Goal: Task Accomplishment & Management: Manage account settings

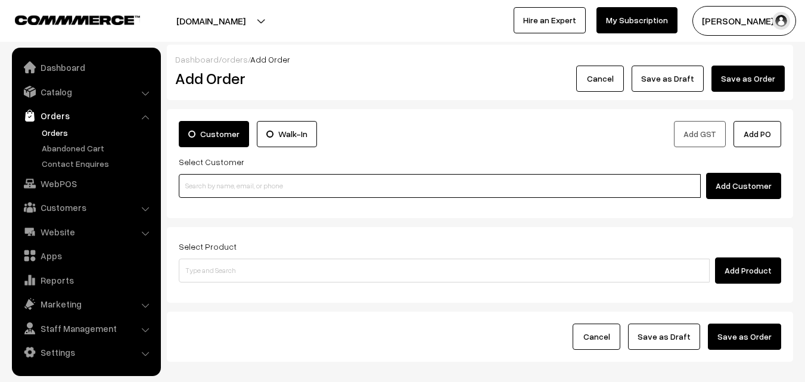
click at [312, 188] on input at bounding box center [440, 186] width 522 height 24
paste input "+91 82487 91411"
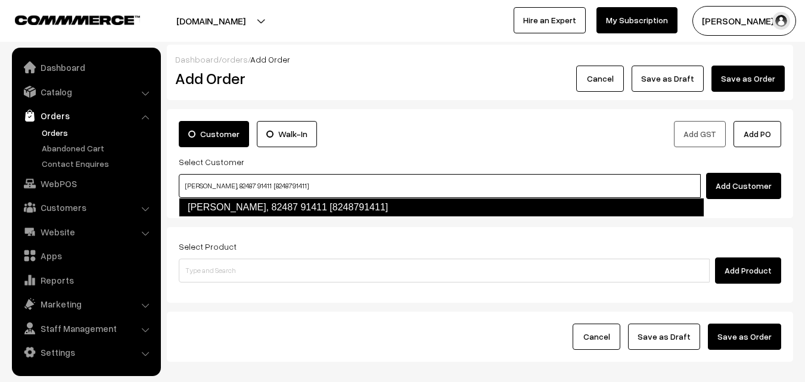
type input "Lakshmi Subramanian, 82487 91411 [8248791411]"
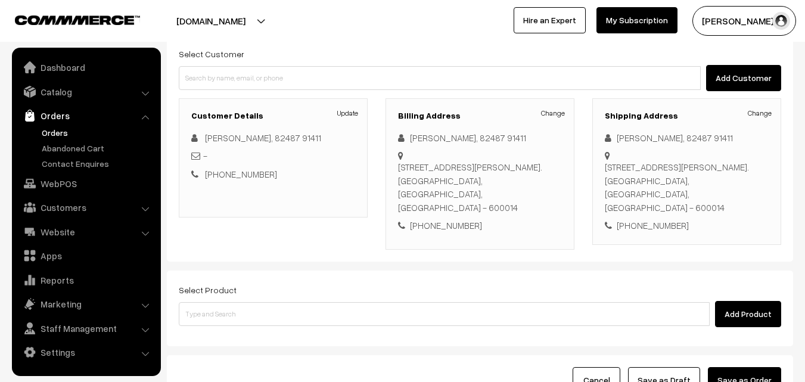
scroll to position [119, 0]
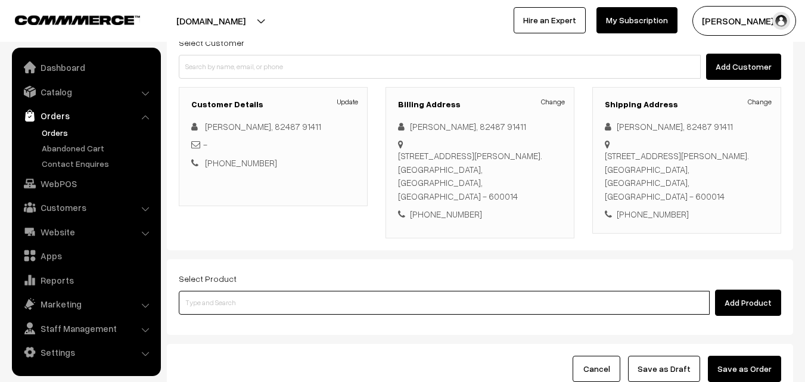
click at [349, 302] on input at bounding box center [444, 303] width 531 height 24
type input "07th Dr Rava"
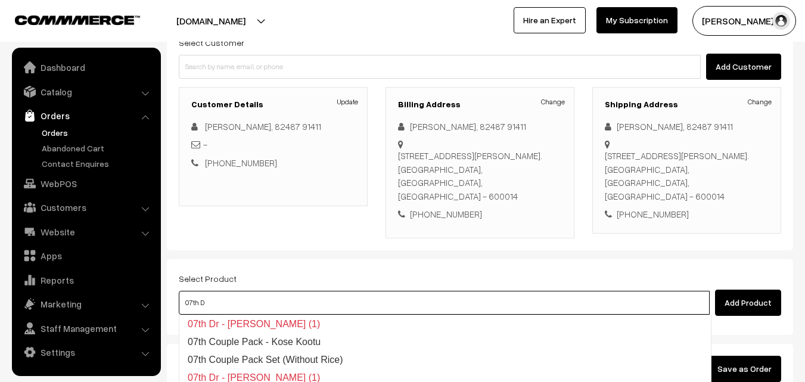
type input "07th Dr"
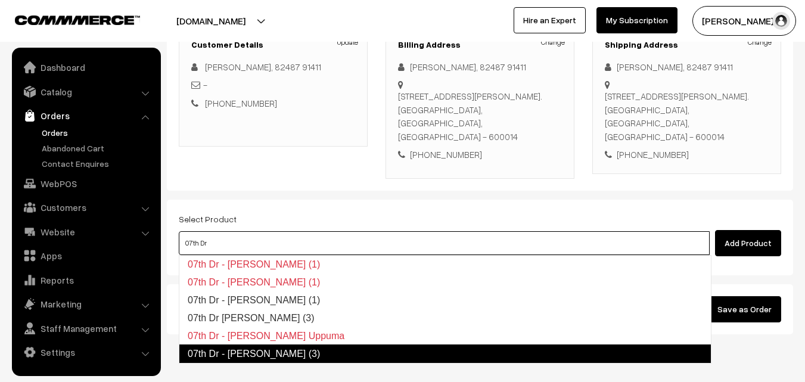
click at [323, 355] on link "07th Dr - Rava Idly (3)" at bounding box center [445, 354] width 533 height 19
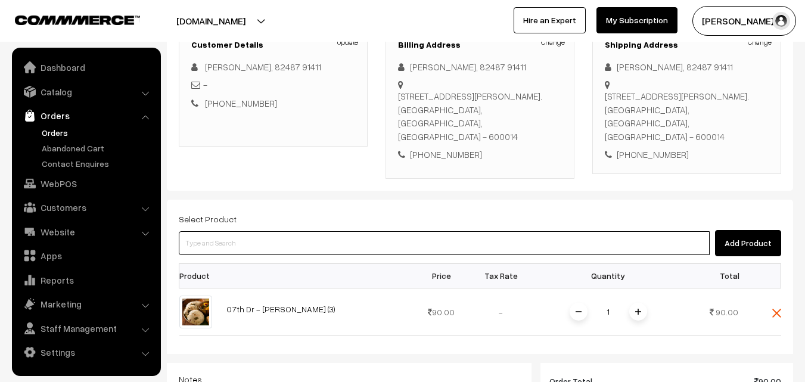
click at [343, 247] on input at bounding box center [444, 243] width 531 height 24
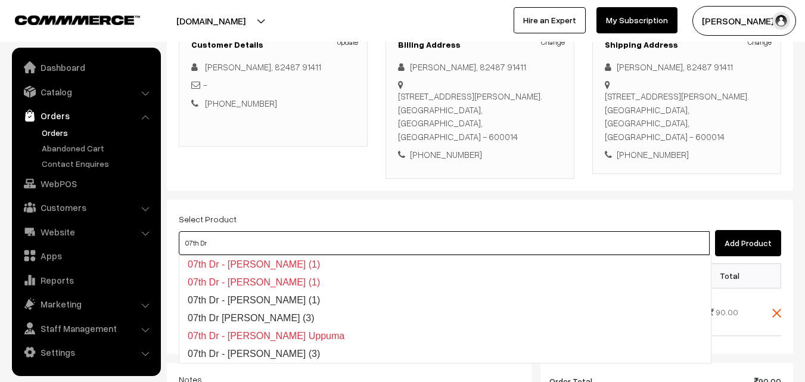
type input "07th Dr"
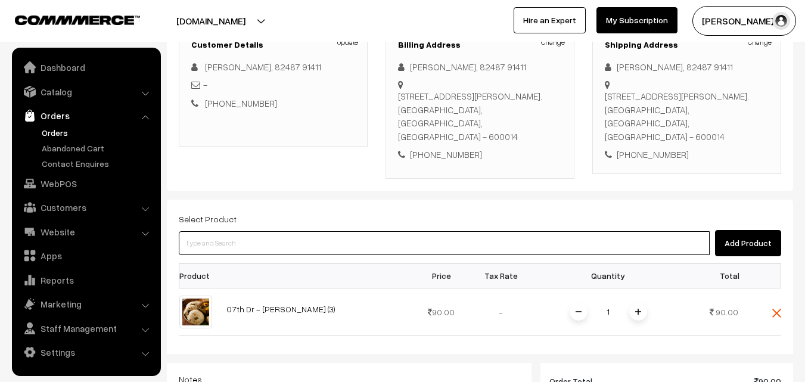
click at [385, 244] on input at bounding box center [444, 243] width 531 height 24
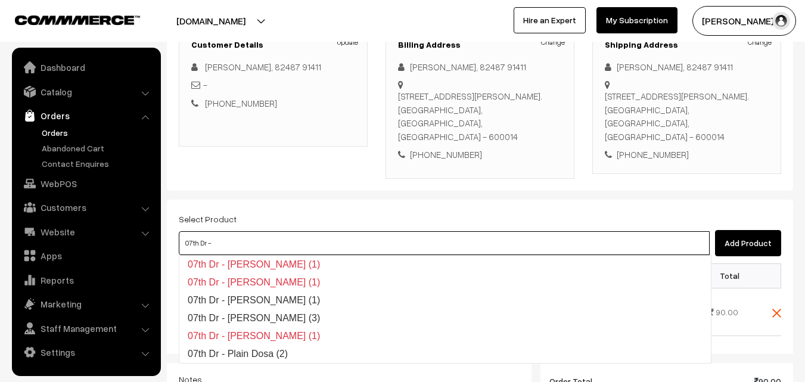
type input "07th Dr -"
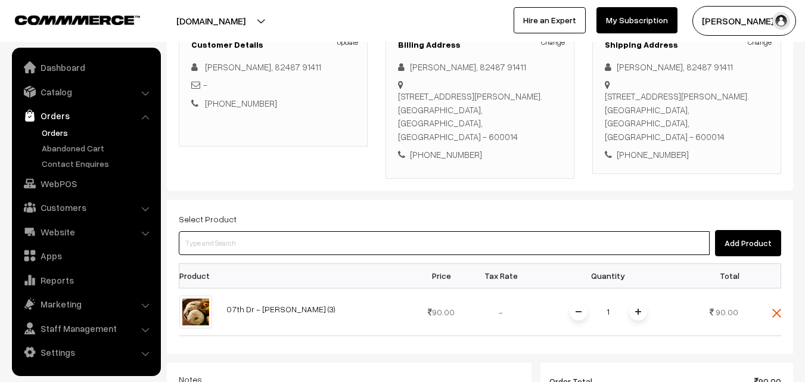
click at [262, 240] on input at bounding box center [444, 243] width 531 height 24
type input "07th Dr Idiyappam"
click at [316, 243] on input at bounding box center [444, 243] width 531 height 24
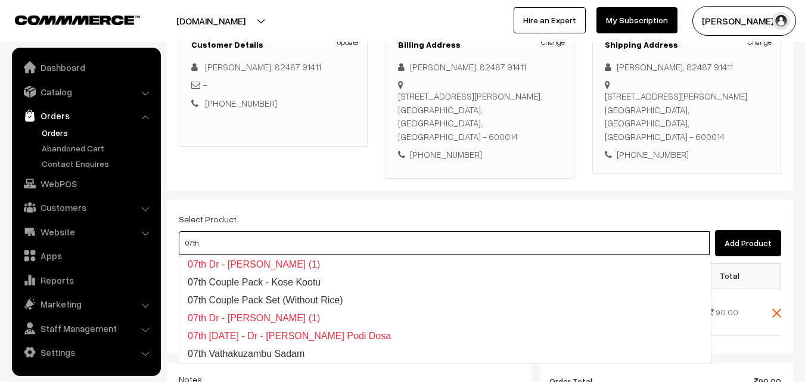
type input "07th"
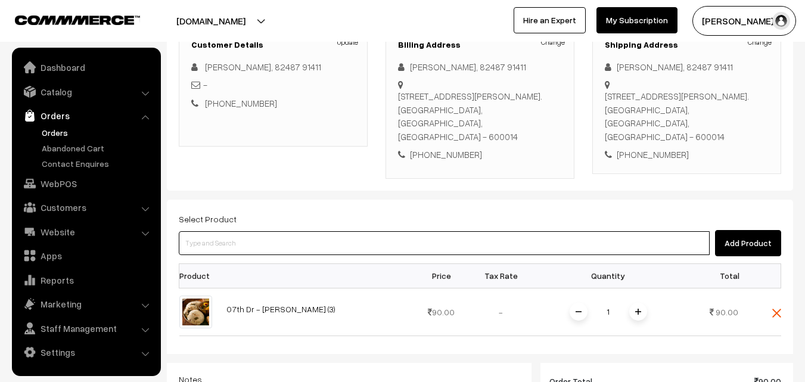
click at [275, 242] on input at bounding box center [444, 243] width 531 height 24
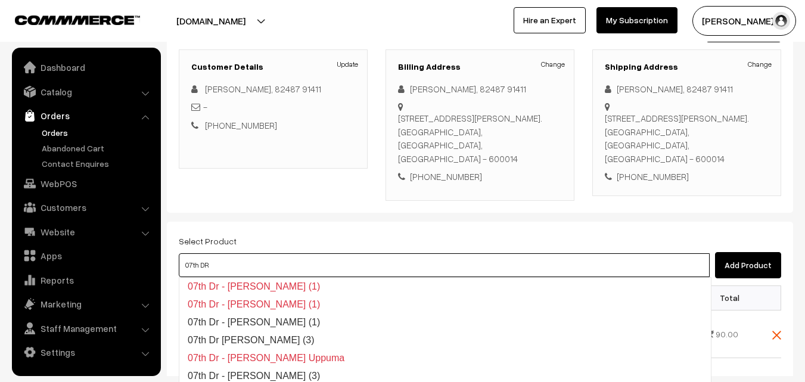
scroll to position [119, 0]
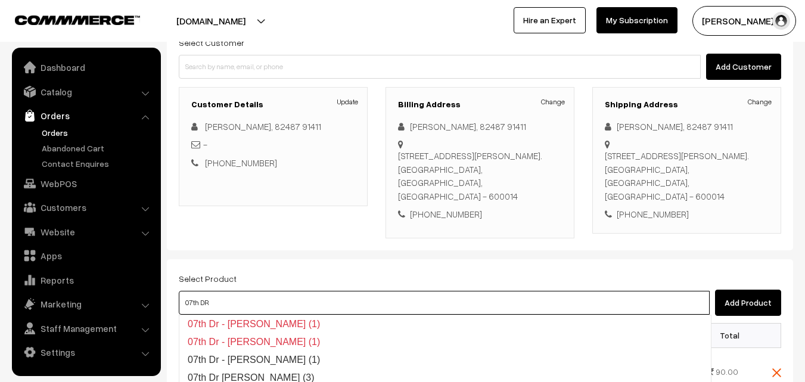
type input "07th DR"
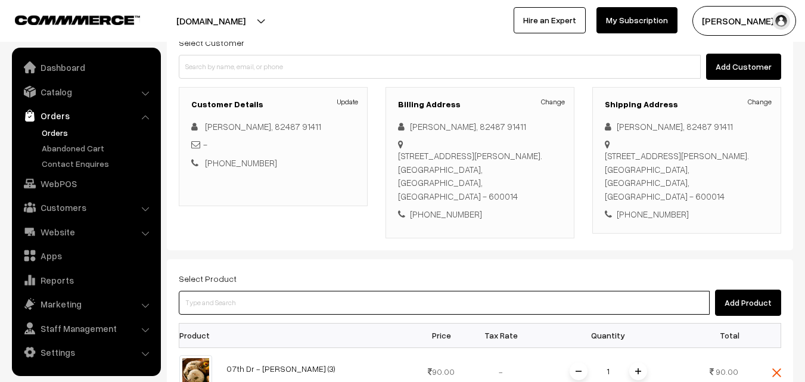
click at [279, 303] on input at bounding box center [444, 303] width 531 height 24
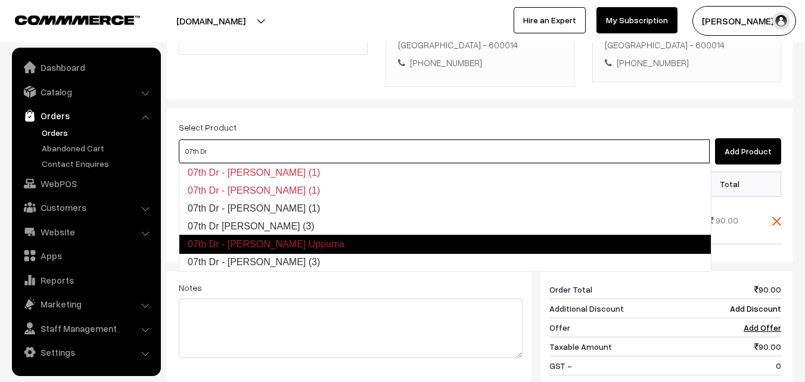
scroll to position [298, 0]
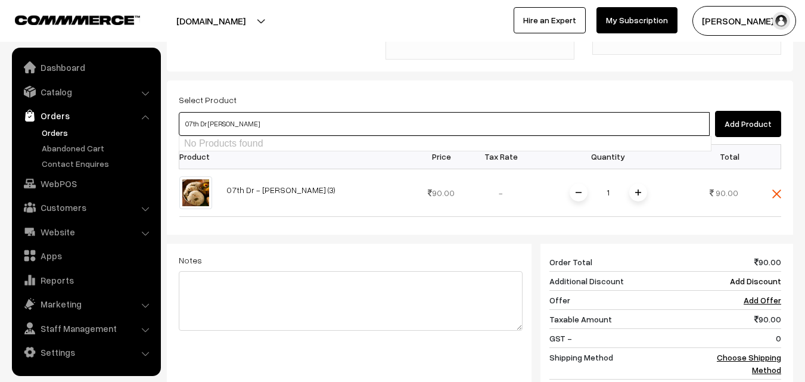
type input "07th Dr Id"
click at [249, 129] on input at bounding box center [444, 124] width 531 height 24
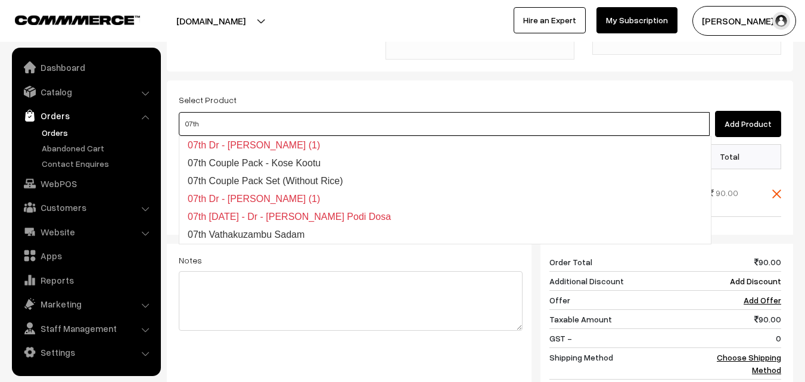
type input "07th"
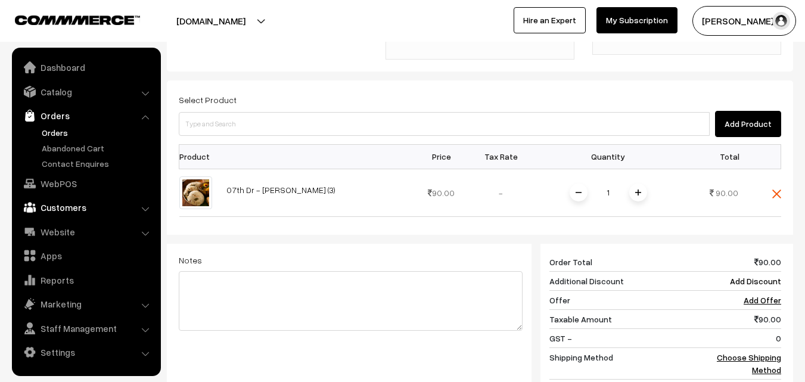
click at [62, 205] on link "Customers" at bounding box center [86, 207] width 142 height 21
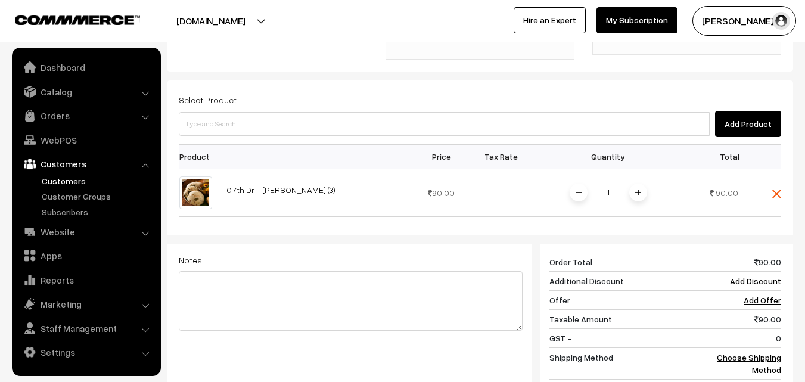
click at [68, 175] on link "Customers" at bounding box center [98, 181] width 118 height 13
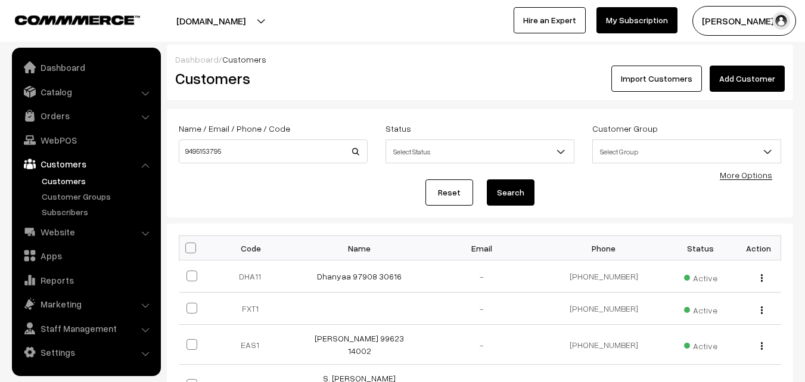
type input "9495153795"
click at [487, 179] on button "Search" at bounding box center [511, 192] width 48 height 26
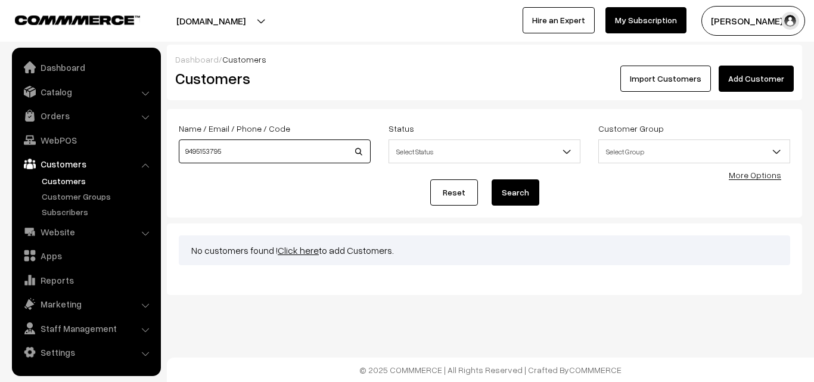
click at [258, 158] on input "9495153795" at bounding box center [275, 151] width 192 height 24
type input "9"
click at [51, 111] on link "Orders" at bounding box center [86, 115] width 142 height 21
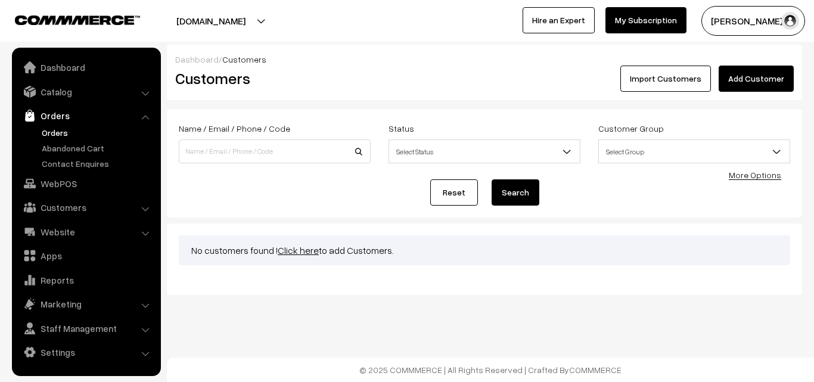
click at [45, 134] on link "Orders" at bounding box center [98, 132] width 118 height 13
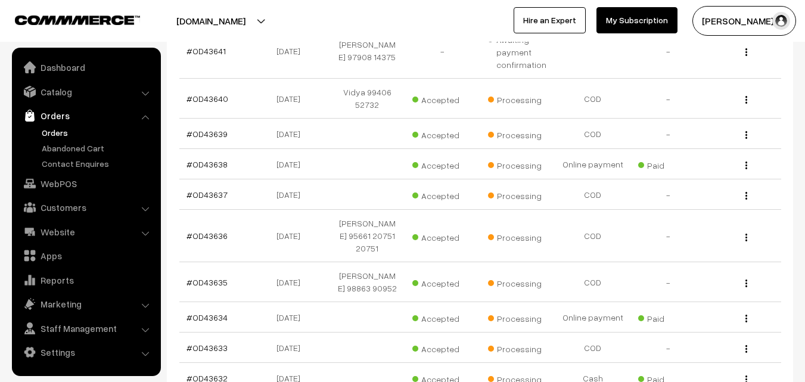
scroll to position [238, 0]
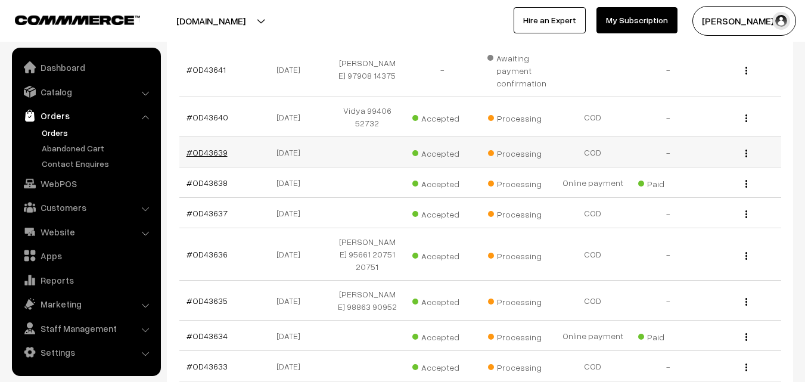
click at [213, 154] on link "#OD43639" at bounding box center [207, 152] width 41 height 10
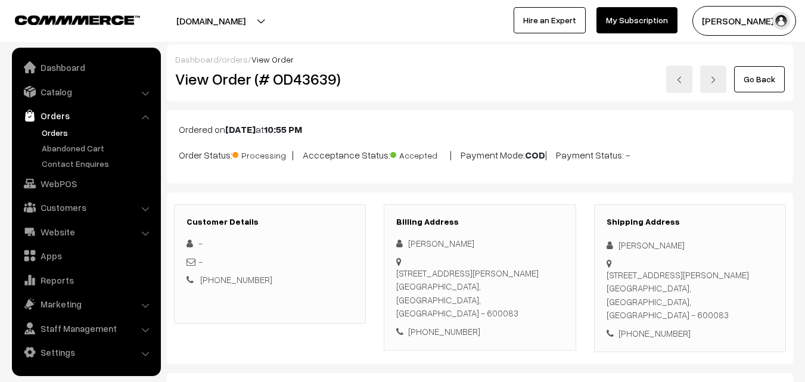
scroll to position [119, 0]
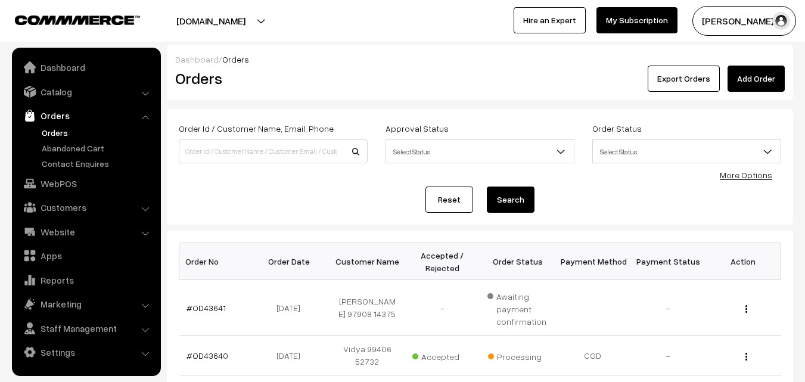
scroll to position [238, 0]
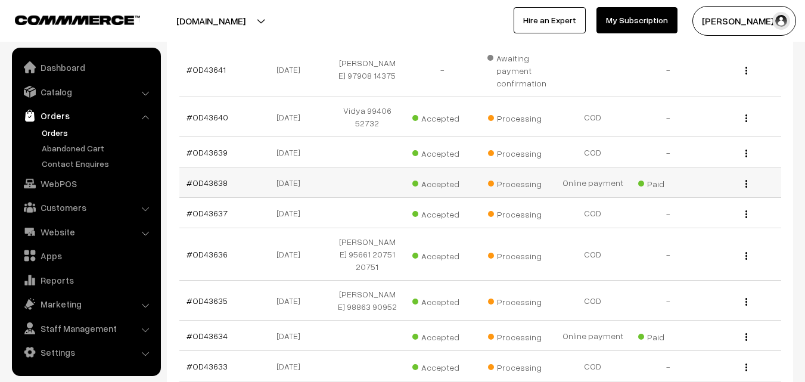
click at [215, 190] on td "#OD43638" at bounding box center [216, 183] width 75 height 30
click at [217, 183] on link "#OD43638" at bounding box center [207, 183] width 41 height 10
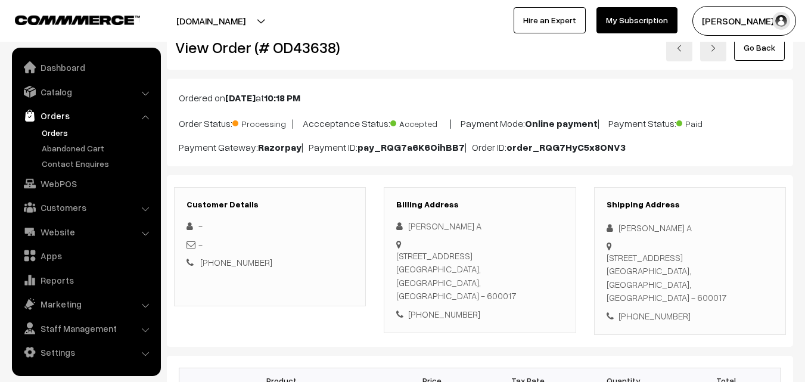
scroll to position [60, 0]
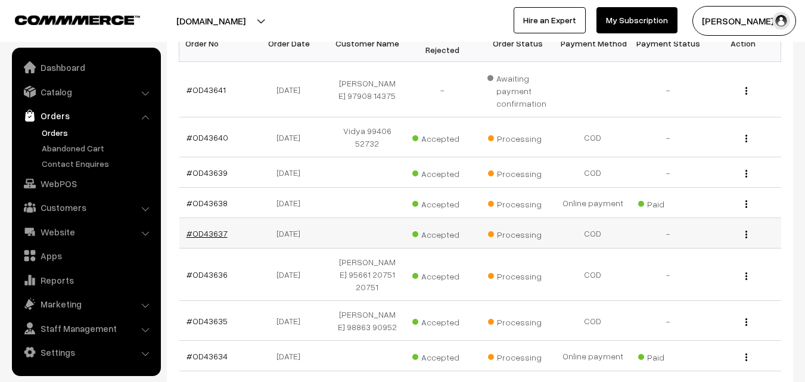
scroll to position [238, 0]
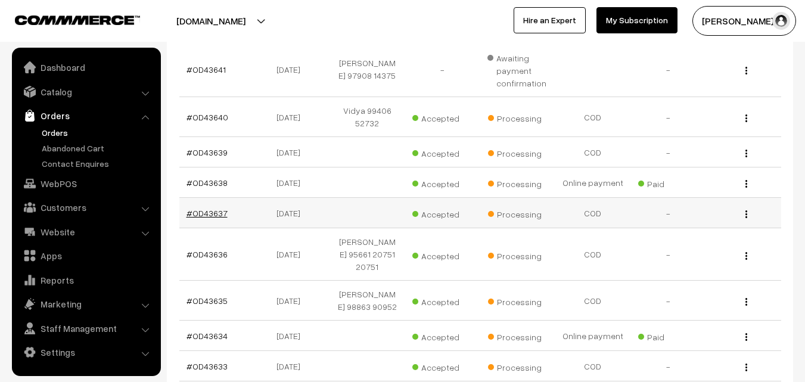
click at [212, 216] on link "#OD43637" at bounding box center [207, 213] width 41 height 10
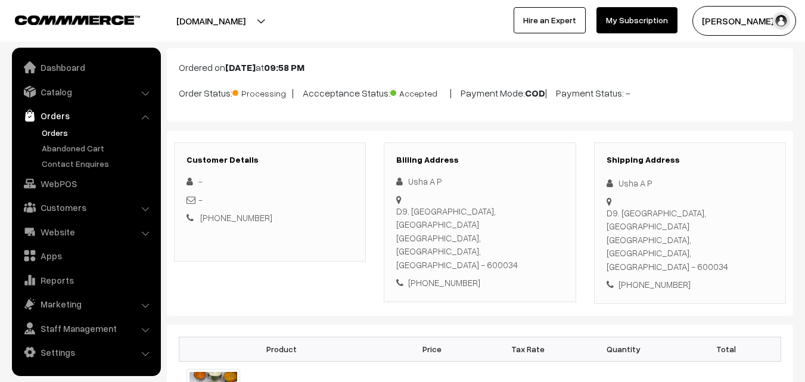
scroll to position [60, 0]
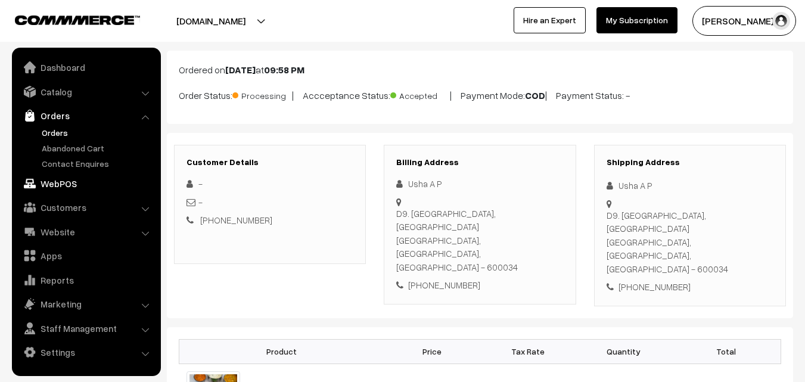
click at [69, 181] on link "WebPOS" at bounding box center [86, 183] width 142 height 21
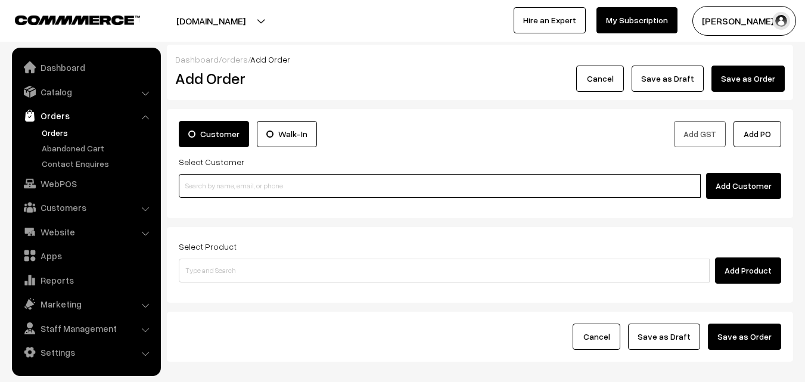
click at [408, 186] on input at bounding box center [440, 186] width 522 height 24
paste input "[PHONE_NUMBER]"
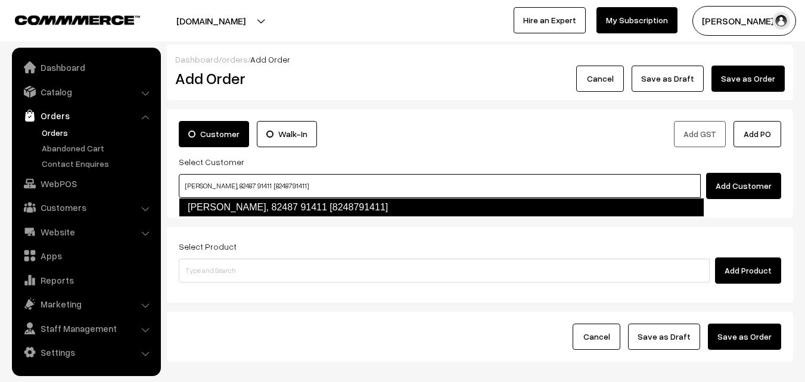
type input "[PERSON_NAME], 82487 91411 [8248791411]"
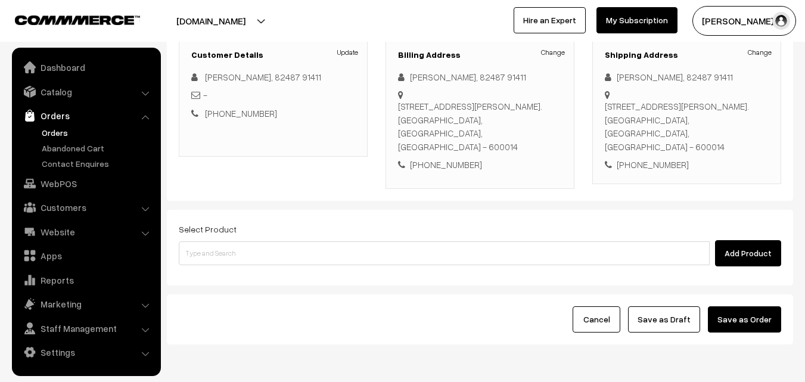
scroll to position [179, 0]
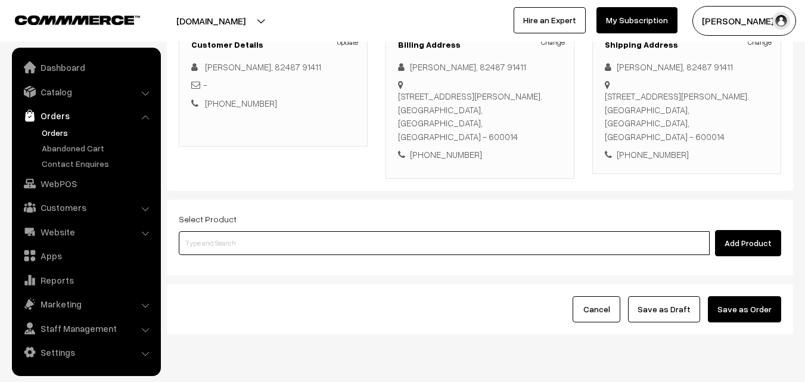
click at [331, 247] on input at bounding box center [444, 243] width 531 height 24
click at [370, 247] on input at bounding box center [444, 243] width 531 height 24
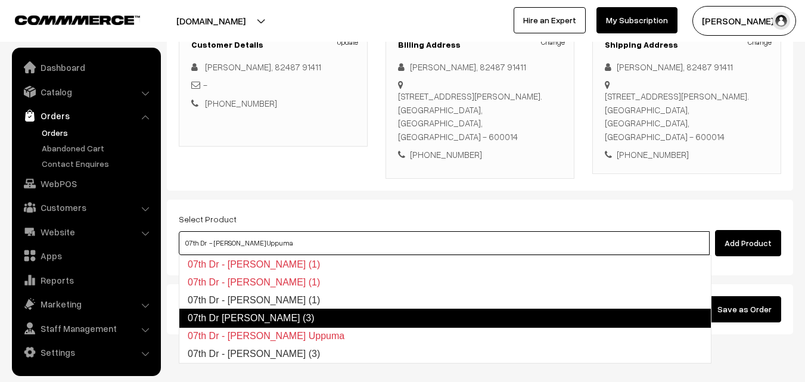
type input "07th Dr - [PERSON_NAME] (3)"
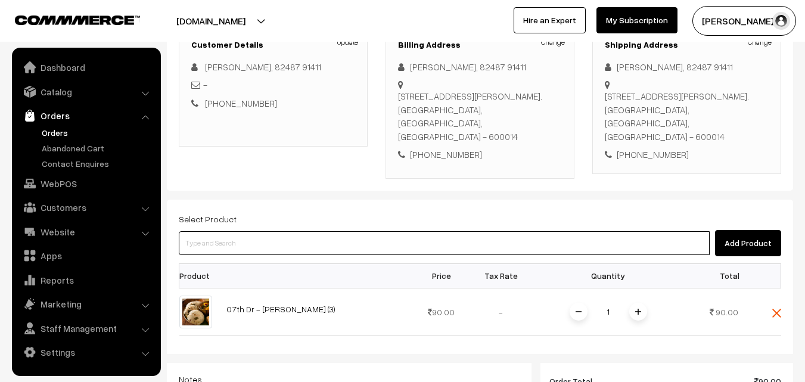
click at [312, 246] on input at bounding box center [444, 243] width 531 height 24
type input "07th Dr Idi"
click at [362, 236] on input at bounding box center [444, 243] width 531 height 24
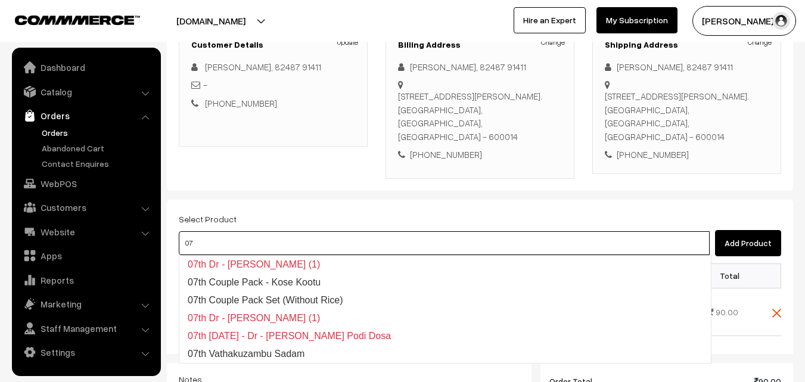
type input "0"
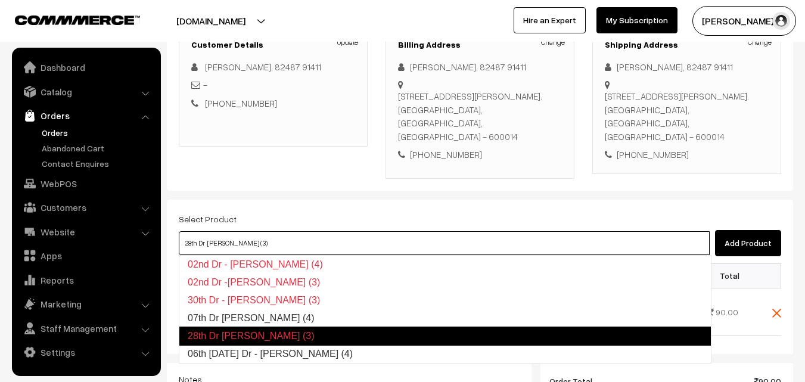
type input "07th Dr Idiyappam (4)"
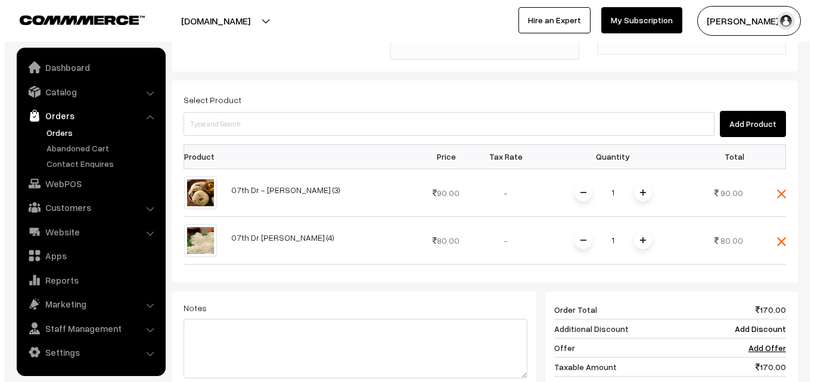
scroll to position [477, 0]
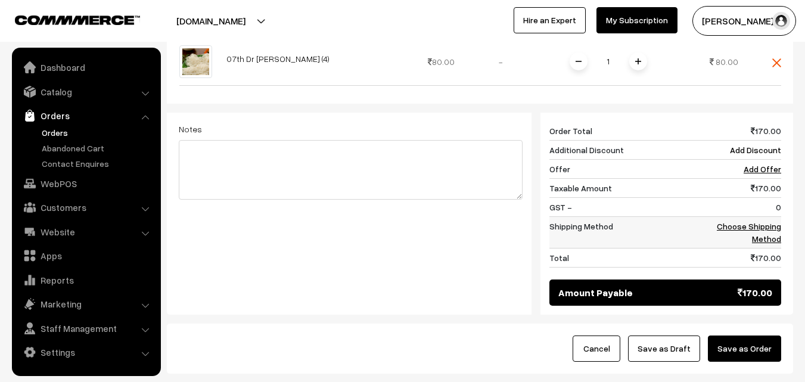
click at [771, 234] on link "Choose Shipping Method" at bounding box center [749, 232] width 64 height 23
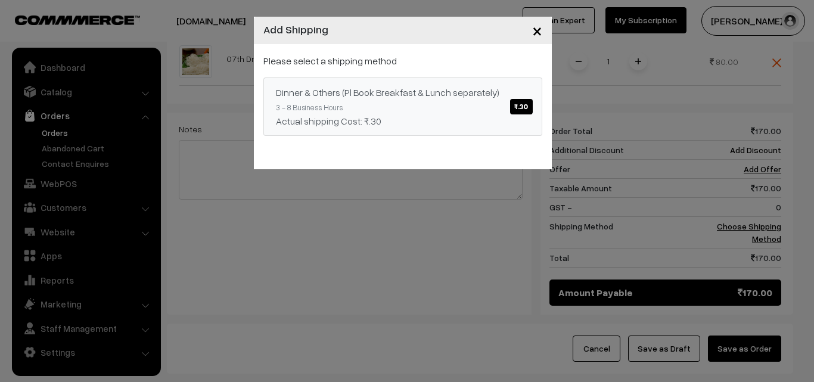
click at [525, 107] on span "₹.30" at bounding box center [521, 106] width 22 height 15
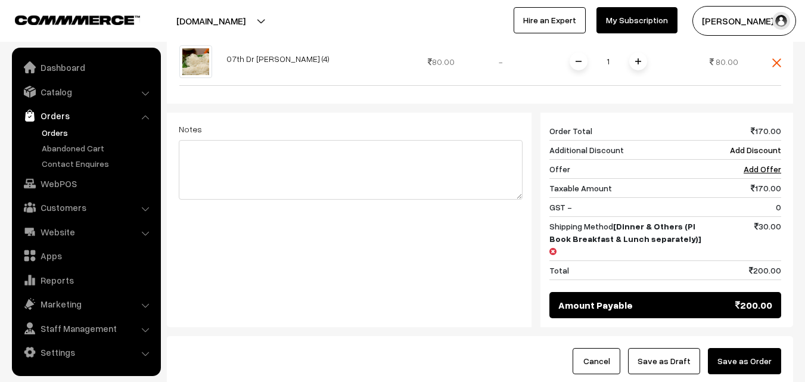
click at [745, 348] on button "Save as Order" at bounding box center [744, 361] width 73 height 26
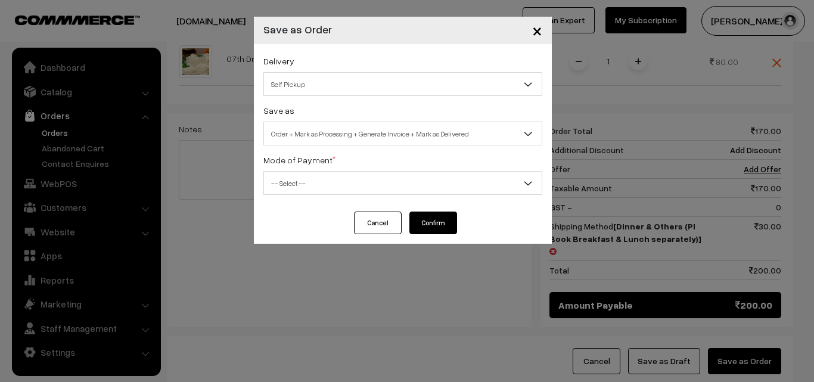
click at [389, 81] on span "Self Pickup" at bounding box center [403, 84] width 278 height 21
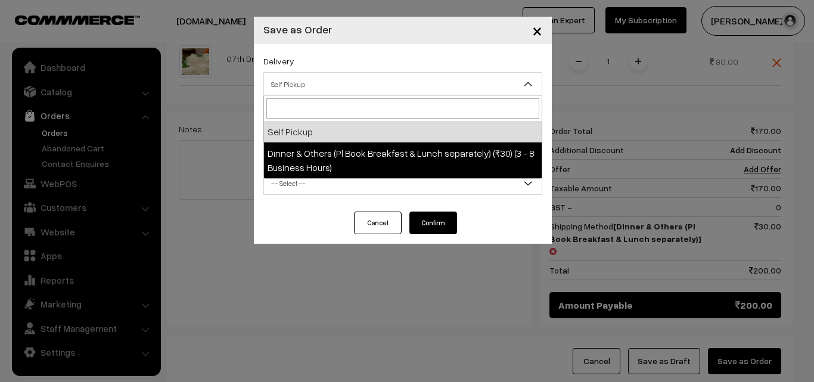
select select "DOP1"
select select "3"
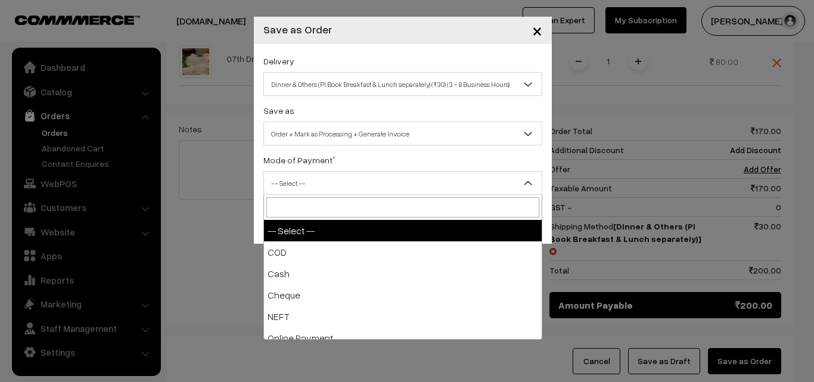
click at [379, 178] on span "-- Select --" at bounding box center [403, 183] width 278 height 21
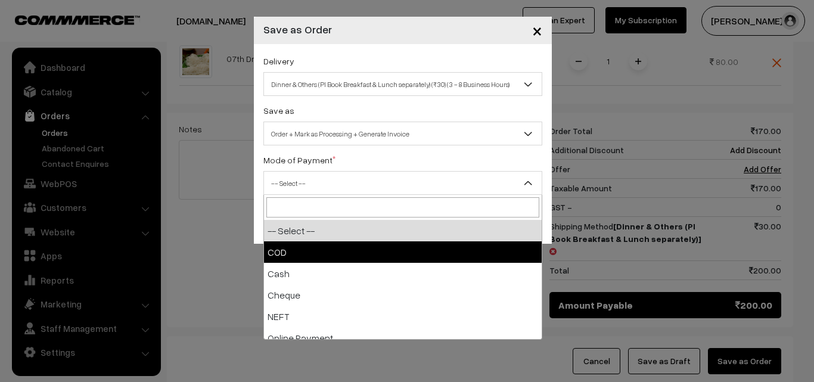
select select "1"
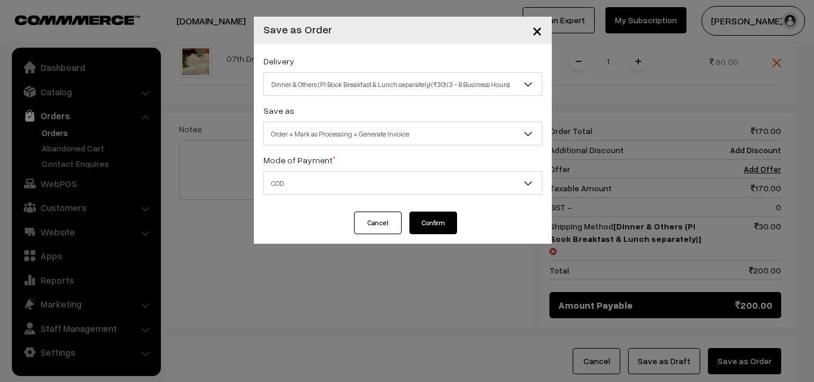
click at [427, 218] on button "Confirm" at bounding box center [434, 223] width 48 height 23
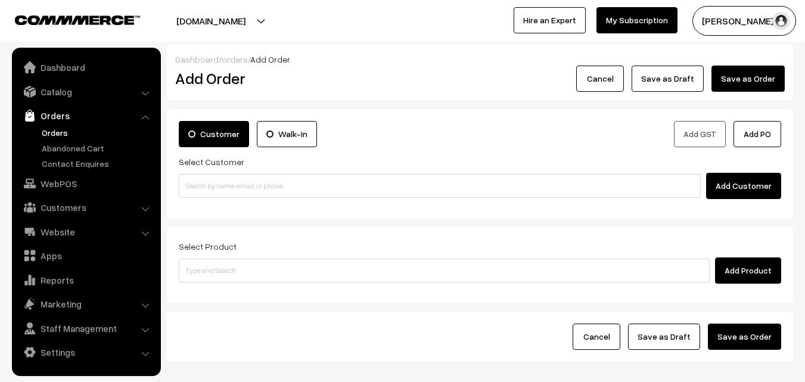
click at [63, 136] on link "Orders" at bounding box center [98, 132] width 118 height 13
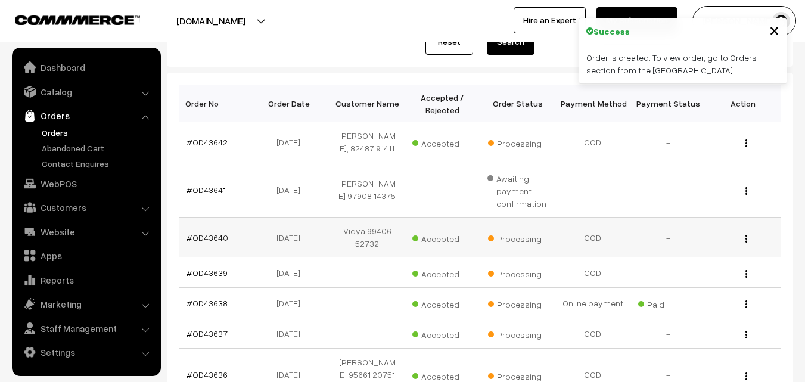
scroll to position [179, 0]
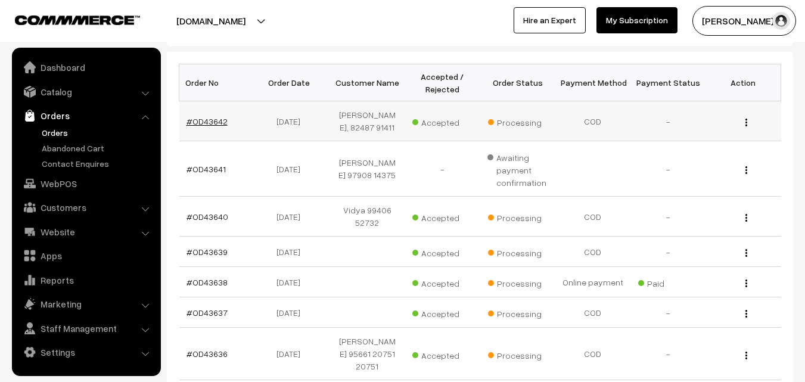
click at [209, 123] on link "#OD43642" at bounding box center [207, 121] width 41 height 10
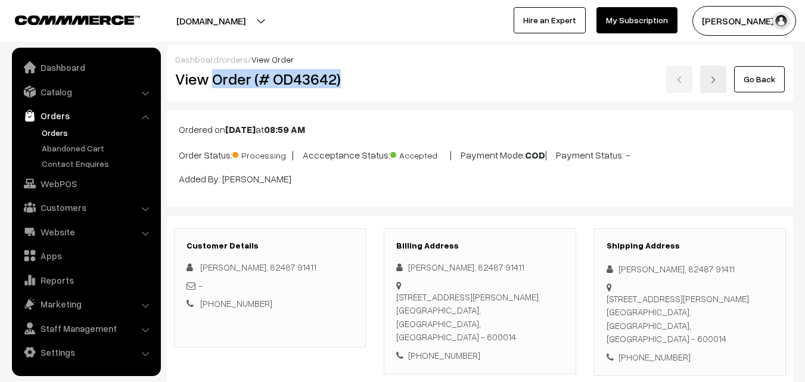
drag, startPoint x: 212, startPoint y: 76, endPoint x: 357, endPoint y: 77, distance: 144.9
click at [357, 77] on h2 "View Order (# OD43642)" at bounding box center [270, 79] width 191 height 18
copy h2 "Order (# OD43642)"
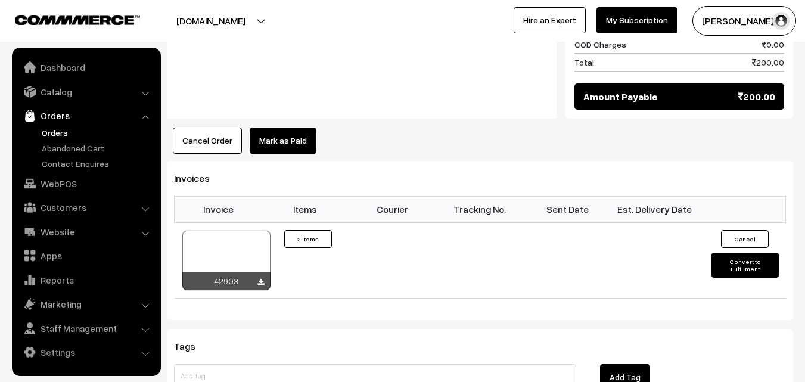
scroll to position [775, 0]
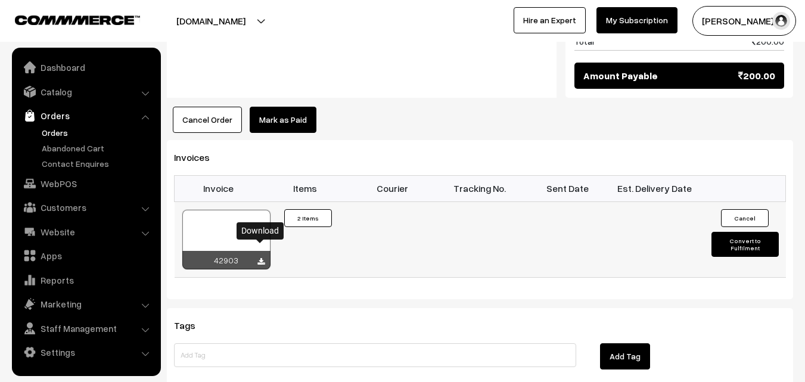
click at [261, 258] on icon at bounding box center [261, 262] width 7 height 8
click at [47, 176] on link "WebPOS" at bounding box center [86, 183] width 142 height 21
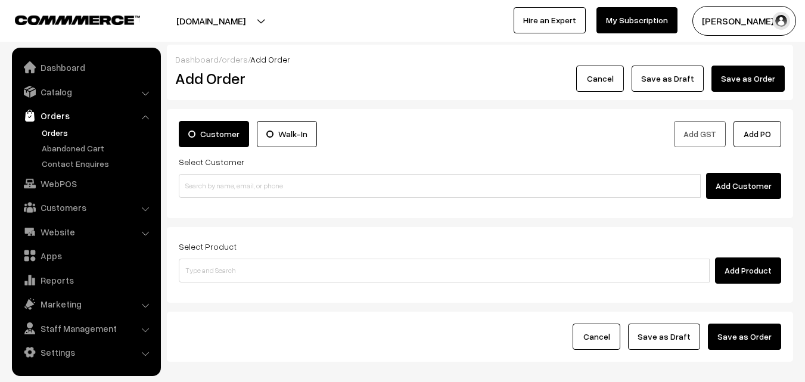
click at [51, 132] on link "Orders" at bounding box center [98, 132] width 118 height 13
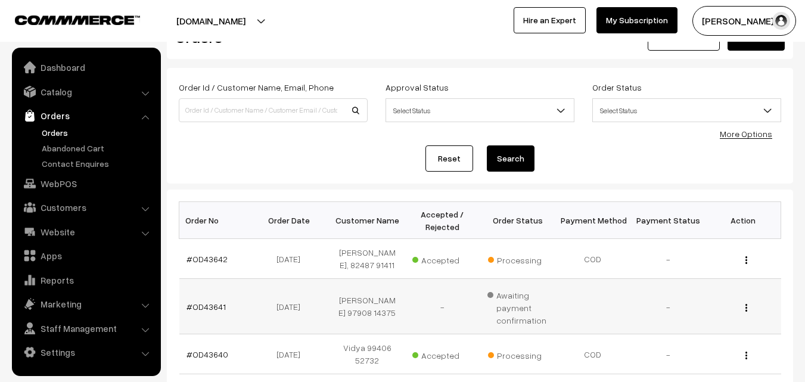
scroll to position [60, 0]
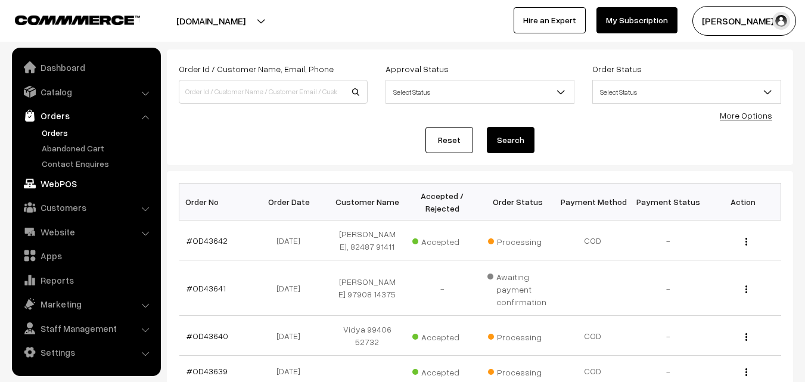
click at [53, 181] on link "WebPOS" at bounding box center [86, 183] width 142 height 21
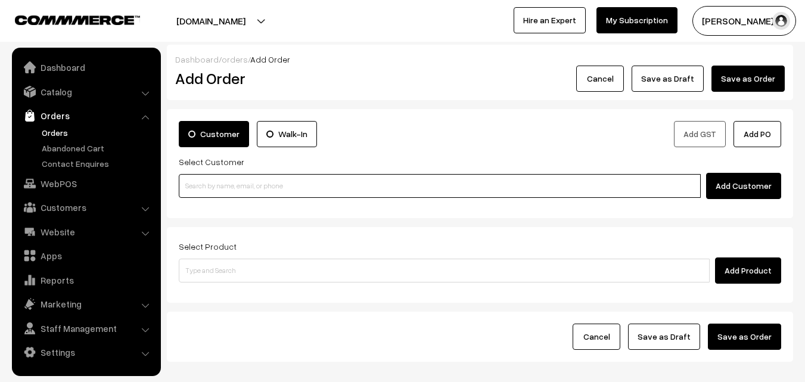
click at [233, 182] on input at bounding box center [440, 186] width 522 height 24
paste input "[PHONE_NUMBER]"
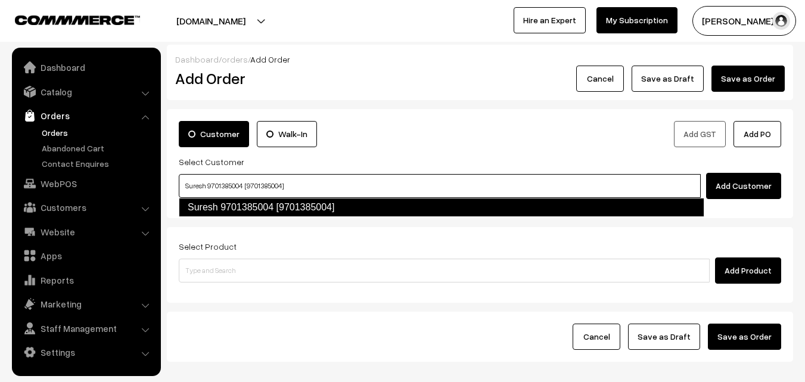
type input "Suresh 9701385004 [9701385004]"
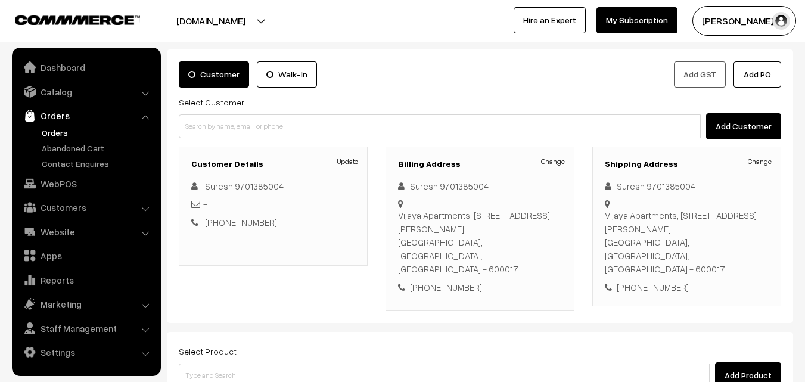
scroll to position [119, 0]
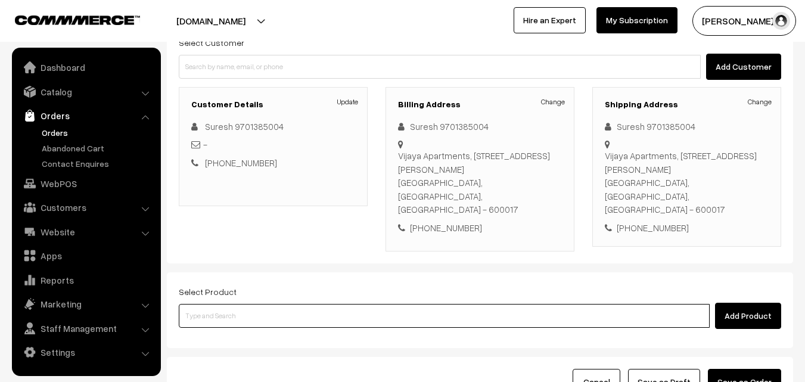
click at [283, 304] on input at bounding box center [444, 316] width 531 height 24
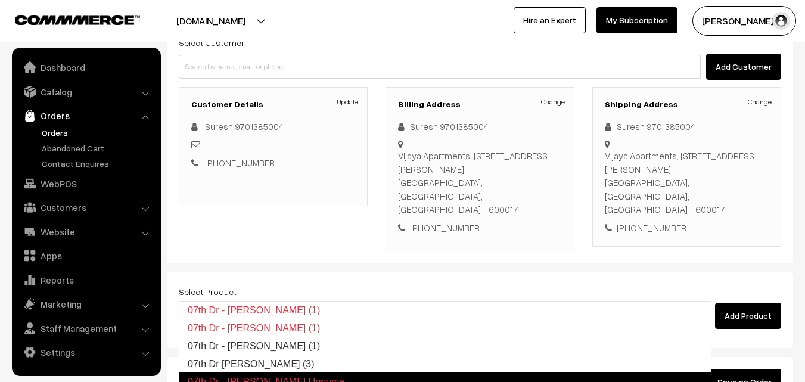
type input "07th Dr - [PERSON_NAME] (3)"
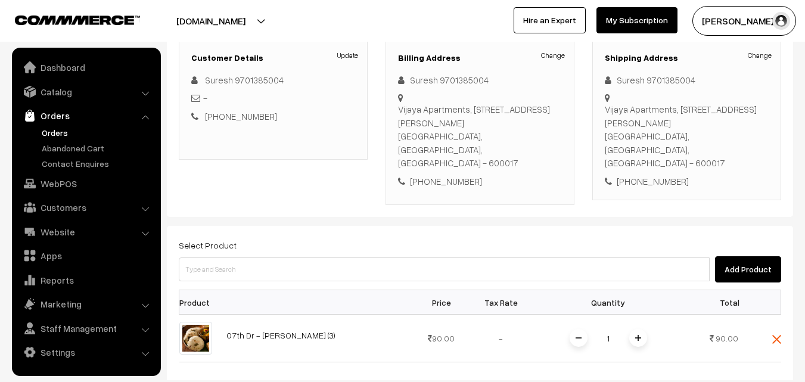
scroll to position [238, 0]
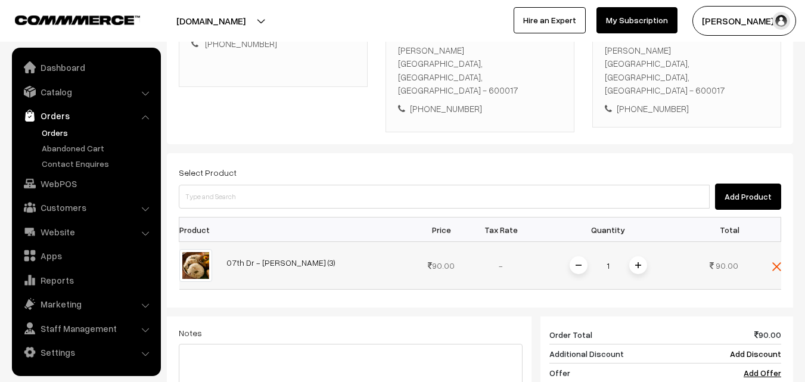
click at [639, 256] on span at bounding box center [639, 265] width 18 height 18
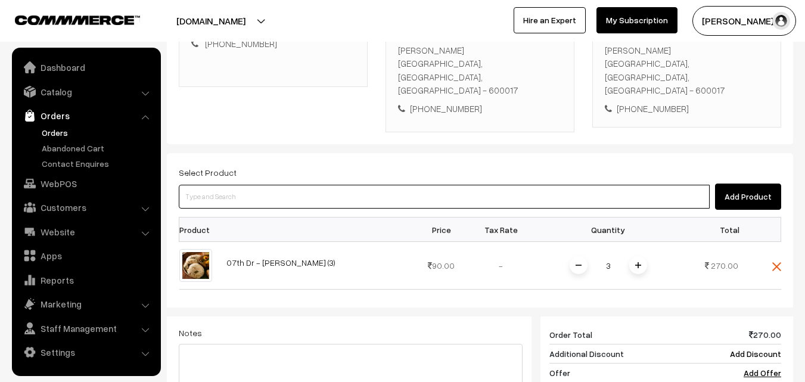
click at [440, 185] on input at bounding box center [444, 197] width 531 height 24
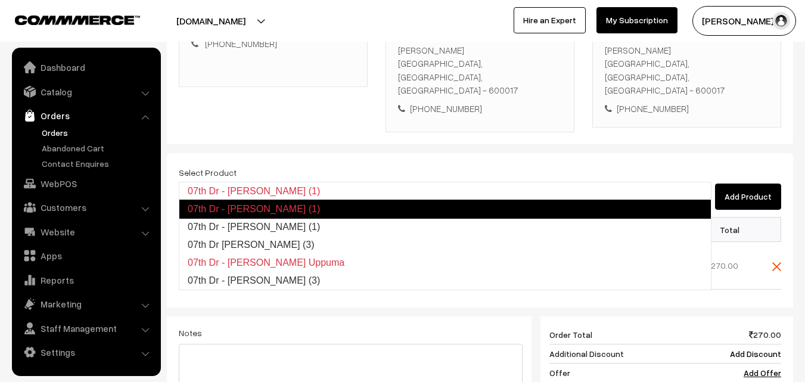
type input "07th Dr Chapathi (3)"
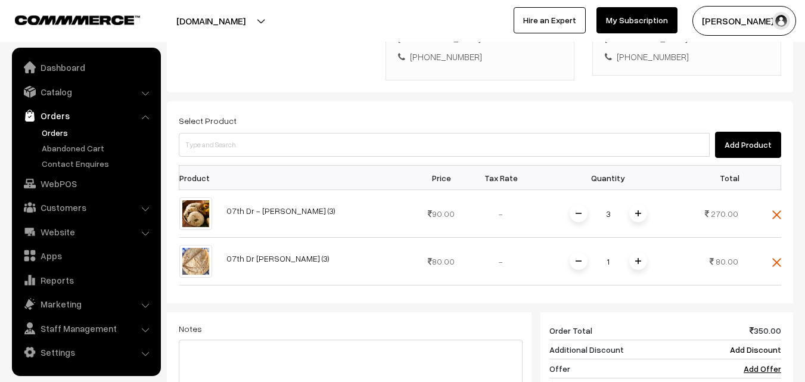
scroll to position [358, 0]
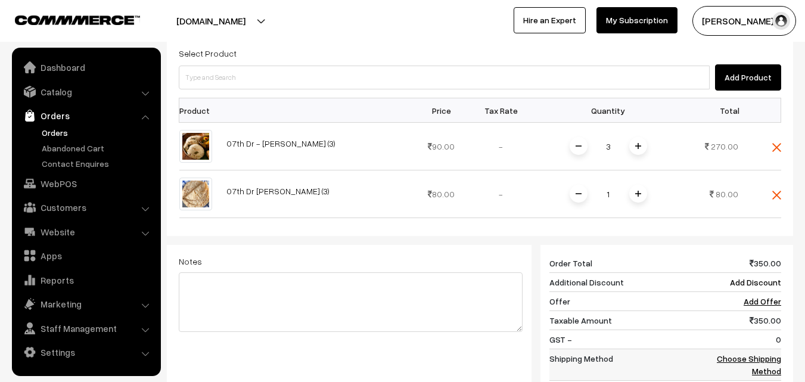
click at [764, 349] on td "Choose Shipping Method" at bounding box center [745, 365] width 74 height 32
click at [777, 354] on link "Choose Shipping Method" at bounding box center [749, 365] width 64 height 23
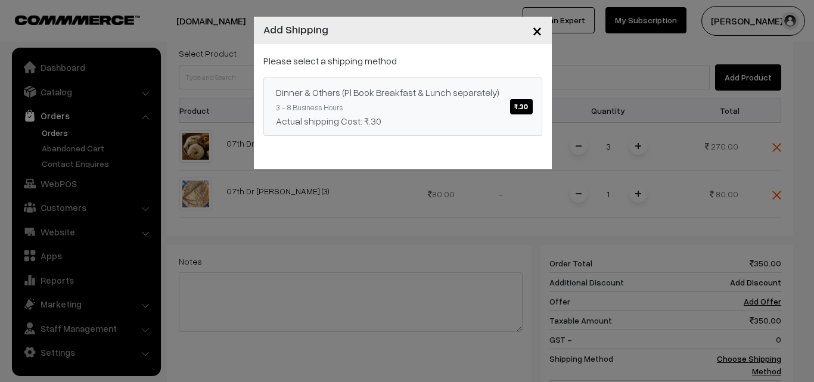
click at [519, 108] on span "₹.30" at bounding box center [521, 106] width 22 height 15
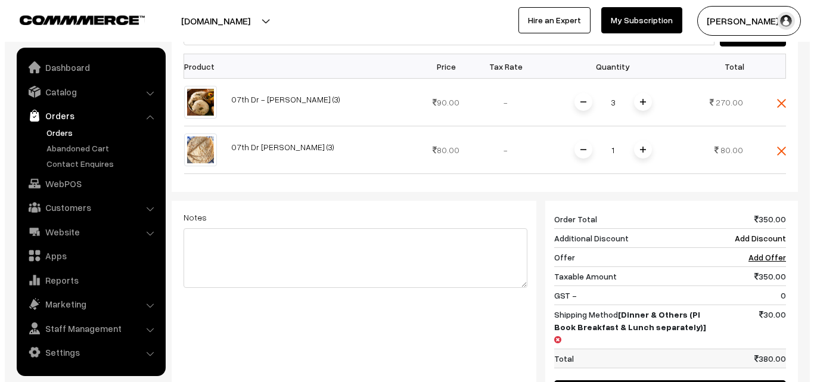
scroll to position [477, 0]
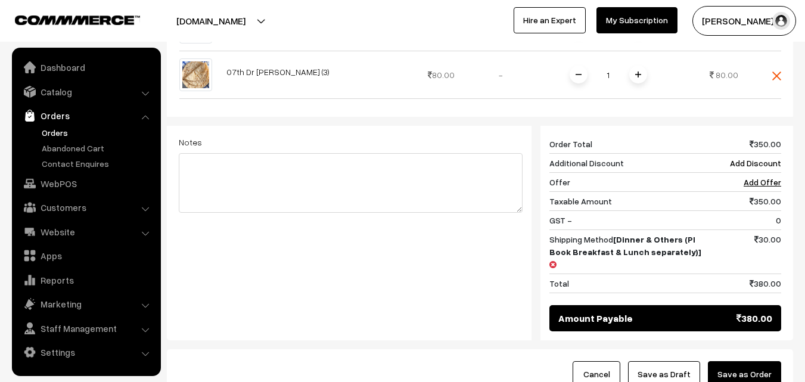
click at [742, 361] on button "Save as Order" at bounding box center [744, 374] width 73 height 26
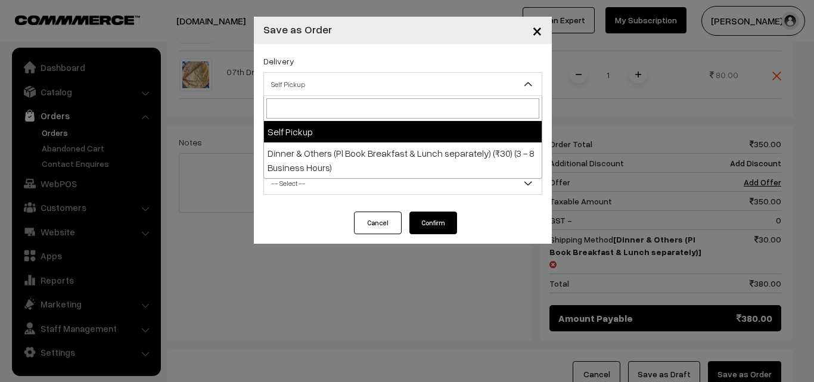
click at [453, 80] on span "Self Pickup" at bounding box center [403, 84] width 278 height 21
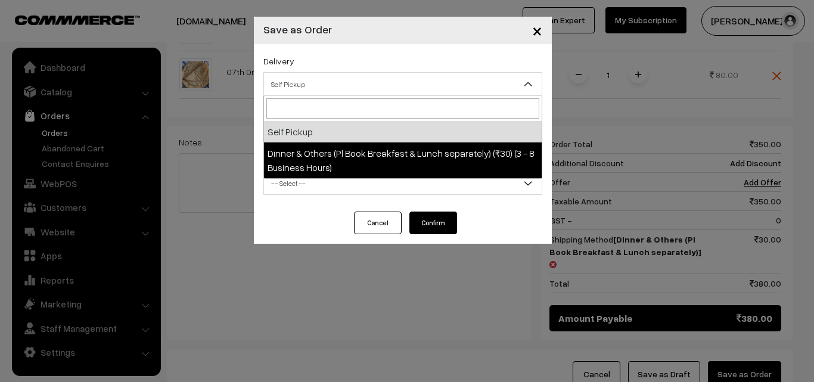
select select "DOP1"
select select "3"
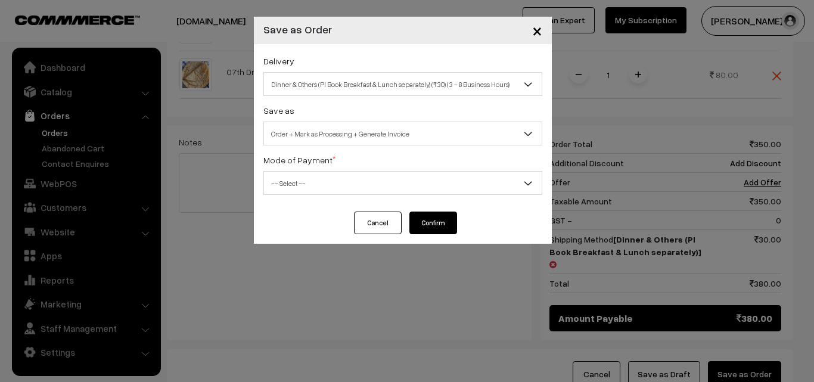
click at [452, 178] on span "-- Select --" at bounding box center [403, 183] width 278 height 21
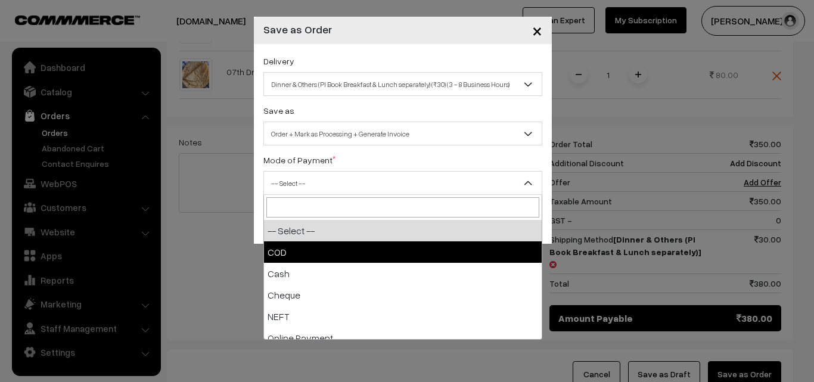
select select "1"
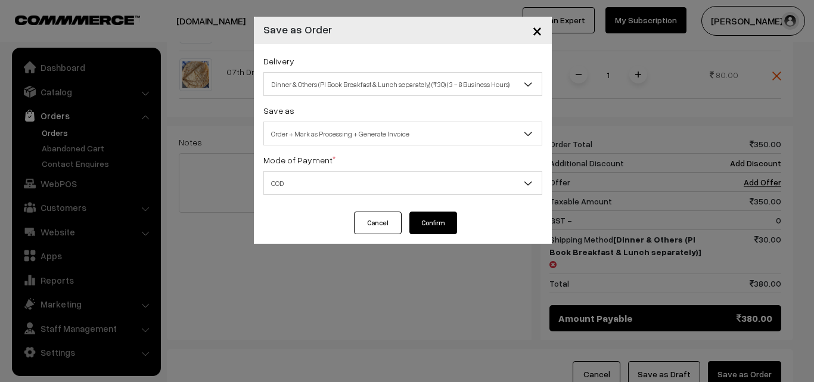
click at [441, 226] on button "Confirm" at bounding box center [434, 223] width 48 height 23
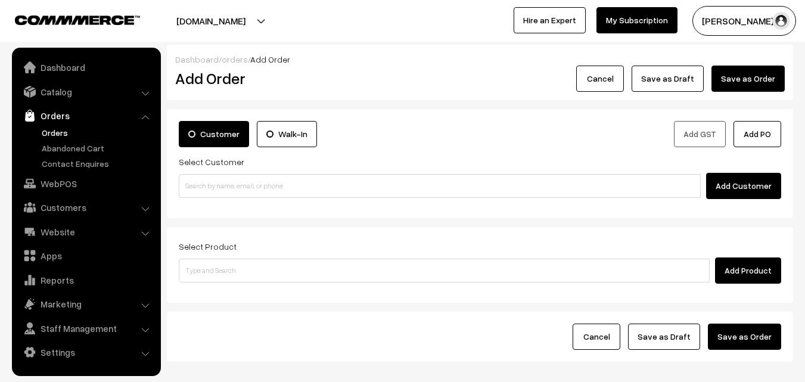
click at [62, 133] on link "Orders" at bounding box center [98, 132] width 118 height 13
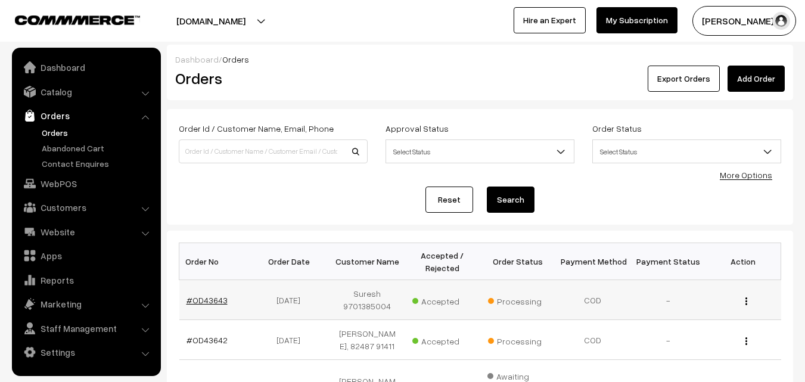
click at [215, 300] on link "#OD43643" at bounding box center [207, 300] width 41 height 10
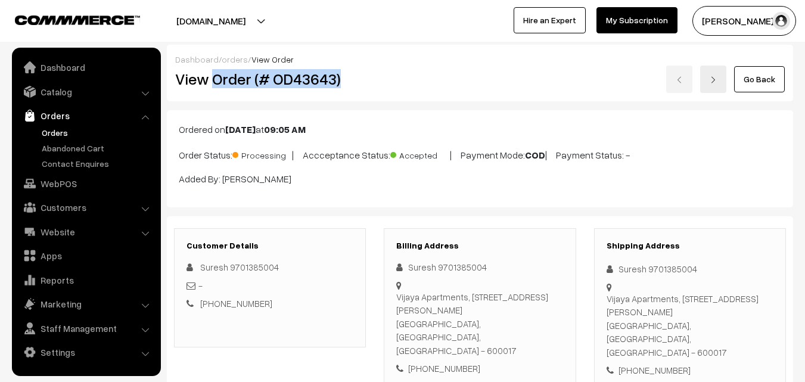
drag, startPoint x: 212, startPoint y: 79, endPoint x: 368, endPoint y: 89, distance: 155.9
click at [368, 89] on div "View Order (# OD43643)" at bounding box center [270, 79] width 209 height 27
copy h2 "Order (# OD43643)"
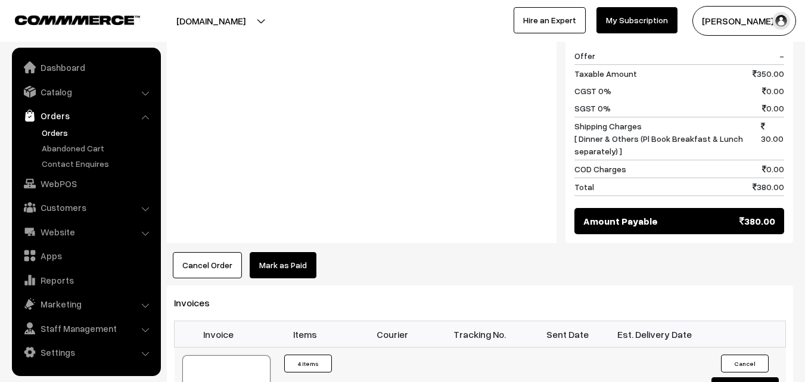
scroll to position [715, 0]
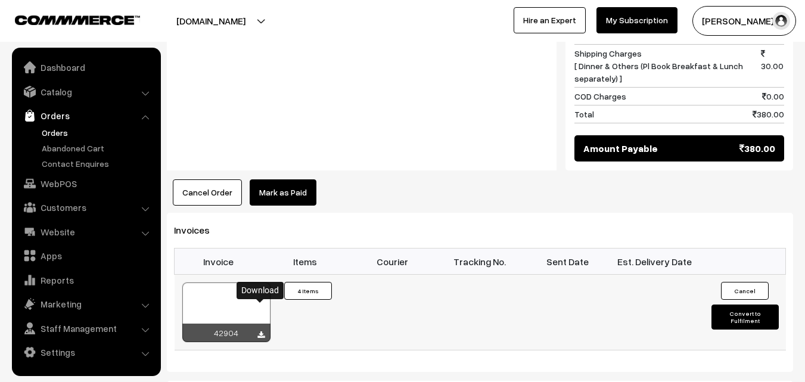
click at [263, 331] on icon at bounding box center [261, 335] width 7 height 8
click at [55, 134] on link "Orders" at bounding box center [98, 132] width 118 height 13
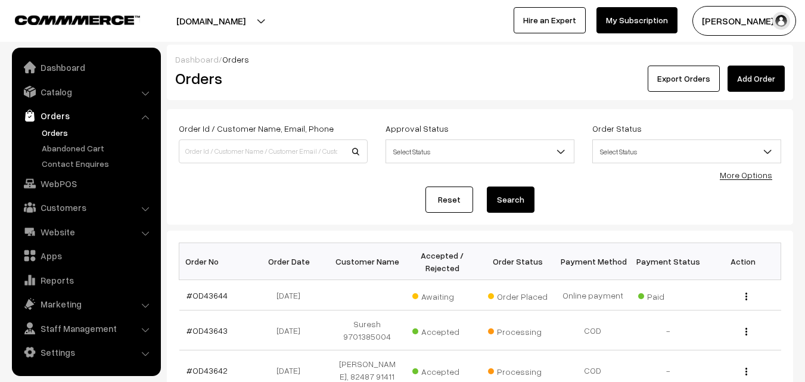
scroll to position [179, 0]
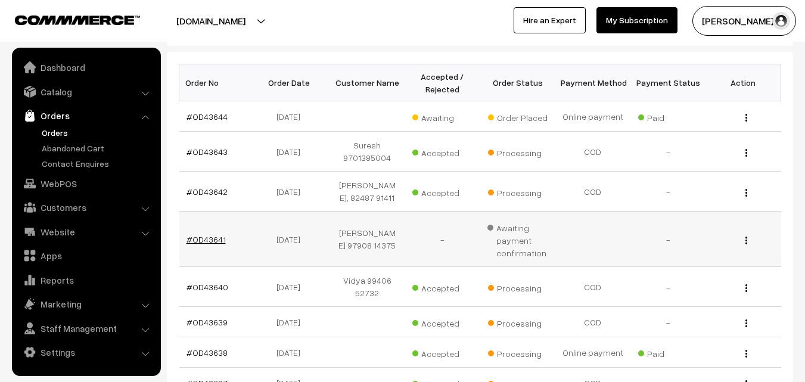
click at [209, 244] on link "#OD43641" at bounding box center [206, 239] width 39 height 10
click at [204, 244] on link "#OD43641" at bounding box center [206, 239] width 39 height 10
click at [524, 255] on span "Awaiting payment confirmation" at bounding box center [518, 239] width 61 height 41
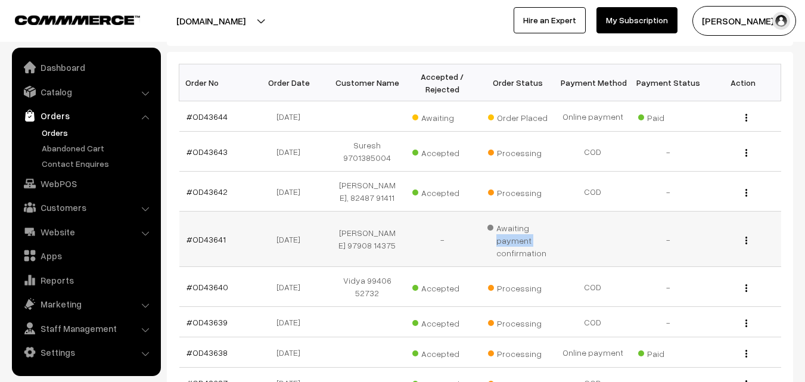
click at [748, 245] on button "button" at bounding box center [746, 240] width 3 height 10
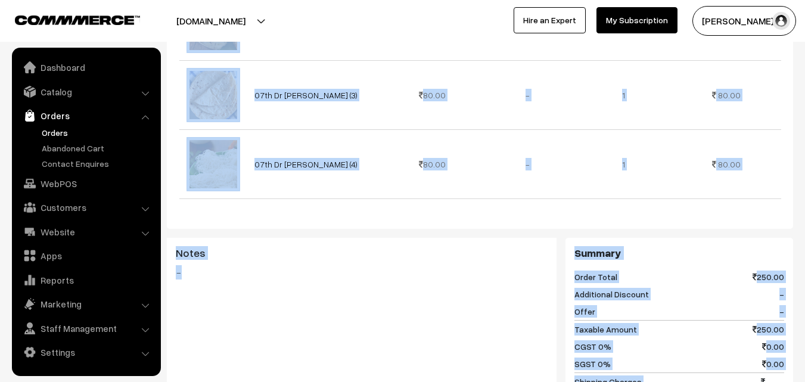
scroll to position [613, 0]
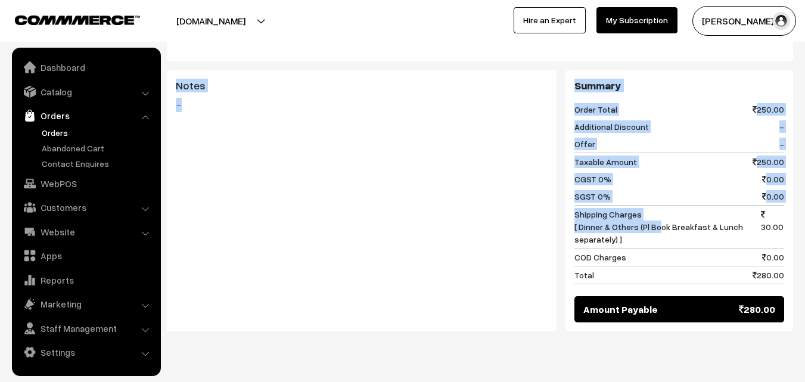
drag, startPoint x: 178, startPoint y: 177, endPoint x: 808, endPoint y: 275, distance: 637.8
click at [307, 257] on div "Notes -" at bounding box center [362, 201] width 390 height 262
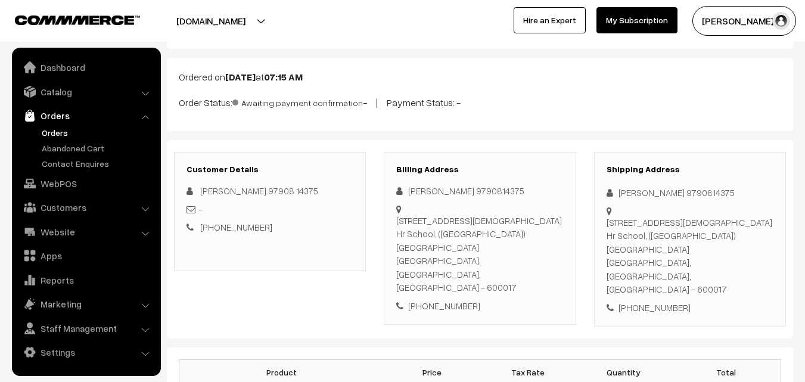
scroll to position [49, 0]
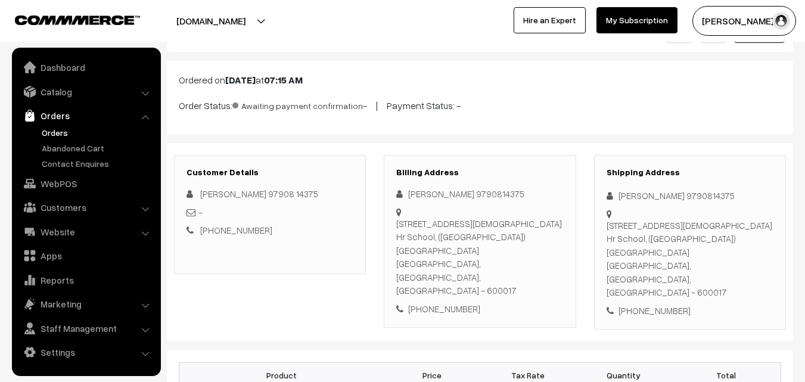
click at [251, 294] on div "Customer Details [PERSON_NAME] 97908 14375 - [PHONE_NUMBER]" at bounding box center [270, 242] width 210 height 175
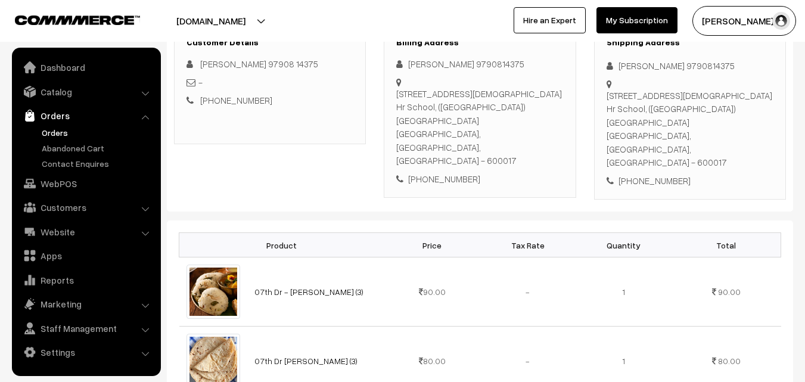
scroll to position [179, 0]
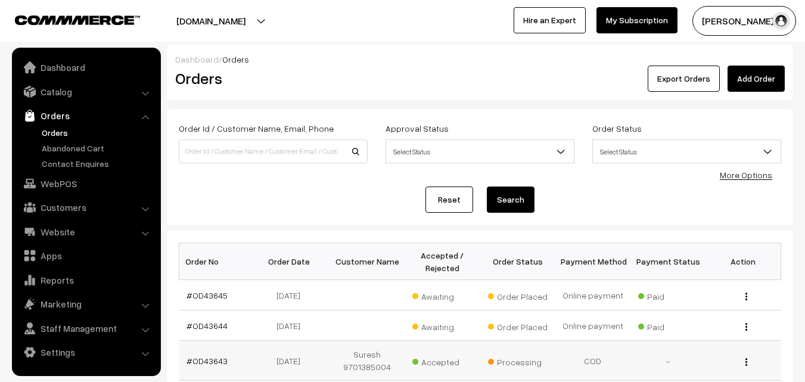
scroll to position [179, 0]
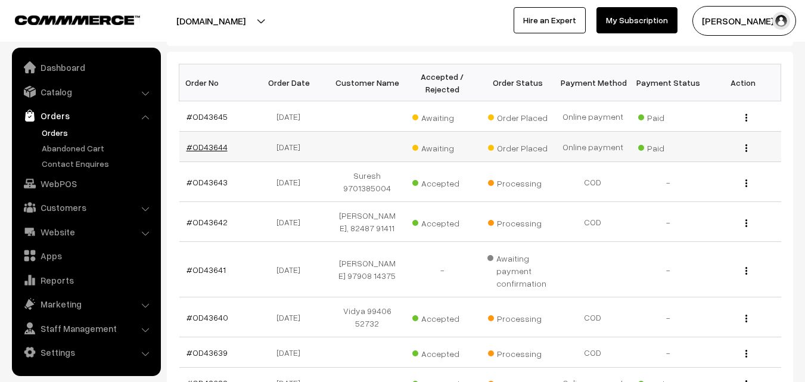
click at [218, 143] on link "#OD43644" at bounding box center [207, 147] width 41 height 10
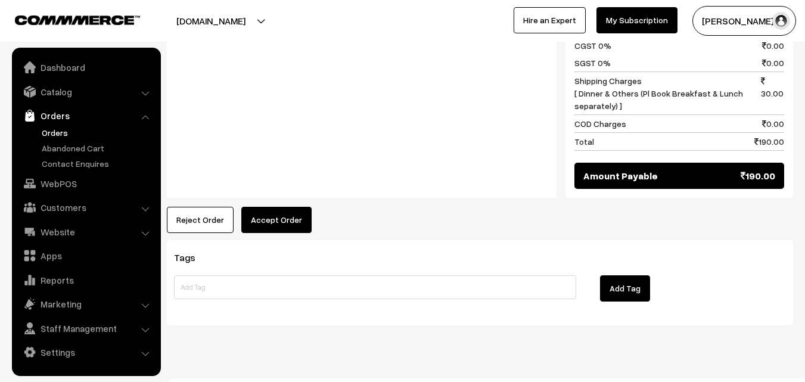
click at [287, 207] on button "Accept Order" at bounding box center [276, 220] width 70 height 26
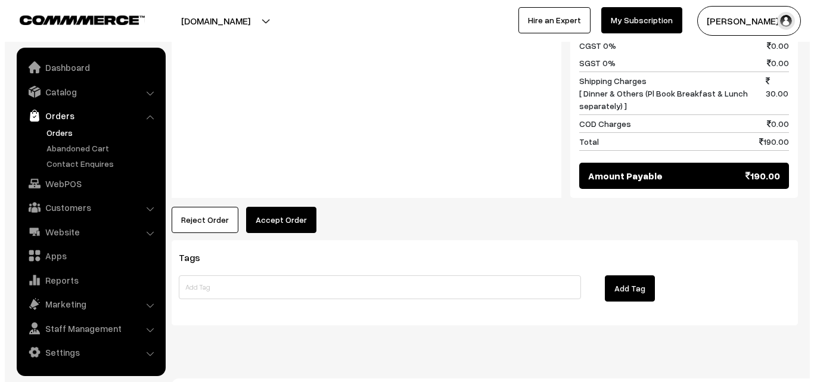
scroll to position [597, 0]
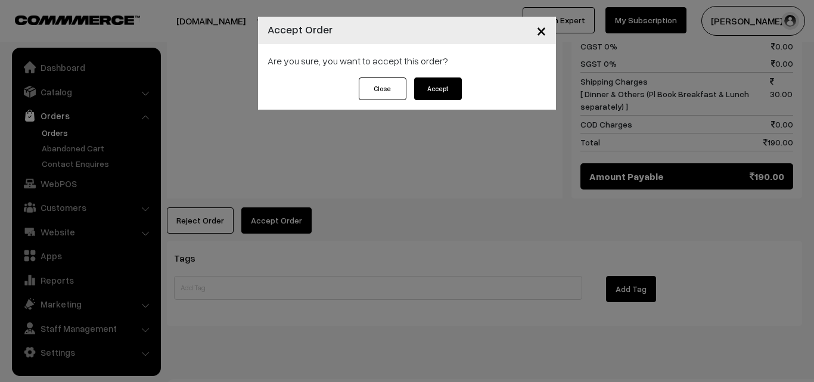
click at [429, 93] on button "Accept" at bounding box center [438, 88] width 48 height 23
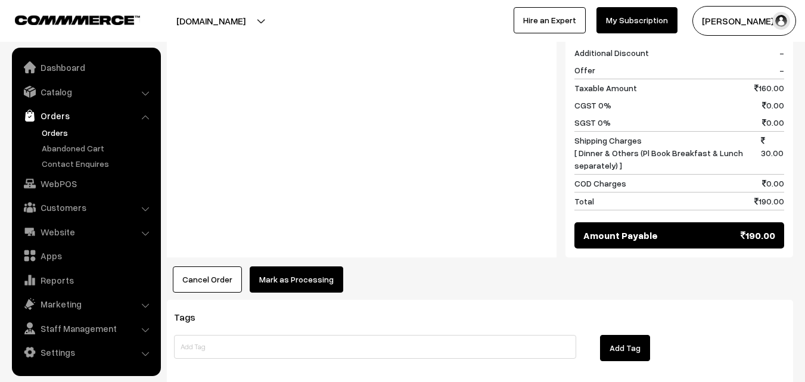
click at [294, 266] on button "Mark as Processing" at bounding box center [297, 279] width 94 height 26
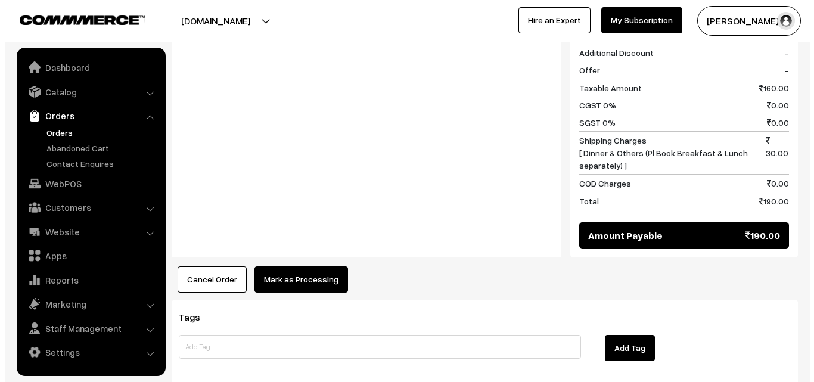
scroll to position [537, 0]
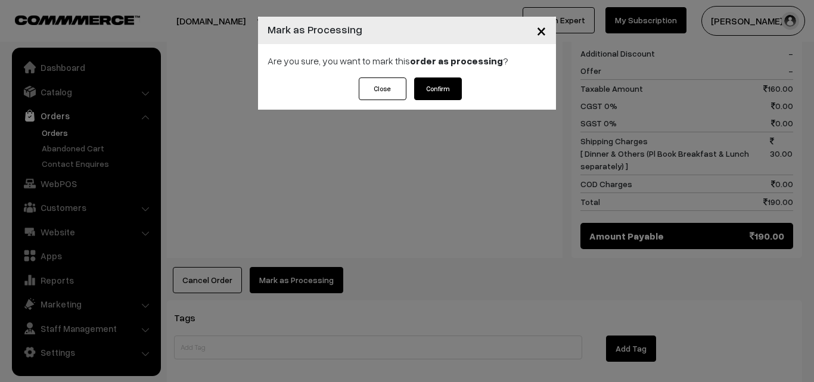
click at [433, 89] on button "Confirm" at bounding box center [438, 88] width 48 height 23
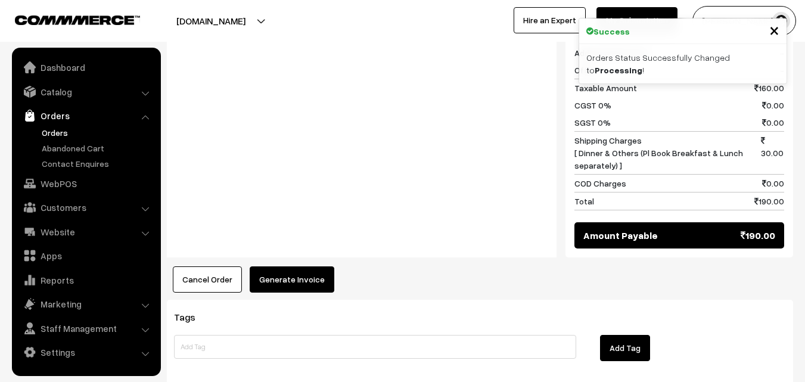
click at [303, 266] on button "Generate Invoice" at bounding box center [292, 279] width 85 height 26
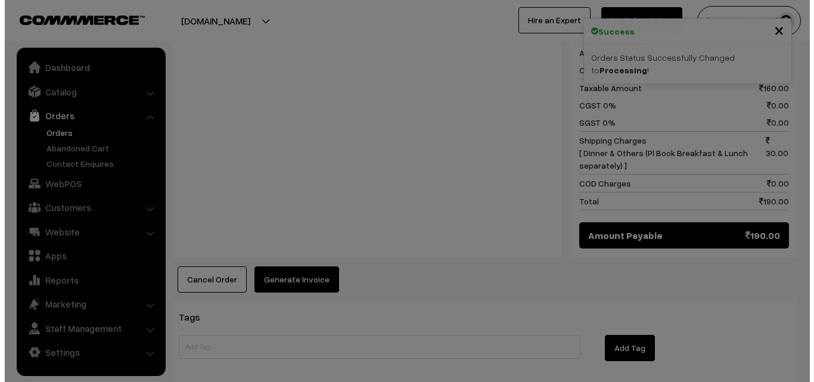
scroll to position [537, 0]
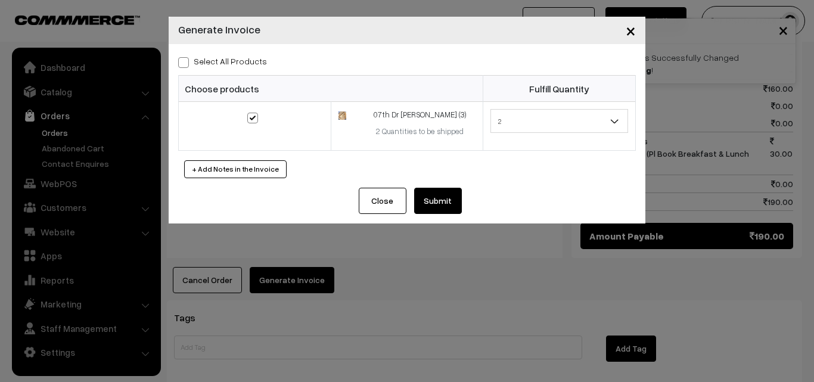
click at [182, 64] on span at bounding box center [183, 62] width 11 height 11
click at [182, 64] on input "Select All Products" at bounding box center [182, 61] width 8 height 8
checkbox input "true"
click at [447, 198] on button "Submit" at bounding box center [438, 201] width 48 height 26
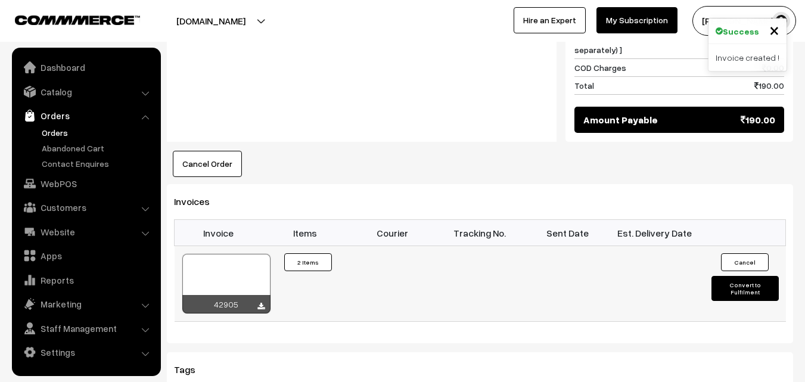
scroll to position [656, 0]
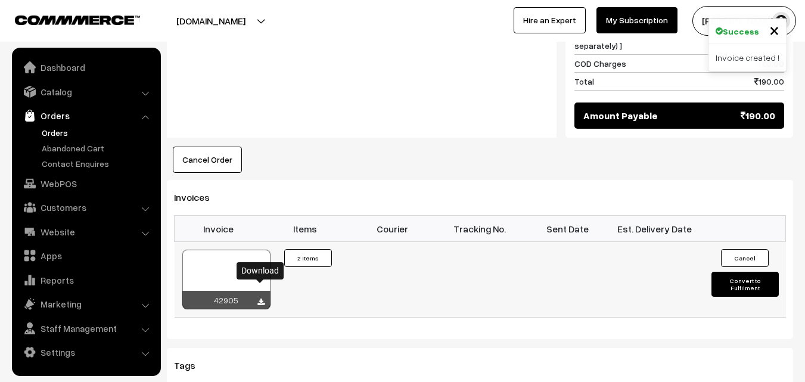
click at [263, 299] on icon at bounding box center [261, 303] width 7 height 8
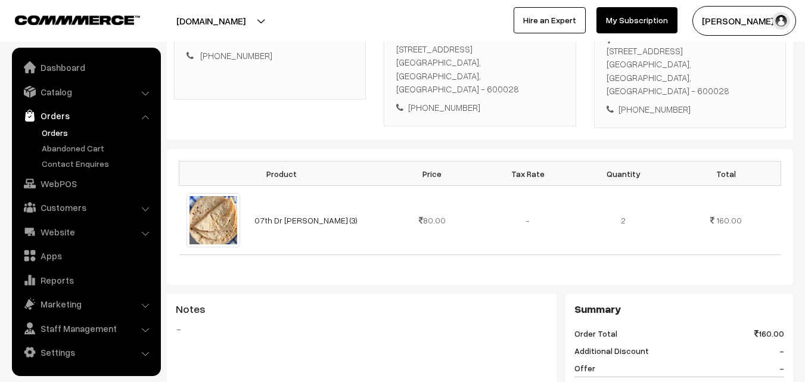
scroll to position [298, 0]
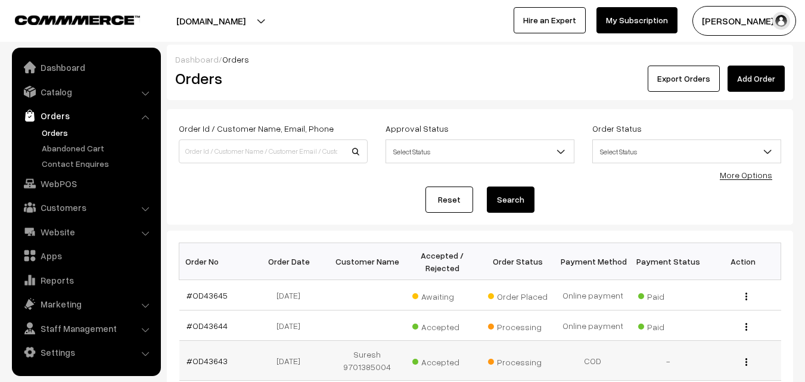
scroll to position [179, 0]
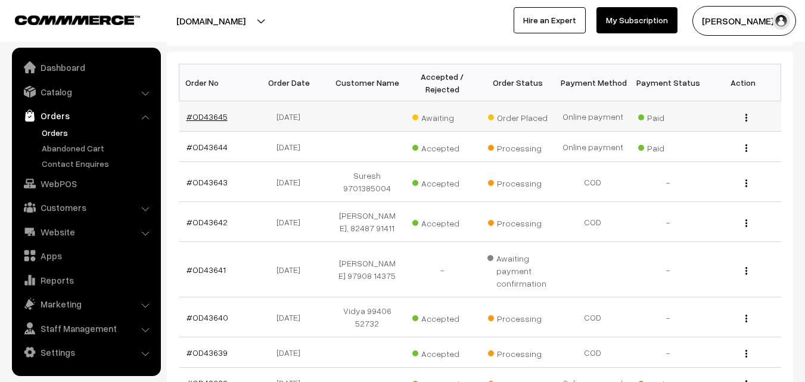
click at [197, 115] on link "#OD43645" at bounding box center [207, 116] width 41 height 10
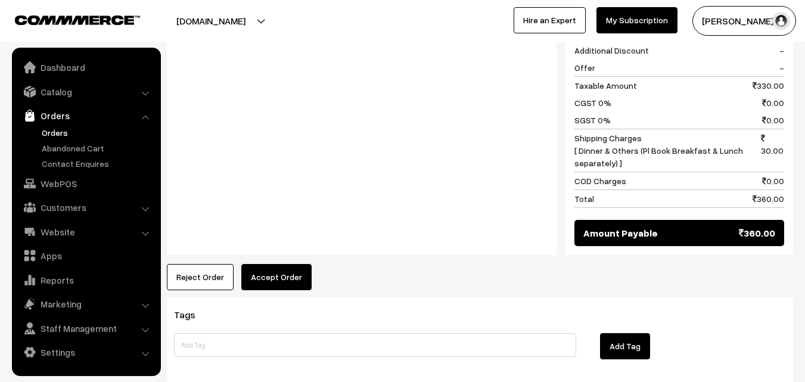
scroll to position [715, 0]
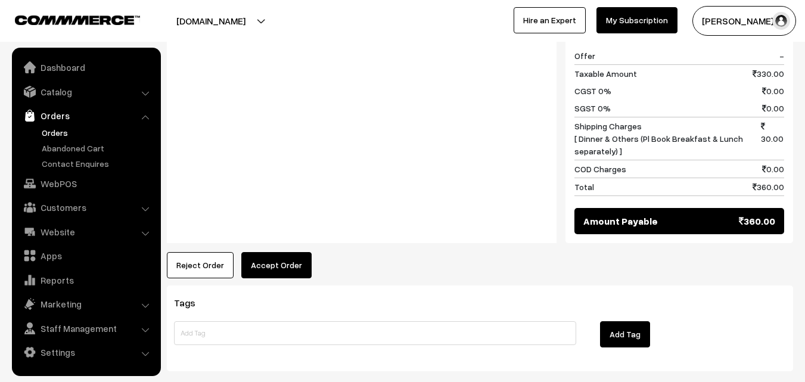
click at [258, 252] on button "Accept Order" at bounding box center [276, 265] width 70 height 26
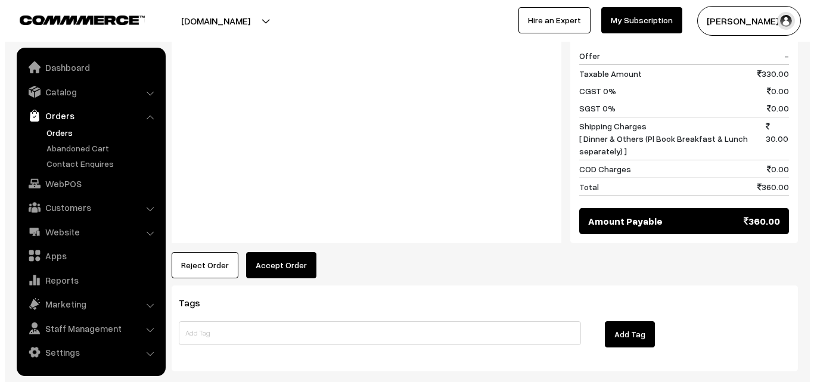
scroll to position [718, 0]
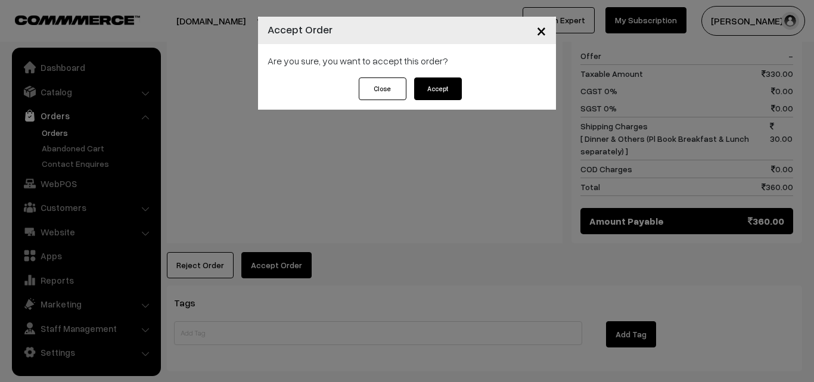
click at [437, 91] on button "Accept" at bounding box center [438, 88] width 48 height 23
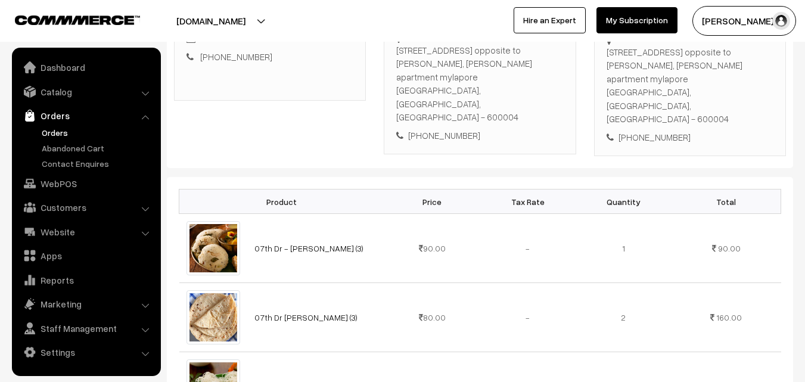
scroll to position [179, 0]
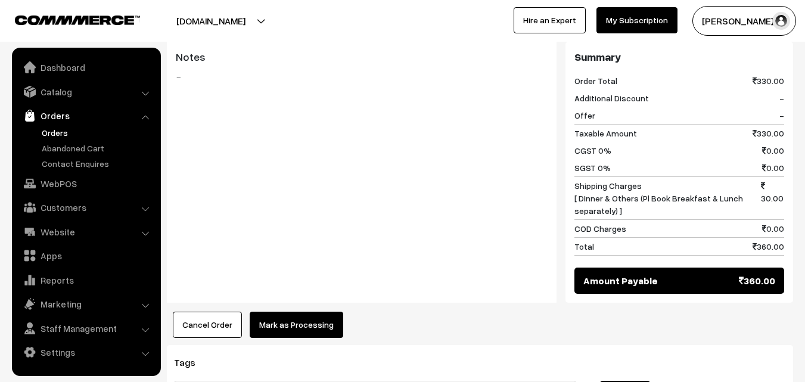
click at [300, 312] on button "Mark as Processing" at bounding box center [297, 325] width 94 height 26
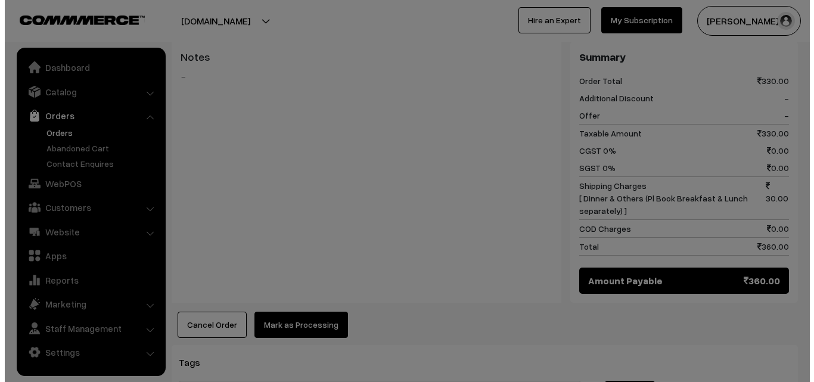
scroll to position [659, 0]
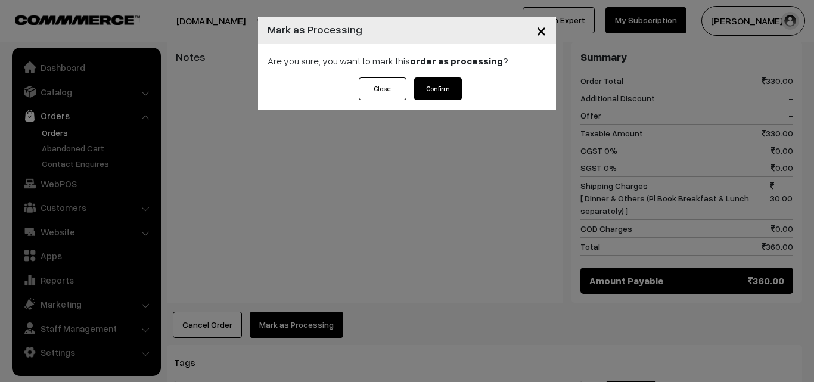
click at [445, 90] on button "Confirm" at bounding box center [438, 88] width 48 height 23
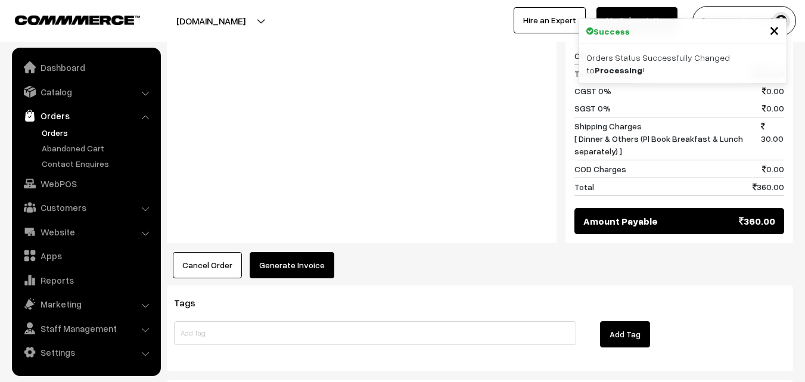
click at [283, 252] on button "Generate Invoice" at bounding box center [292, 265] width 85 height 26
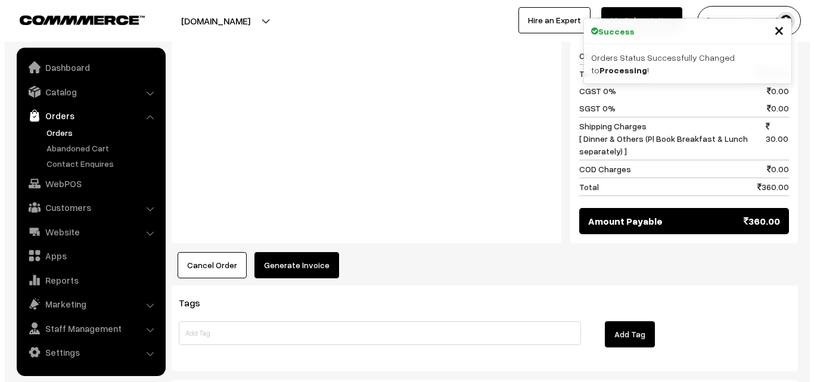
scroll to position [718, 0]
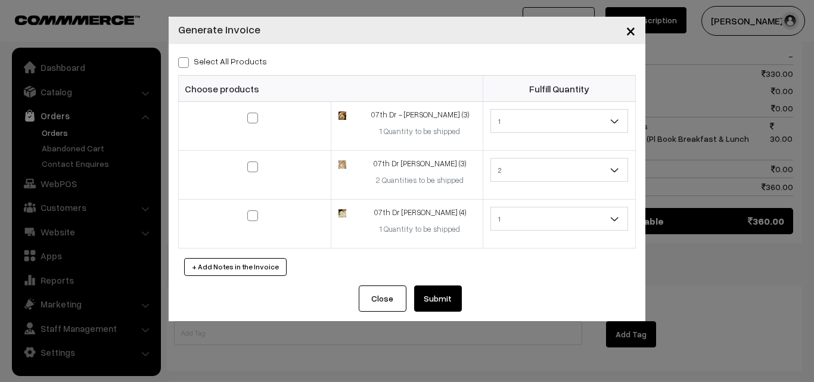
click at [187, 59] on span at bounding box center [183, 62] width 11 height 11
click at [186, 59] on input "Select All Products" at bounding box center [182, 61] width 8 height 8
checkbox input "true"
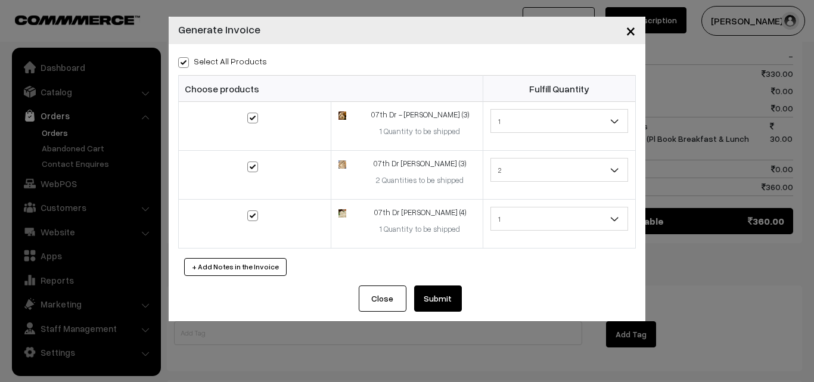
checkbox input "true"
click at [440, 297] on button "Submit" at bounding box center [438, 299] width 48 height 26
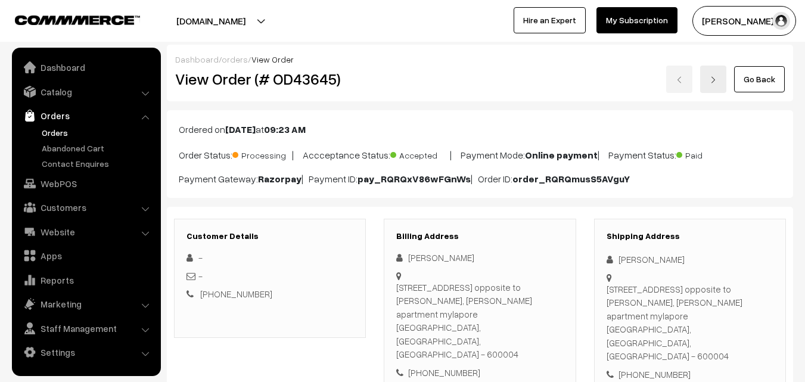
scroll to position [715, 0]
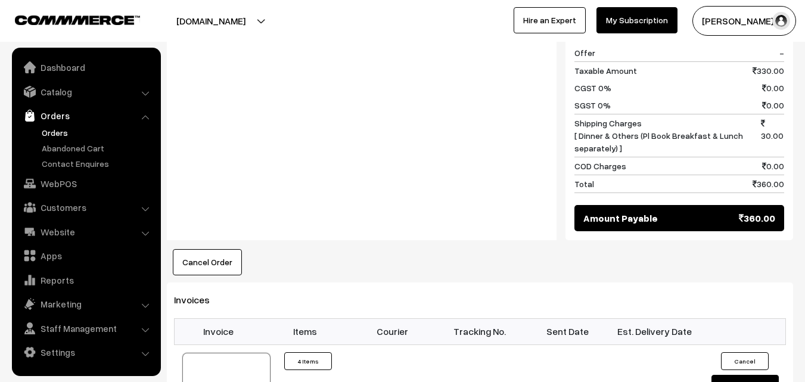
click at [60, 133] on link "Orders" at bounding box center [98, 132] width 118 height 13
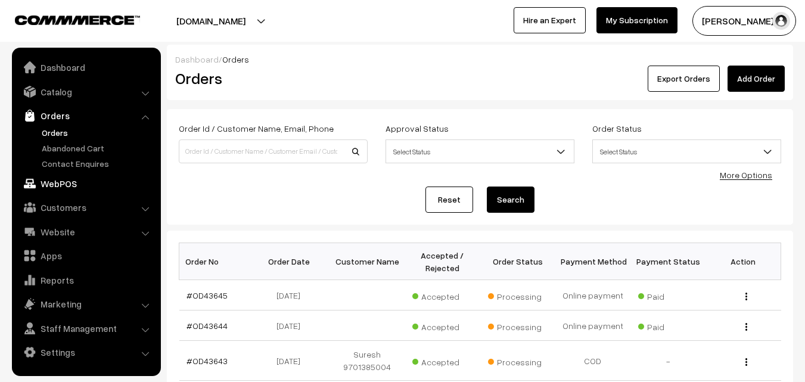
click at [66, 189] on link "WebPOS" at bounding box center [86, 183] width 142 height 21
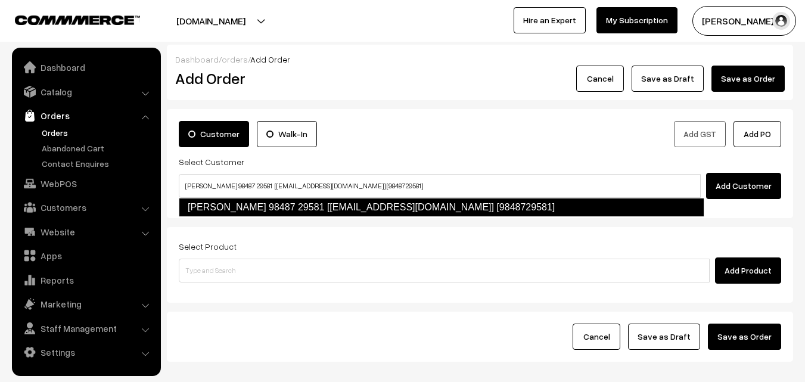
type input "[PERSON_NAME] 98487 29581 [[EMAIL_ADDRESS][DOMAIN_NAME]] [9848729581]"
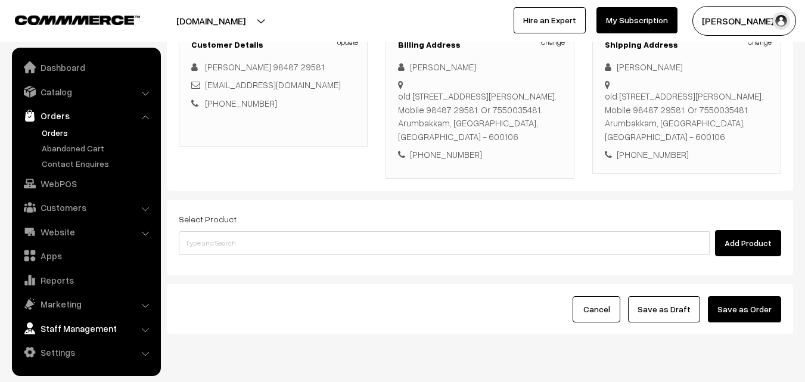
scroll to position [218, 0]
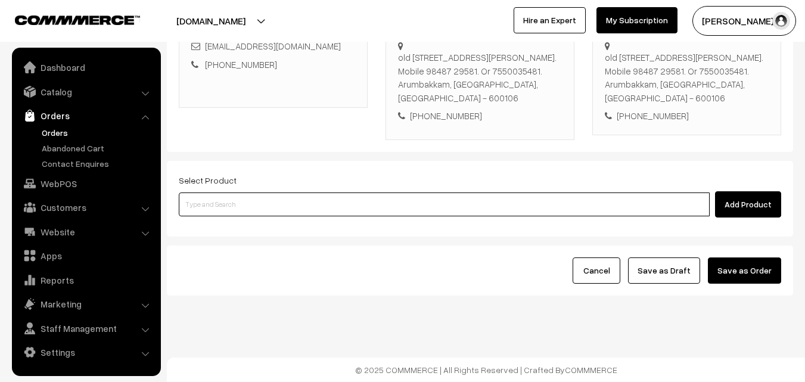
click at [328, 207] on input at bounding box center [444, 205] width 531 height 24
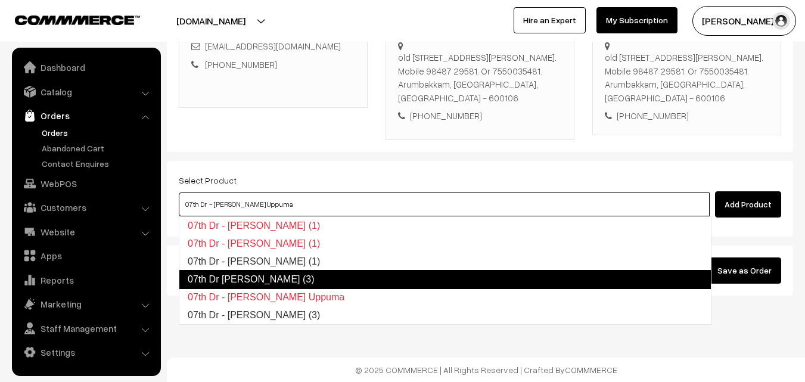
type input "07th Dr - [PERSON_NAME] (3)"
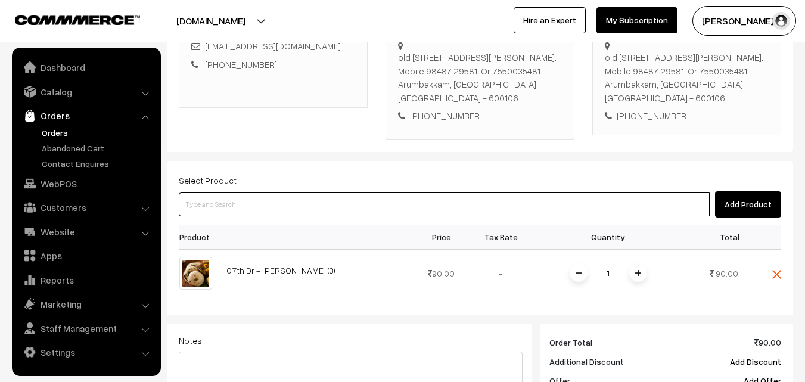
click at [317, 199] on input at bounding box center [444, 205] width 531 height 24
type input "07th Dr [PERSON_NAME] (3)"
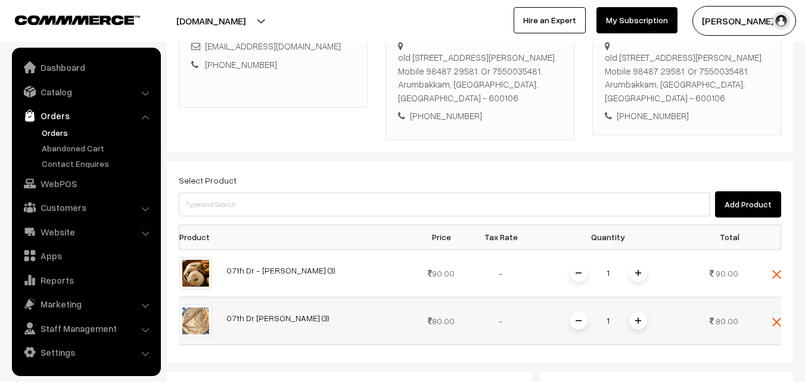
click at [638, 322] on img at bounding box center [638, 321] width 6 height 6
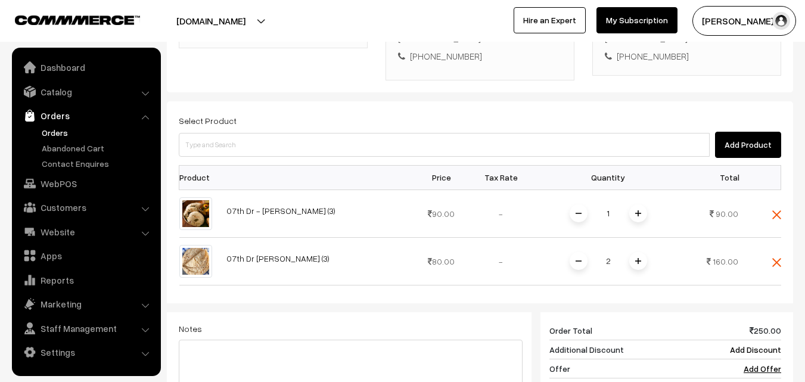
scroll to position [396, 0]
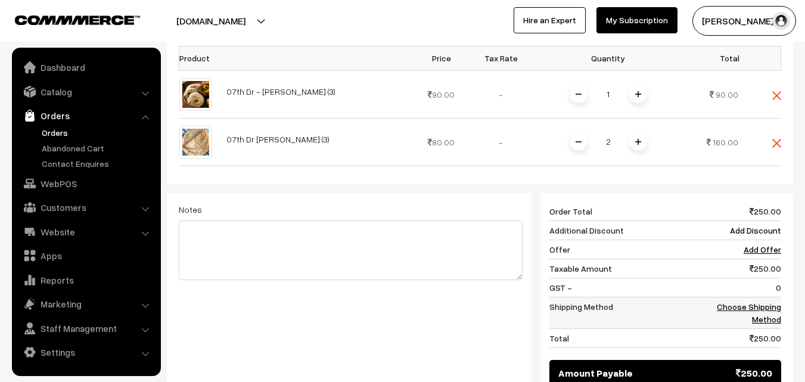
click at [771, 315] on link "Choose Shipping Method" at bounding box center [749, 313] width 64 height 23
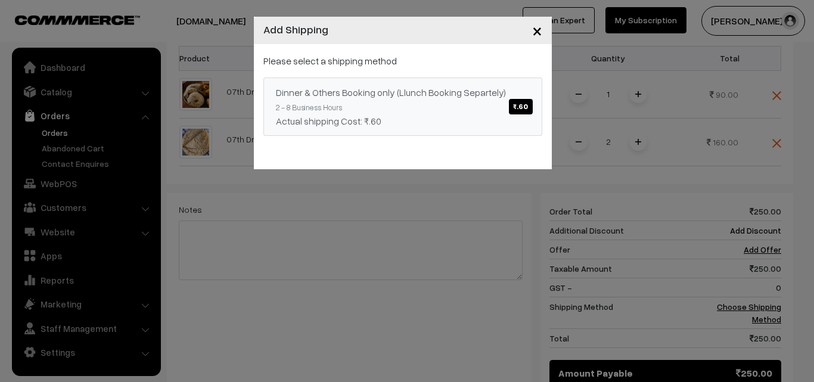
click at [526, 107] on span "₹.60" at bounding box center [520, 106] width 23 height 15
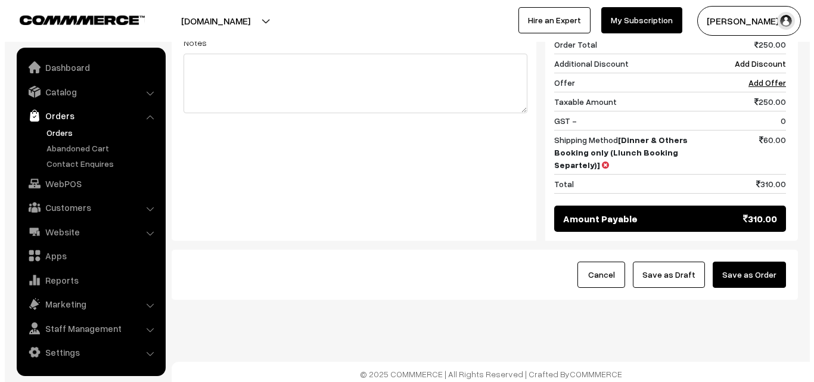
scroll to position [568, 0]
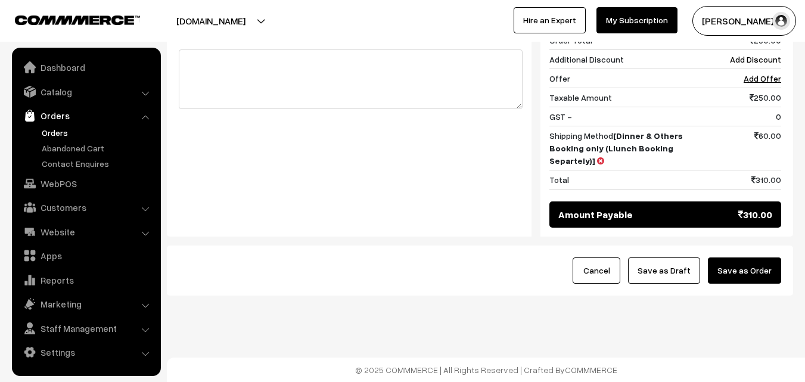
click at [761, 275] on button "Save as Order" at bounding box center [744, 271] width 73 height 26
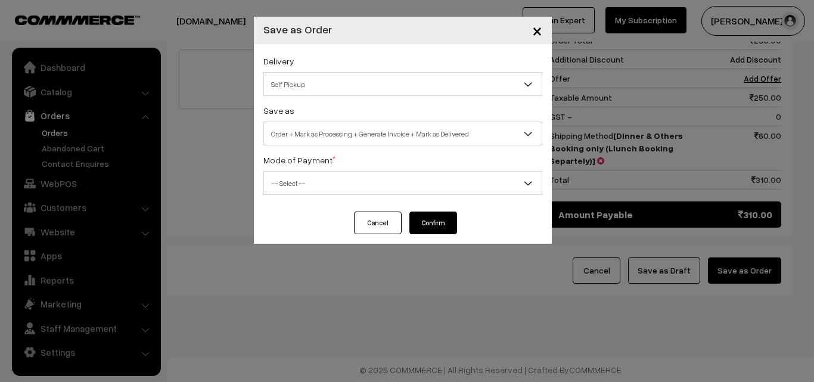
click at [373, 84] on span "Self Pickup" at bounding box center [403, 84] width 278 height 21
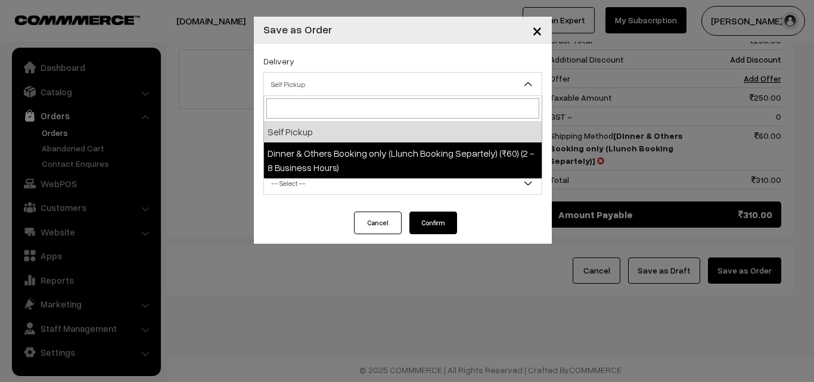
select select "DOB3"
select select "3"
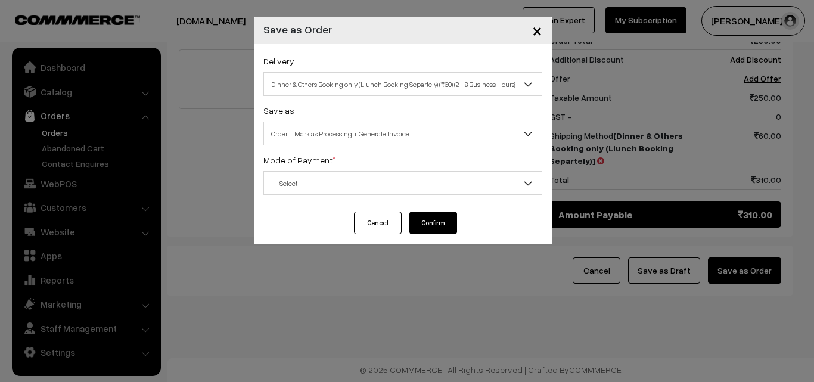
click at [369, 182] on span "-- Select --" at bounding box center [403, 183] width 278 height 21
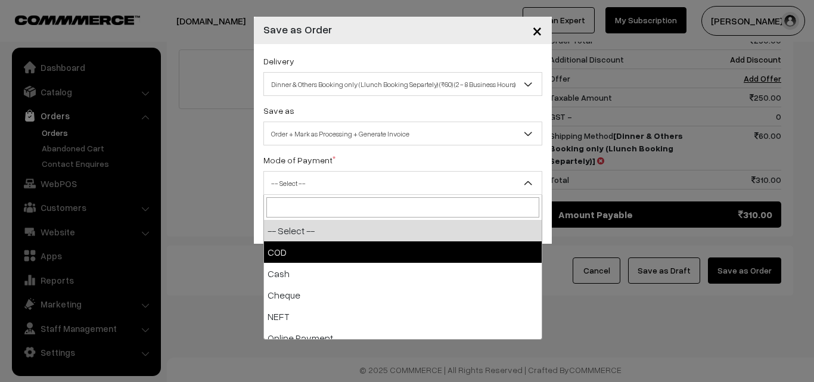
select select "1"
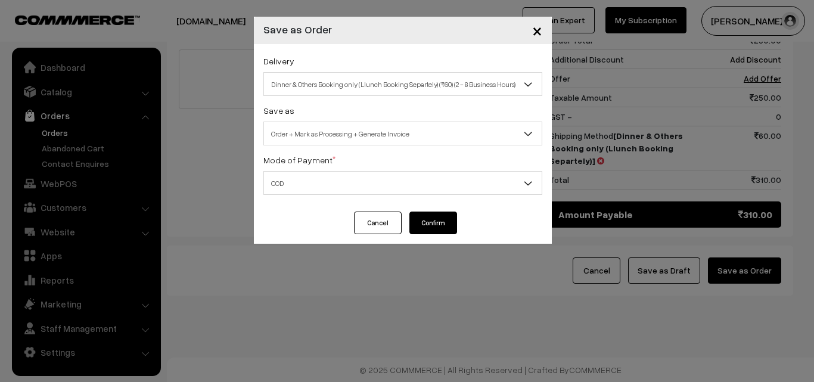
click at [427, 224] on button "Confirm" at bounding box center [434, 223] width 48 height 23
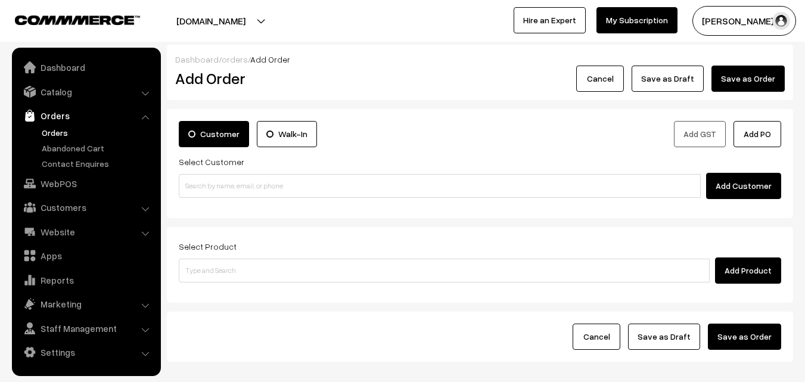
click at [58, 134] on link "Orders" at bounding box center [98, 132] width 118 height 13
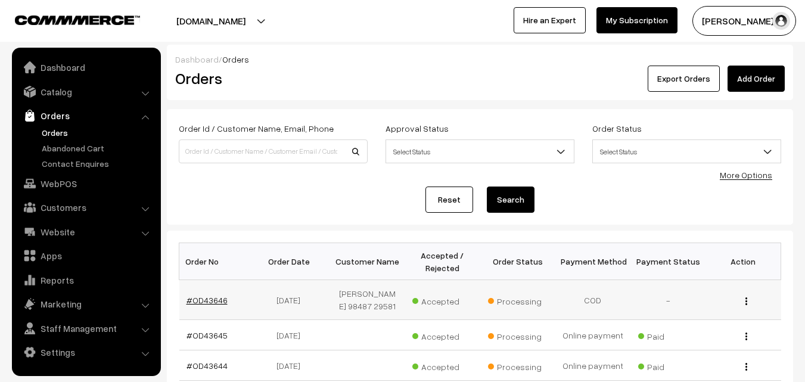
click at [217, 302] on link "#OD43646" at bounding box center [207, 300] width 41 height 10
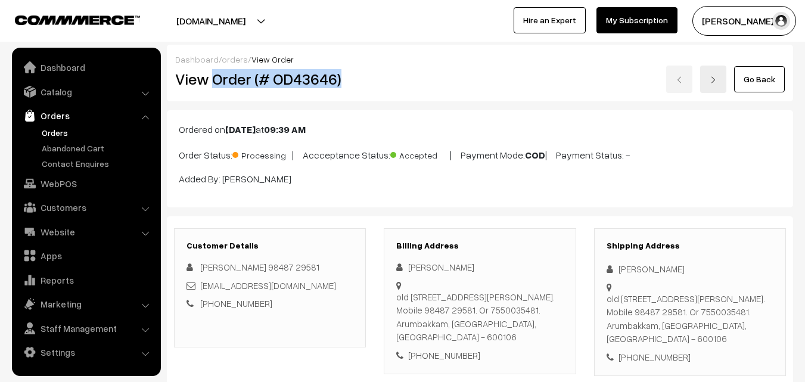
drag, startPoint x: 214, startPoint y: 83, endPoint x: 342, endPoint y: 83, distance: 128.2
click at [342, 83] on h2 "View Order (# OD43646)" at bounding box center [270, 79] width 191 height 18
copy h2 "Order (# OD43646)"
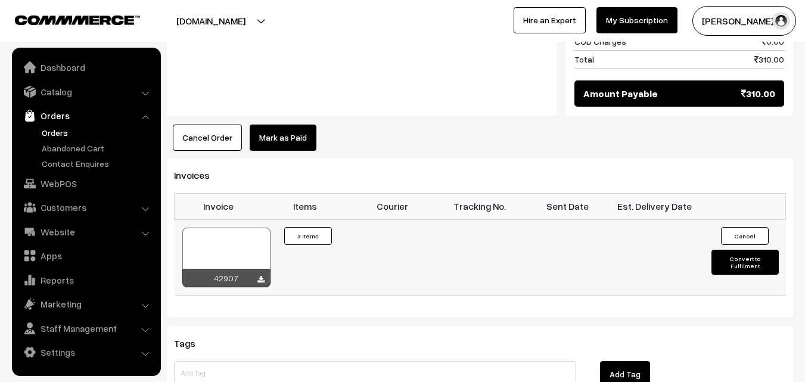
scroll to position [775, 0]
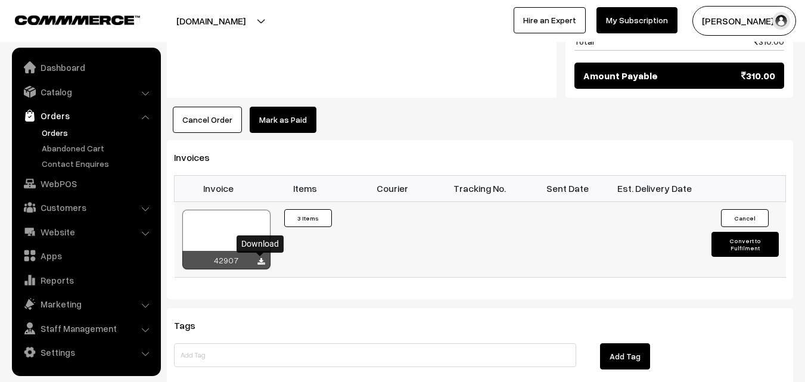
click at [261, 262] on icon at bounding box center [261, 262] width 7 height 8
click at [50, 134] on link "Orders" at bounding box center [98, 132] width 118 height 13
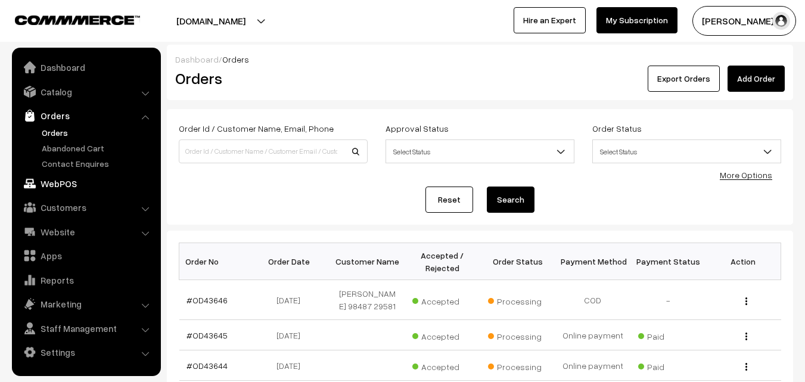
click at [42, 184] on link "WebPOS" at bounding box center [86, 183] width 142 height 21
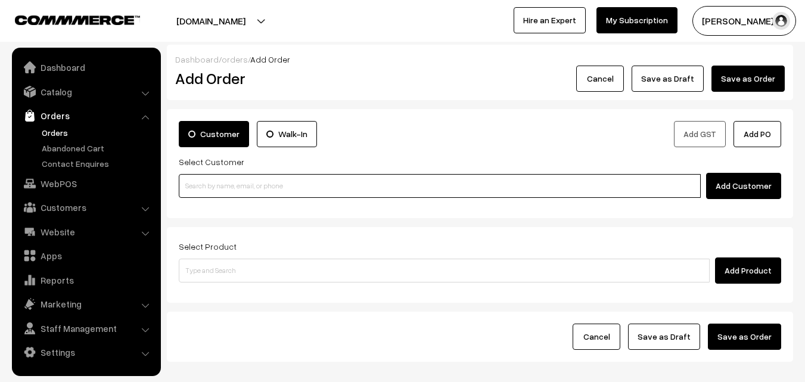
click at [243, 191] on input at bounding box center [440, 186] width 522 height 24
paste input "94444 27254"
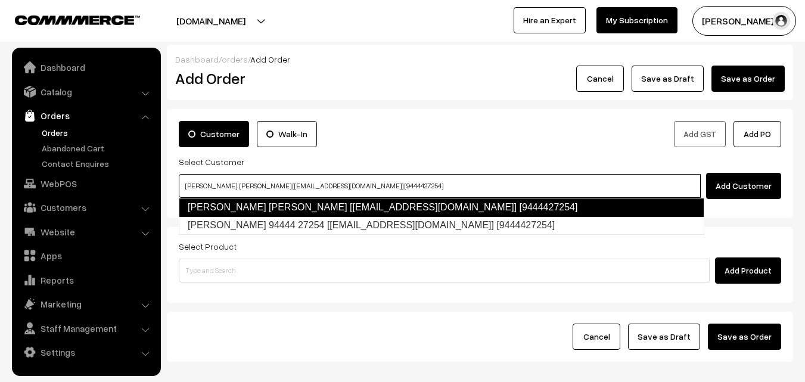
type input "Kamala Gopalan Kamala Gopalan [Annams10@gmail.com] [9444427254]"
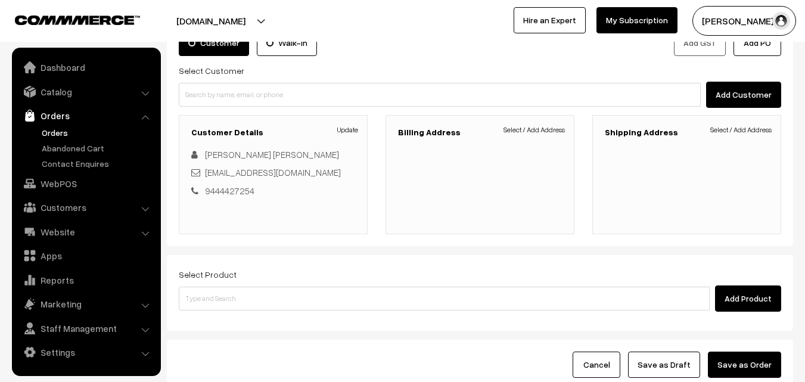
scroll to position [119, 0]
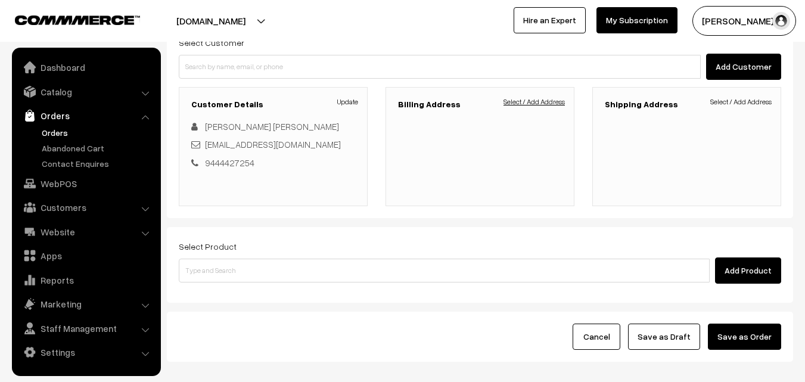
click at [559, 104] on link "Select / Add Address" at bounding box center [534, 102] width 61 height 11
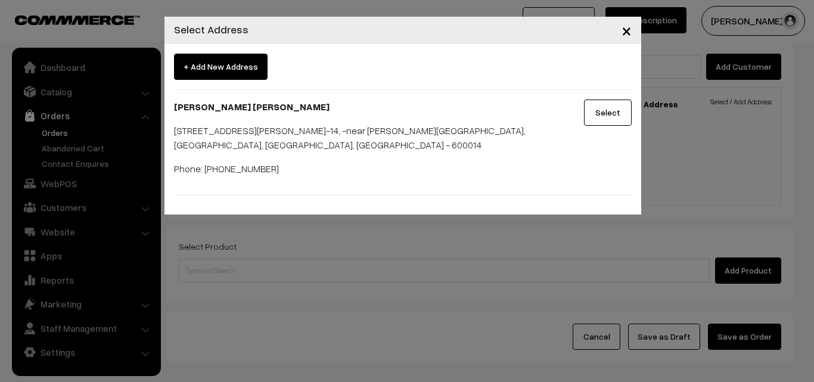
click at [612, 113] on button "Select" at bounding box center [608, 113] width 48 height 26
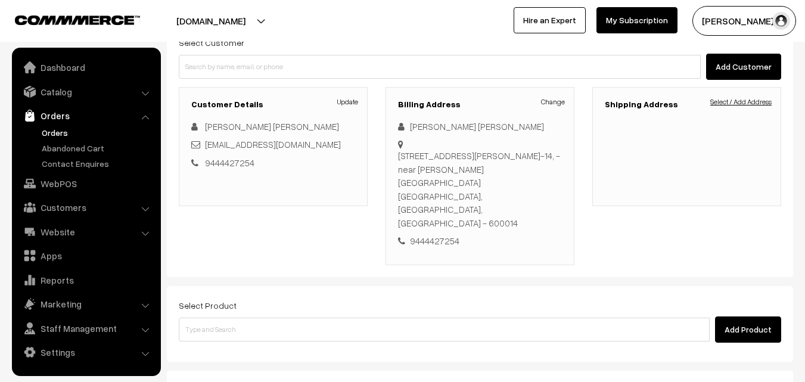
click at [753, 101] on link "Select / Add Address" at bounding box center [741, 102] width 61 height 11
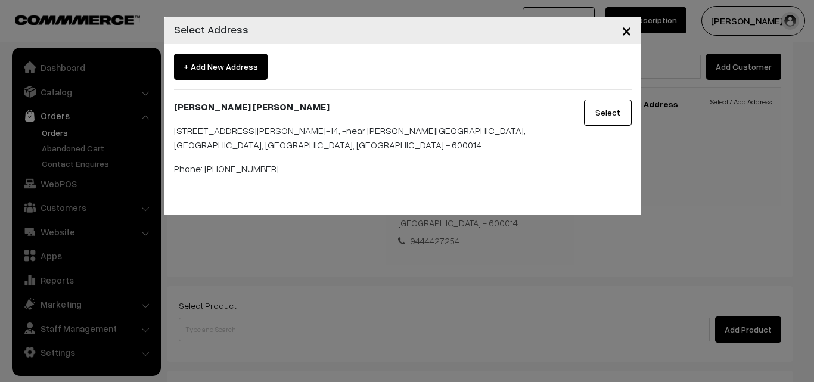
click at [599, 123] on button "Select" at bounding box center [608, 113] width 48 height 26
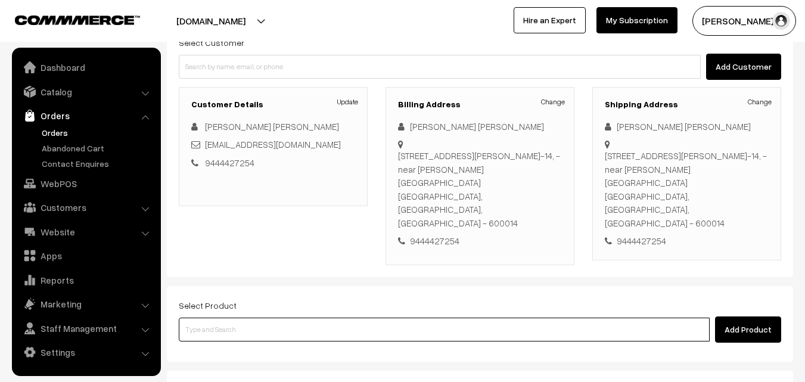
click at [328, 318] on input at bounding box center [444, 330] width 531 height 24
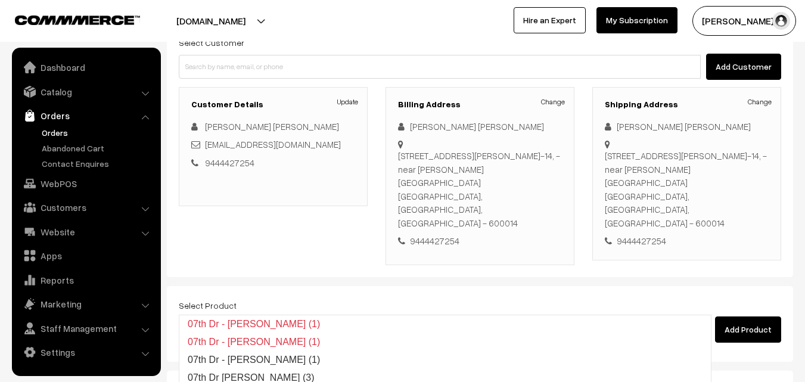
type input "07th Dr - [PERSON_NAME] (3)"
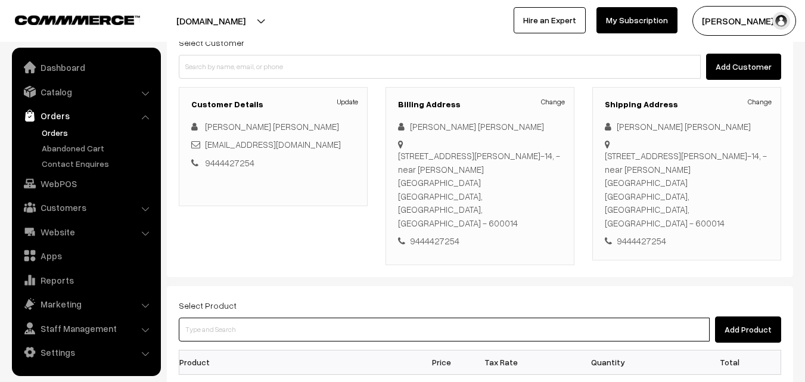
click at [354, 318] on input at bounding box center [444, 330] width 531 height 24
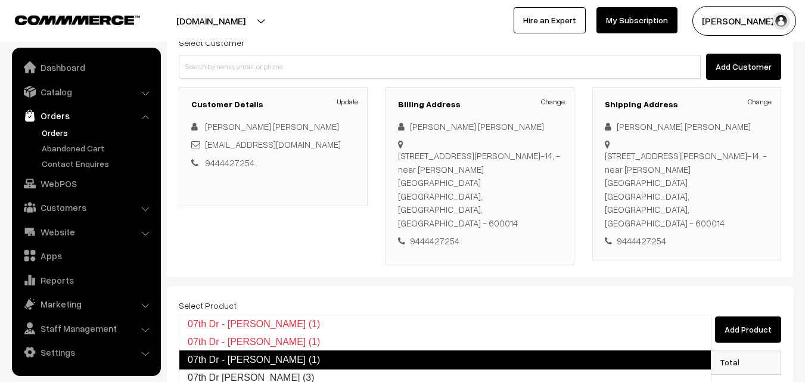
type input "07th Dr [PERSON_NAME] (3)"
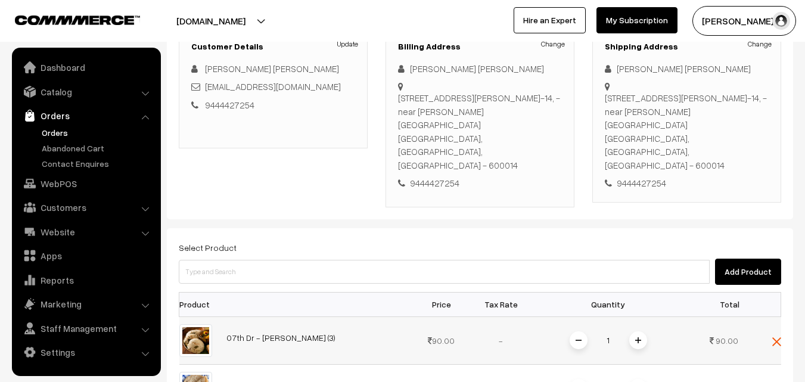
scroll to position [179, 0]
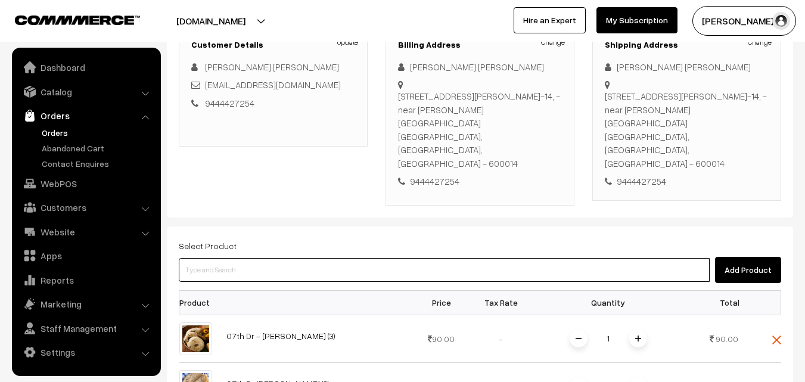
click at [339, 258] on input at bounding box center [444, 270] width 531 height 24
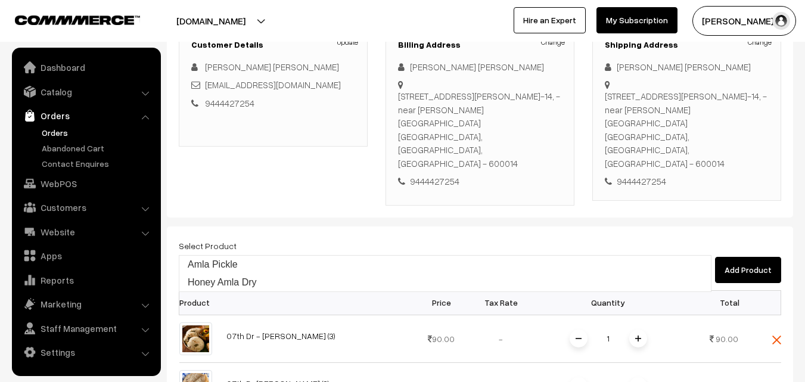
type input "Amla Pickle"
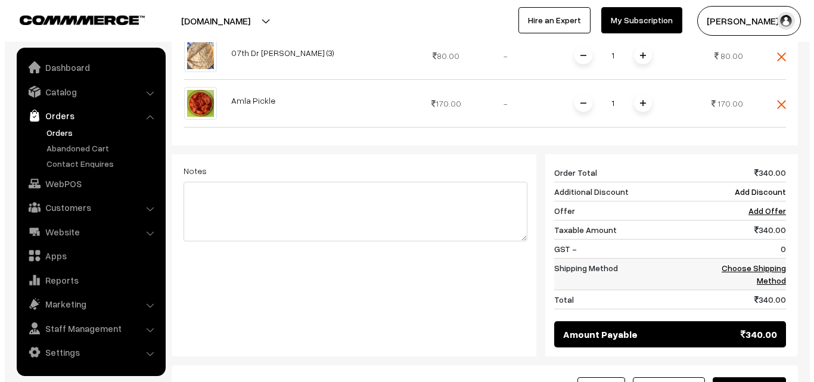
scroll to position [537, 0]
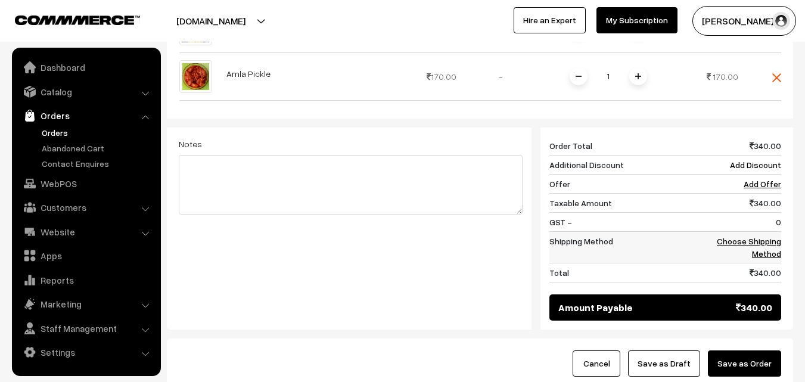
click at [760, 236] on link "Choose Shipping Method" at bounding box center [749, 247] width 64 height 23
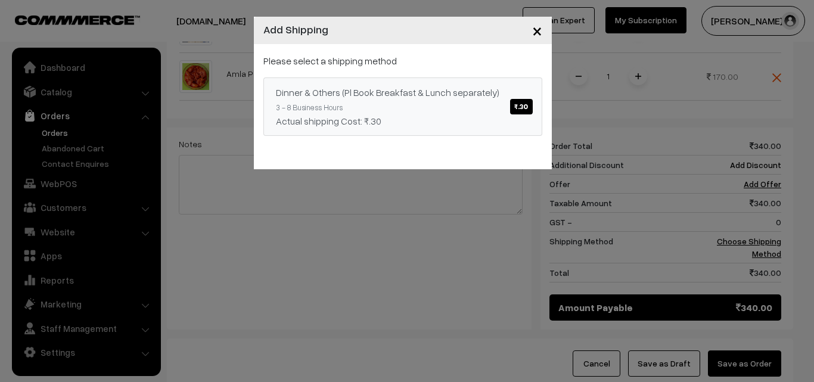
click at [529, 108] on span "₹.30" at bounding box center [521, 106] width 22 height 15
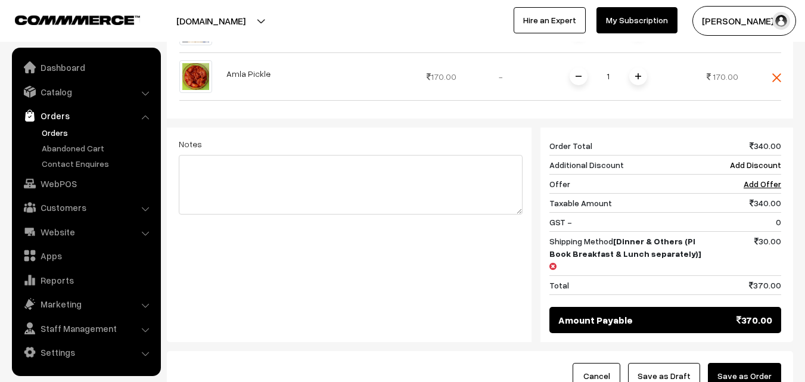
click at [750, 363] on button "Save as Order" at bounding box center [744, 376] width 73 height 26
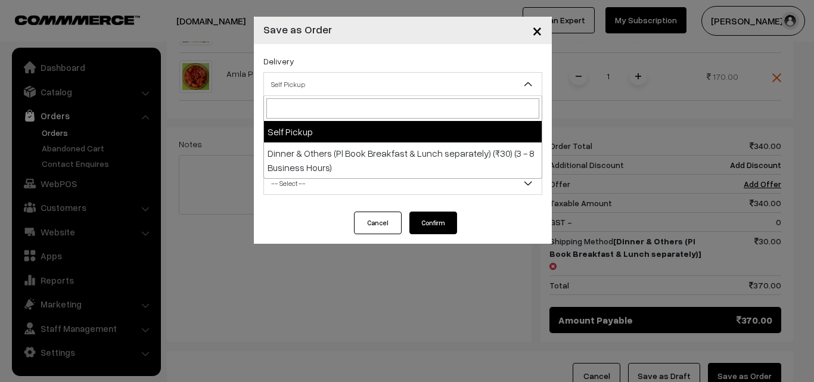
click at [453, 85] on span "Self Pickup" at bounding box center [403, 84] width 278 height 21
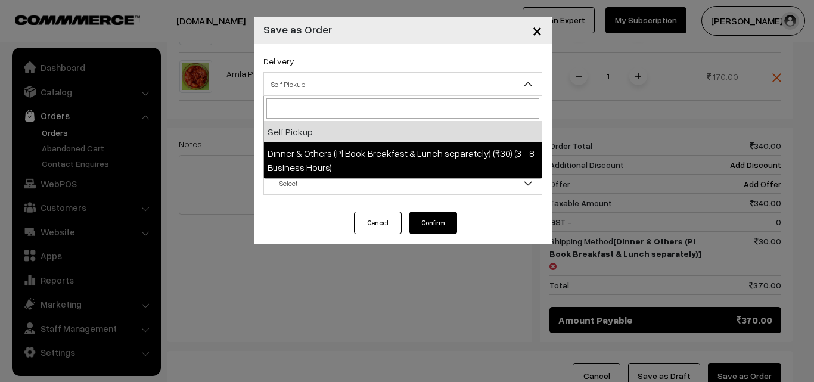
select select "DOP1"
select select "3"
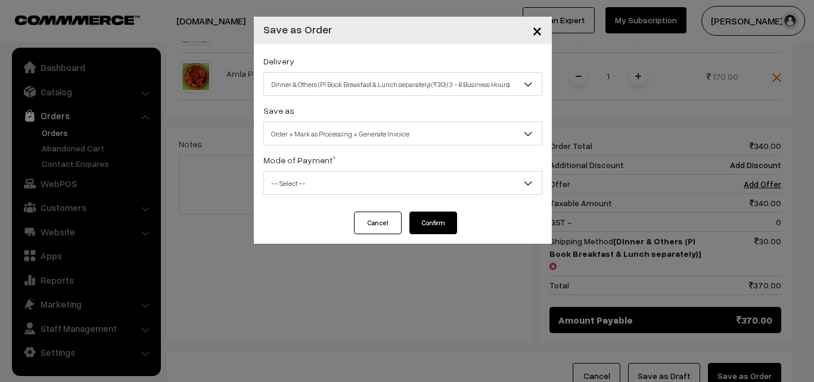
click at [441, 185] on span "-- Select --" at bounding box center [403, 183] width 278 height 21
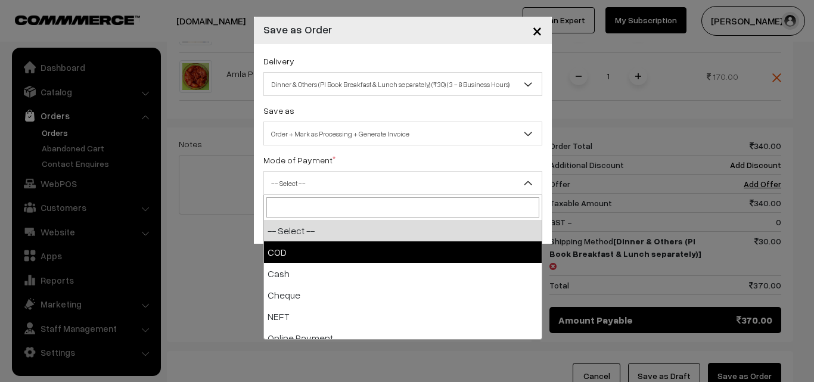
select select "1"
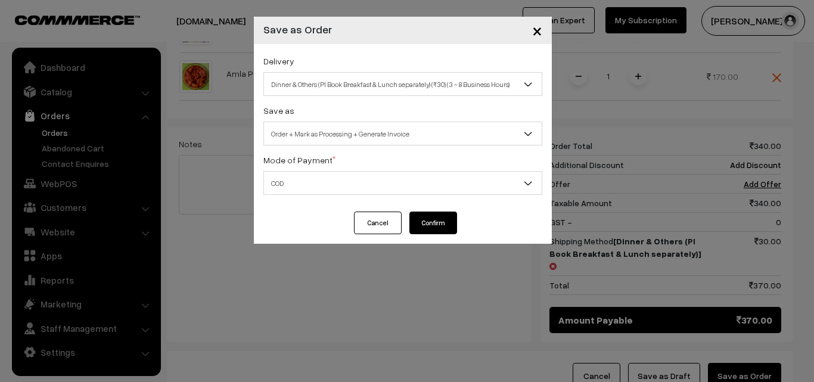
click at [432, 224] on button "Confirm" at bounding box center [434, 223] width 48 height 23
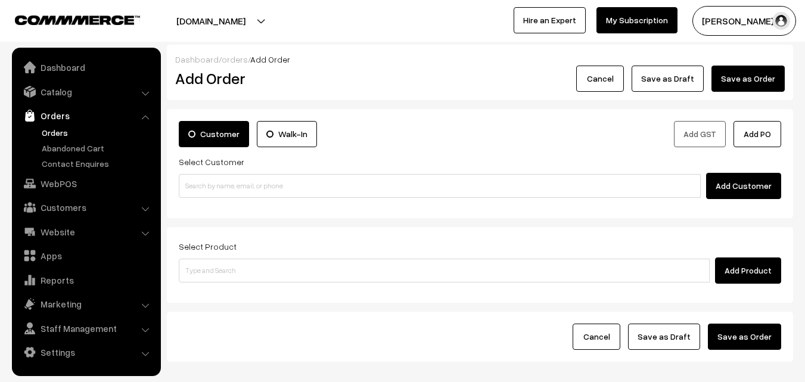
click at [42, 132] on link "Orders" at bounding box center [98, 132] width 118 height 13
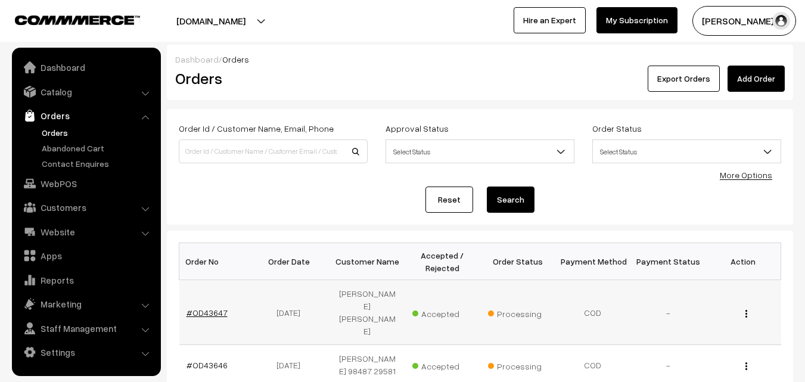
click at [210, 308] on link "#OD43647" at bounding box center [207, 313] width 41 height 10
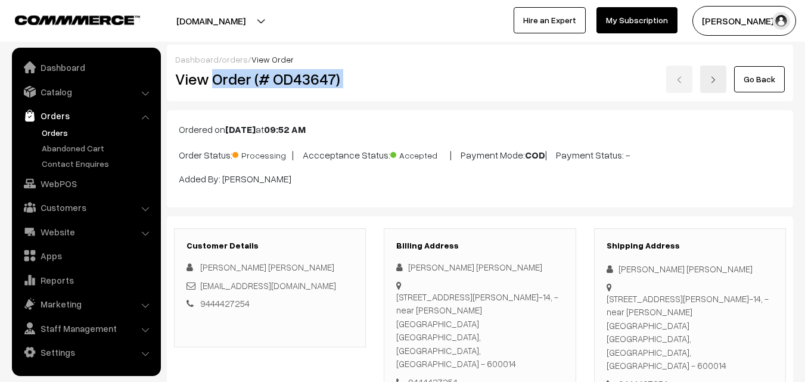
drag, startPoint x: 213, startPoint y: 79, endPoint x: 482, endPoint y: 76, distance: 268.9
click at [482, 76] on div "View Order (# OD43647) Go Back" at bounding box center [480, 79] width 628 height 27
copy div "Order (# OD43647)"
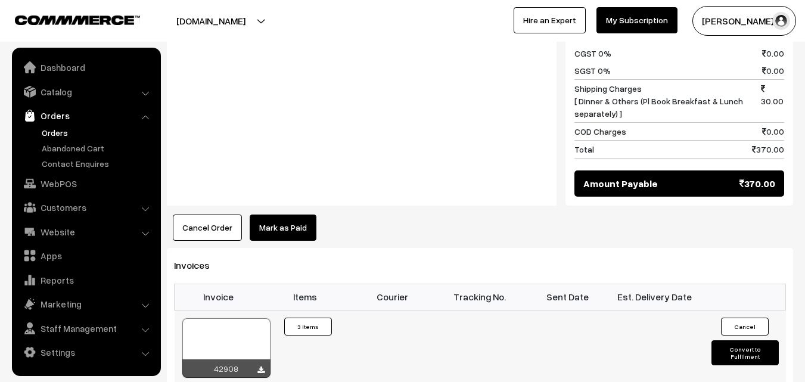
scroll to position [835, 0]
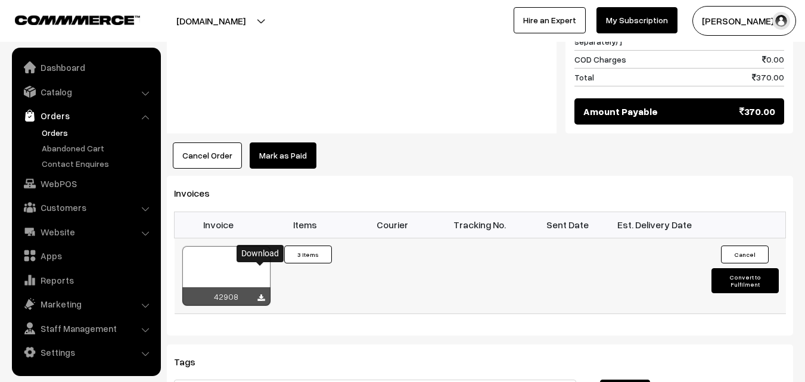
click at [261, 294] on icon at bounding box center [261, 298] width 7 height 8
click at [51, 186] on link "WebPOS" at bounding box center [86, 183] width 142 height 21
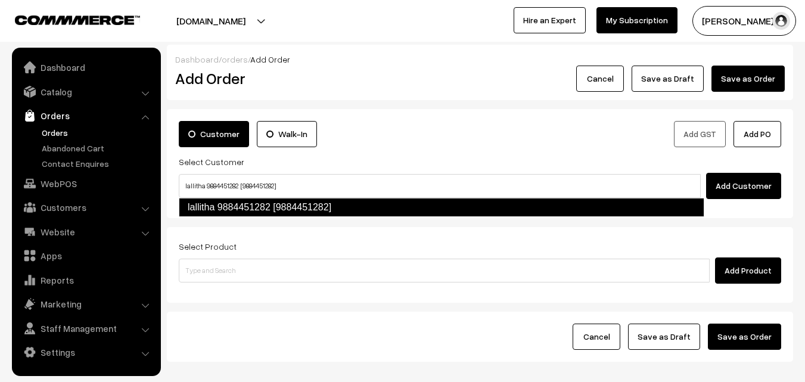
type input "lallitha 9884451282 [9884451282]"
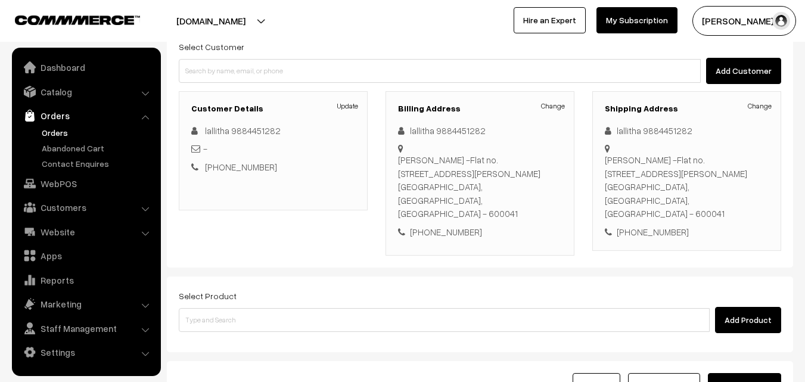
scroll to position [119, 0]
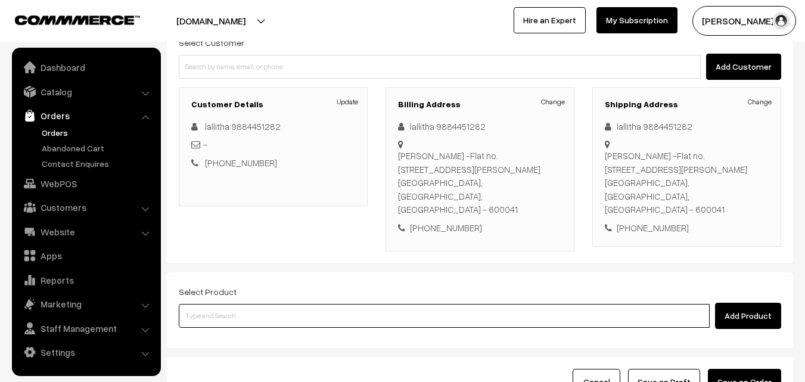
click at [255, 304] on input at bounding box center [444, 316] width 531 height 24
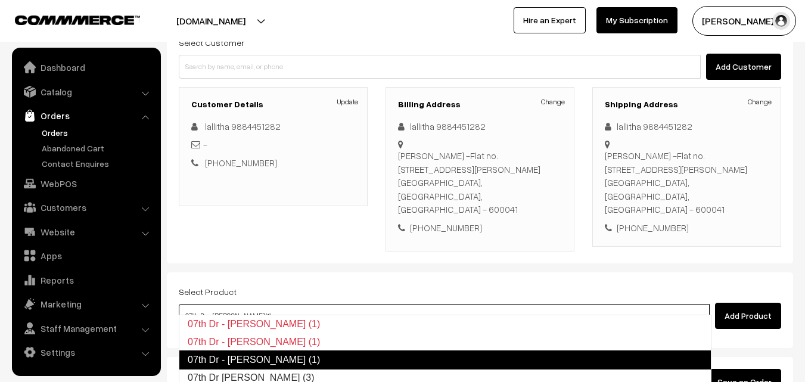
type input "07th Dr [PERSON_NAME] (3)"
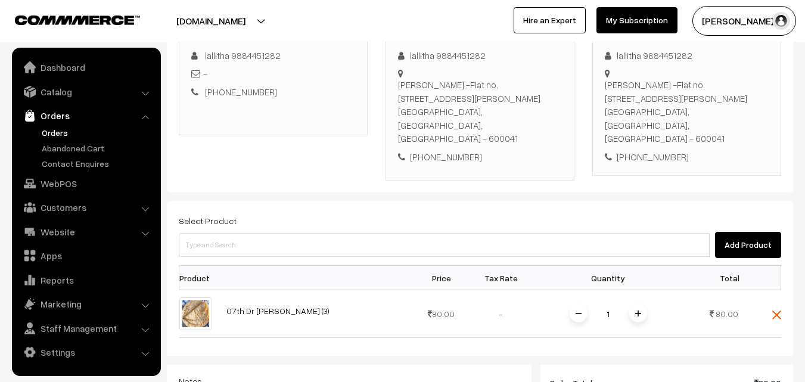
scroll to position [298, 0]
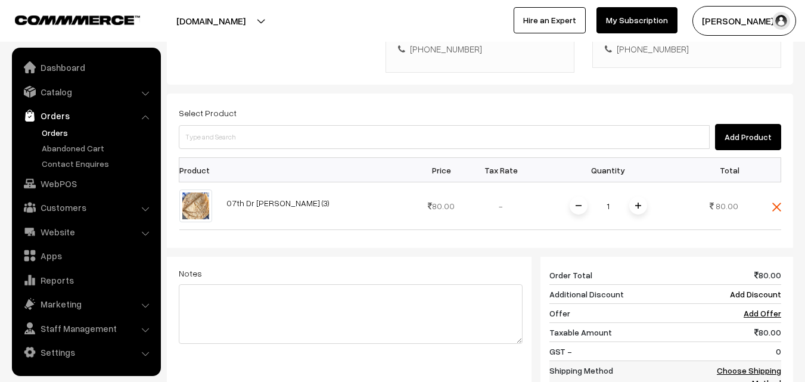
click at [774, 365] on link "Choose Shipping Method" at bounding box center [749, 376] width 64 height 23
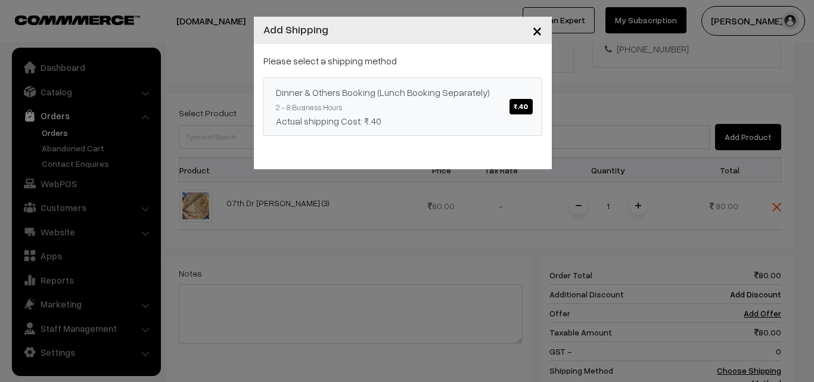
click at [522, 107] on span "₹.40" at bounding box center [521, 106] width 23 height 15
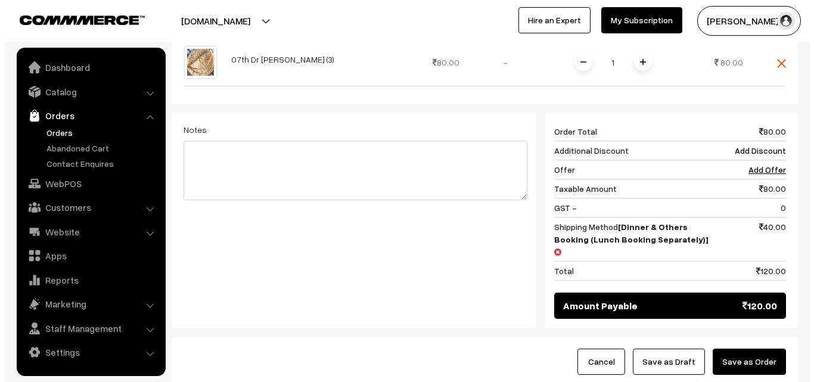
scroll to position [477, 0]
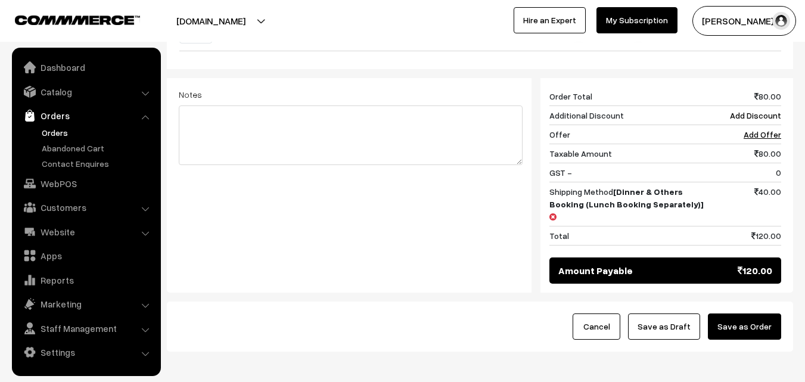
click at [749, 314] on button "Save as Order" at bounding box center [744, 327] width 73 height 26
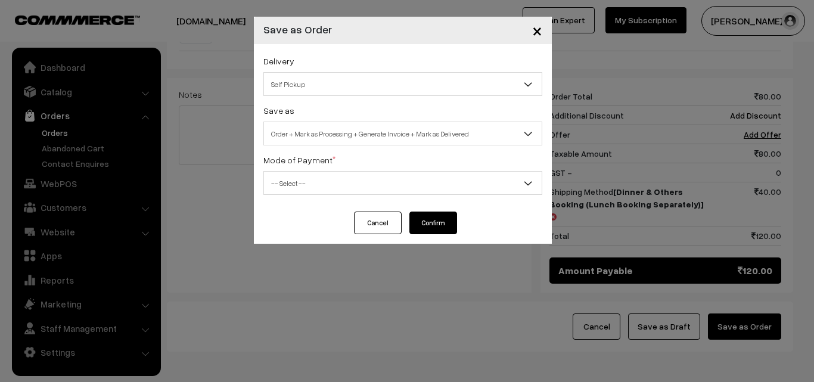
click at [429, 82] on span "Self Pickup" at bounding box center [403, 84] width 278 height 21
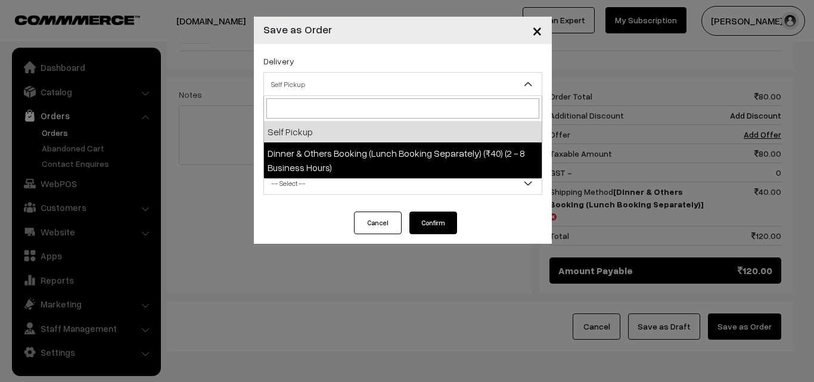
select select "DOB1"
select select "3"
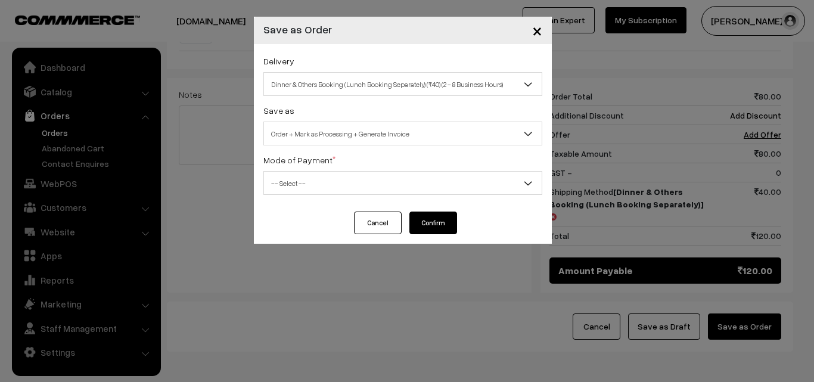
click at [413, 178] on span "-- Select --" at bounding box center [403, 183] width 278 height 21
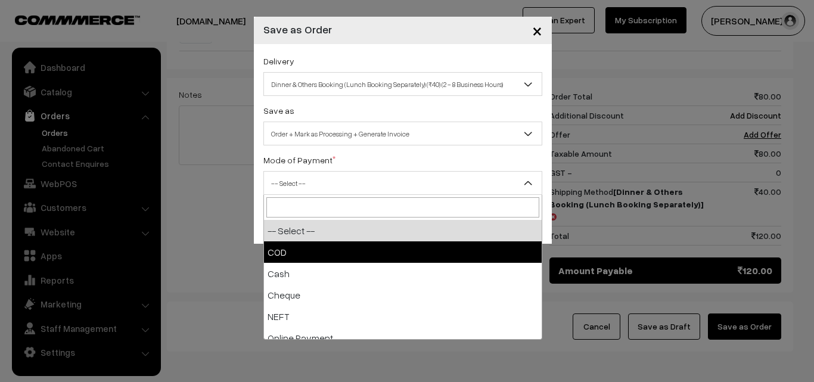
select select "1"
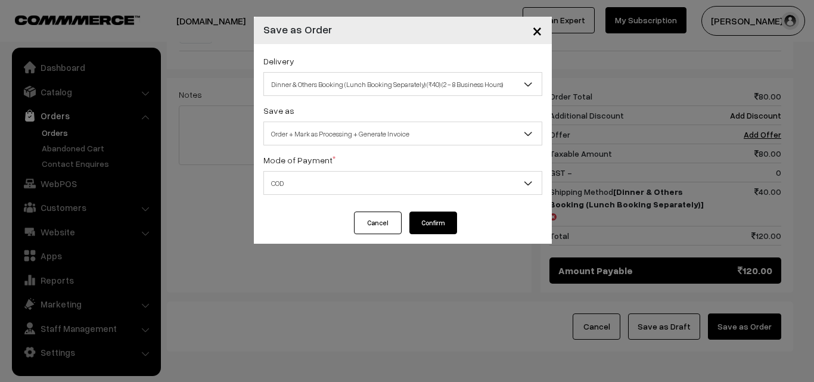
click at [438, 223] on button "Confirm" at bounding box center [434, 223] width 48 height 23
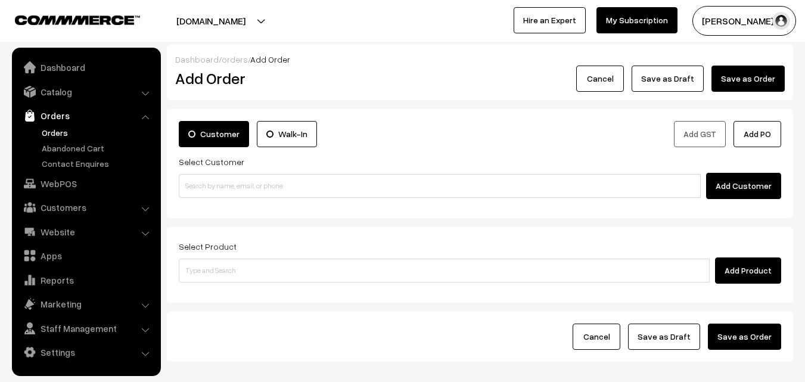
click at [52, 131] on link "Orders" at bounding box center [98, 132] width 118 height 13
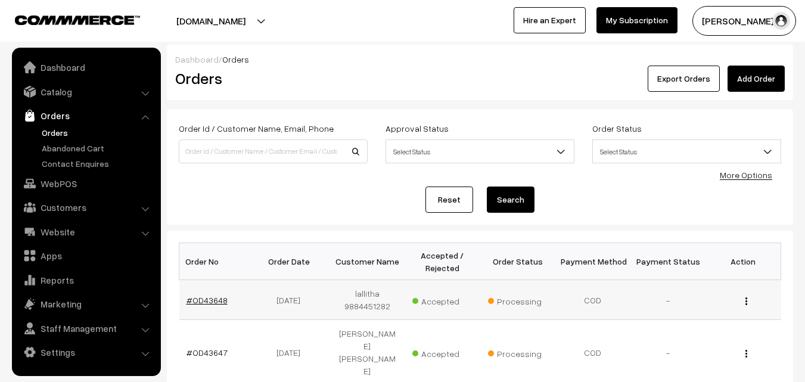
click at [209, 297] on link "#OD43648" at bounding box center [207, 300] width 41 height 10
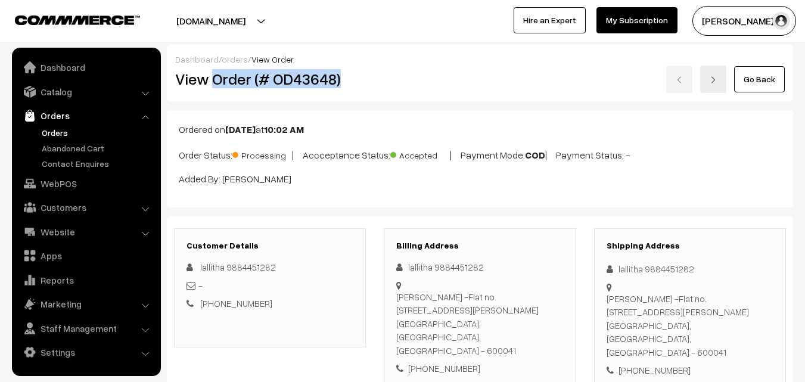
drag, startPoint x: 222, startPoint y: 84, endPoint x: 354, endPoint y: 85, distance: 131.8
click at [354, 85] on h2 "View Order (# OD43648)" at bounding box center [270, 79] width 191 height 18
copy h2 "Order (# OD43648)"
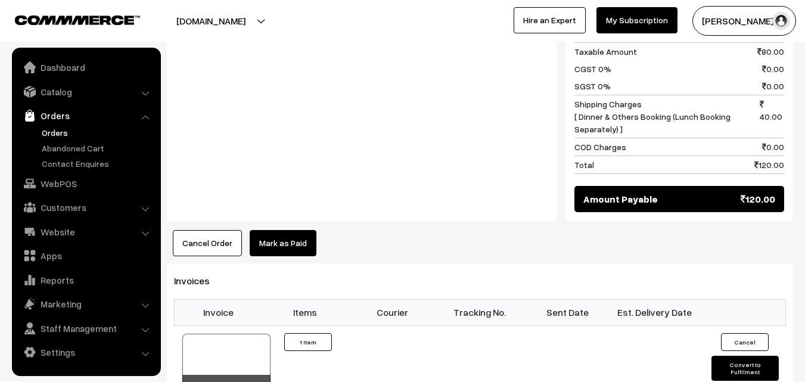
scroll to position [596, 0]
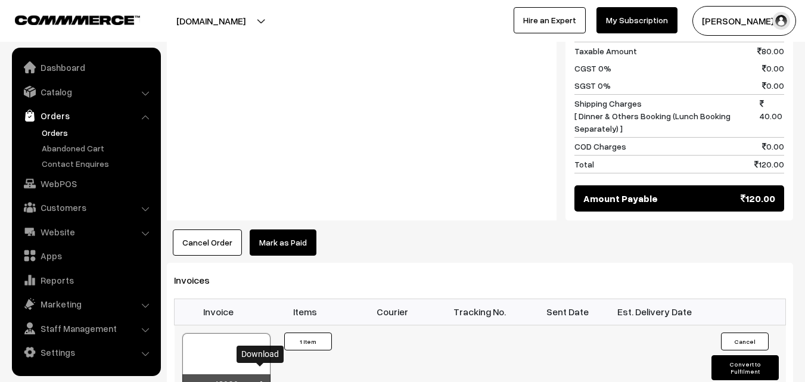
click at [259, 382] on icon at bounding box center [261, 386] width 7 height 8
click at [64, 131] on link "Orders" at bounding box center [98, 132] width 118 height 13
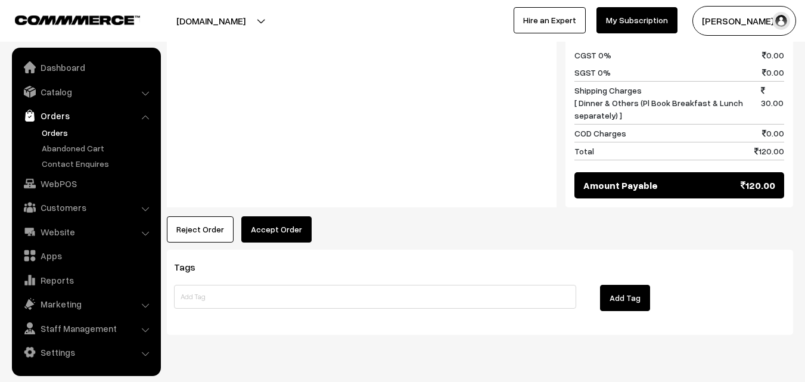
scroll to position [588, 0]
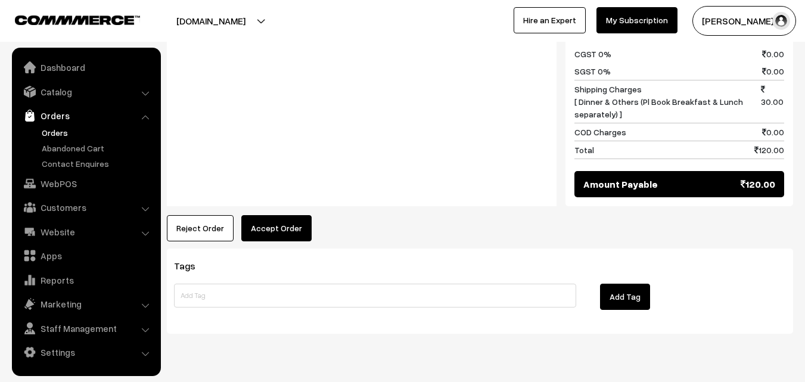
click at [275, 215] on button "Accept Order" at bounding box center [276, 228] width 70 height 26
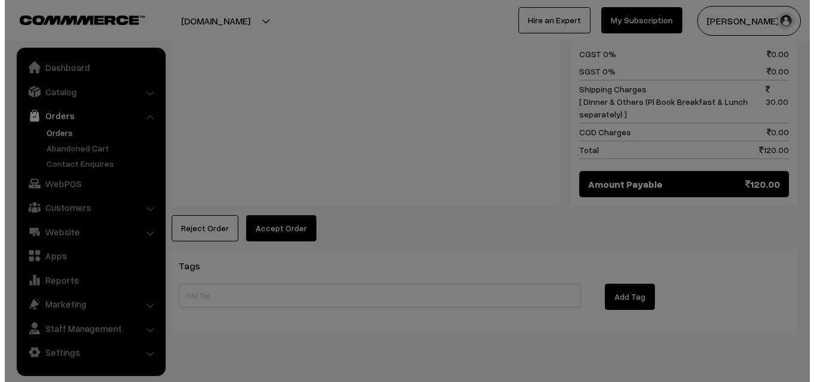
scroll to position [589, 0]
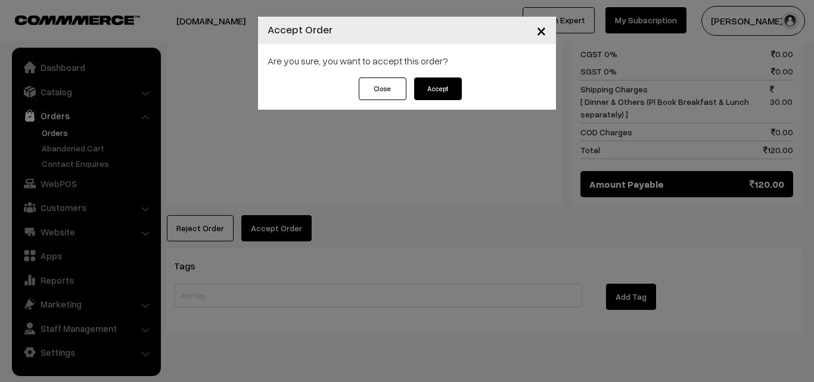
click at [452, 88] on button "Accept" at bounding box center [438, 88] width 48 height 23
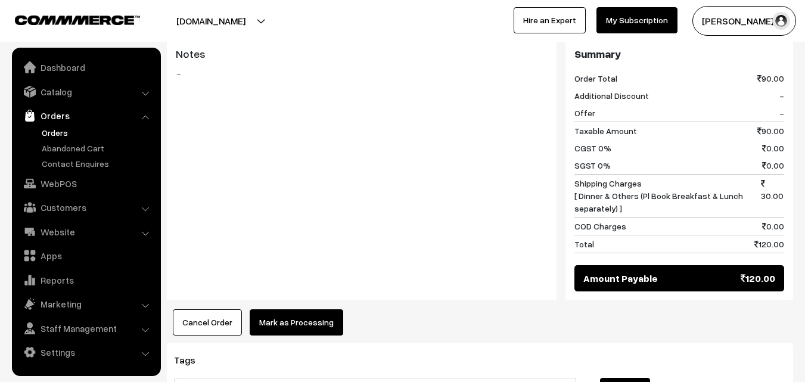
scroll to position [537, 0]
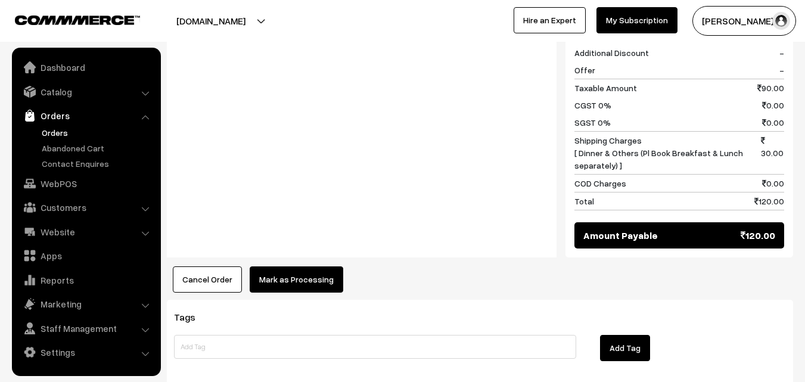
click at [286, 266] on button "Mark as Processing" at bounding box center [297, 279] width 94 height 26
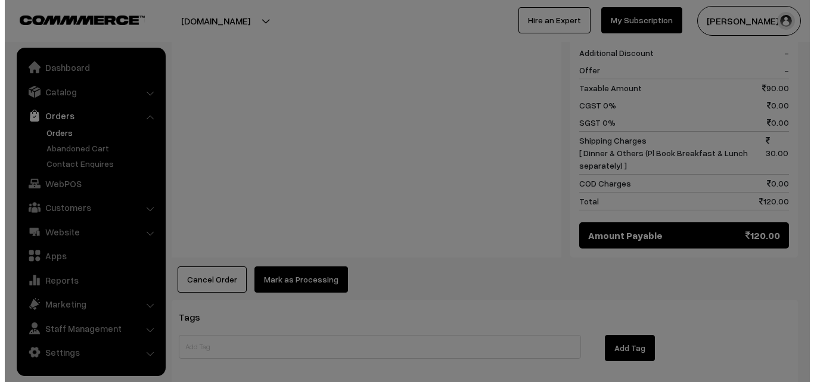
scroll to position [538, 0]
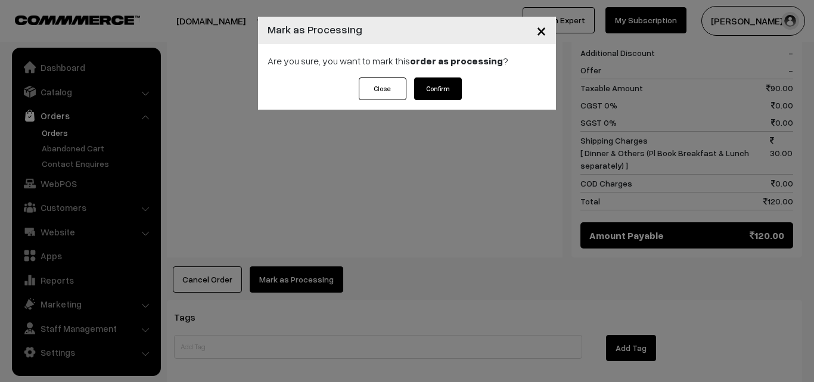
click at [430, 86] on button "Confirm" at bounding box center [438, 88] width 48 height 23
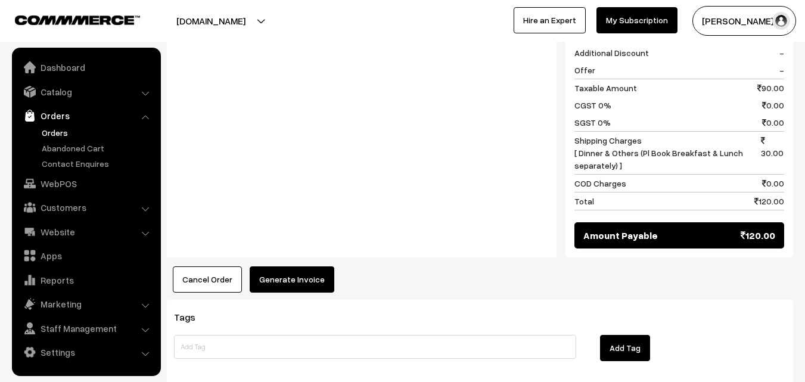
click at [306, 266] on button "Generate Invoice" at bounding box center [292, 279] width 85 height 26
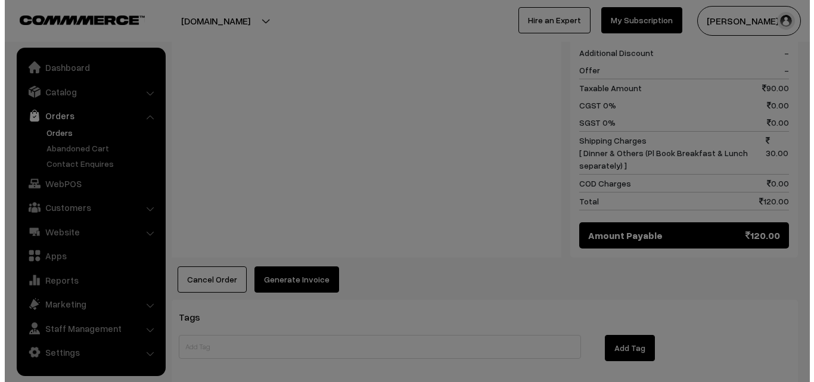
scroll to position [538, 0]
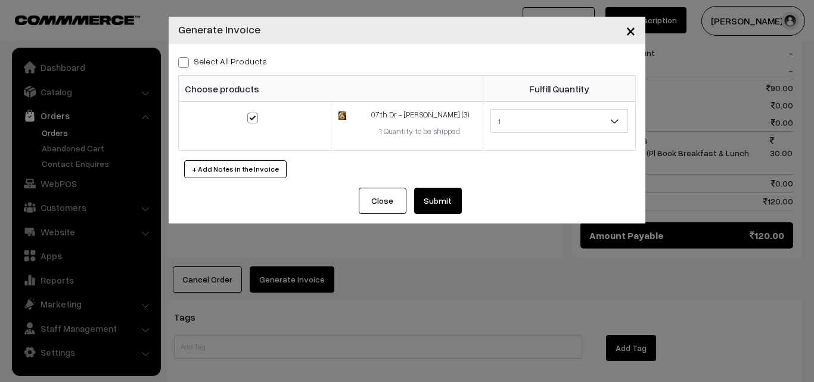
click at [180, 66] on span at bounding box center [183, 62] width 11 height 11
click at [180, 64] on input "Select All Products" at bounding box center [182, 61] width 8 height 8
checkbox input "true"
click at [426, 198] on button "Submit" at bounding box center [438, 201] width 48 height 26
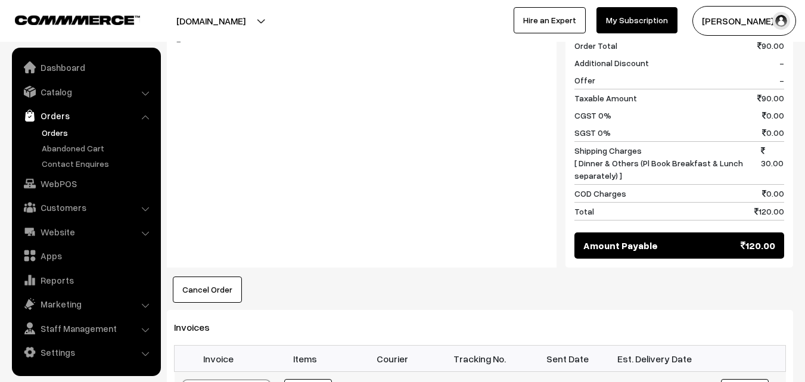
scroll to position [595, 0]
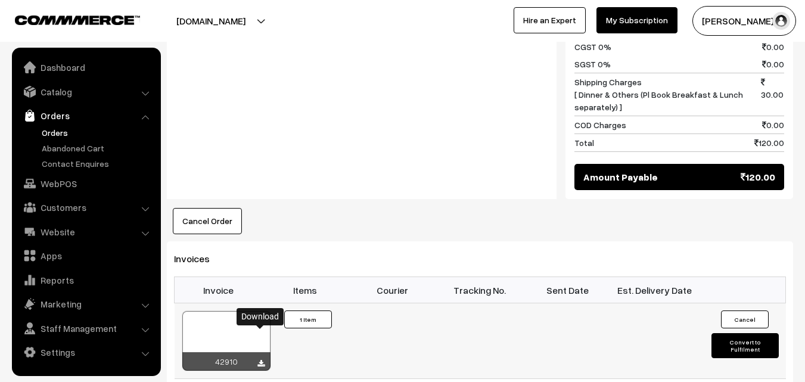
click at [262, 360] on icon at bounding box center [261, 364] width 7 height 8
click at [49, 181] on link "WebPOS" at bounding box center [86, 183] width 142 height 21
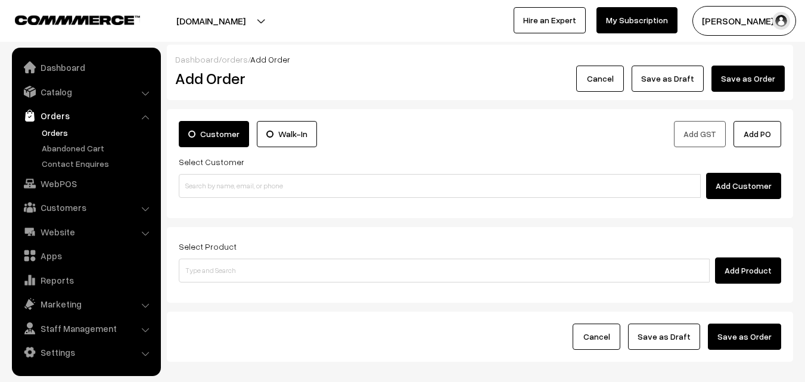
click at [47, 135] on link "Orders" at bounding box center [98, 132] width 118 height 13
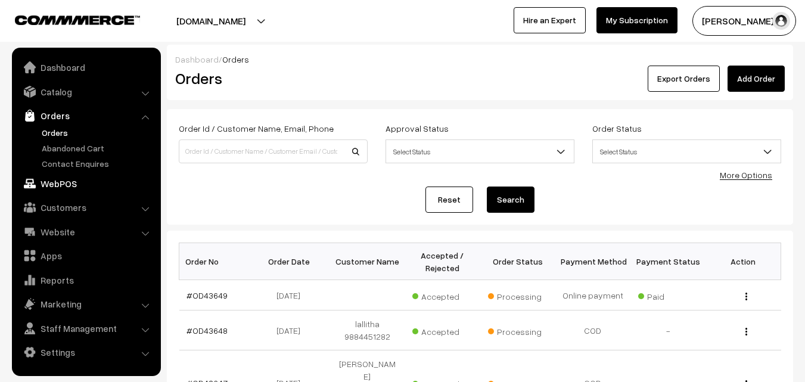
click at [52, 178] on link "WebPOS" at bounding box center [86, 183] width 142 height 21
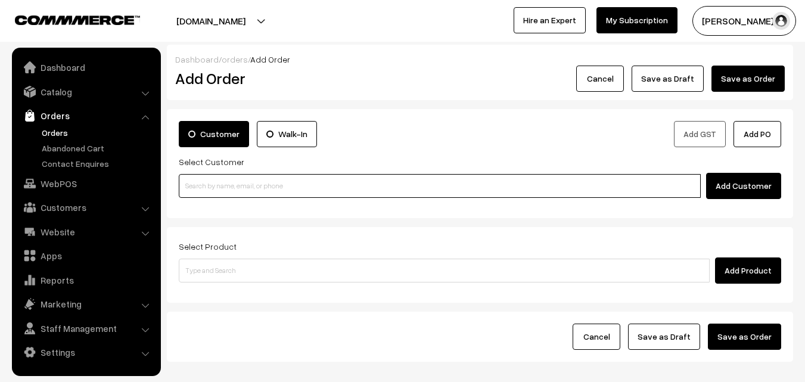
click at [362, 182] on input at bounding box center [440, 186] width 522 height 24
paste input "[PHONE_NUMBER]"
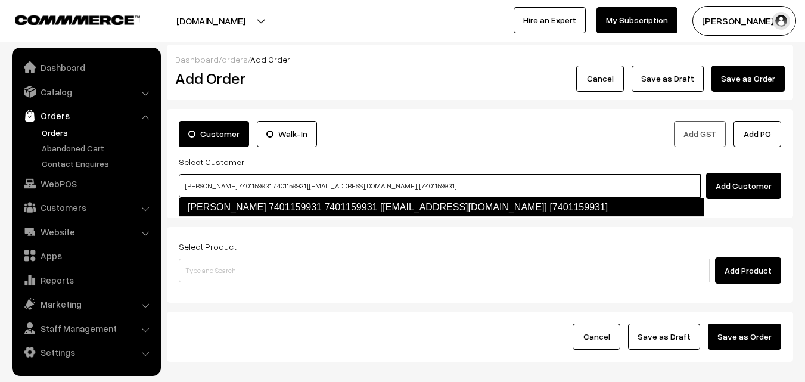
type input "[PERSON_NAME] 7401159931 7401159931 [[EMAIL_ADDRESS][DOMAIN_NAME]] [7401159931]"
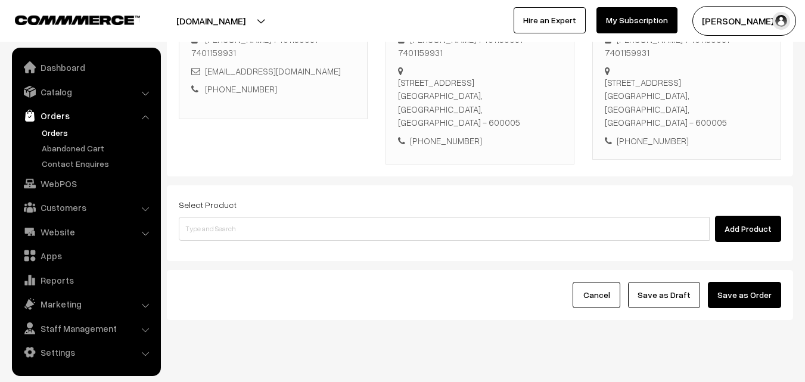
scroll to position [218, 0]
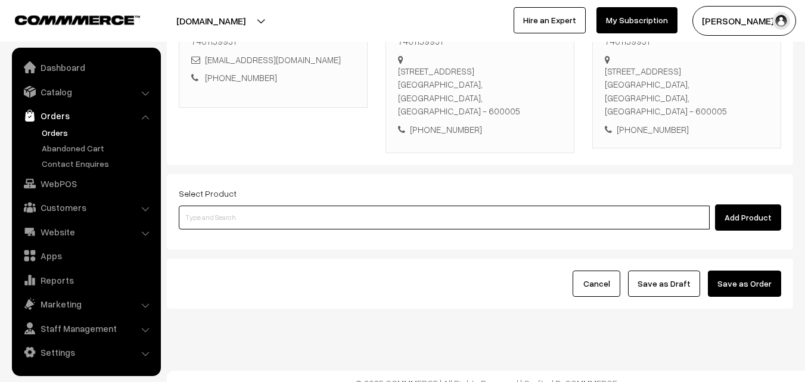
click at [358, 209] on input at bounding box center [444, 218] width 531 height 24
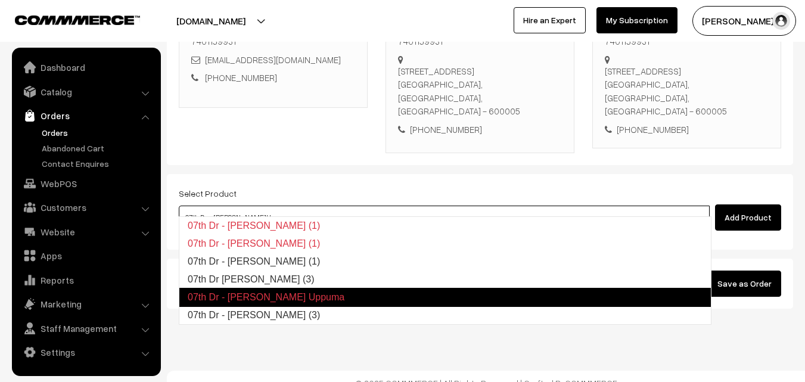
type input "07th Dr - Rava Idly (3)"
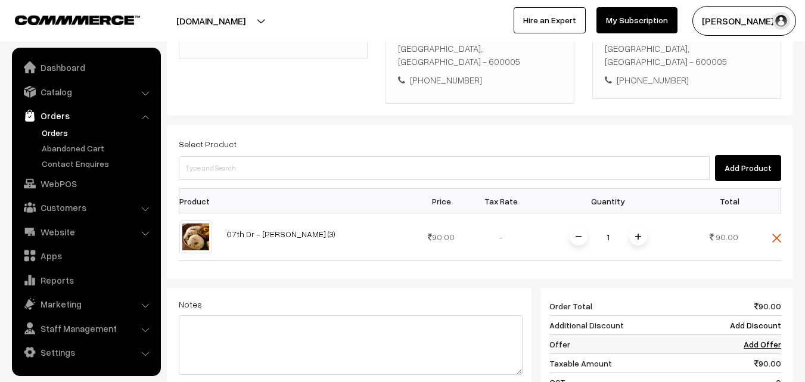
scroll to position [337, 0]
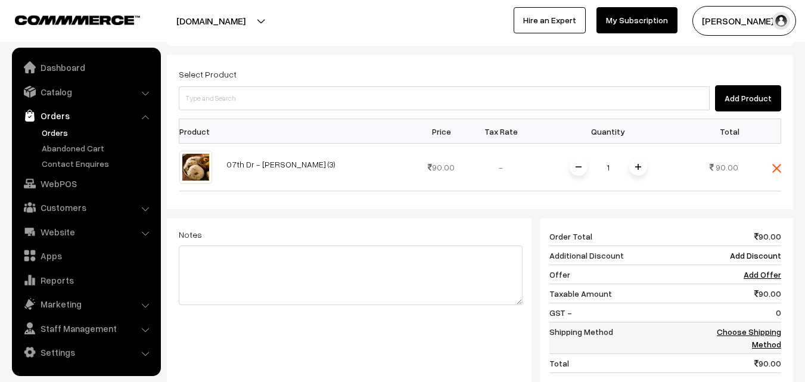
click at [774, 327] on link "Choose Shipping Method" at bounding box center [749, 338] width 64 height 23
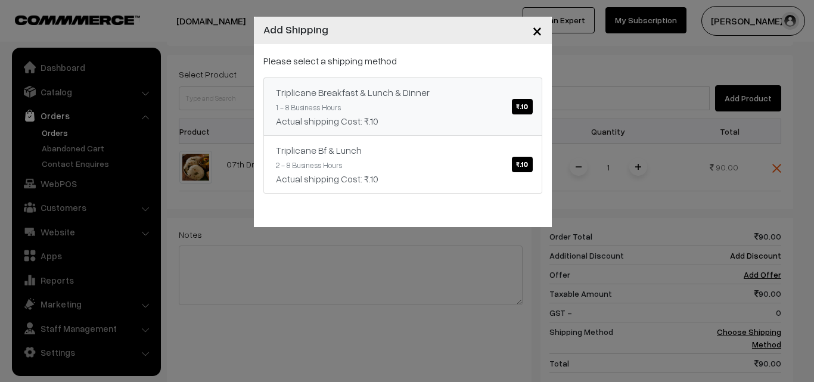
click at [525, 107] on span "₹.10" at bounding box center [522, 106] width 20 height 15
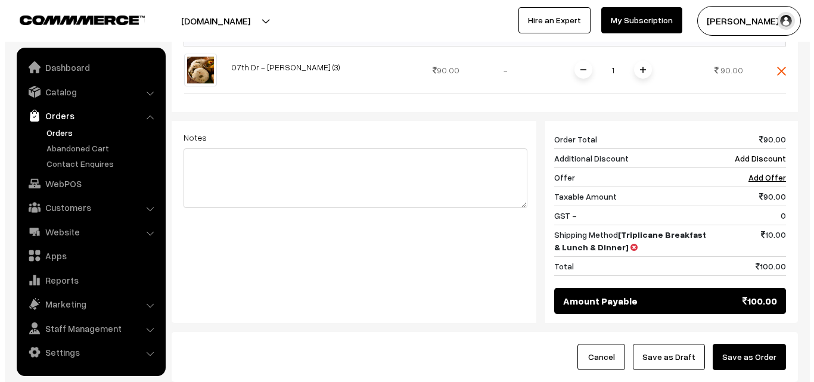
scroll to position [456, 0]
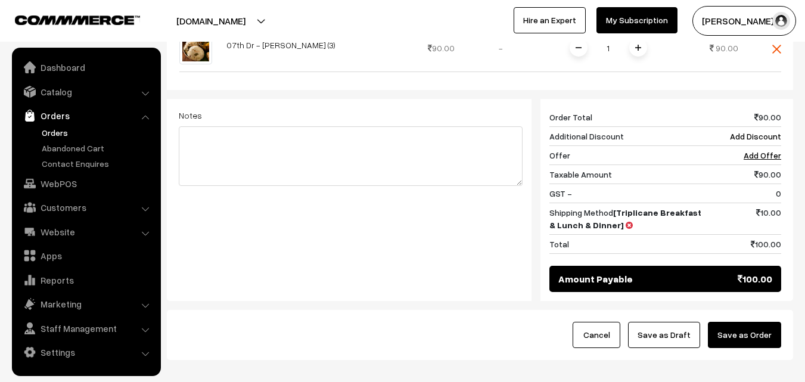
click at [761, 322] on button "Save as Order" at bounding box center [744, 335] width 73 height 26
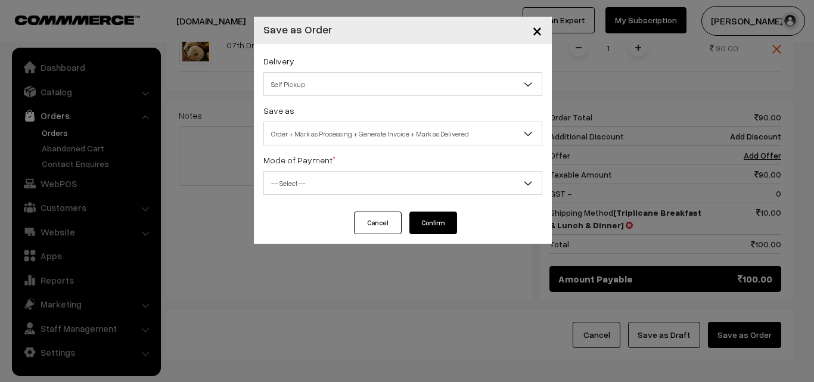
drag, startPoint x: 452, startPoint y: 82, endPoint x: 452, endPoint y: 91, distance: 9.0
click at [452, 82] on span "Self Pickup" at bounding box center [403, 84] width 278 height 21
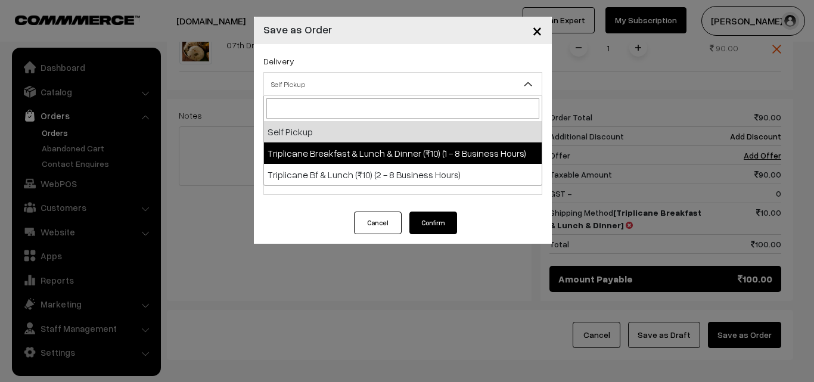
select select "TBL1"
select select "3"
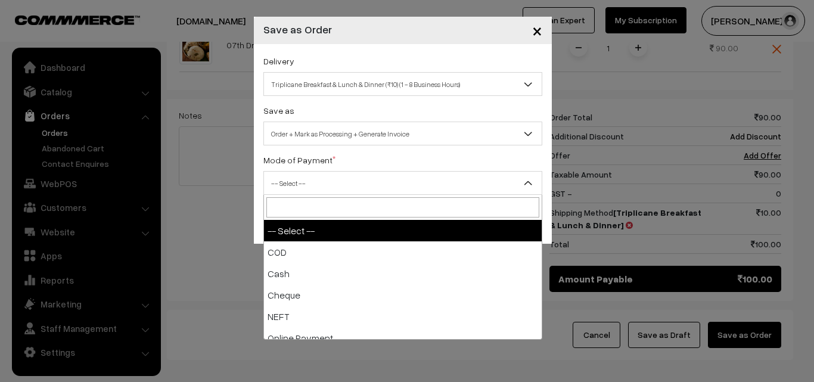
click at [463, 191] on span "-- Select --" at bounding box center [403, 183] width 278 height 21
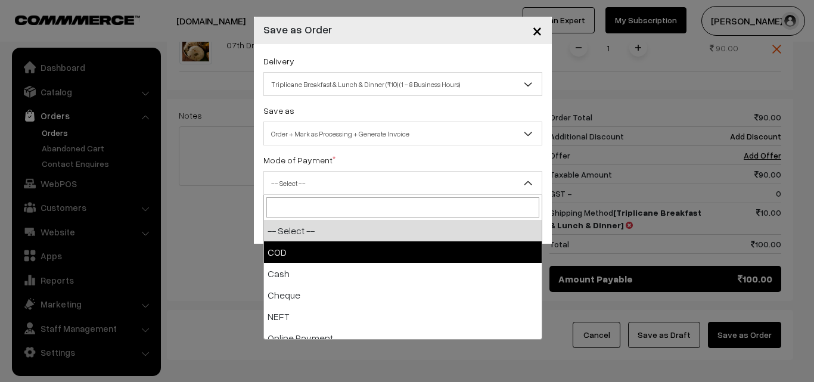
select select "1"
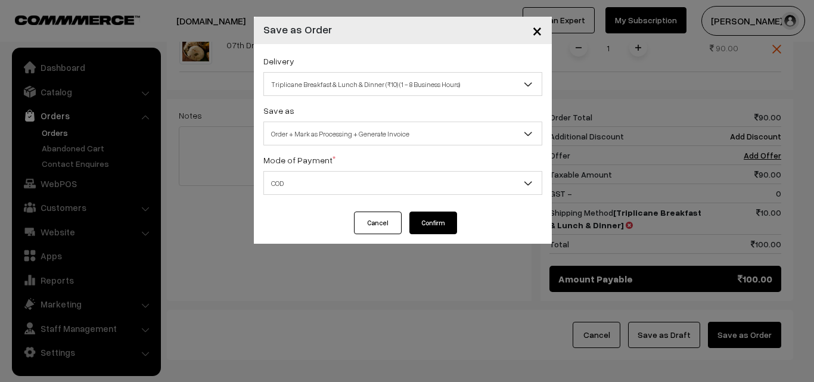
click at [441, 225] on button "Confirm" at bounding box center [434, 223] width 48 height 23
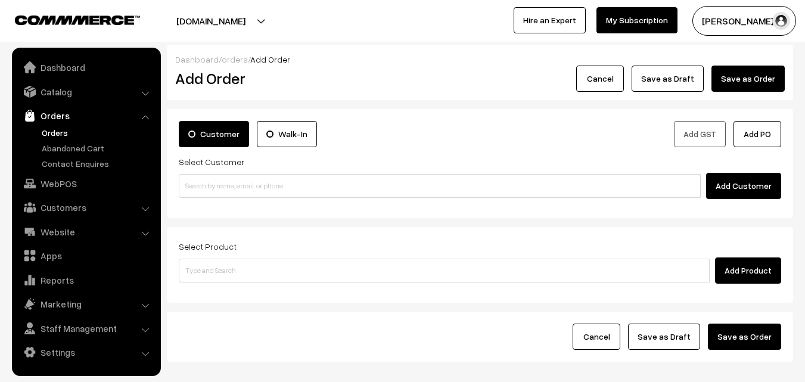
click at [55, 134] on link "Orders" at bounding box center [98, 132] width 118 height 13
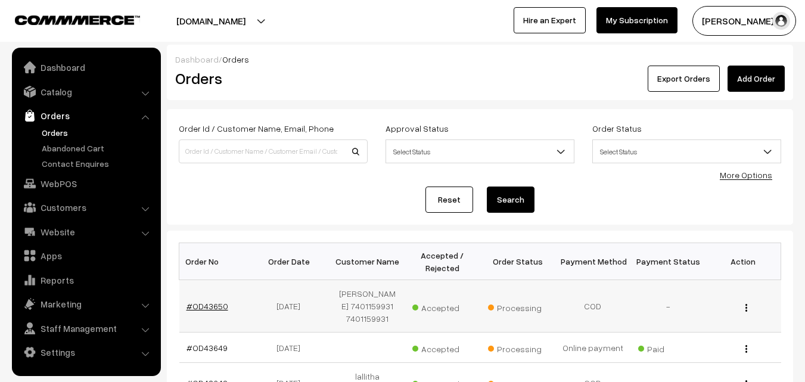
click at [207, 309] on link "#OD43650" at bounding box center [208, 306] width 42 height 10
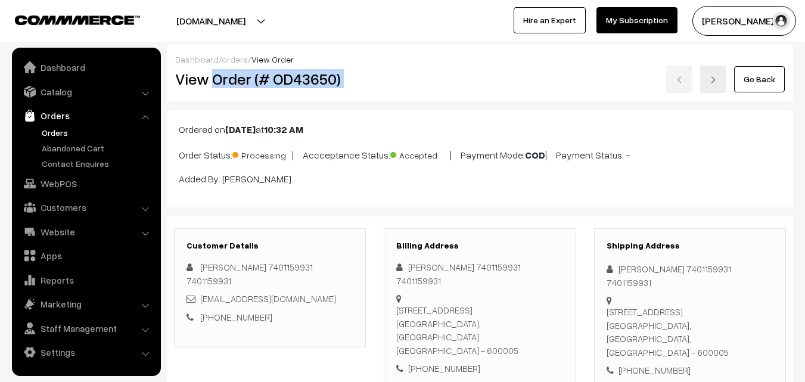
drag, startPoint x: 213, startPoint y: 76, endPoint x: 593, endPoint y: 77, distance: 380.3
click at [593, 77] on div "View Order (# OD43650) Go Back" at bounding box center [480, 79] width 628 height 27
copy div "Order (# OD43650)"
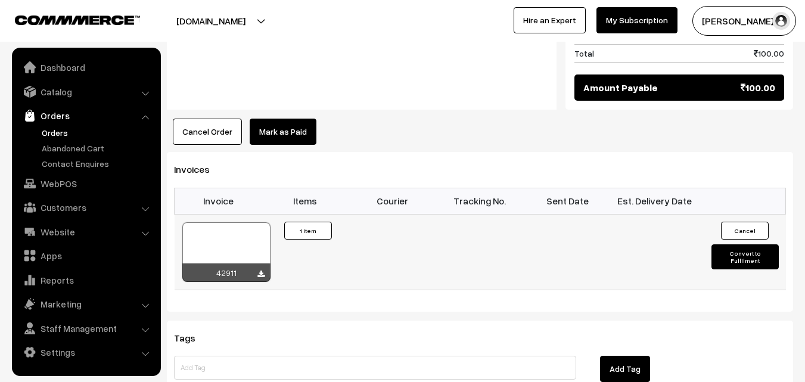
scroll to position [715, 0]
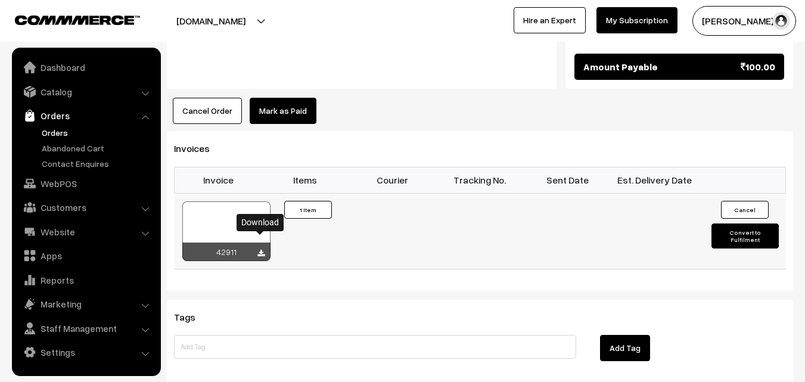
click at [262, 250] on icon at bounding box center [261, 254] width 7 height 8
click at [42, 132] on link "Orders" at bounding box center [98, 132] width 118 height 13
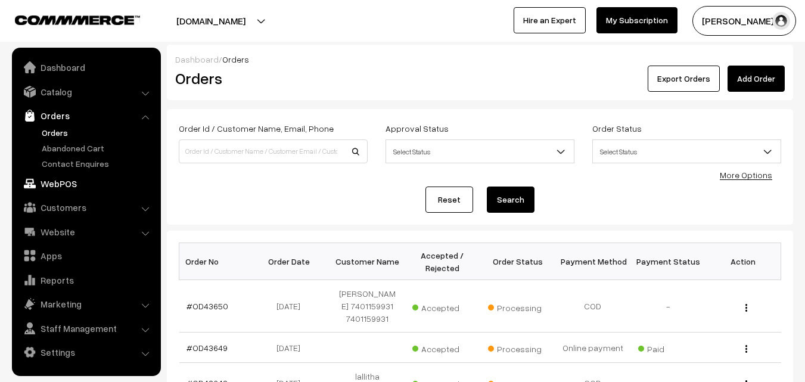
click at [66, 184] on link "WebPOS" at bounding box center [86, 183] width 142 height 21
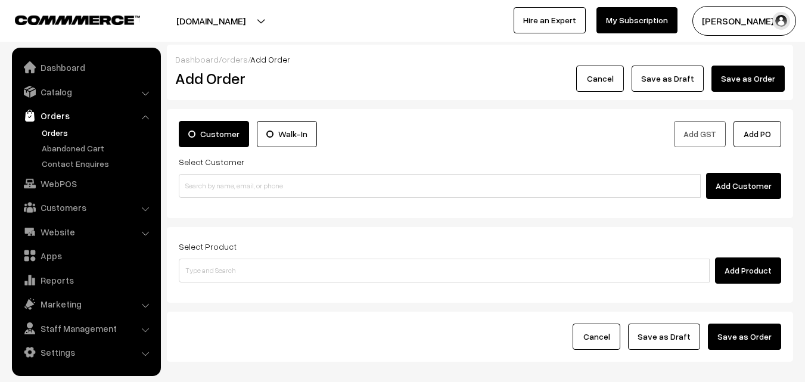
click at [332, 192] on input at bounding box center [440, 186] width 522 height 24
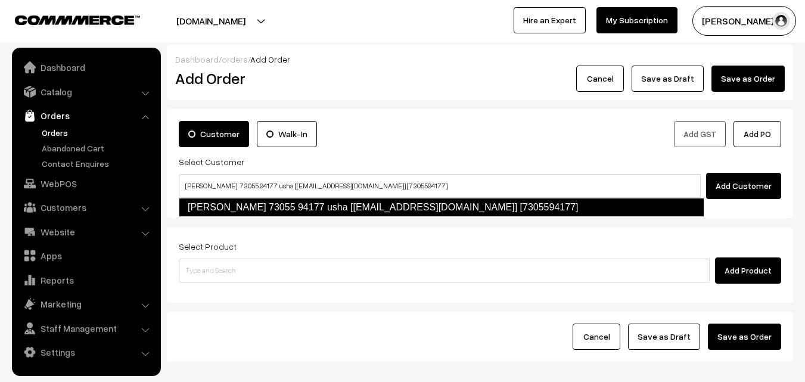
type input "usha shankar 73055 94177 usha [Annams14@gmail.com] [7305594177]"
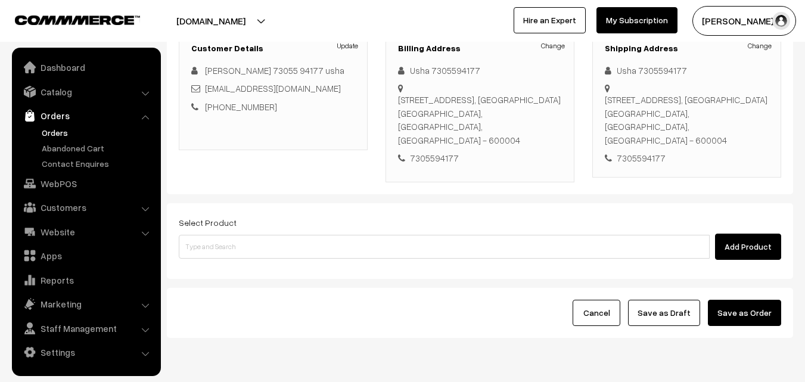
scroll to position [179, 0]
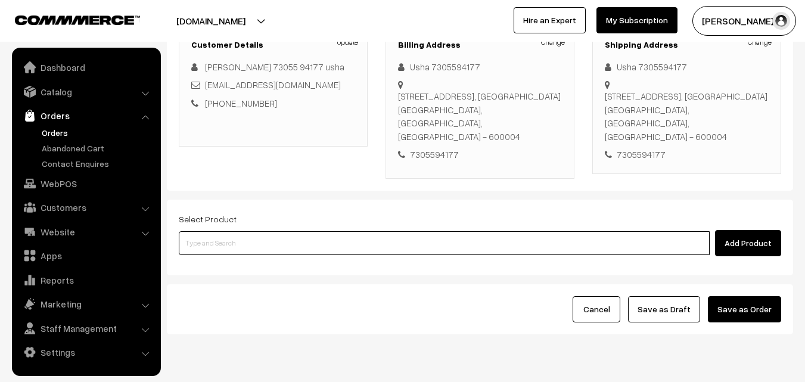
click at [410, 231] on input at bounding box center [444, 243] width 531 height 24
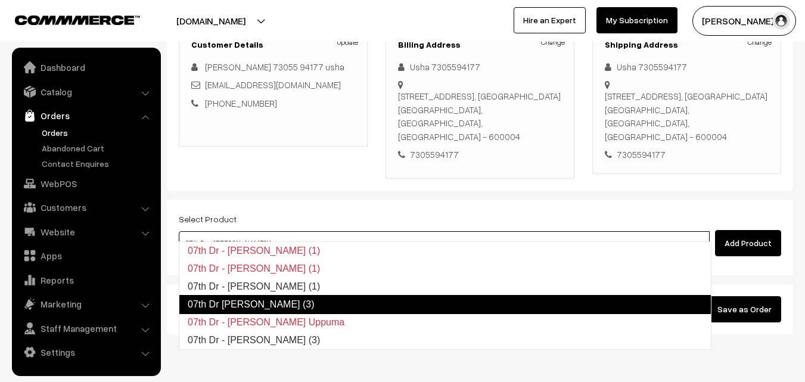
type input "07th Dr - Rava Idly (3)"
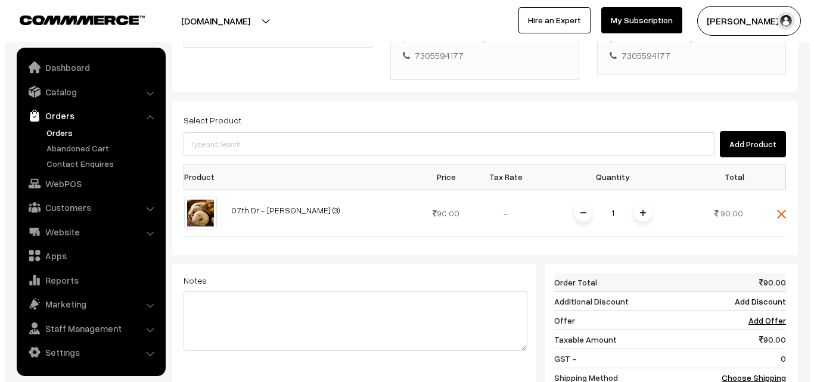
scroll to position [298, 0]
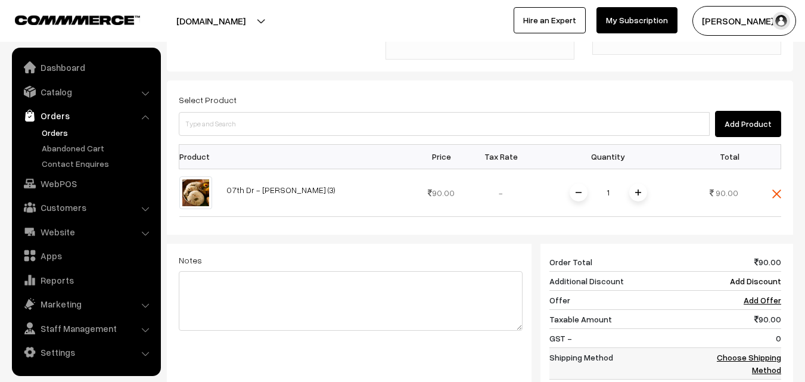
click at [764, 352] on link "Choose Shipping Method" at bounding box center [749, 363] width 64 height 23
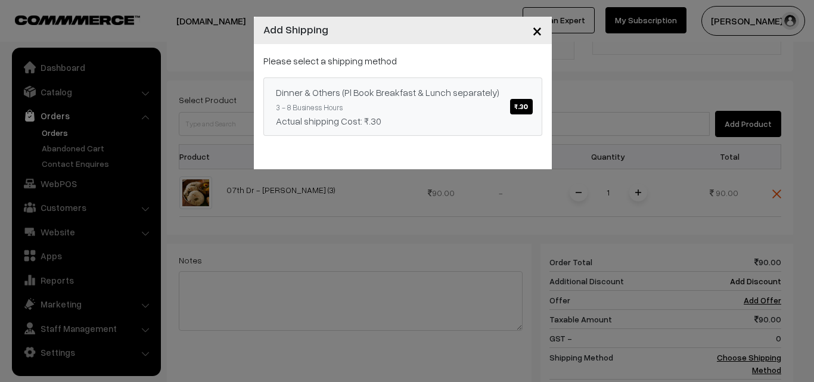
click at [520, 110] on span "₹.30" at bounding box center [521, 106] width 22 height 15
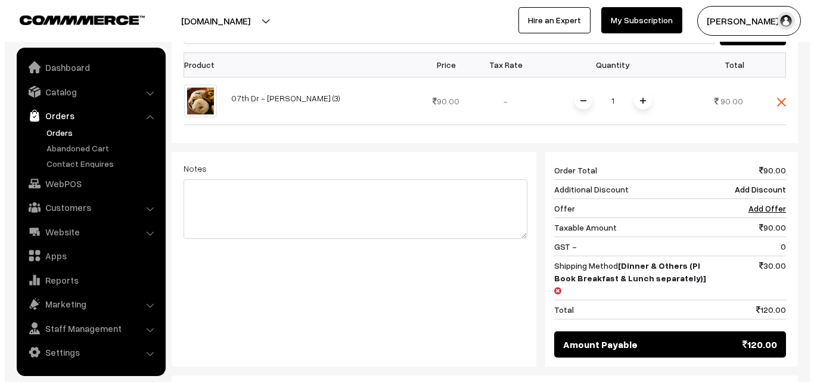
scroll to position [417, 0]
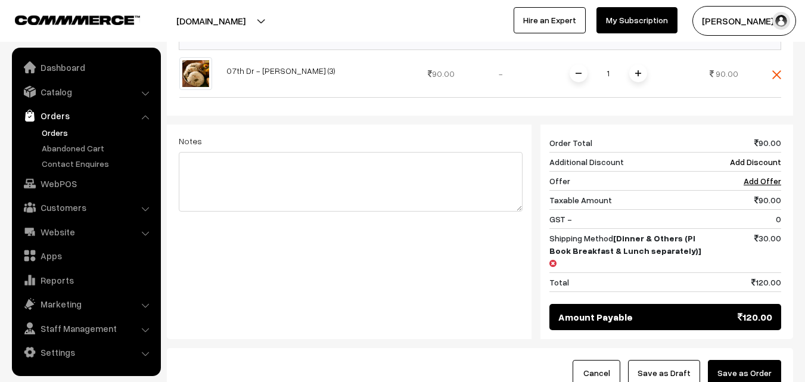
click at [733, 360] on button "Save as Order" at bounding box center [744, 373] width 73 height 26
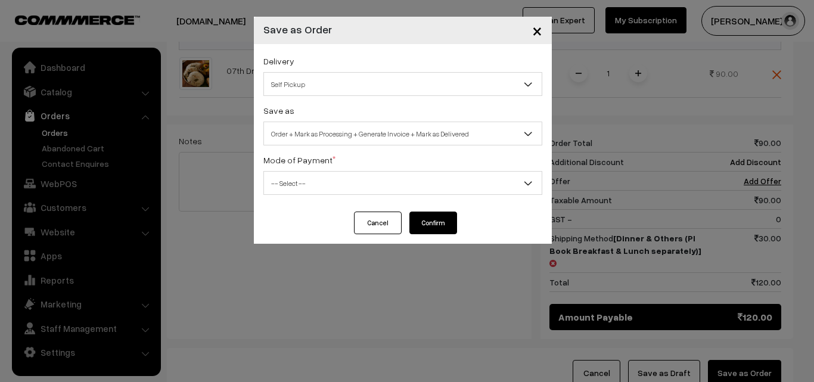
click at [352, 95] on span "Self Pickup" at bounding box center [402, 84] width 279 height 24
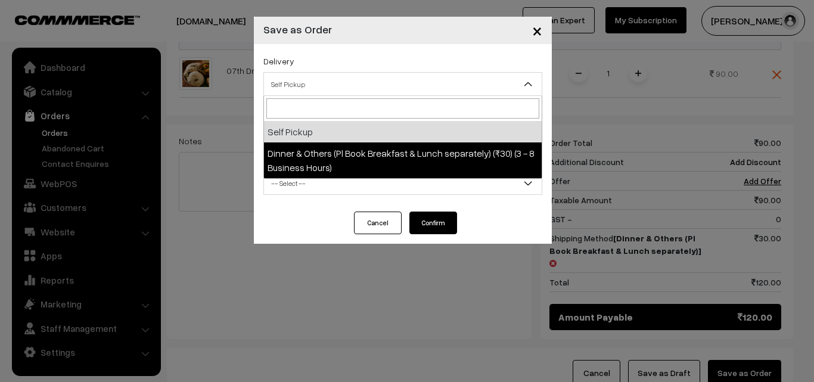
select select "DOP1"
select select "3"
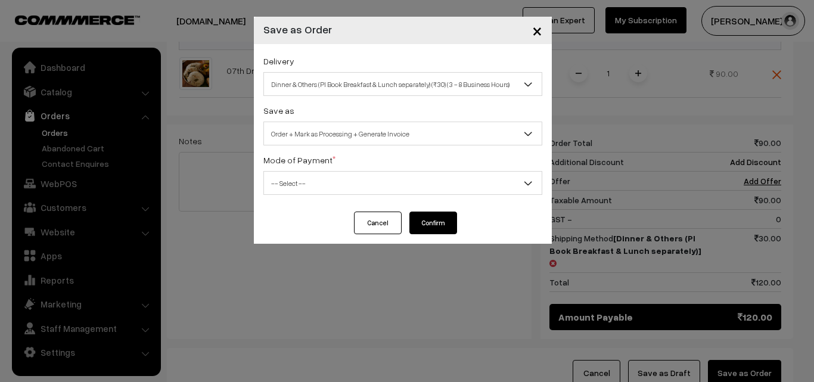
click at [354, 191] on span "-- Select --" at bounding box center [403, 183] width 278 height 21
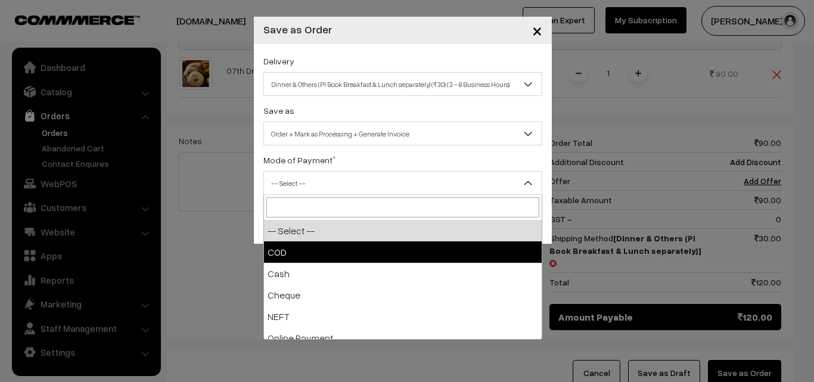
select select "1"
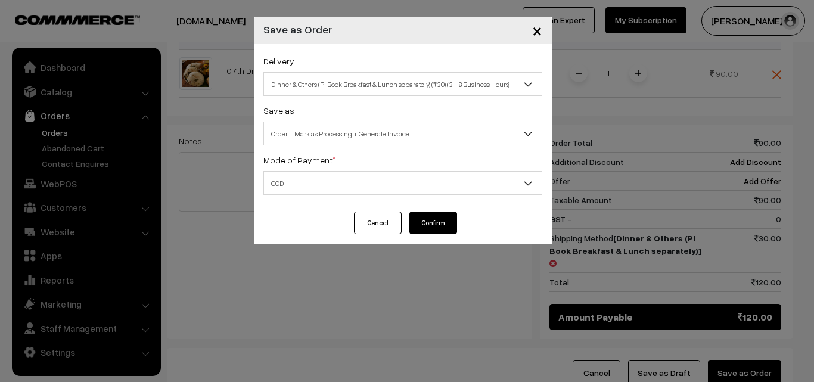
click at [435, 222] on button "Confirm" at bounding box center [434, 223] width 48 height 23
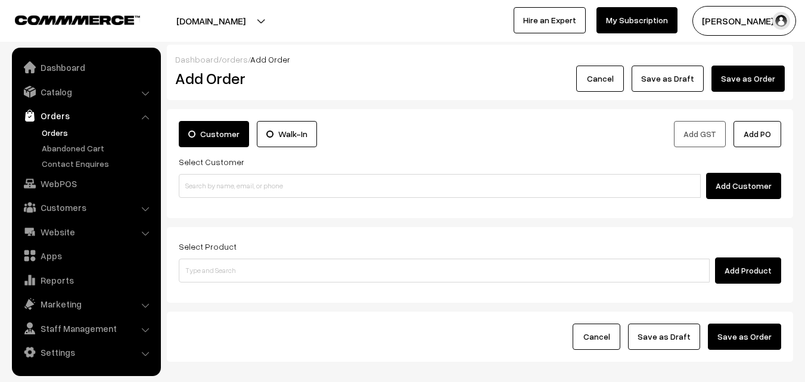
click at [64, 137] on link "Orders" at bounding box center [98, 132] width 118 height 13
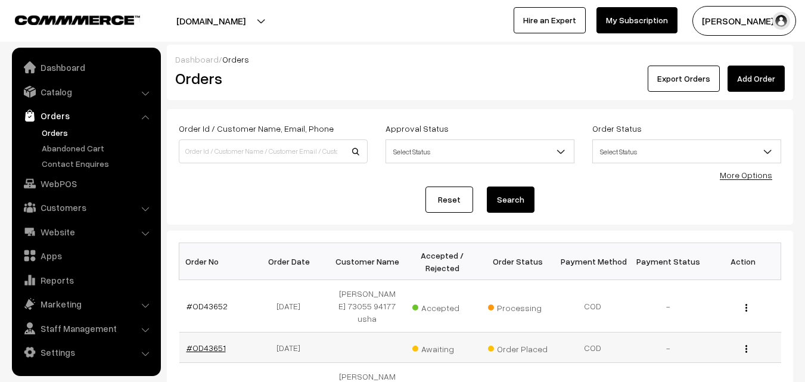
click at [217, 347] on link "#OD43651" at bounding box center [206, 348] width 39 height 10
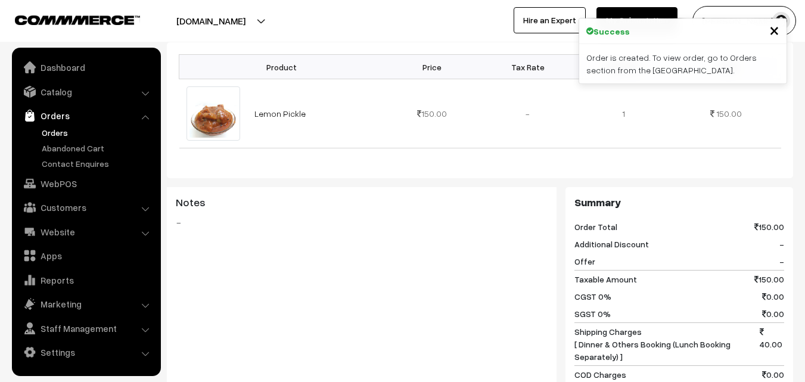
scroll to position [537, 0]
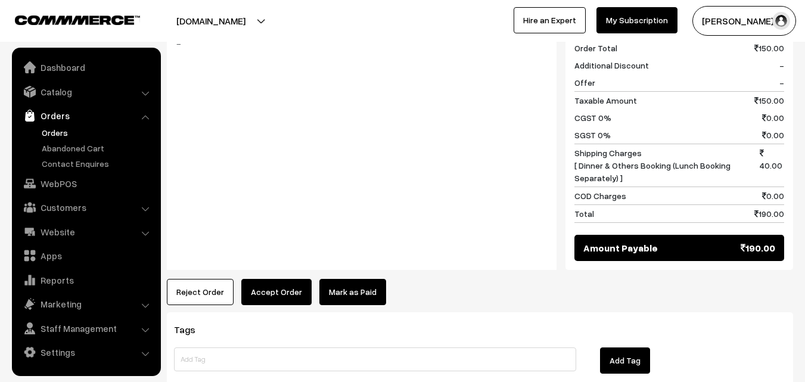
click at [294, 279] on button "Accept Order" at bounding box center [276, 292] width 70 height 26
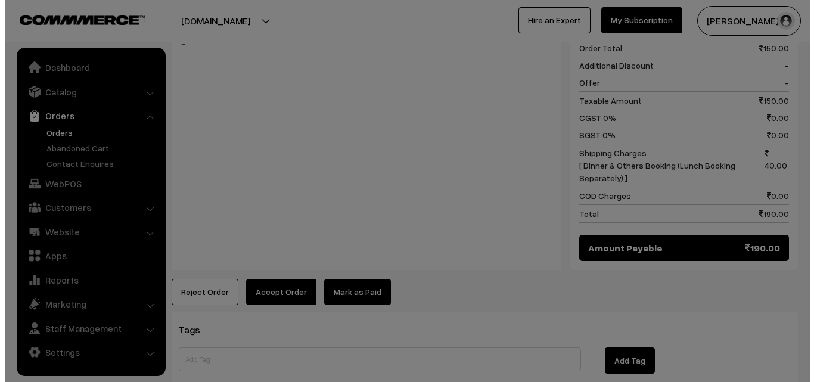
scroll to position [538, 0]
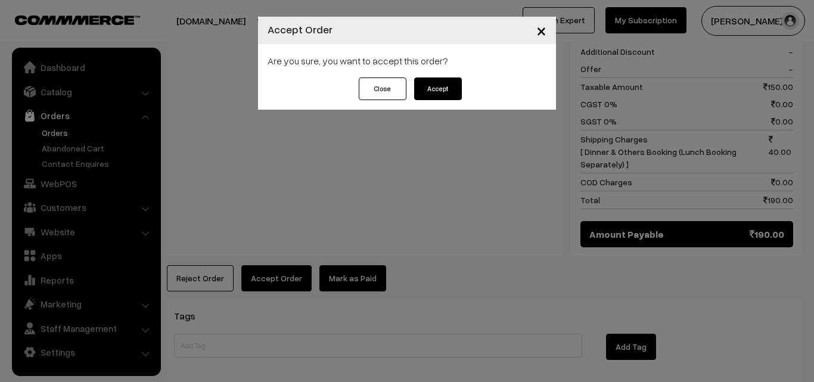
click at [428, 87] on button "Accept" at bounding box center [438, 88] width 48 height 23
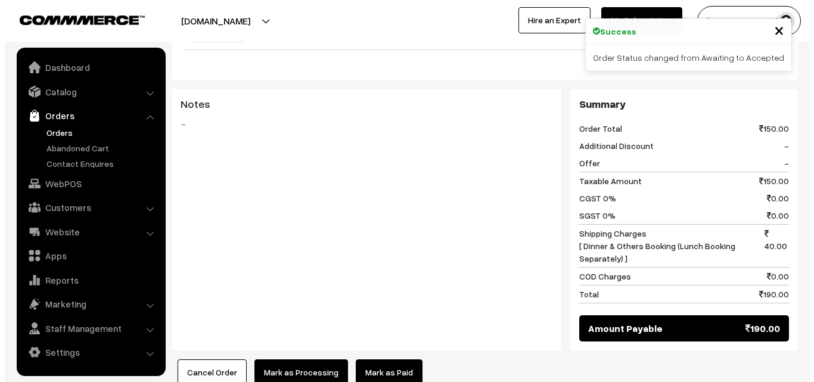
scroll to position [477, 0]
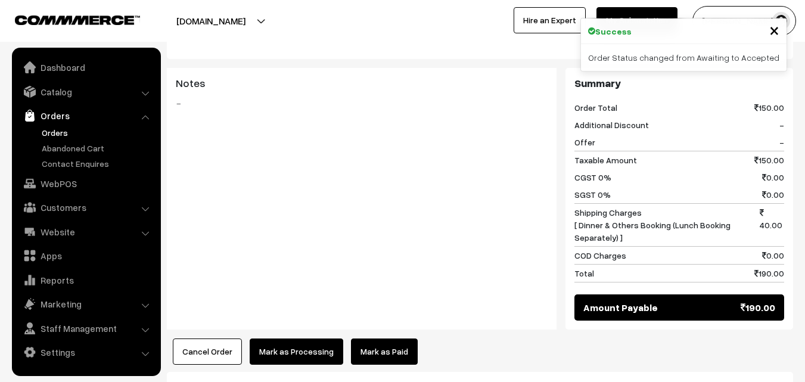
click at [320, 339] on button "Mark as Processing" at bounding box center [297, 352] width 94 height 26
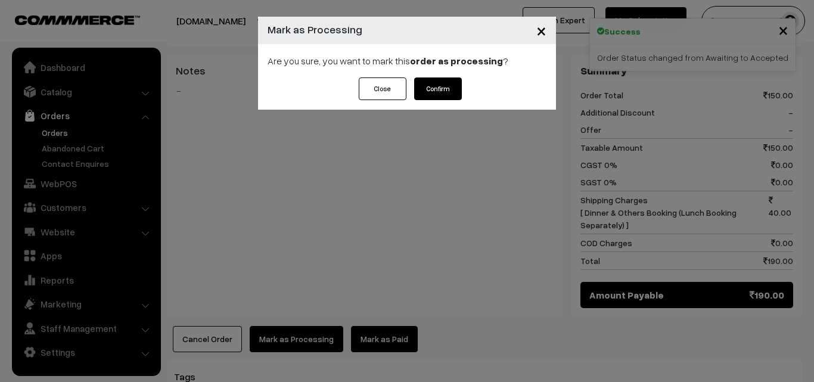
click at [442, 88] on button "Confirm" at bounding box center [438, 88] width 48 height 23
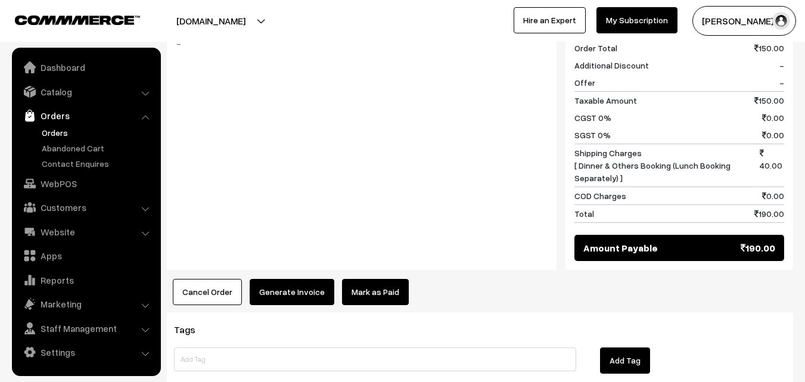
click at [289, 279] on button "Generate Invoice" at bounding box center [292, 292] width 85 height 26
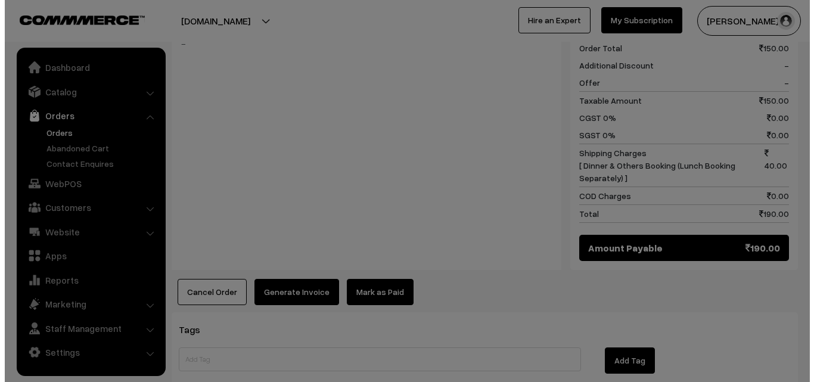
scroll to position [538, 0]
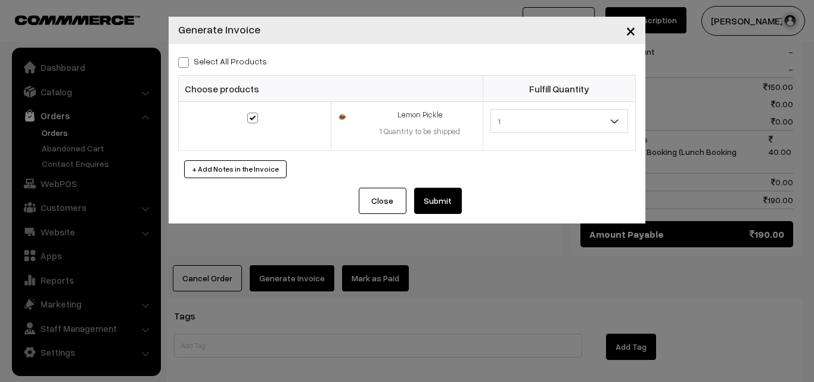
drag, startPoint x: 187, startPoint y: 66, endPoint x: 354, endPoint y: 137, distance: 181.4
click at [187, 67] on span at bounding box center [183, 62] width 11 height 11
click at [186, 64] on input "Select All Products" at bounding box center [182, 61] width 8 height 8
checkbox input "true"
click at [431, 208] on button "Submit" at bounding box center [438, 201] width 48 height 26
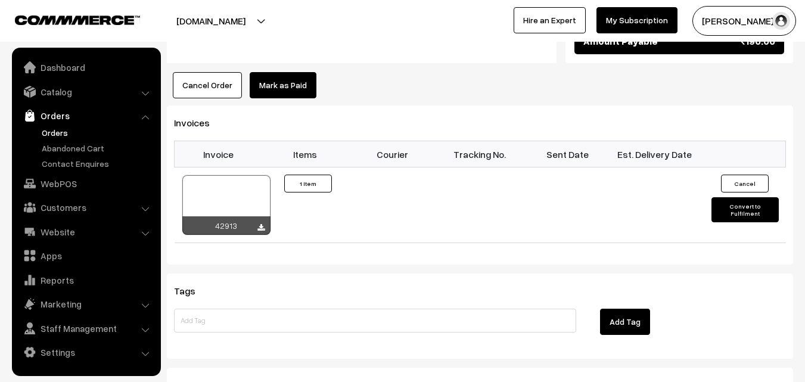
scroll to position [774, 0]
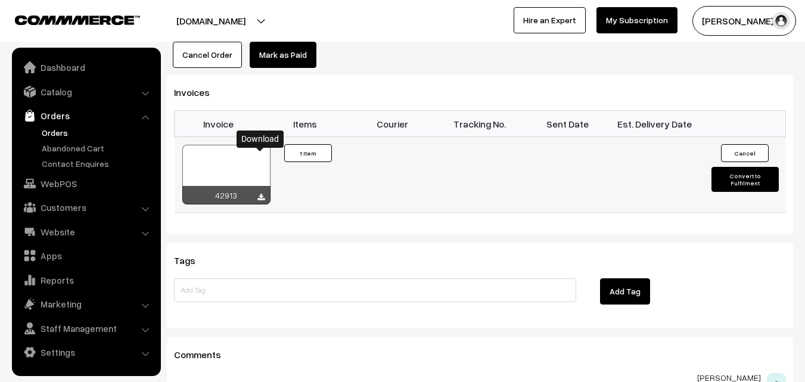
click at [259, 194] on icon at bounding box center [261, 198] width 7 height 8
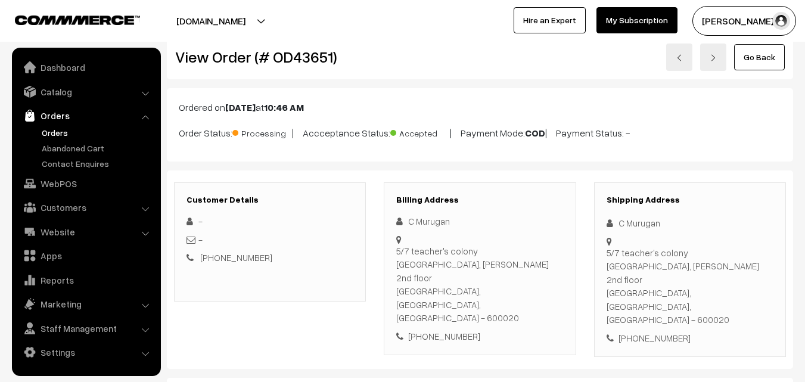
scroll to position [0, 0]
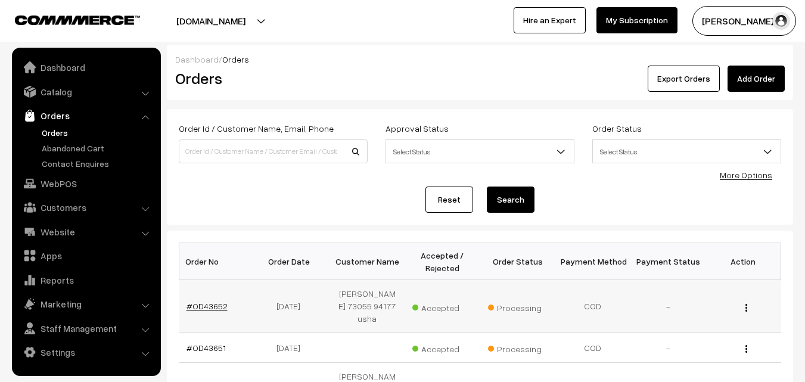
click at [222, 307] on link "#OD43652" at bounding box center [207, 306] width 41 height 10
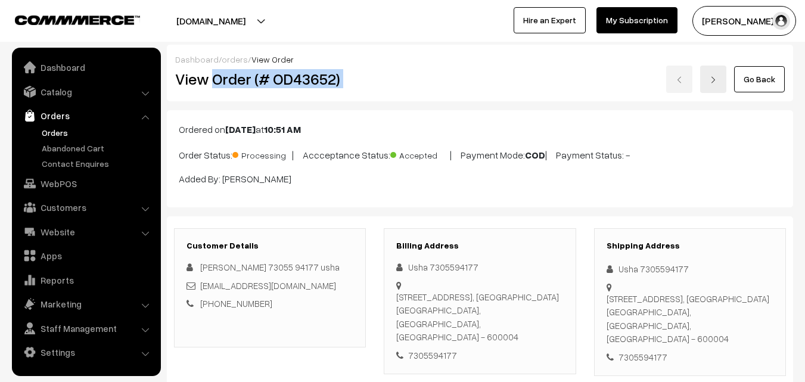
drag, startPoint x: 213, startPoint y: 80, endPoint x: 525, endPoint y: 80, distance: 311.8
click at [525, 80] on div "View Order (# OD43652) Go Back" at bounding box center [480, 79] width 628 height 27
copy div "Order (# OD43652)"
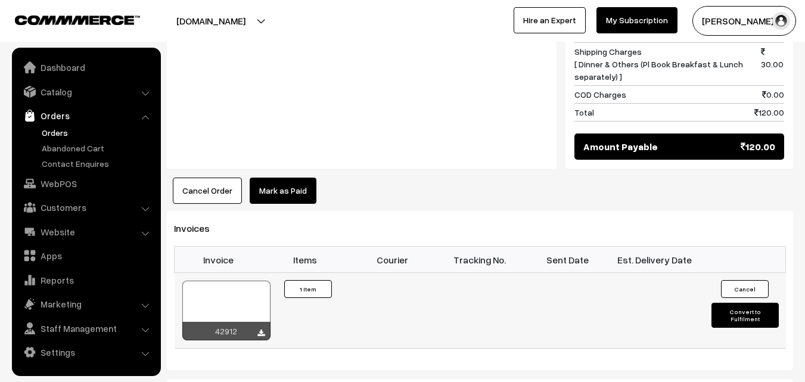
scroll to position [656, 0]
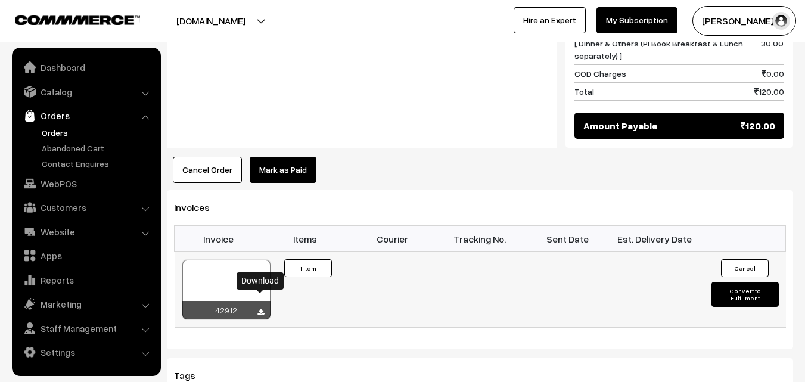
click at [262, 309] on icon at bounding box center [261, 313] width 7 height 8
click at [46, 134] on link "Orders" at bounding box center [98, 132] width 118 height 13
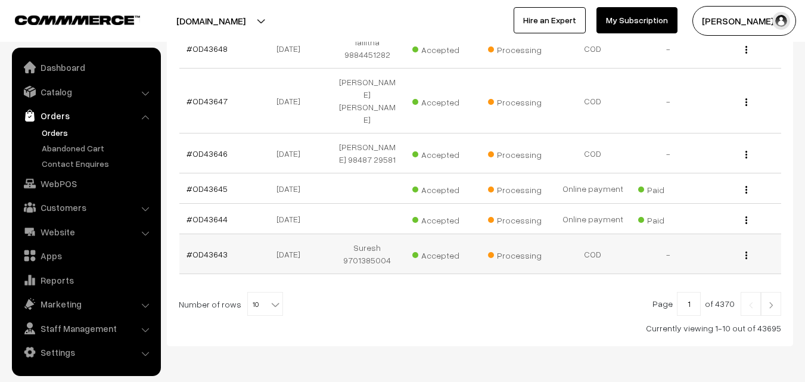
scroll to position [434, 0]
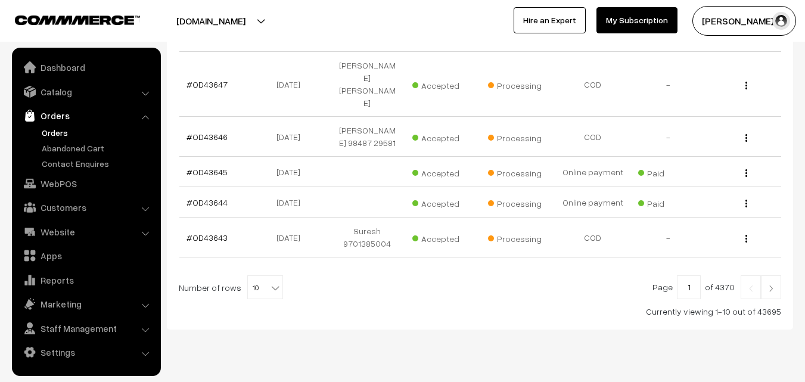
click at [770, 275] on link at bounding box center [771, 287] width 20 height 24
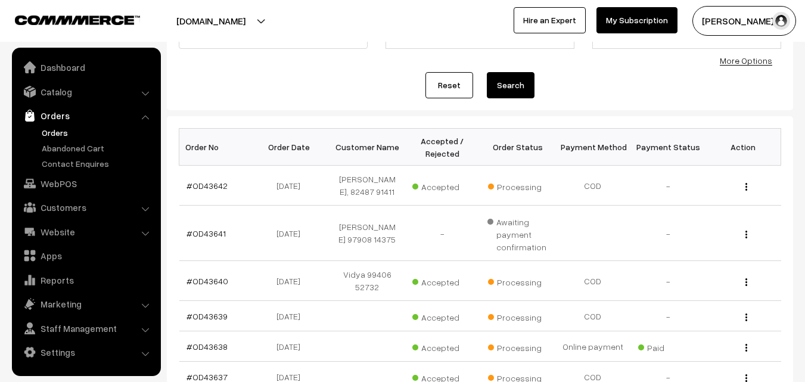
scroll to position [119, 0]
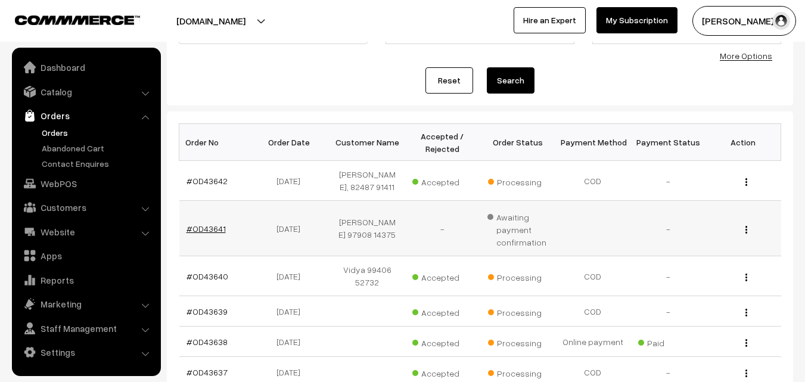
click at [221, 234] on link "#OD43641" at bounding box center [206, 229] width 39 height 10
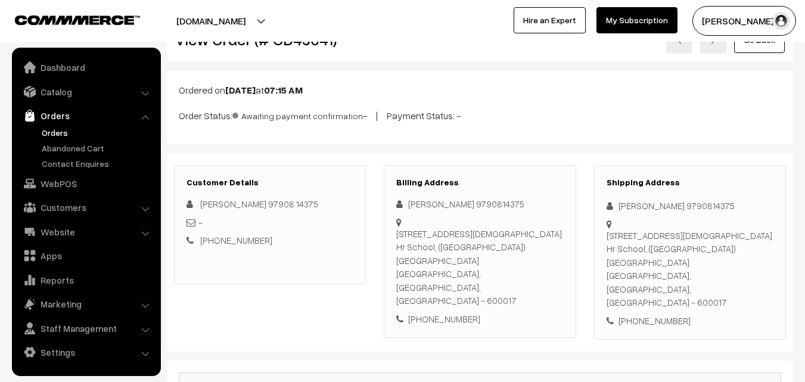
scroll to position [59, 0]
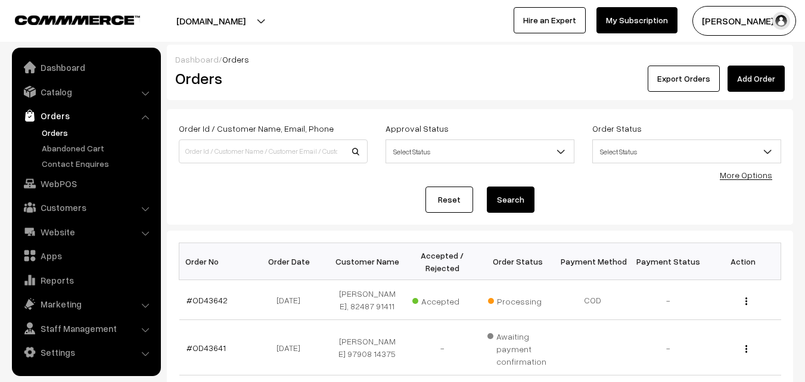
scroll to position [119, 0]
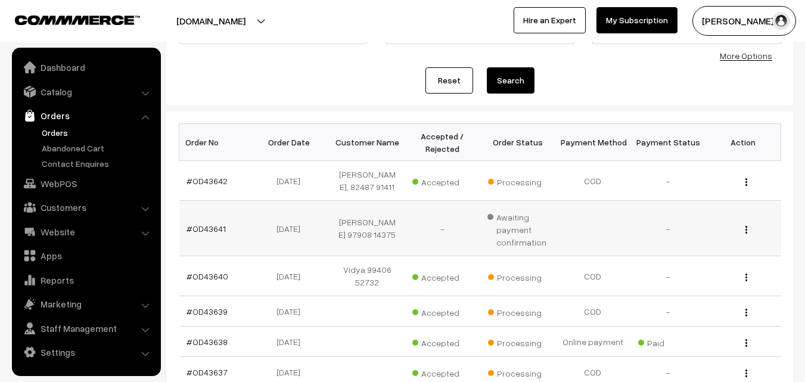
click at [747, 234] on img "button" at bounding box center [747, 230] width 2 height 8
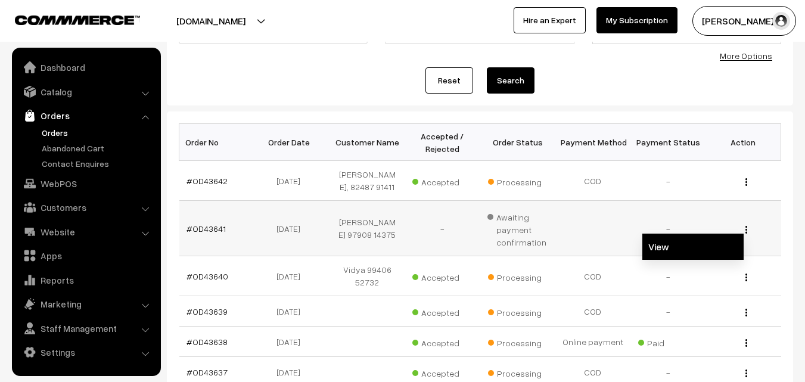
click at [708, 255] on link "View" at bounding box center [693, 247] width 101 height 26
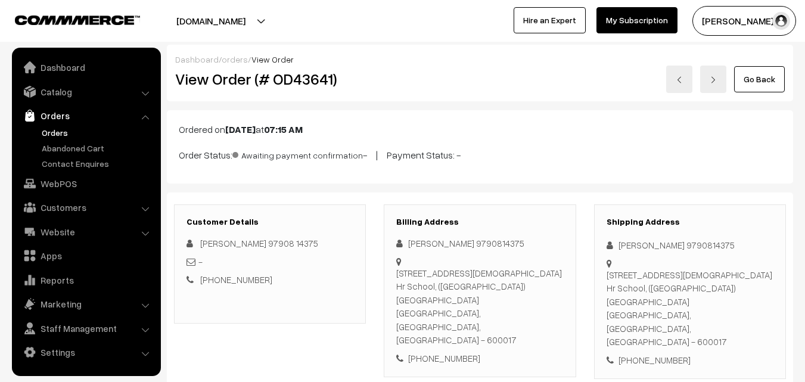
click at [306, 150] on span "Awaiting payment confirmation" at bounding box center [297, 153] width 131 height 15
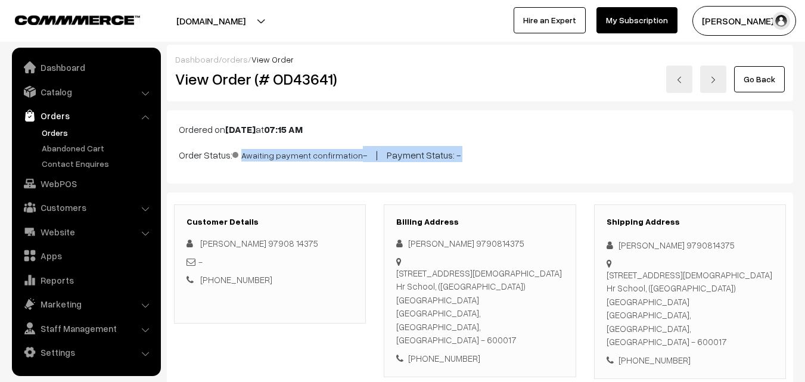
click at [306, 150] on span "Awaiting payment confirmation" at bounding box center [297, 153] width 131 height 15
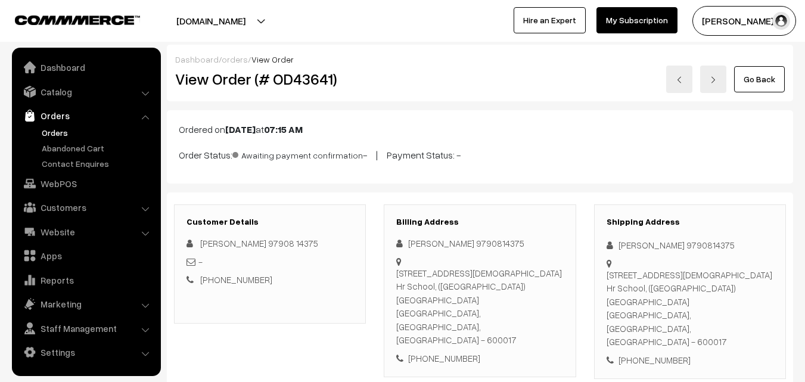
click at [328, 193] on div "Customer Details SETHUMADHAVAN 97908 14375 - +91 9790814375 Billing Address SET…" at bounding box center [480, 292] width 627 height 199
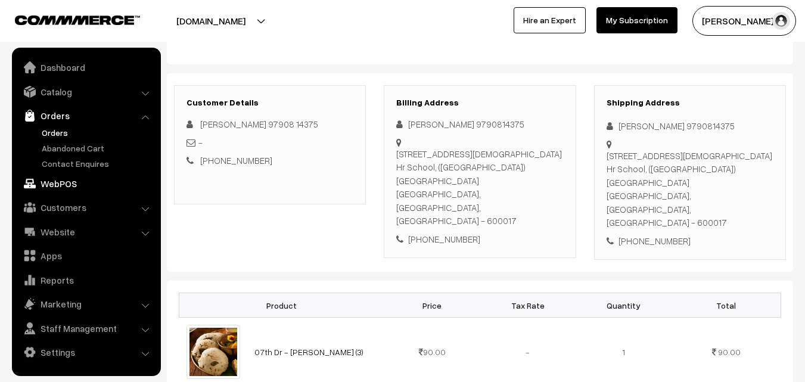
scroll to position [60, 0]
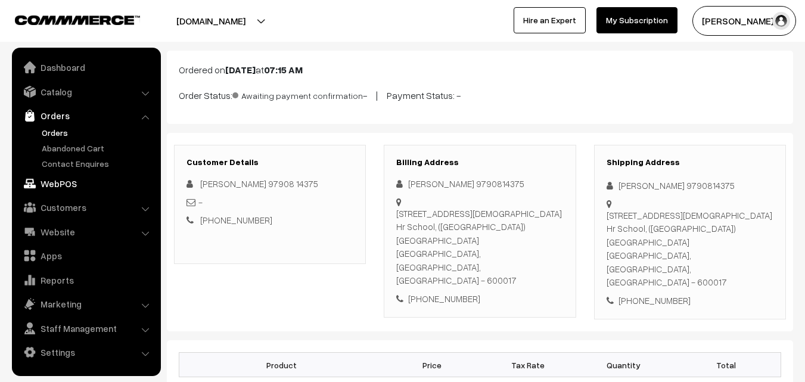
click at [52, 182] on link "WebPOS" at bounding box center [86, 183] width 142 height 21
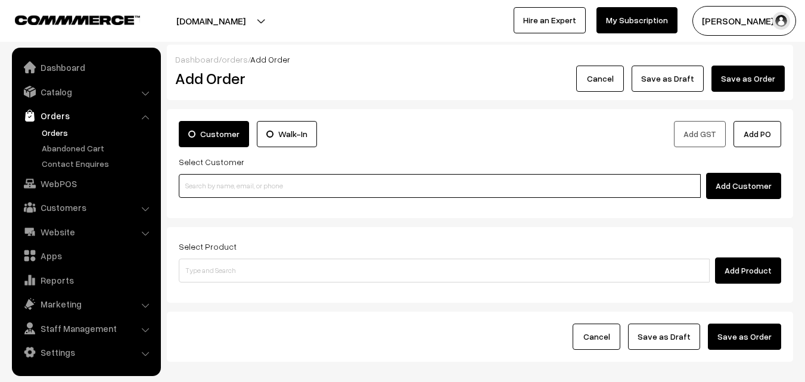
click at [345, 188] on input at bounding box center [440, 186] width 522 height 24
paste input "[PHONE_NUMBER]"
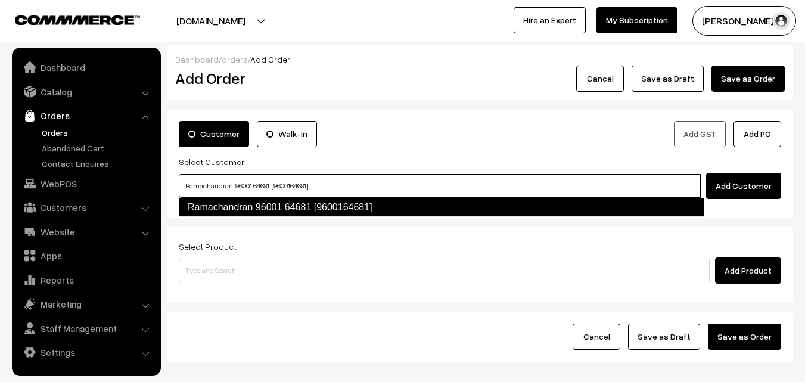
type input "Ramachandran 96001 64681 [9600164681]"
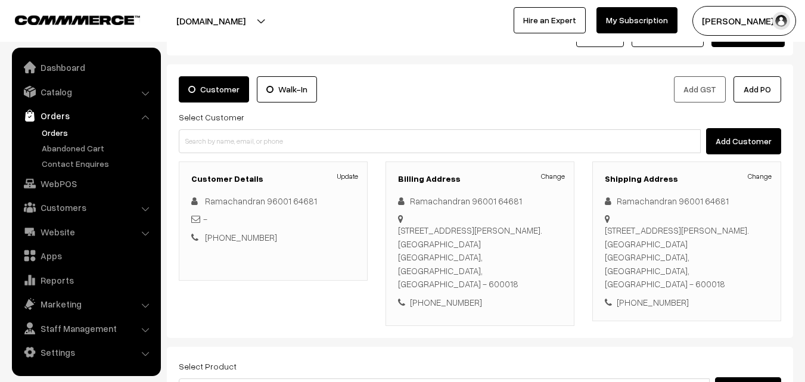
scroll to position [179, 0]
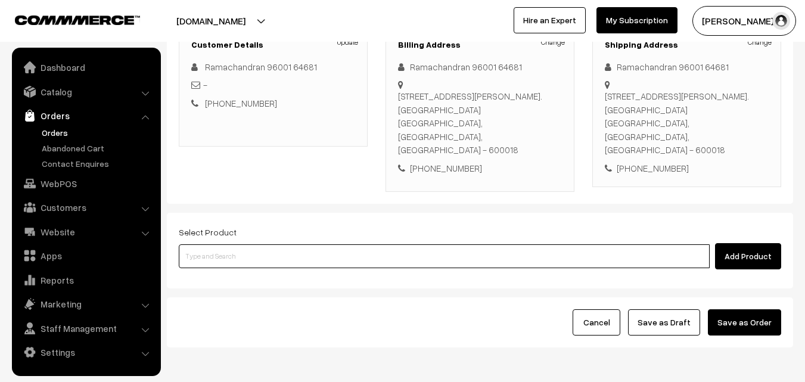
click at [297, 246] on input at bounding box center [444, 256] width 531 height 24
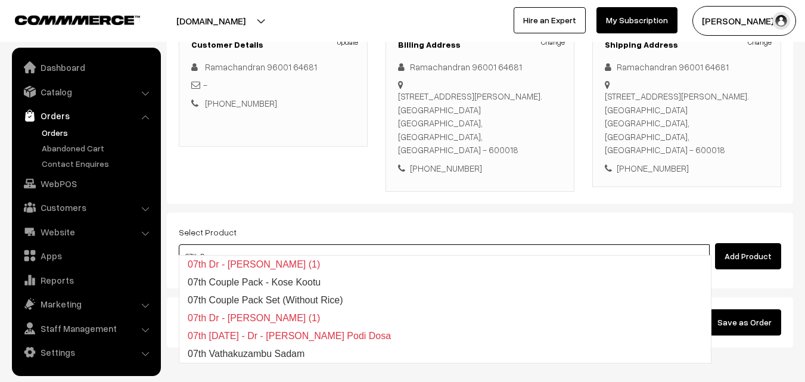
type input "07th Dr"
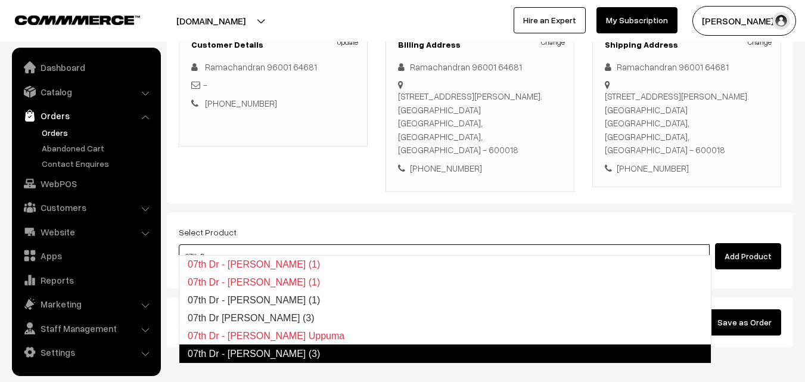
click at [194, 359] on link "07th Dr - [PERSON_NAME] (3)" at bounding box center [445, 354] width 533 height 19
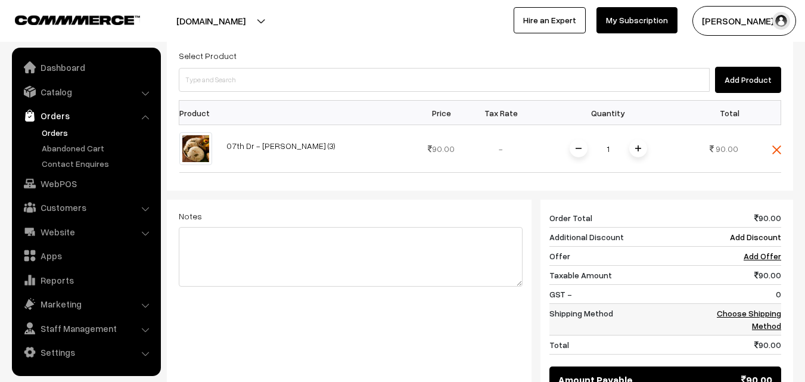
scroll to position [358, 0]
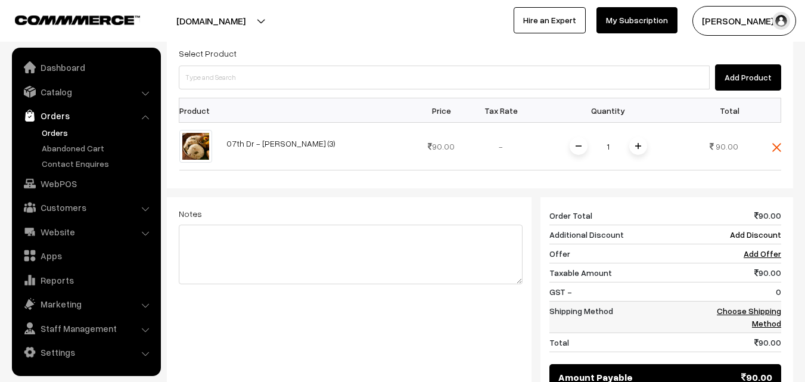
click at [732, 306] on link "Choose Shipping Method" at bounding box center [749, 317] width 64 height 23
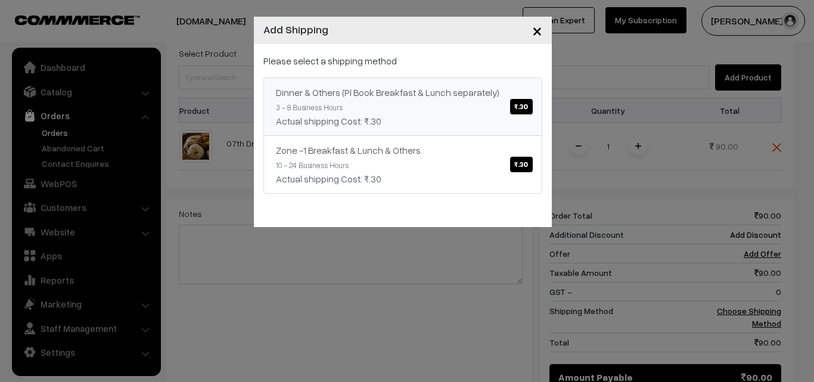
click at [525, 105] on span "₹.30" at bounding box center [521, 106] width 22 height 15
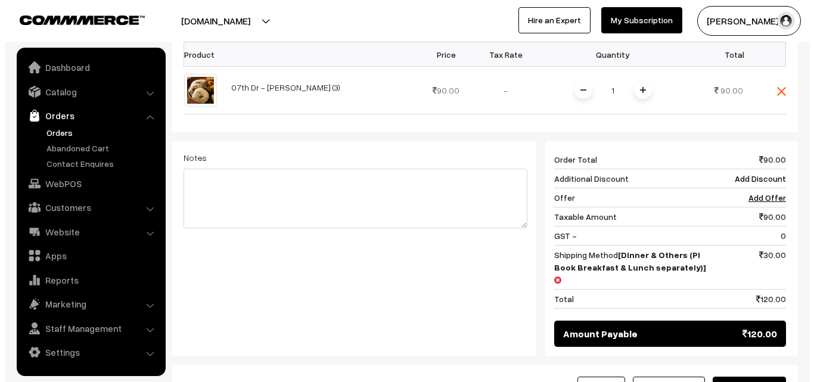
scroll to position [477, 0]
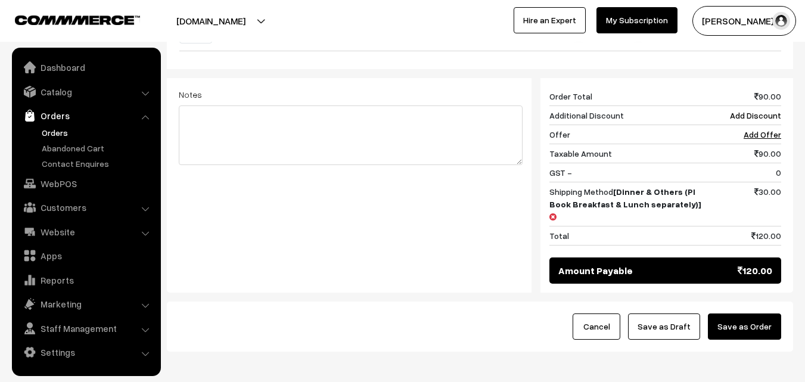
click at [754, 314] on button "Save as Order" at bounding box center [744, 327] width 73 height 26
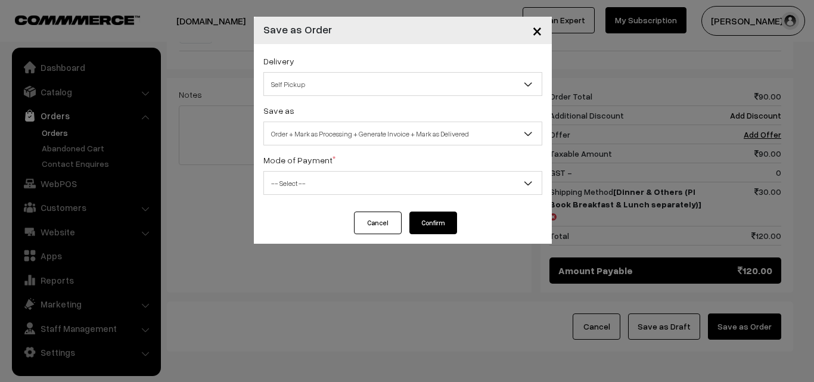
click at [459, 90] on span "Self Pickup" at bounding box center [403, 84] width 278 height 21
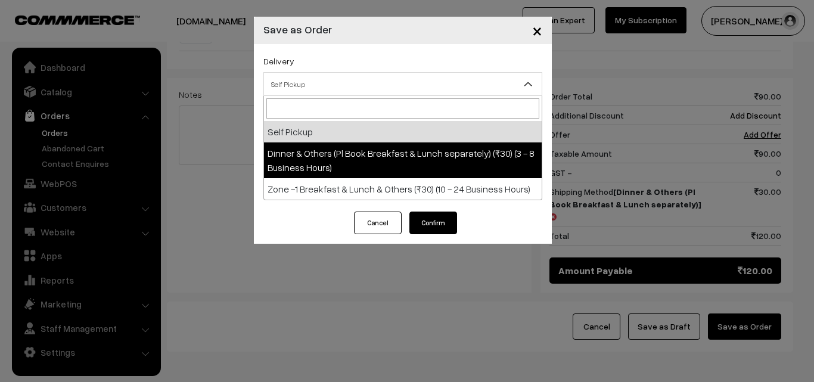
select select "DOP1"
select select "3"
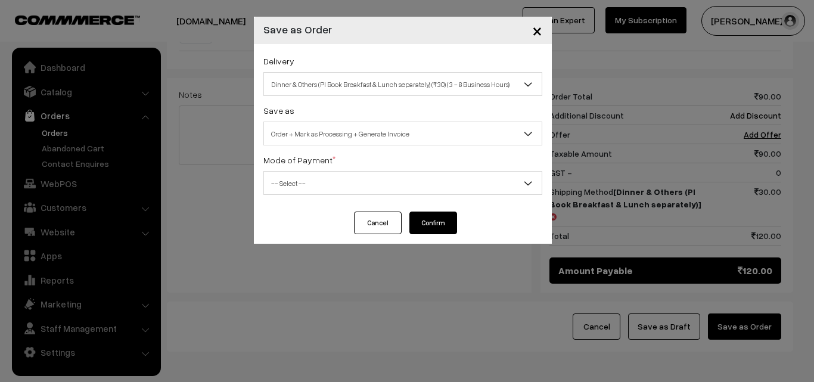
drag, startPoint x: 440, startPoint y: 181, endPoint x: 441, endPoint y: 190, distance: 9.6
click at [441, 184] on span "-- Select --" at bounding box center [403, 183] width 278 height 21
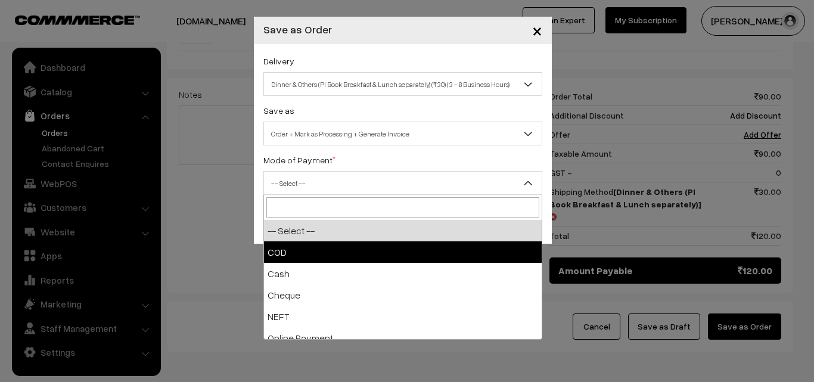
select select "1"
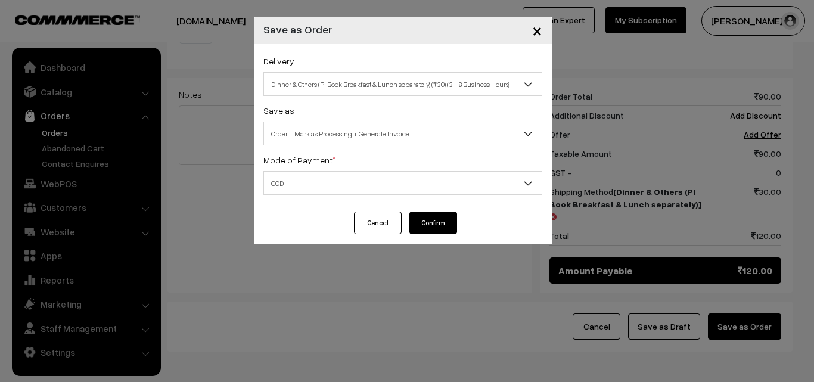
click at [445, 223] on button "Confirm" at bounding box center [434, 223] width 48 height 23
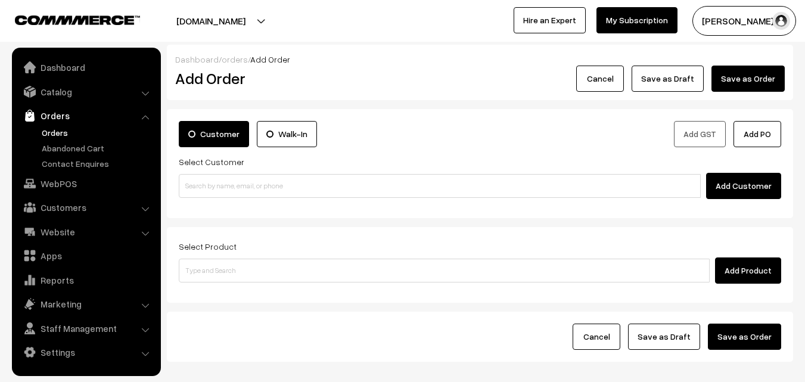
click at [52, 131] on link "Orders" at bounding box center [98, 132] width 118 height 13
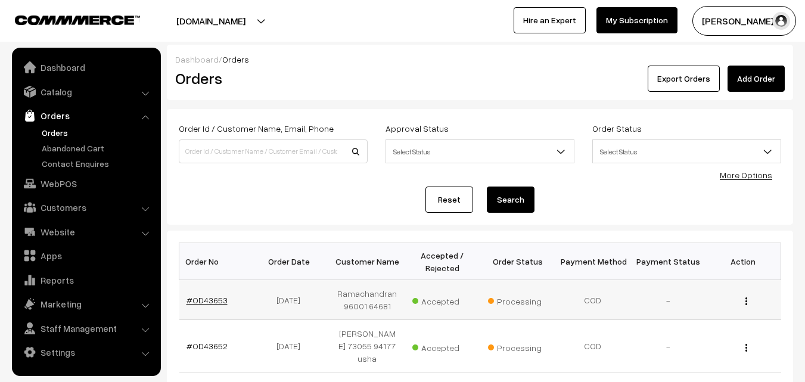
click at [203, 295] on link "#OD43653" at bounding box center [207, 300] width 41 height 10
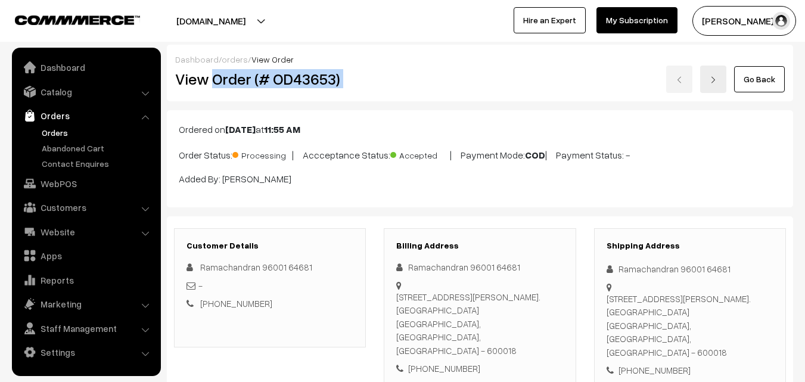
drag, startPoint x: 212, startPoint y: 79, endPoint x: 376, endPoint y: 100, distance: 165.3
click at [376, 100] on div "Dashboard / orders / View Order View Order (# OD43653) Go Back" at bounding box center [480, 73] width 627 height 57
copy div "Order (# OD43653)"
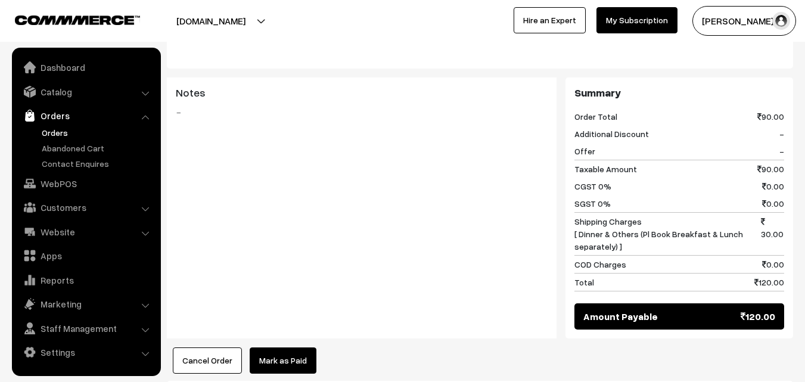
scroll to position [656, 0]
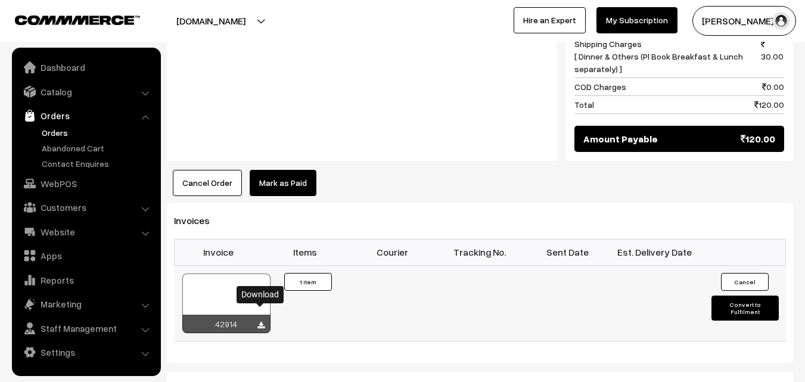
click at [259, 322] on icon at bounding box center [261, 326] width 7 height 8
click at [57, 181] on link "WebPOS" at bounding box center [86, 183] width 142 height 21
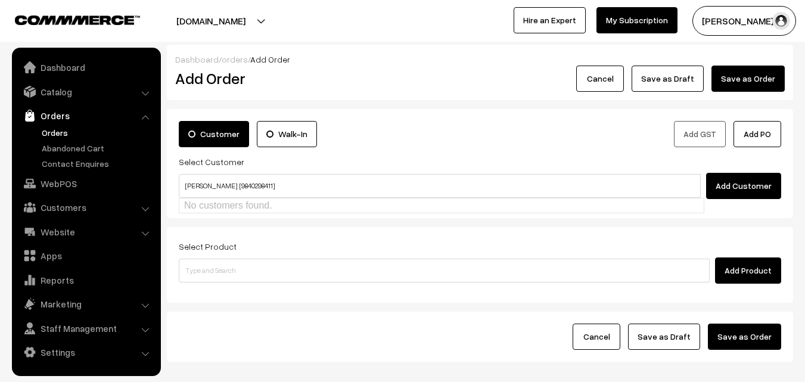
click at [323, 184] on input "Jagannathan Srinivasan [9840298411]" at bounding box center [440, 186] width 522 height 24
type input "J"
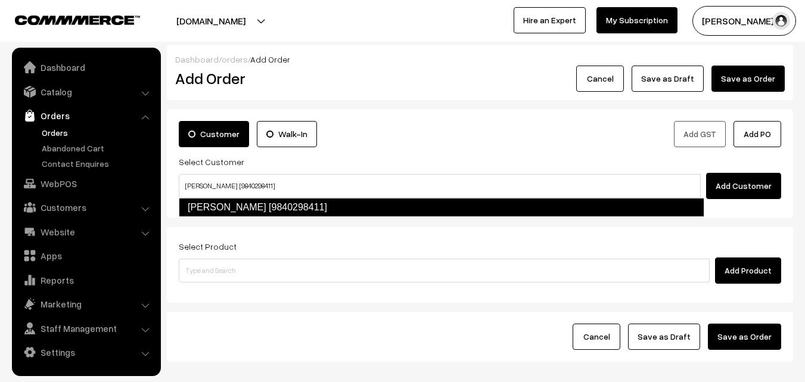
type input "Jagannathan Srinivasan [9840298411]"
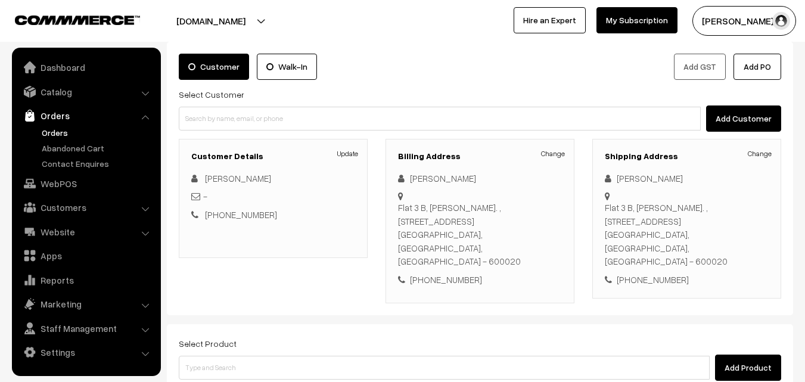
scroll to position [119, 0]
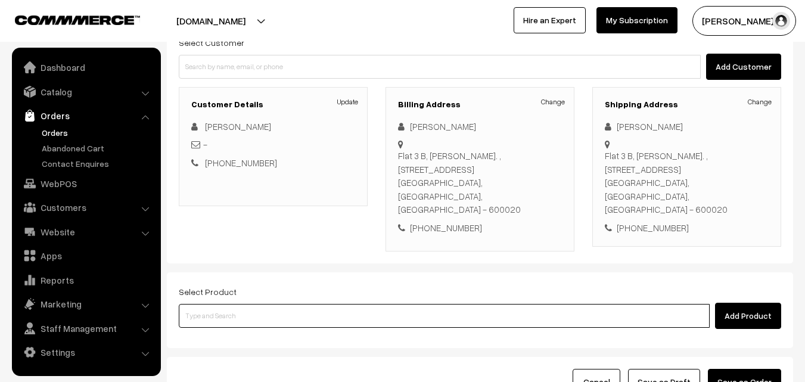
click at [361, 304] on input at bounding box center [444, 316] width 531 height 24
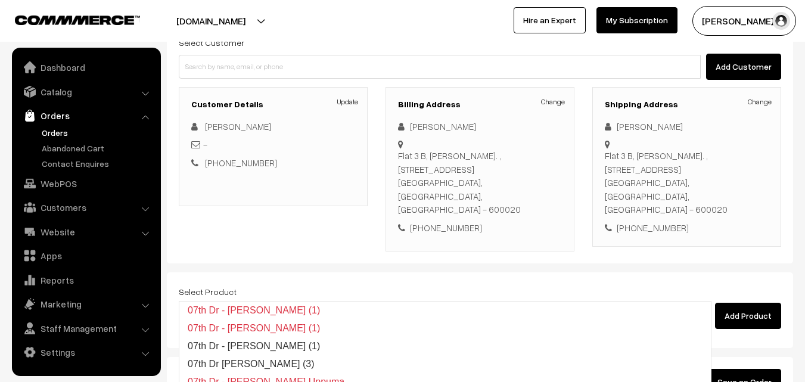
type input "0"
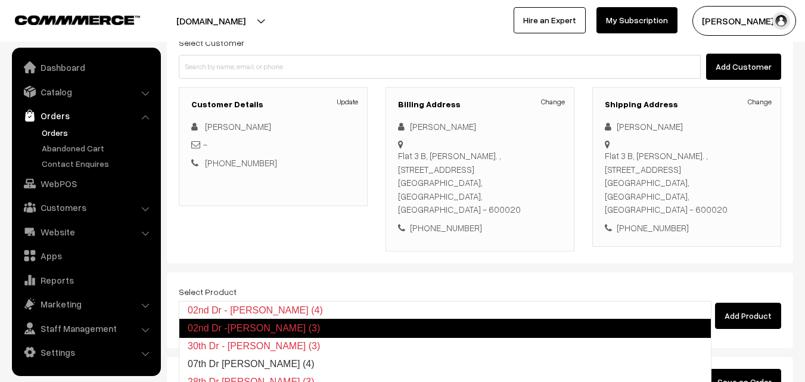
type input "07th Dr [PERSON_NAME] (4)"
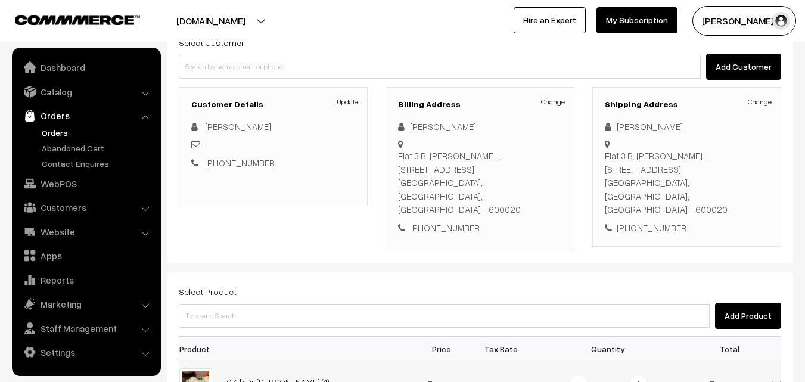
click at [638, 382] on img at bounding box center [638, 385] width 6 height 6
click at [0, 0] on div at bounding box center [0, 0] width 0 height 0
click at [638, 382] on img at bounding box center [638, 385] width 6 height 6
click at [642, 376] on span at bounding box center [639, 385] width 18 height 18
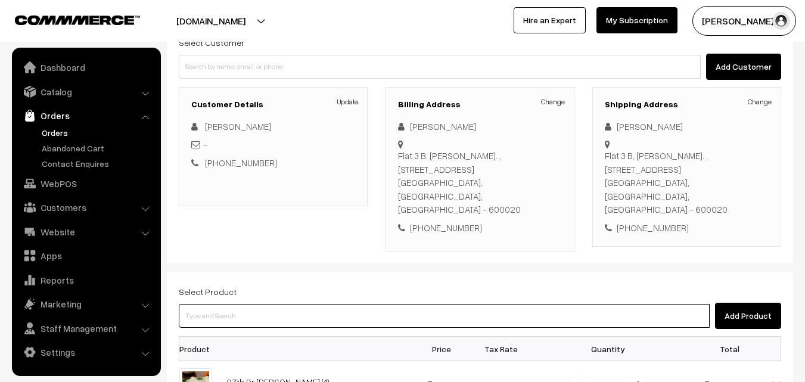
click at [365, 304] on input at bounding box center [444, 316] width 531 height 24
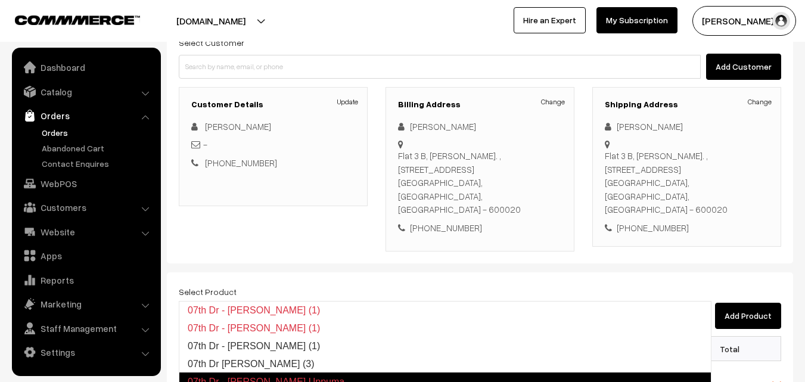
type input "07th Dr - Rava Idly (3)"
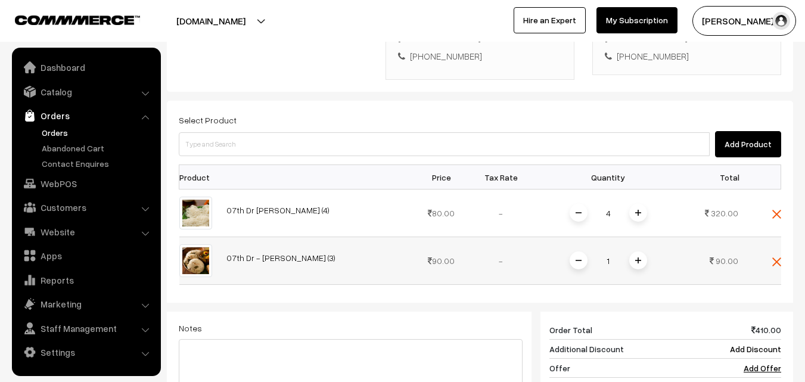
scroll to position [298, 0]
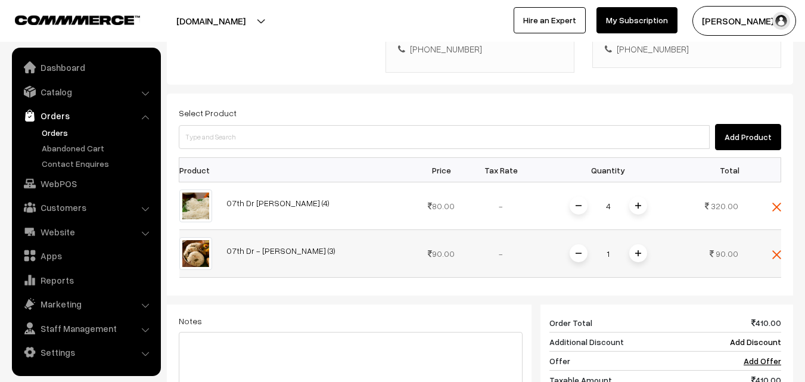
click at [639, 250] on img at bounding box center [638, 253] width 6 height 6
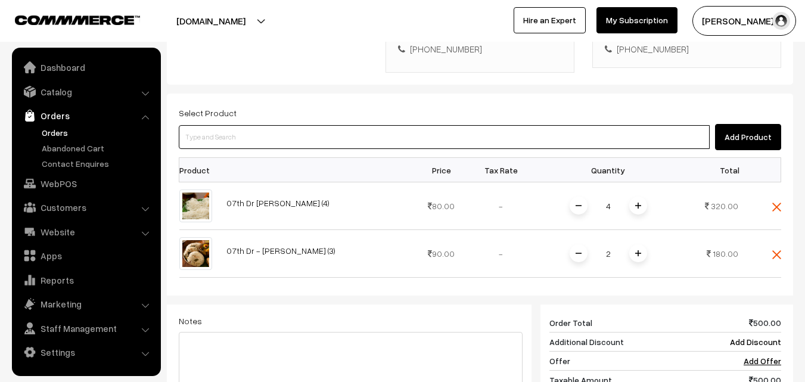
click at [402, 125] on input at bounding box center [444, 137] width 531 height 24
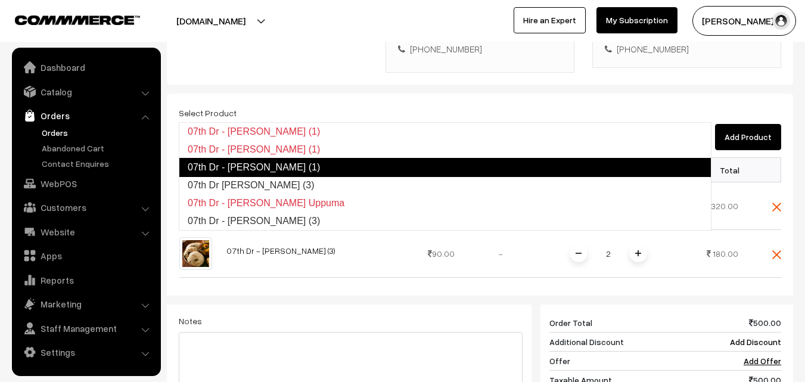
type input "07th Dr [PERSON_NAME] (3)"
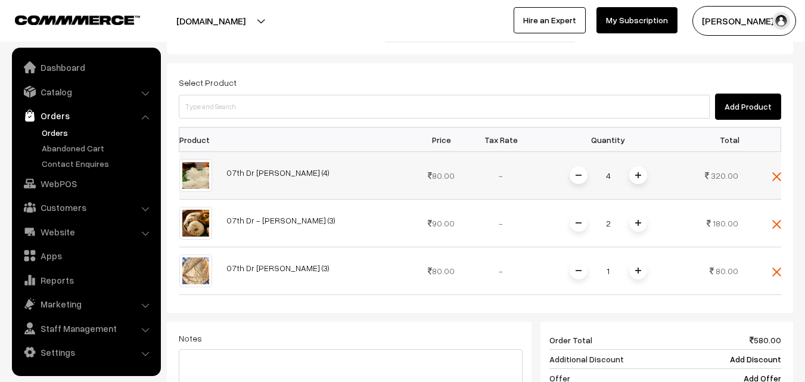
scroll to position [358, 0]
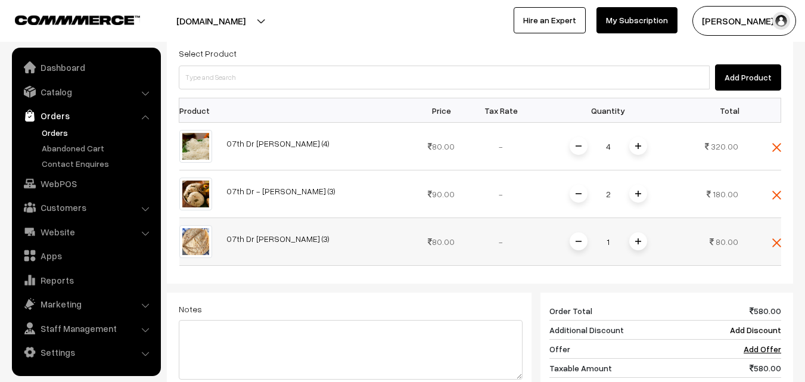
click at [638, 238] on img at bounding box center [638, 241] width 6 height 6
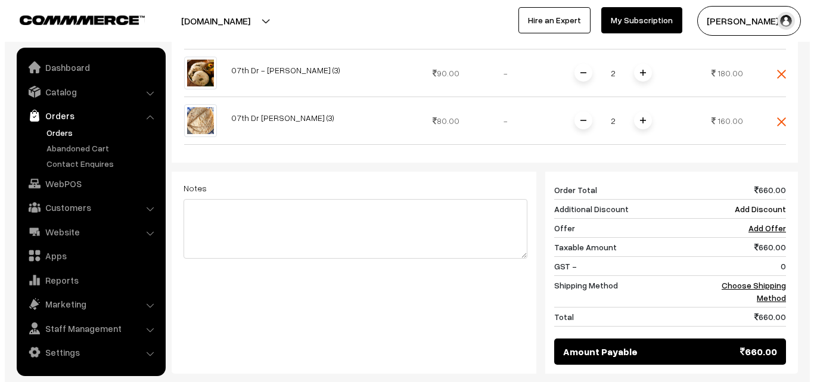
scroll to position [537, 0]
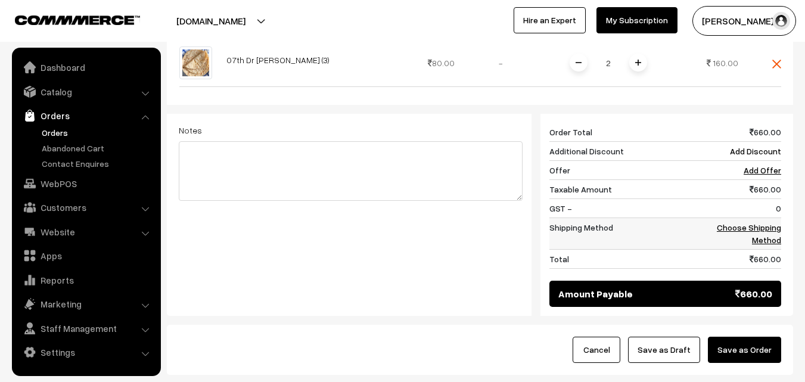
click at [751, 222] on link "Choose Shipping Method" at bounding box center [749, 233] width 64 height 23
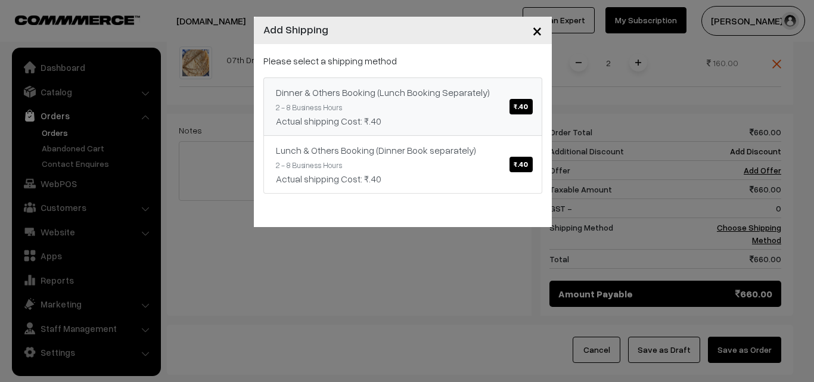
click at [518, 104] on span "₹.40" at bounding box center [521, 106] width 23 height 15
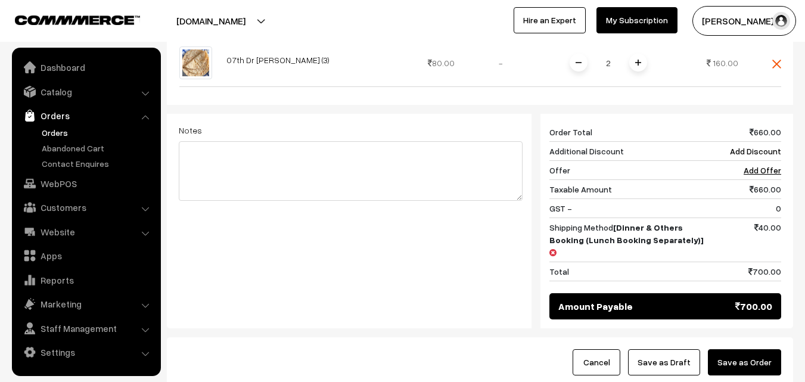
click at [751, 349] on button "Save as Order" at bounding box center [744, 362] width 73 height 26
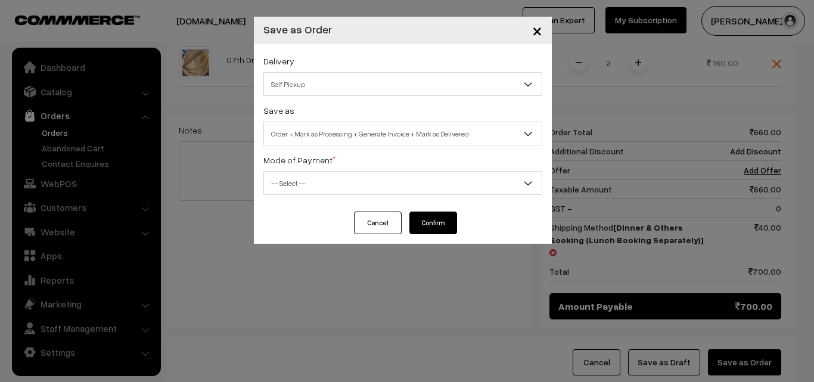
click at [403, 81] on span "Self Pickup" at bounding box center [403, 84] width 278 height 21
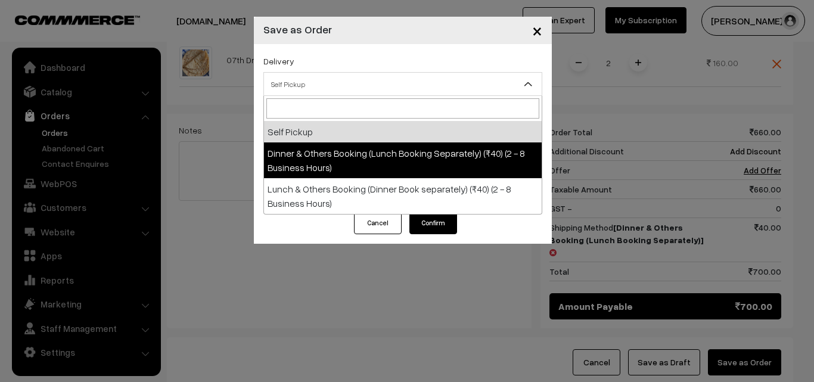
select select "DOB1"
select select "3"
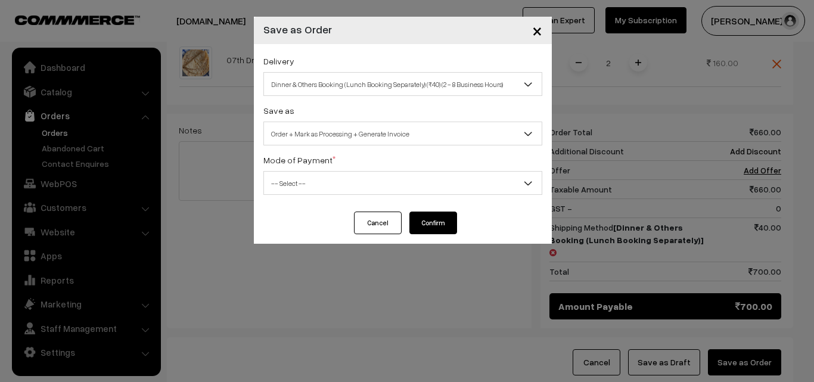
click at [383, 193] on span "-- Select --" at bounding box center [403, 183] width 278 height 21
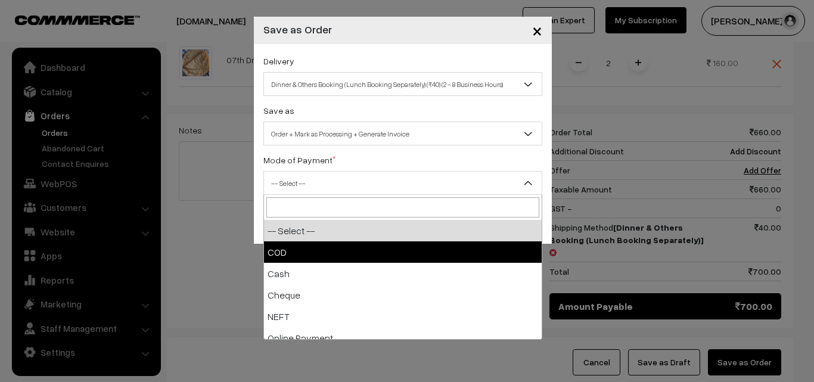
select select "1"
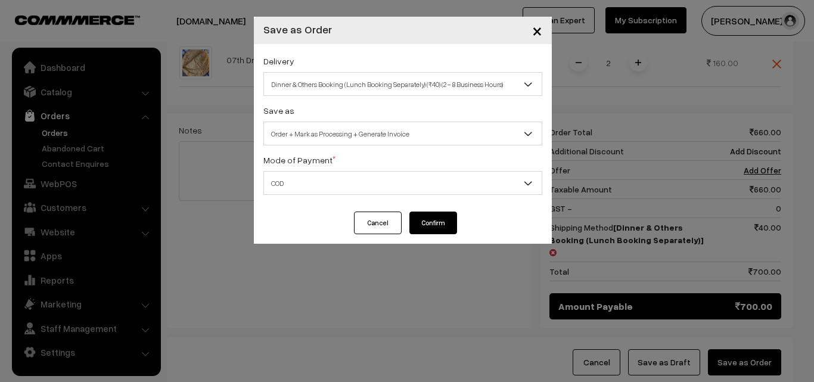
click at [435, 226] on button "Confirm" at bounding box center [434, 223] width 48 height 23
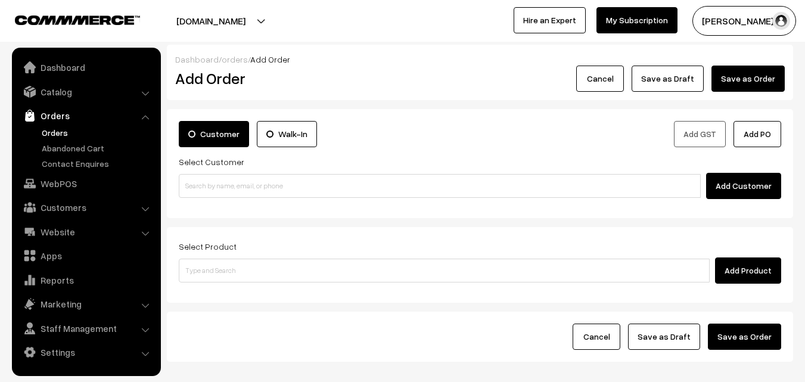
click at [51, 131] on link "Orders" at bounding box center [98, 132] width 118 height 13
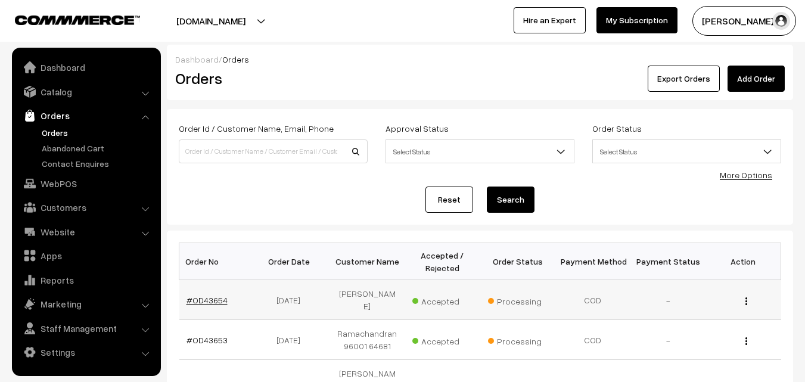
click at [209, 299] on link "#OD43654" at bounding box center [207, 300] width 41 height 10
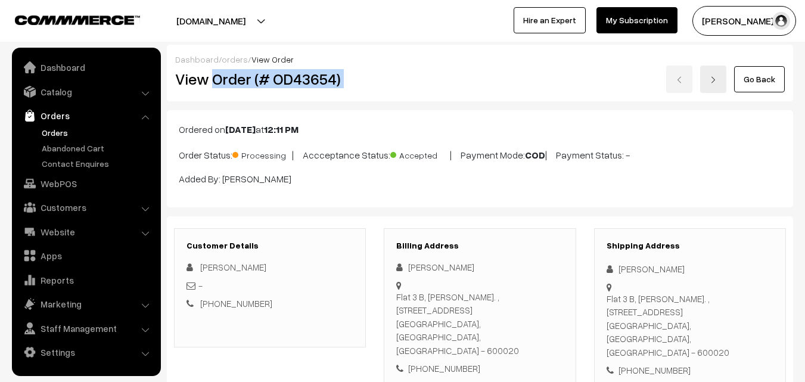
drag, startPoint x: 214, startPoint y: 78, endPoint x: 437, endPoint y: 81, distance: 223.0
click at [437, 81] on div "View Order (# OD43654) Go Back" at bounding box center [480, 79] width 628 height 27
copy div "Order (# OD43654)"
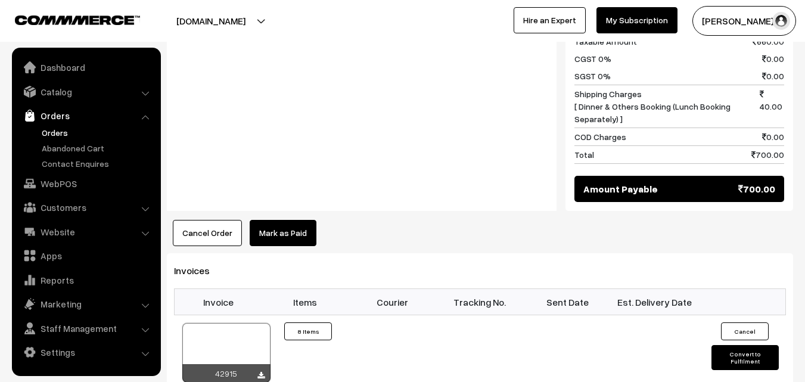
scroll to position [775, 0]
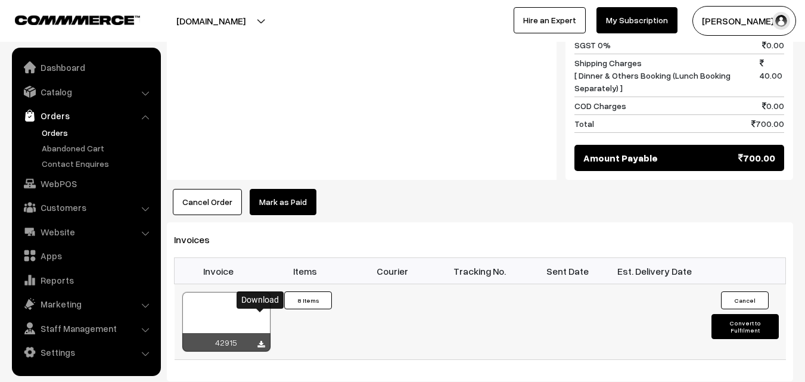
click at [258, 341] on icon at bounding box center [261, 345] width 7 height 8
click at [61, 181] on link "WebPOS" at bounding box center [86, 183] width 142 height 21
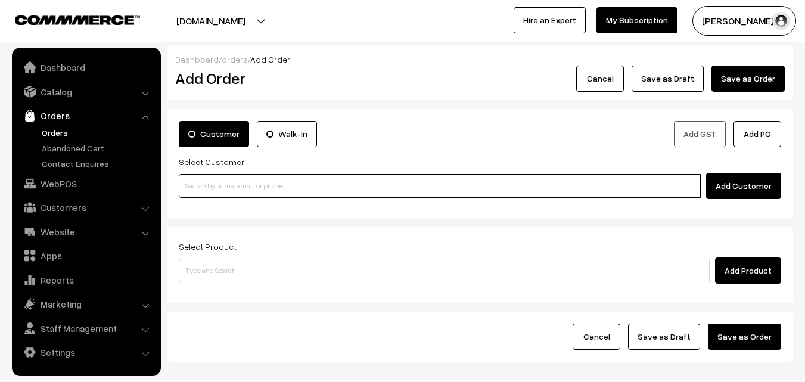
click at [286, 196] on input at bounding box center [440, 186] width 522 height 24
paste input "+91 99417 08308"
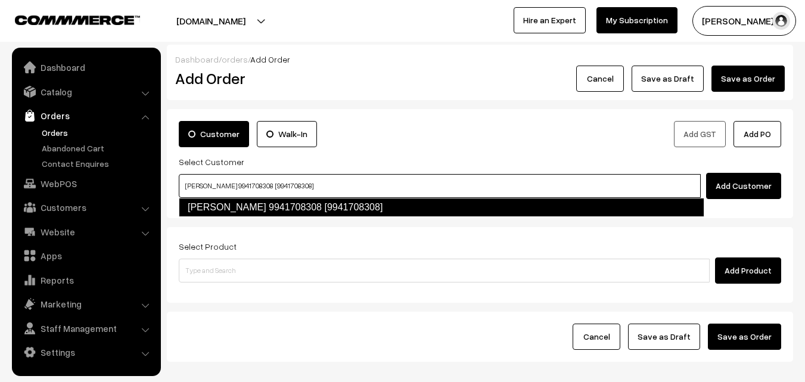
type input "Sivakumar 9941708308 [9941708308]"
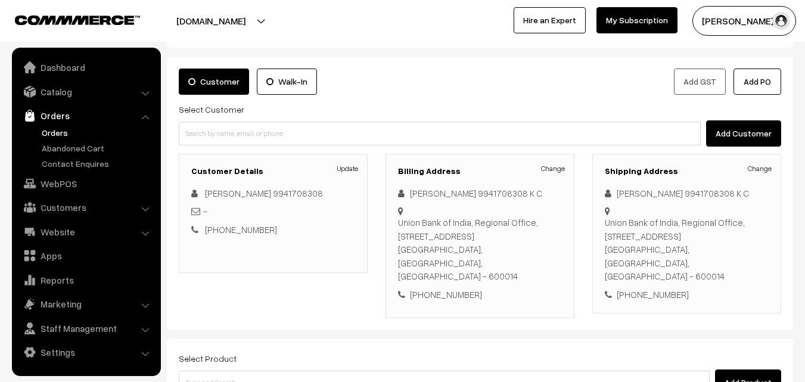
scroll to position [119, 0]
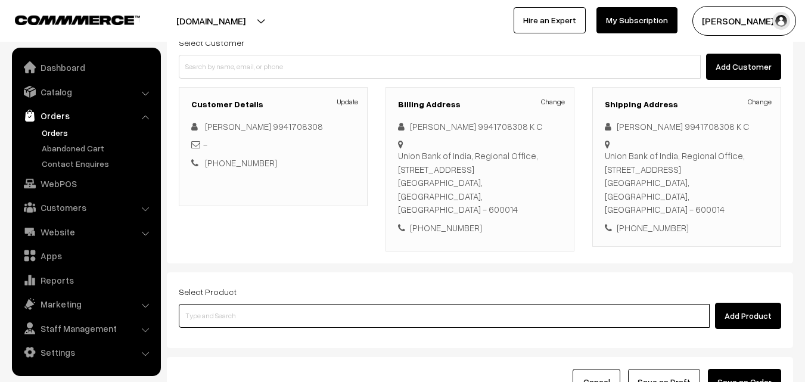
click at [281, 304] on input at bounding box center [444, 316] width 531 height 24
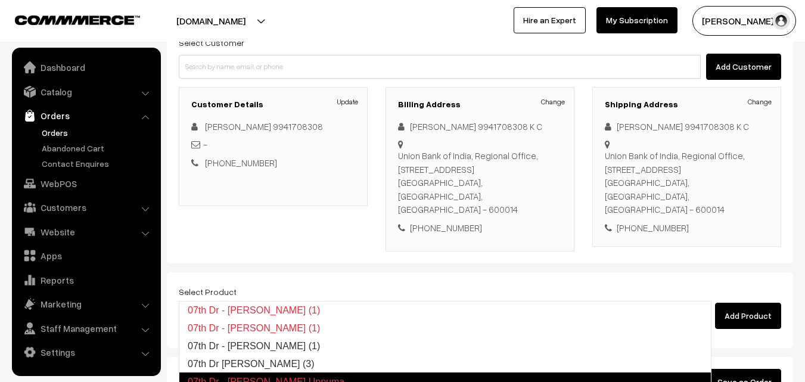
type input "07th Dr - Rava Idly (3)"
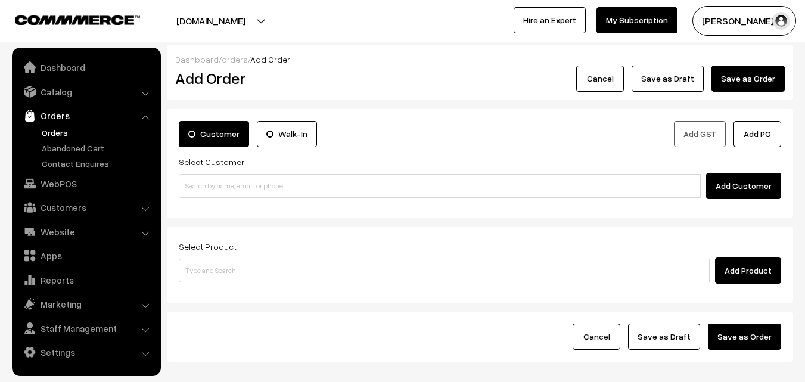
click at [57, 131] on link "Orders" at bounding box center [98, 132] width 118 height 13
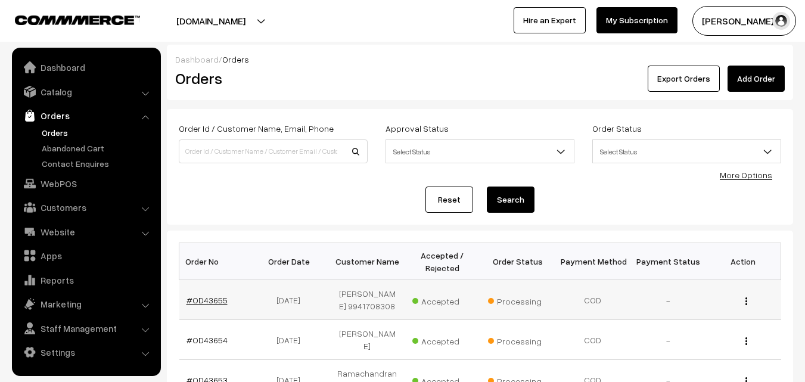
click at [207, 300] on link "#OD43655" at bounding box center [207, 300] width 41 height 10
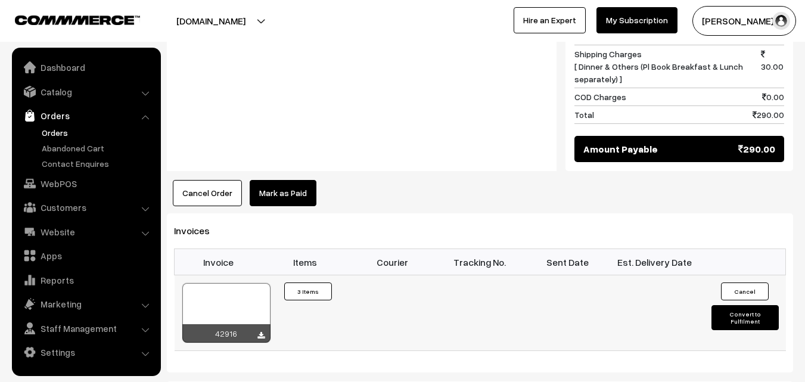
scroll to position [715, 0]
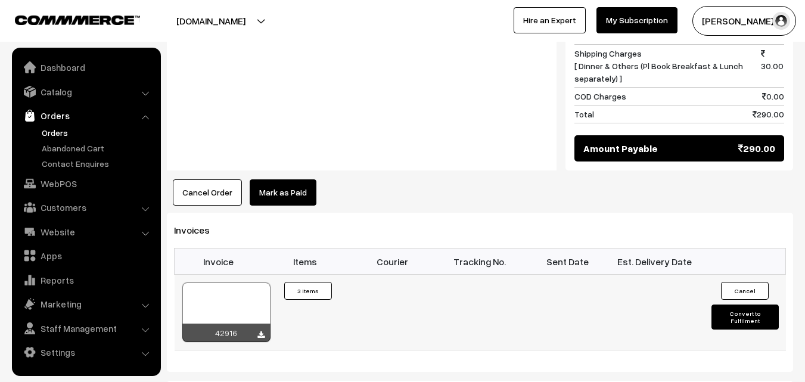
click at [256, 324] on div "42916" at bounding box center [226, 333] width 88 height 18
click at [259, 331] on icon at bounding box center [261, 335] width 7 height 8
click at [54, 182] on link "WebPOS" at bounding box center [86, 183] width 142 height 21
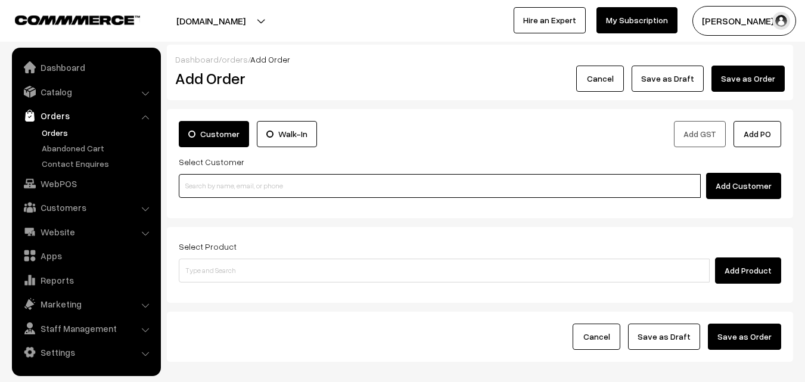
click at [251, 188] on input at bounding box center [440, 186] width 522 height 24
paste input "[PHONE_NUMBER]"
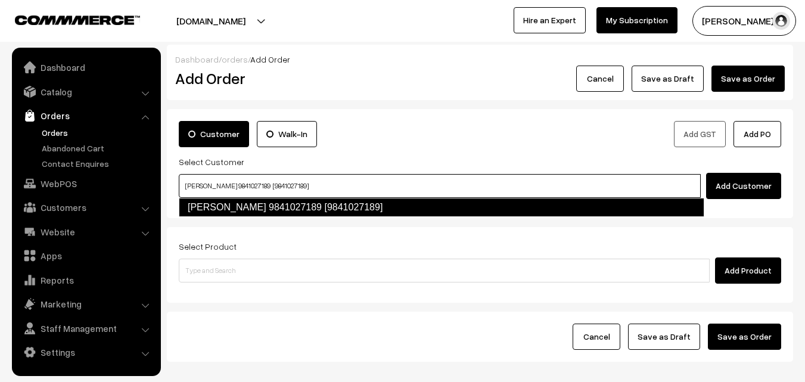
type input "[PERSON_NAME] 9841027189 [9841027189]"
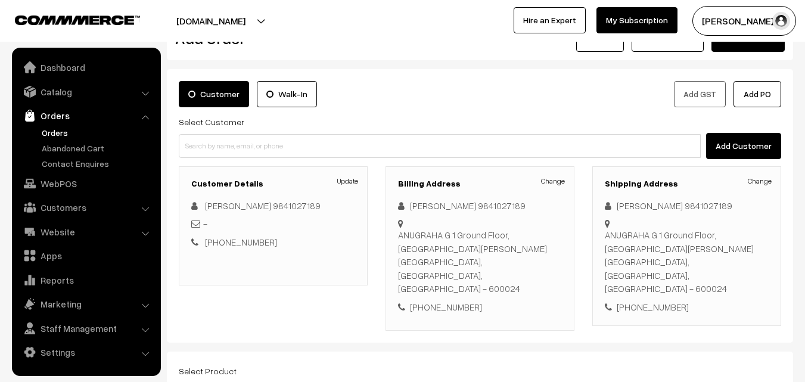
scroll to position [60, 0]
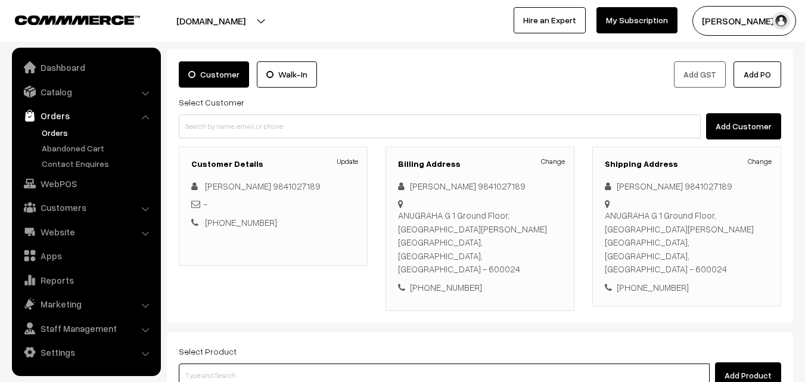
click at [293, 364] on input at bounding box center [444, 376] width 531 height 24
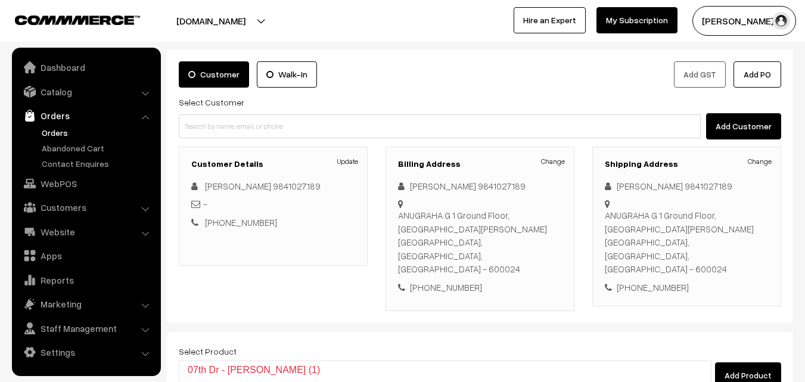
type input "07th Dr"
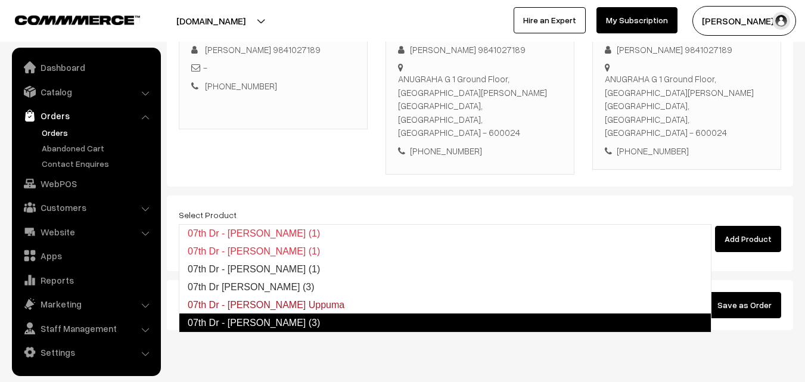
scroll to position [204, 0]
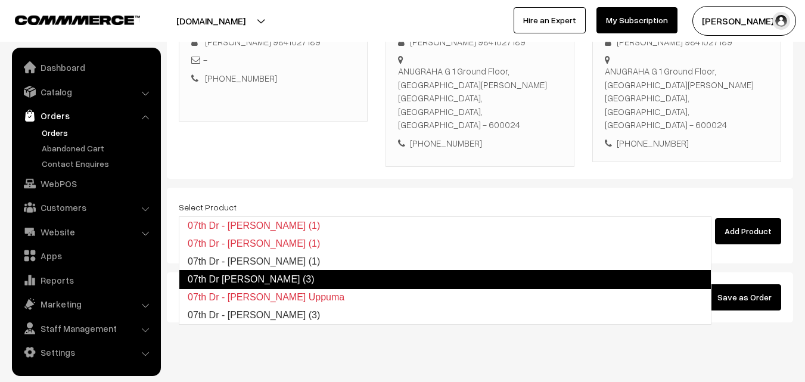
click at [252, 284] on link "07th Dr [PERSON_NAME] (3)" at bounding box center [445, 279] width 533 height 19
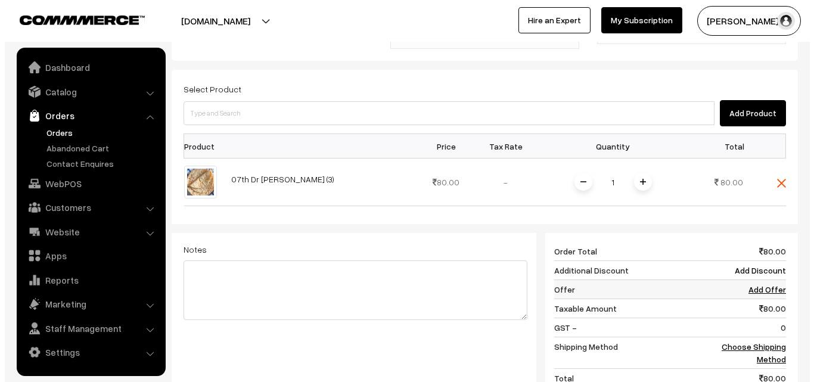
scroll to position [323, 0]
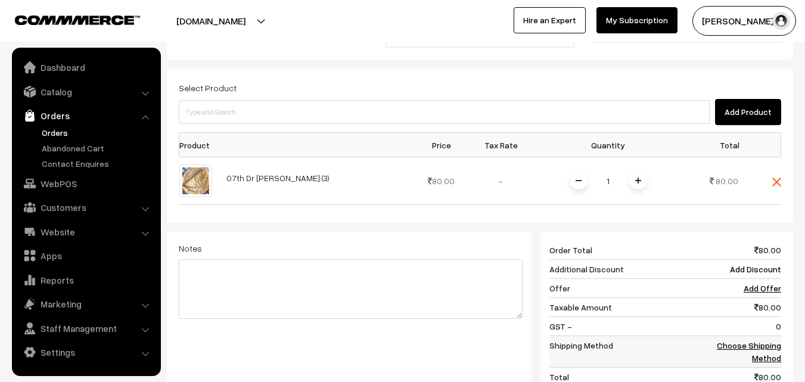
click at [747, 340] on link "Choose Shipping Method" at bounding box center [749, 351] width 64 height 23
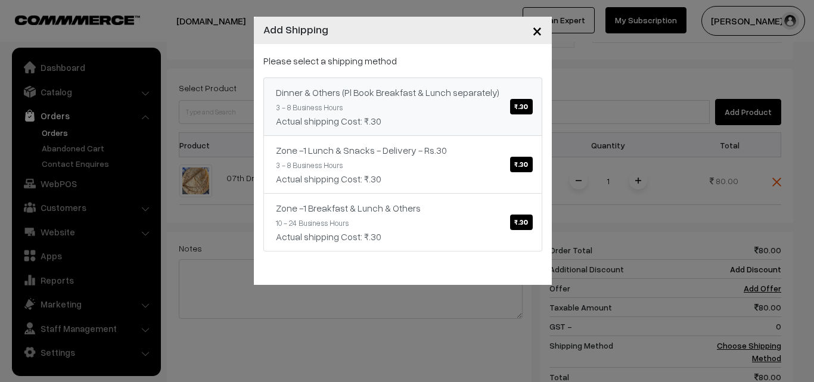
click at [514, 104] on span "₹.30" at bounding box center [521, 106] width 22 height 15
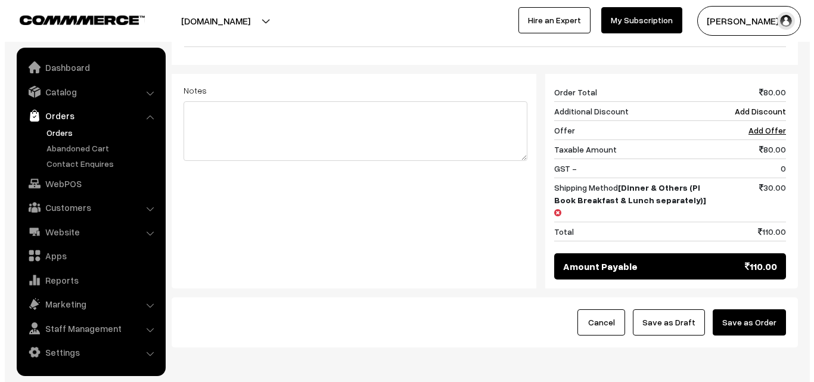
scroll to position [494, 0]
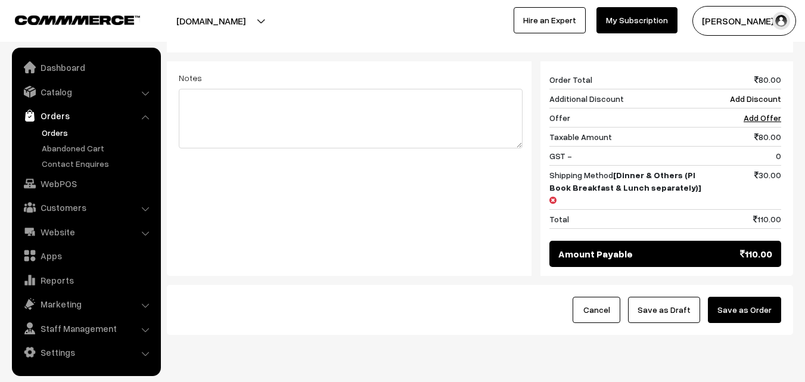
click at [748, 297] on button "Save as Order" at bounding box center [744, 310] width 73 height 26
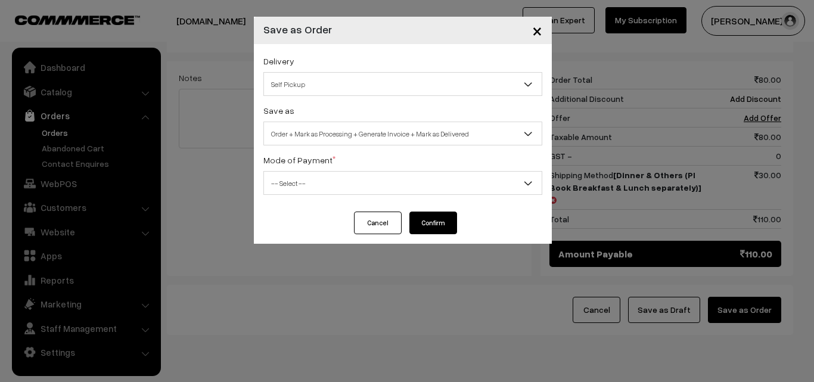
click at [418, 85] on span "Self Pickup" at bounding box center [403, 84] width 278 height 21
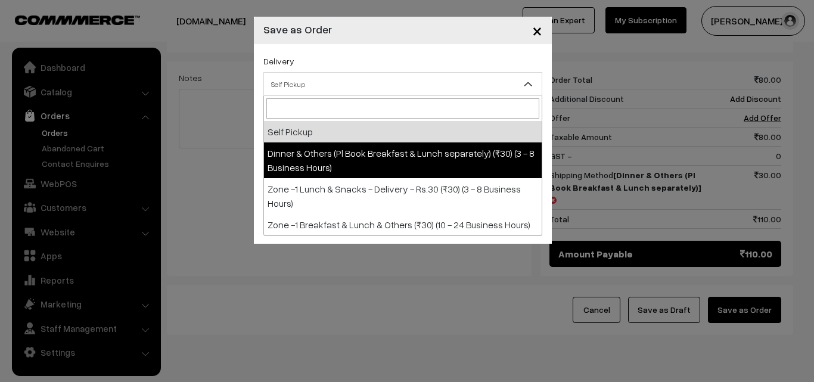
select select "DOP1"
select select "3"
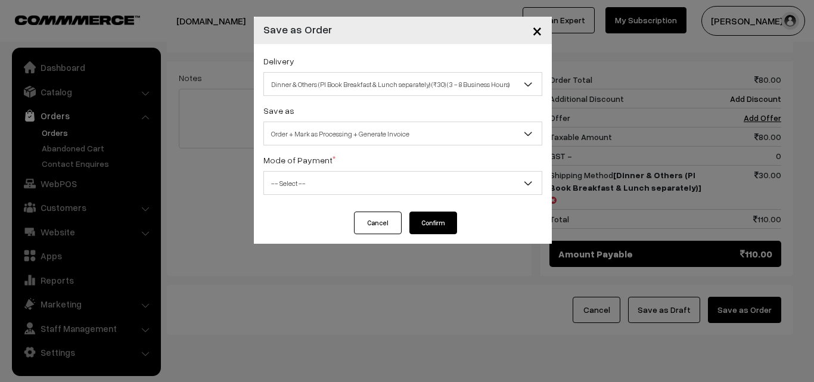
click at [417, 192] on span "-- Select --" at bounding box center [403, 183] width 278 height 21
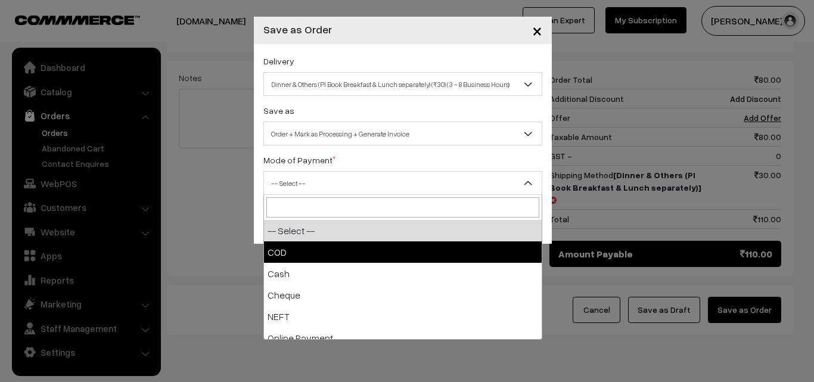
select select "1"
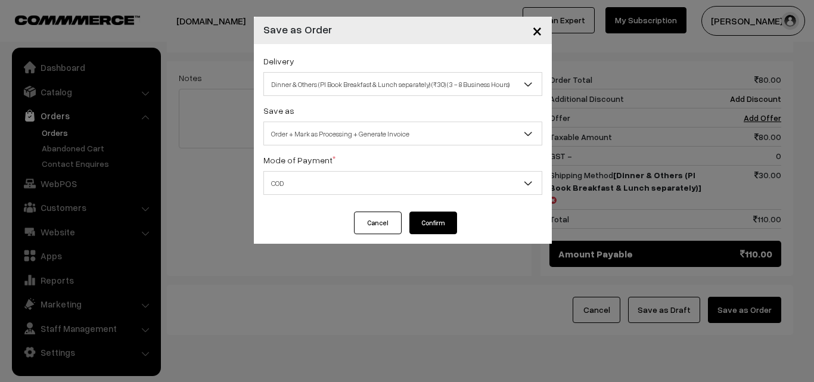
click at [425, 228] on button "Confirm" at bounding box center [434, 223] width 48 height 23
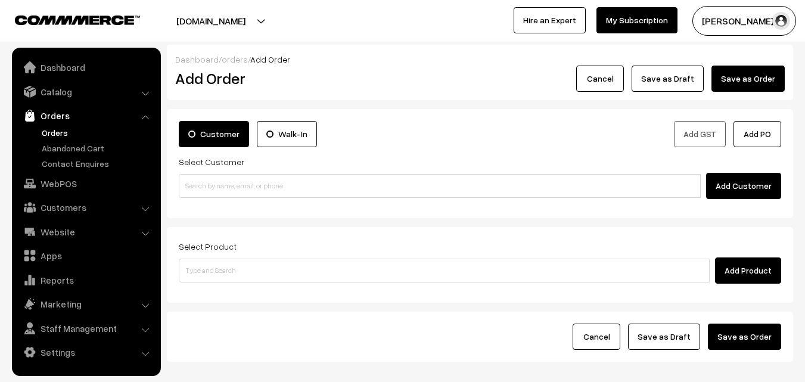
click at [56, 131] on link "Orders" at bounding box center [98, 132] width 118 height 13
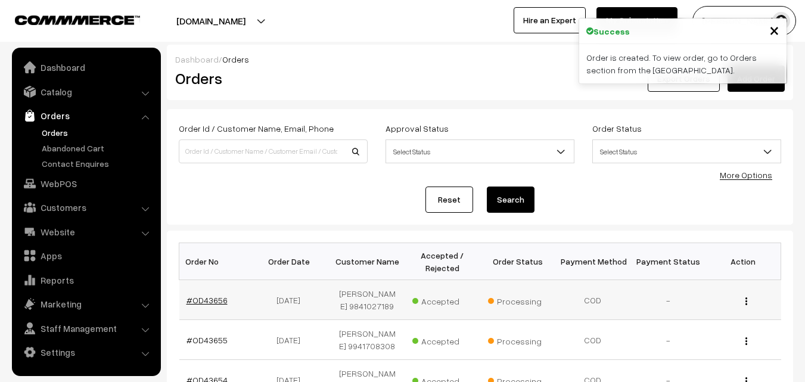
click at [210, 300] on link "#OD43656" at bounding box center [207, 300] width 41 height 10
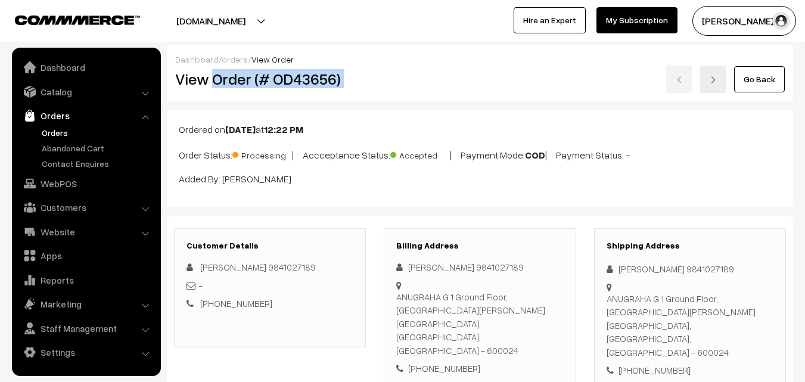
drag, startPoint x: 215, startPoint y: 80, endPoint x: 416, endPoint y: 81, distance: 201.5
click at [416, 81] on div "View Order (# OD43656) Go Back" at bounding box center [480, 79] width 628 height 27
copy div "Order (# OD43656)"
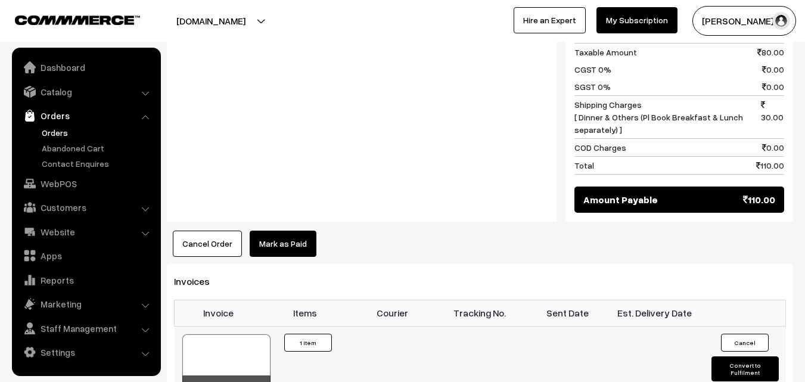
scroll to position [596, 0]
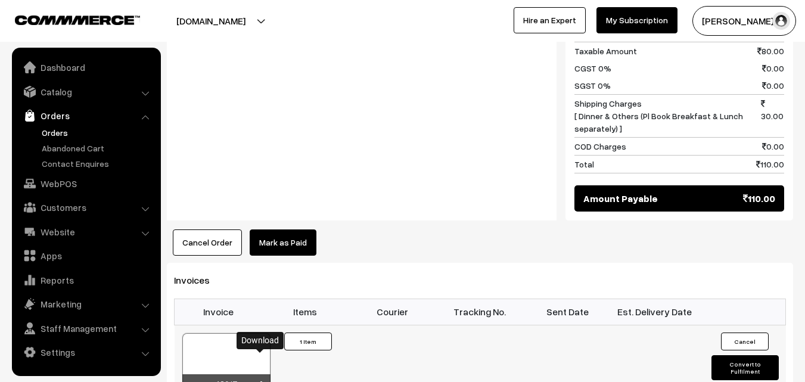
click at [260, 382] on icon at bounding box center [261, 386] width 7 height 8
click at [64, 178] on link "WebPOS" at bounding box center [86, 183] width 142 height 21
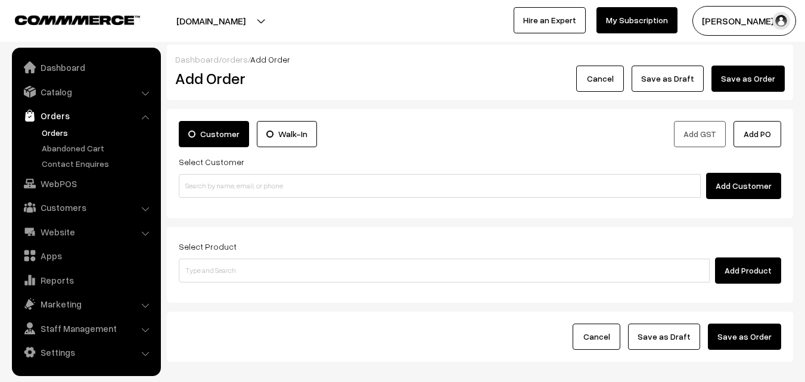
click at [60, 132] on link "Orders" at bounding box center [98, 132] width 118 height 13
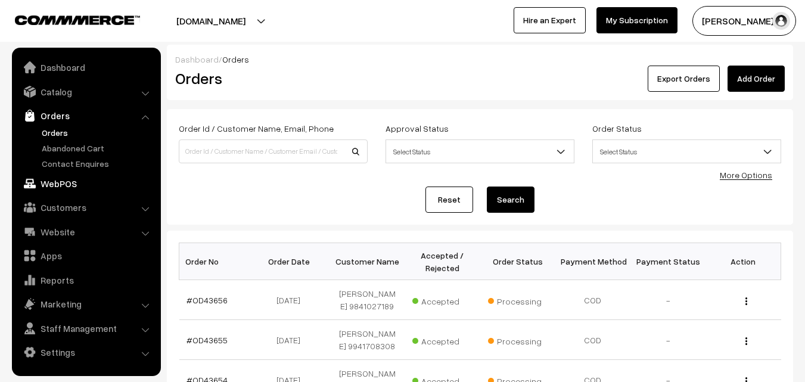
click at [65, 183] on link "WebPOS" at bounding box center [86, 183] width 142 height 21
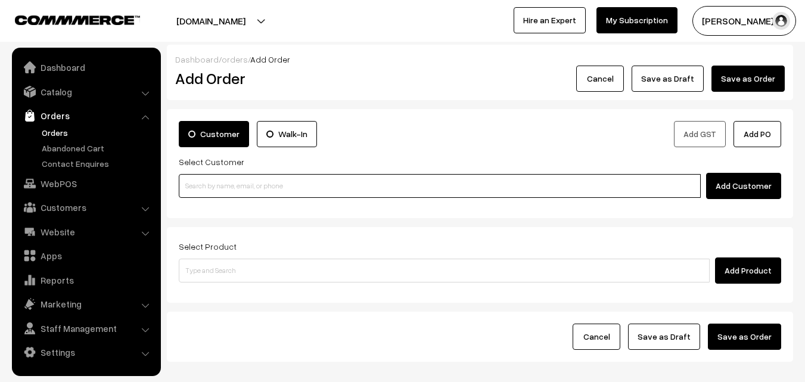
click at [268, 187] on input at bounding box center [440, 186] width 522 height 24
paste input "+91 98848 26414"
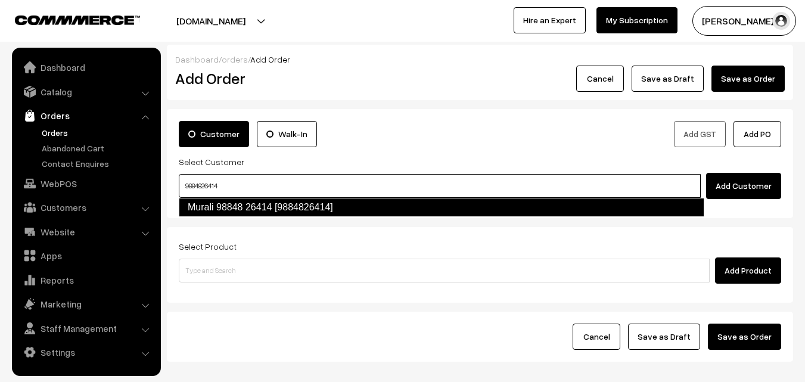
click at [336, 212] on link "Murali 98848 26414 [9884826414]" at bounding box center [442, 207] width 526 height 19
type input "9884826414"
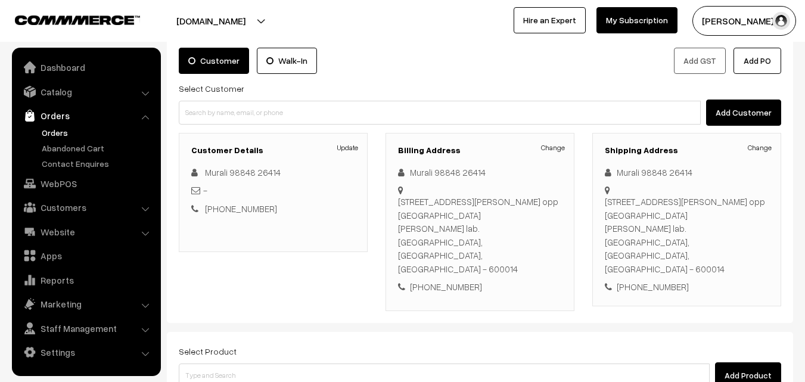
scroll to position [179, 0]
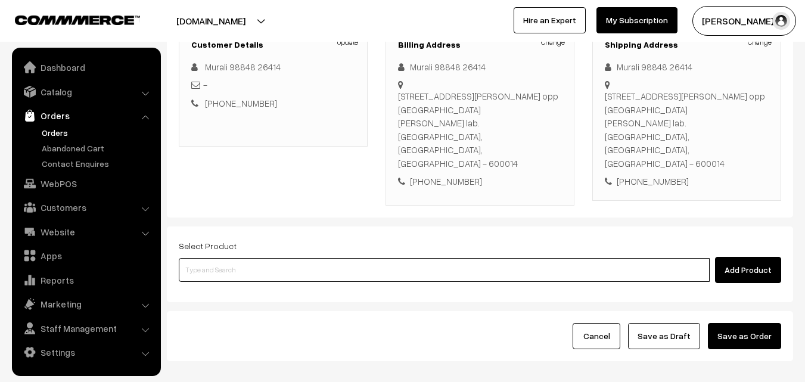
click at [326, 258] on input at bounding box center [444, 270] width 531 height 24
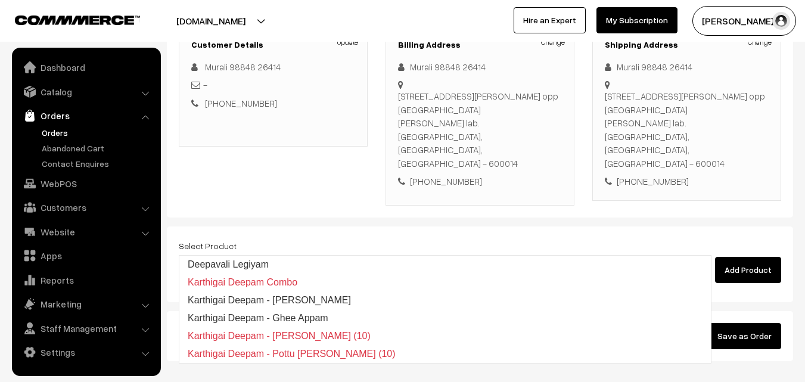
type input "Deepavali Legiyam"
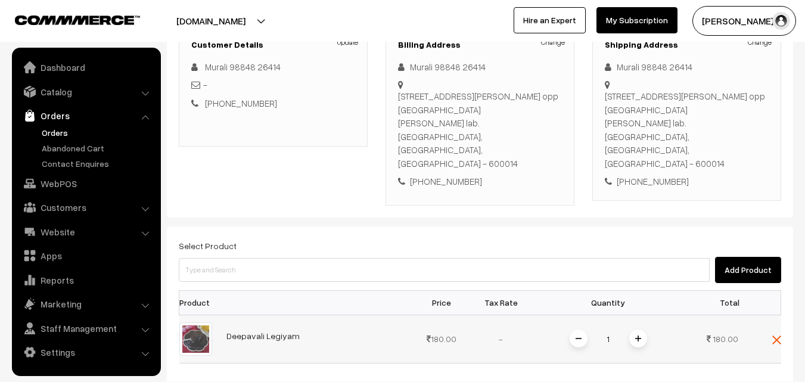
click at [639, 336] on img at bounding box center [638, 339] width 6 height 6
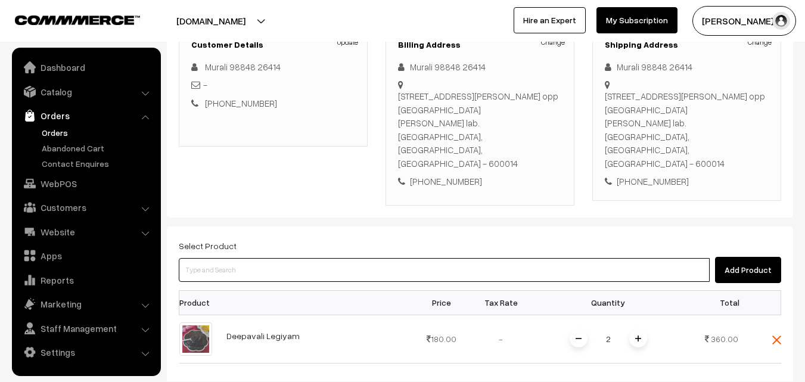
click at [287, 258] on input at bounding box center [444, 270] width 531 height 24
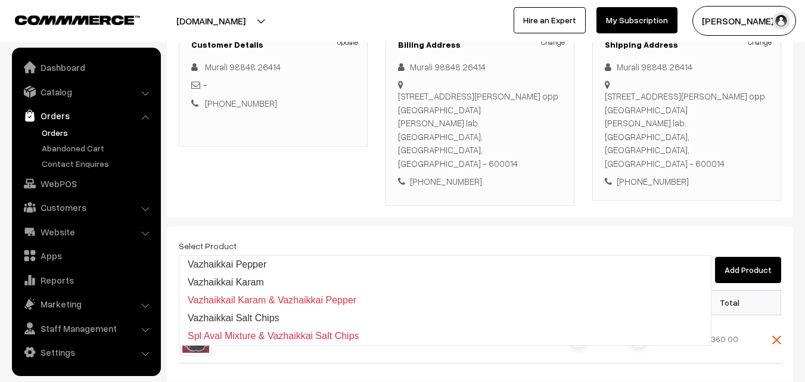
type input "Vazhaikkai Pepper"
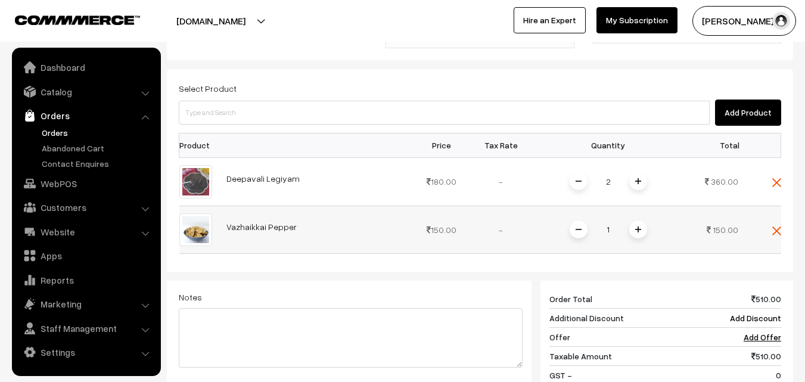
scroll to position [358, 0]
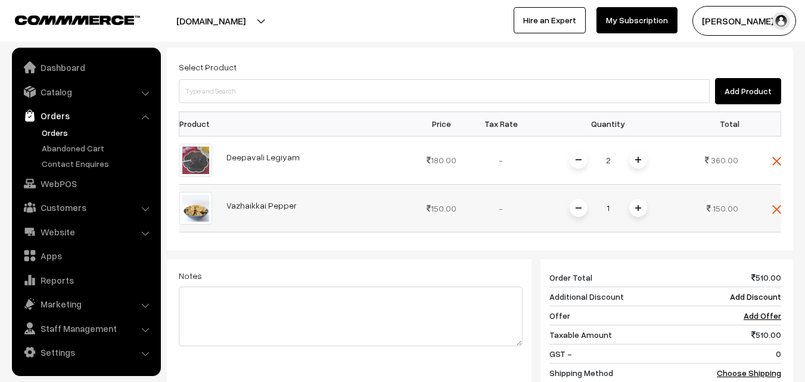
click at [640, 205] on img at bounding box center [638, 208] width 6 height 6
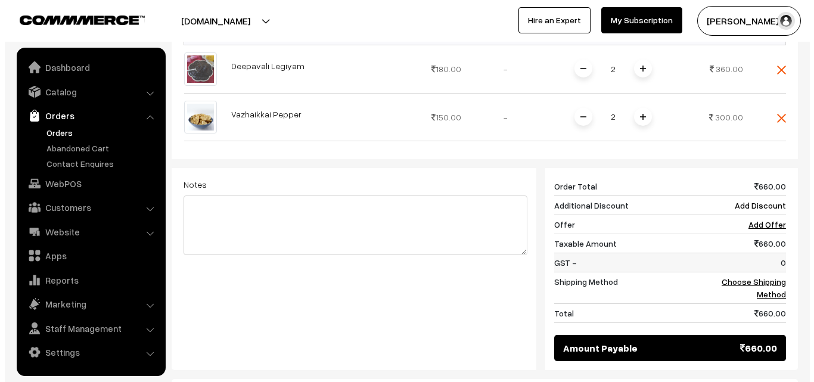
scroll to position [477, 0]
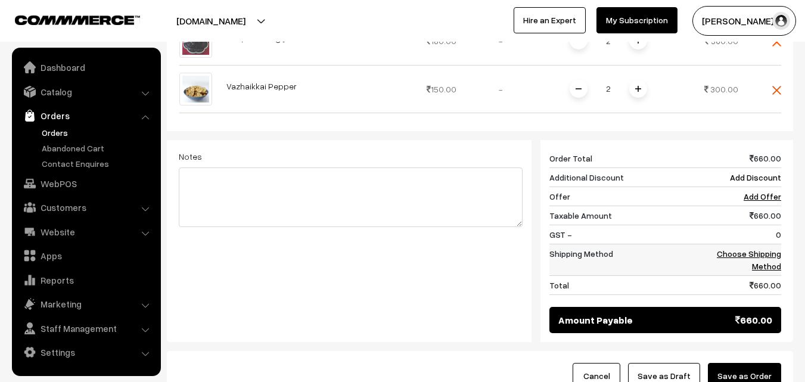
click at [757, 249] on link "Choose Shipping Method" at bounding box center [749, 260] width 64 height 23
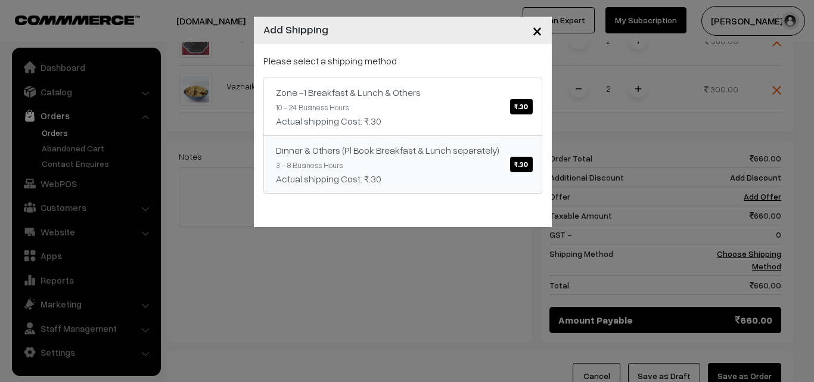
click at [526, 163] on span "₹.30" at bounding box center [521, 164] width 22 height 15
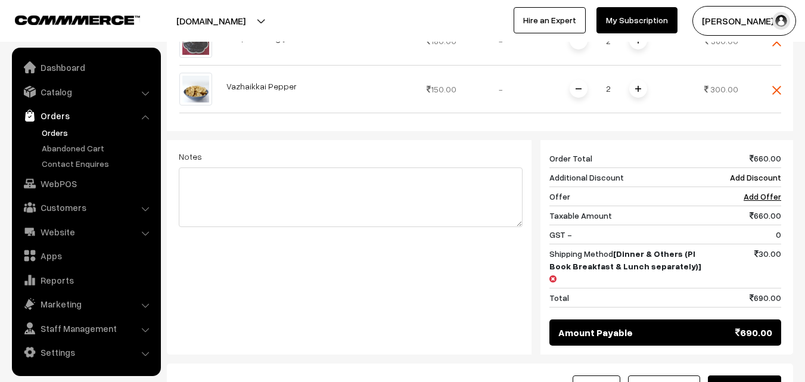
click at [758, 376] on button "Save as Order" at bounding box center [744, 389] width 73 height 26
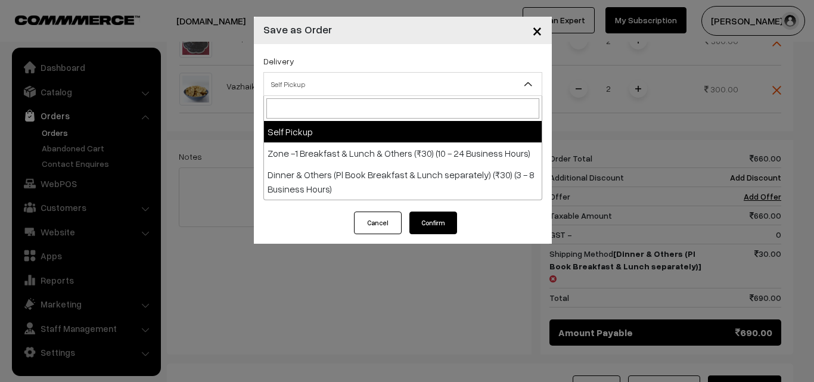
click at [433, 85] on span "Self Pickup" at bounding box center [403, 84] width 278 height 21
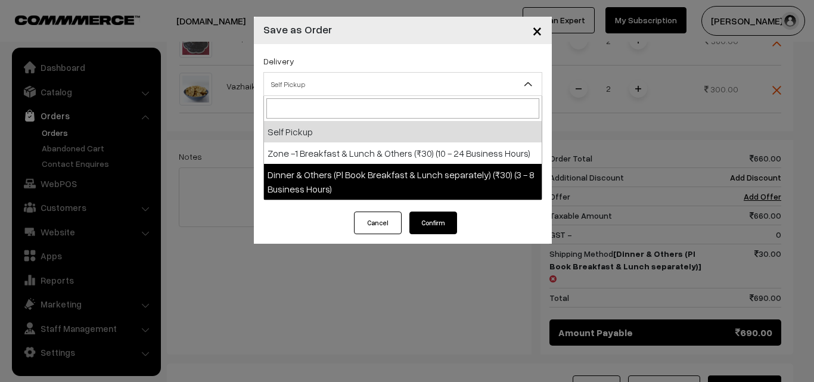
select select "DOP1"
select select "3"
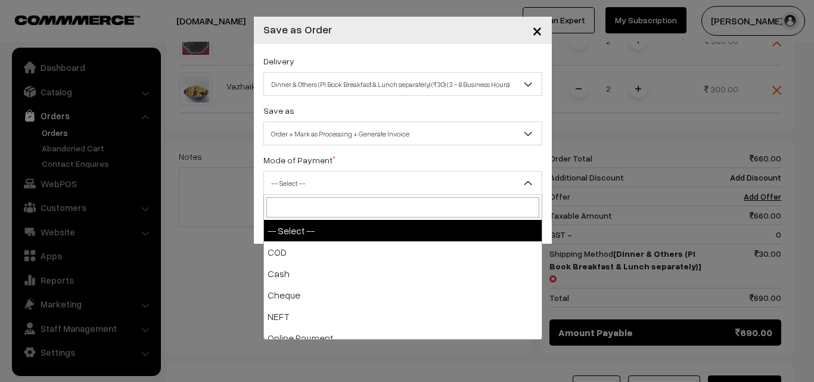
click at [399, 176] on span "-- Select --" at bounding box center [403, 183] width 278 height 21
click at [380, 183] on span "-- Select --" at bounding box center [403, 183] width 278 height 21
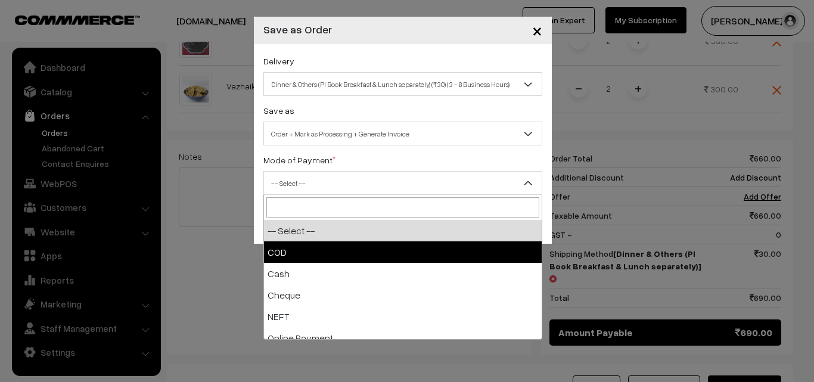
select select "1"
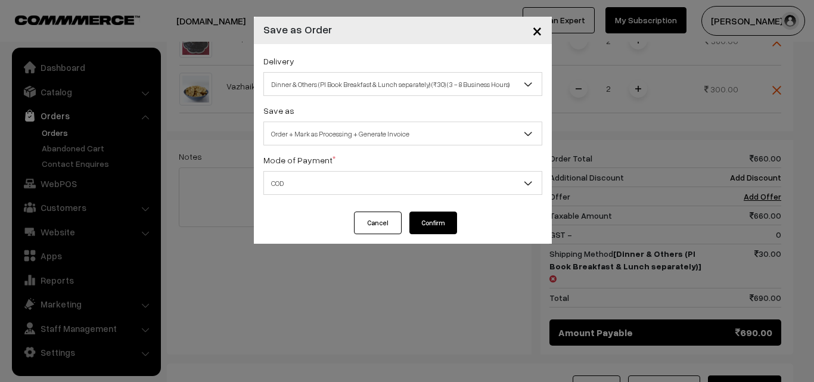
click at [441, 221] on button "Confirm" at bounding box center [434, 223] width 48 height 23
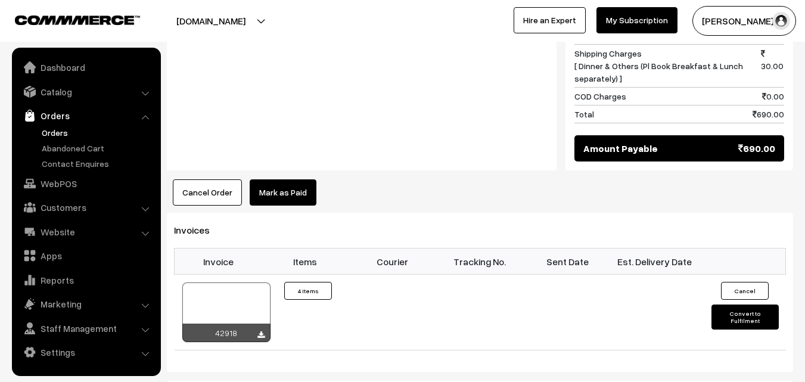
scroll to position [775, 0]
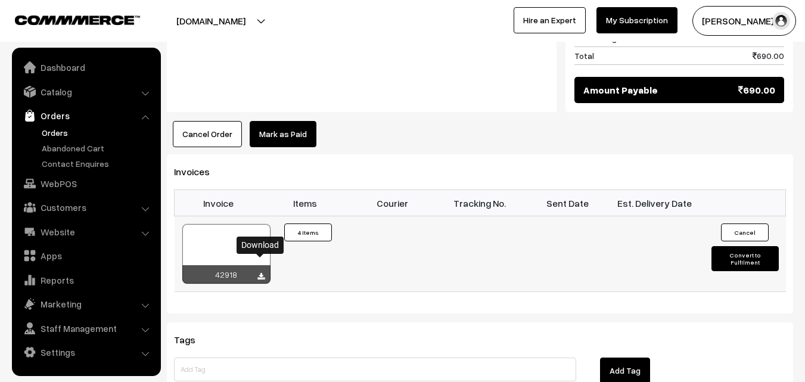
click at [261, 273] on icon at bounding box center [261, 277] width 7 height 8
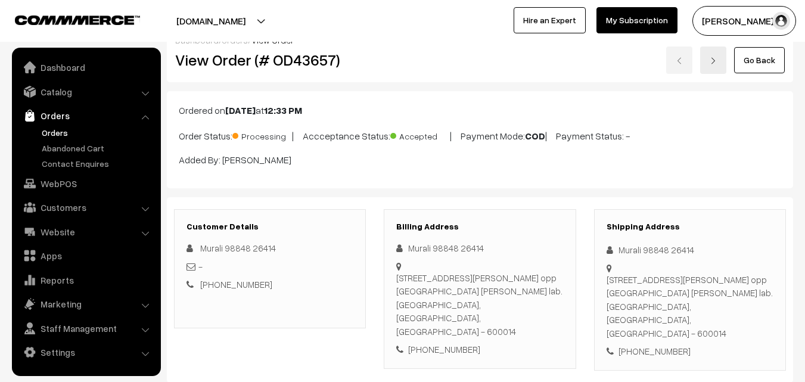
scroll to position [0, 0]
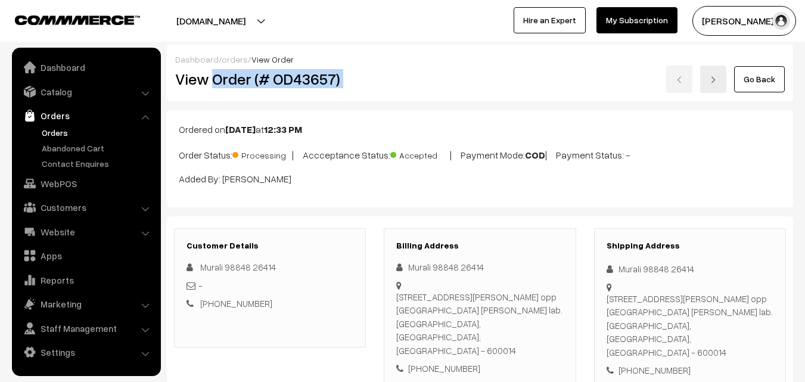
drag, startPoint x: 212, startPoint y: 78, endPoint x: 420, endPoint y: 83, distance: 208.1
click at [420, 83] on div "View Order (# OD43657) Go Back" at bounding box center [480, 79] width 628 height 27
copy div "Order (# OD43657)"
click at [57, 130] on link "Orders" at bounding box center [98, 132] width 118 height 13
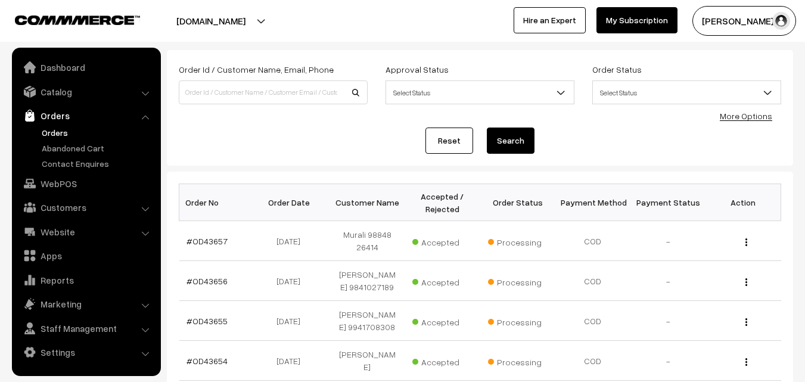
scroll to position [60, 0]
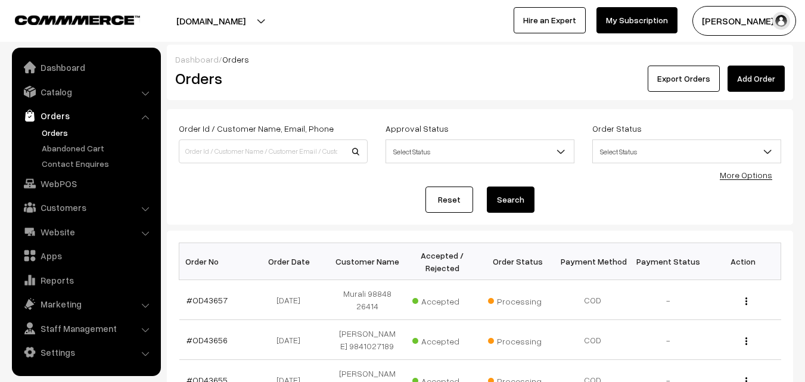
scroll to position [60, 0]
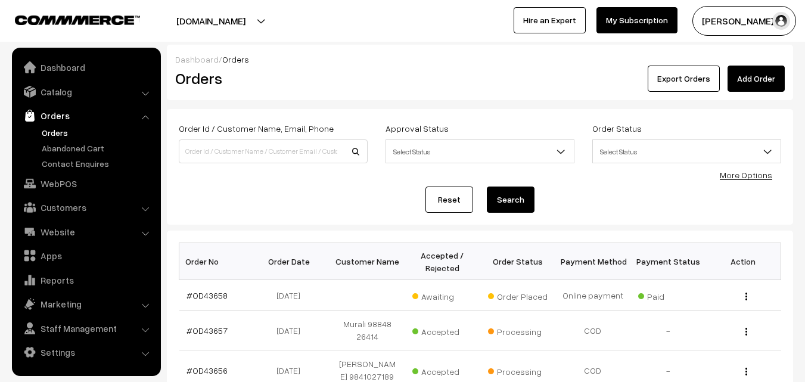
scroll to position [60, 0]
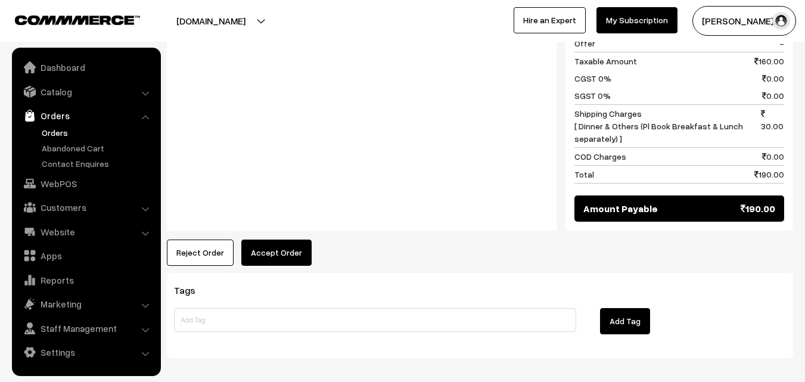
scroll to position [686, 0]
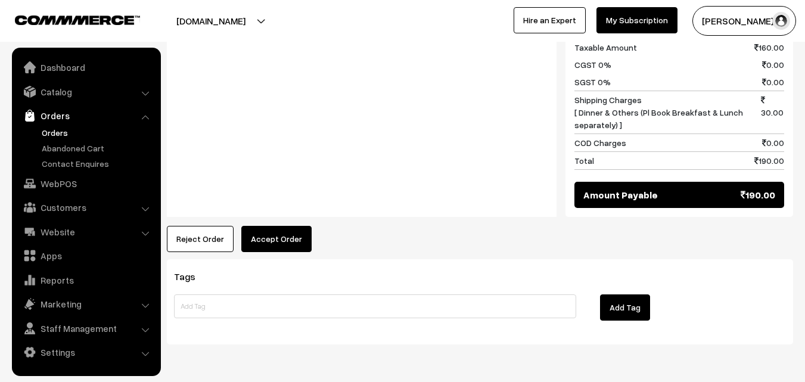
click at [287, 226] on button "Accept Order" at bounding box center [276, 239] width 70 height 26
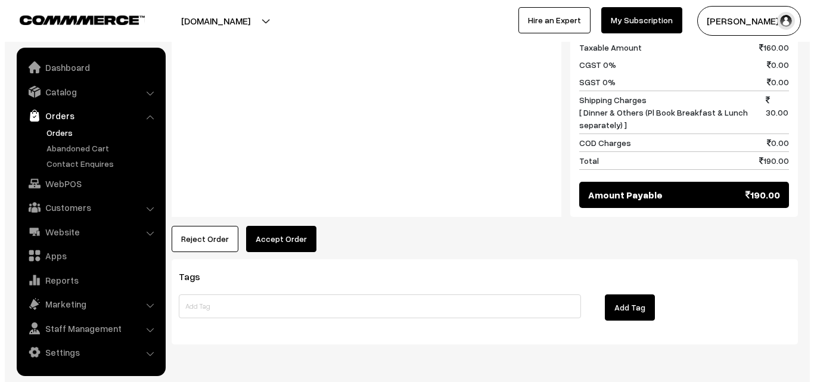
scroll to position [688, 0]
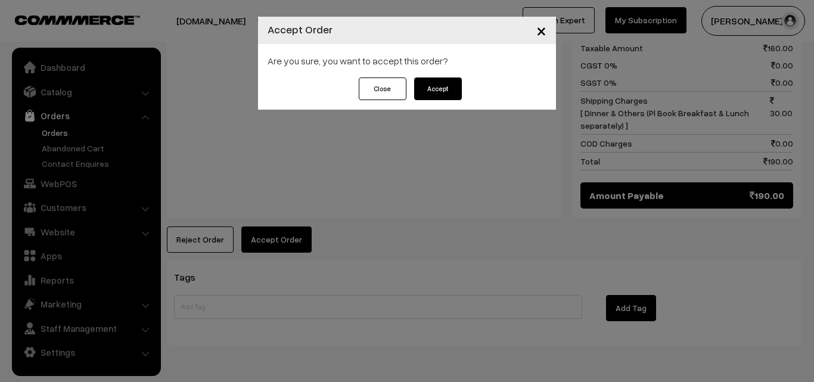
click at [444, 90] on button "Accept" at bounding box center [438, 88] width 48 height 23
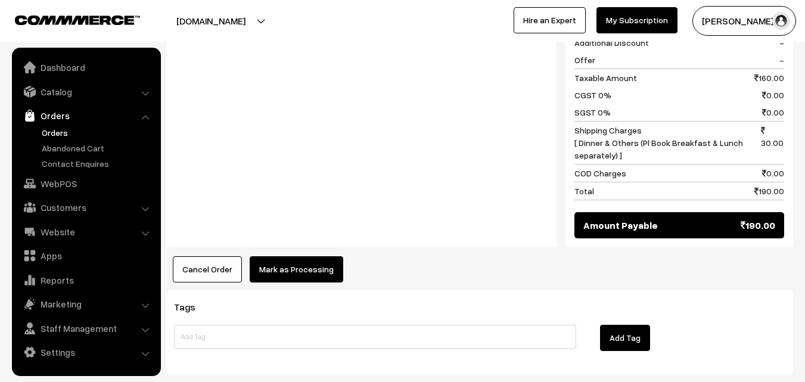
click at [300, 256] on button "Mark as Processing" at bounding box center [297, 269] width 94 height 26
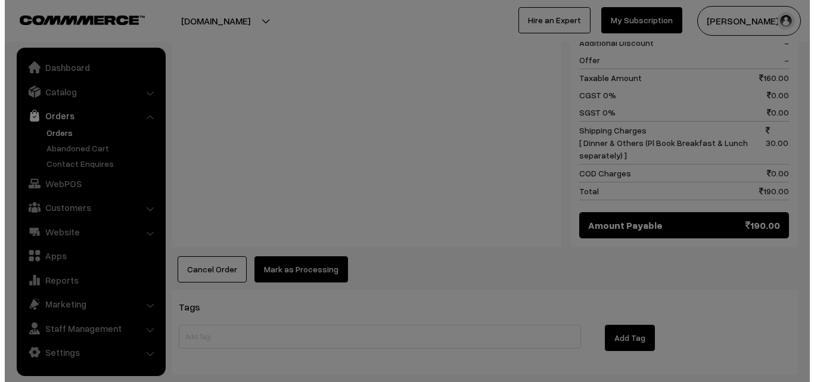
scroll to position [658, 0]
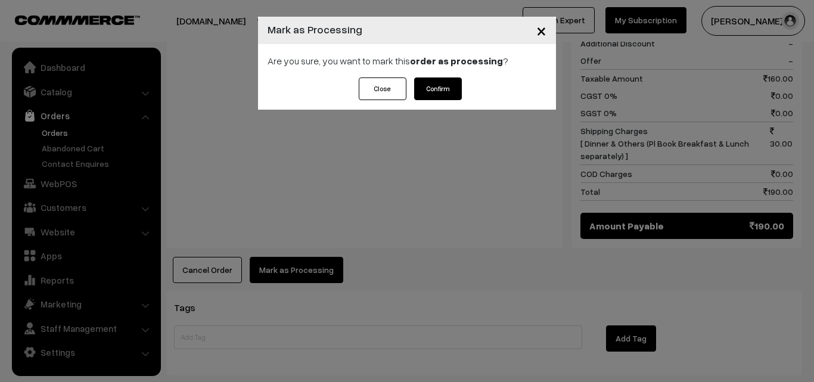
click at [432, 93] on button "Confirm" at bounding box center [438, 88] width 48 height 23
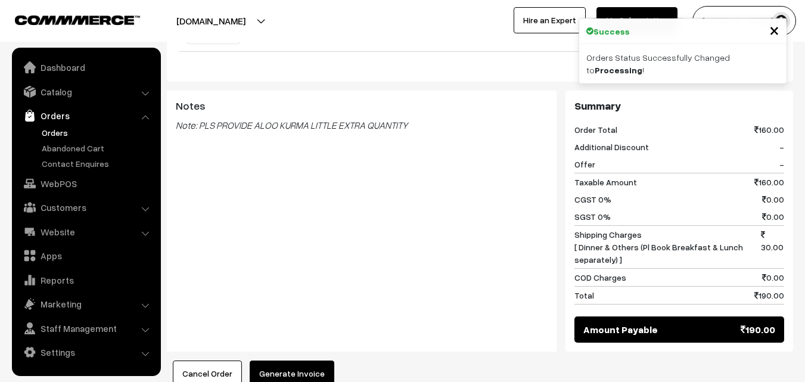
scroll to position [656, 0]
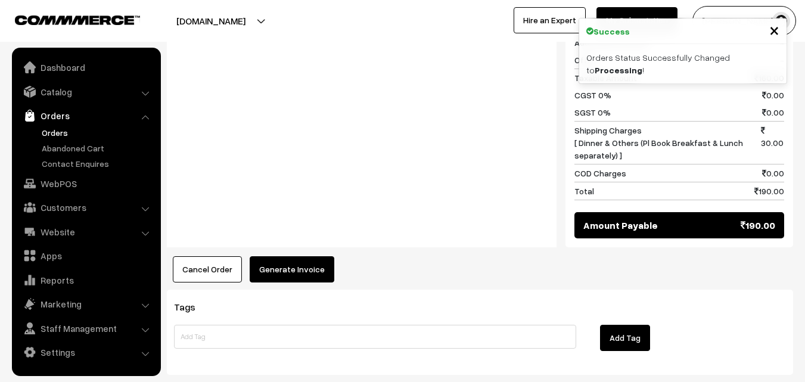
click at [309, 256] on button "Generate Invoice" at bounding box center [292, 269] width 85 height 26
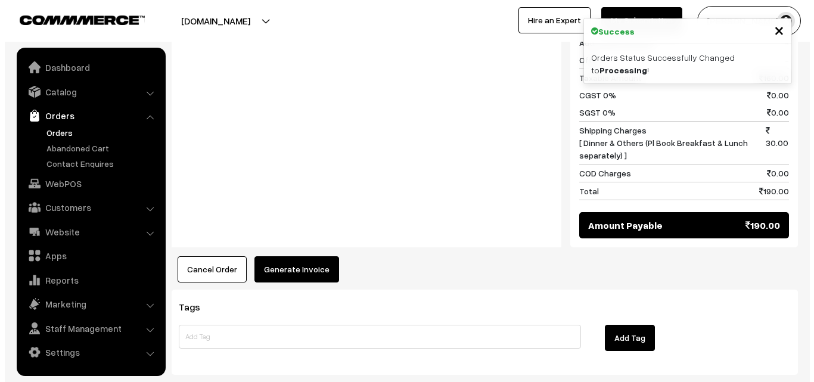
scroll to position [658, 0]
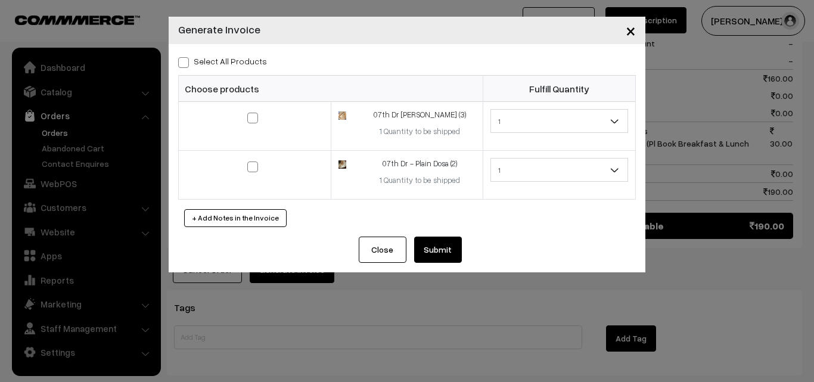
click at [184, 64] on span at bounding box center [183, 62] width 11 height 11
click at [184, 64] on input "Select All Products" at bounding box center [182, 61] width 8 height 8
checkbox input "true"
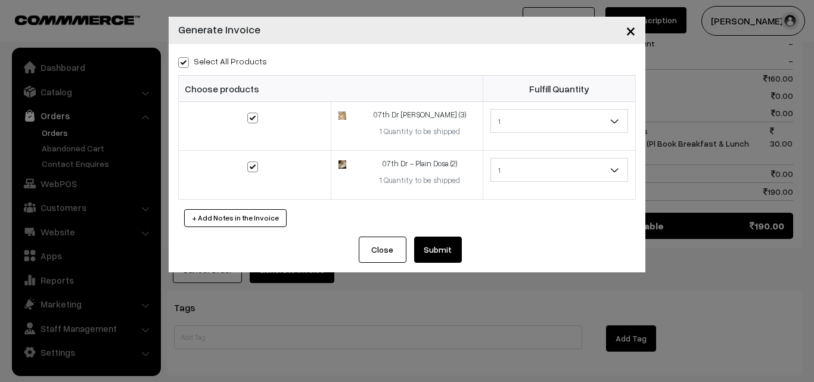
click at [459, 253] on button "Submit" at bounding box center [438, 250] width 48 height 26
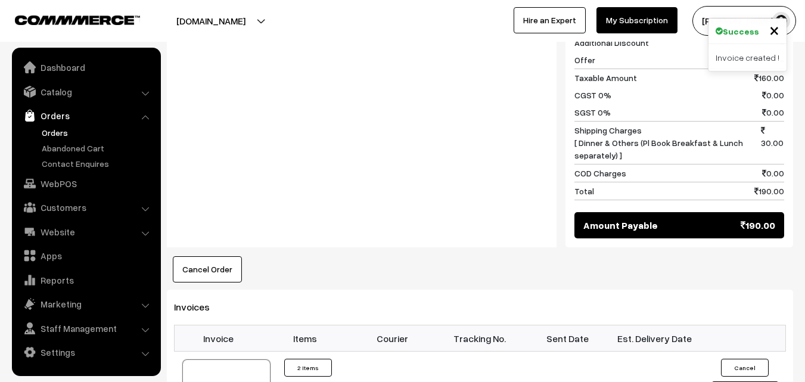
scroll to position [775, 0]
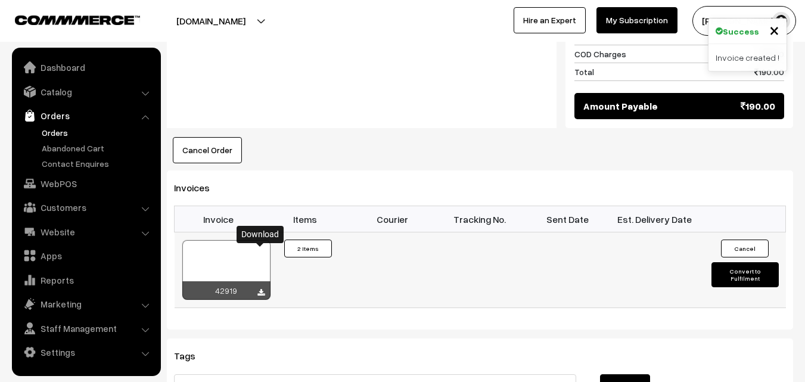
click at [261, 289] on icon at bounding box center [261, 293] width 7 height 8
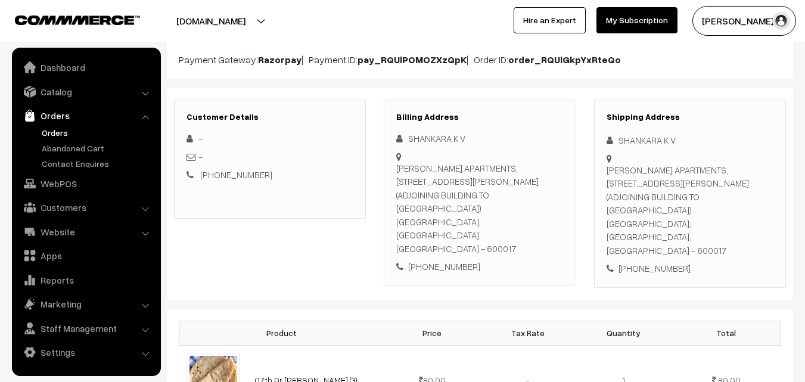
scroll to position [0, 0]
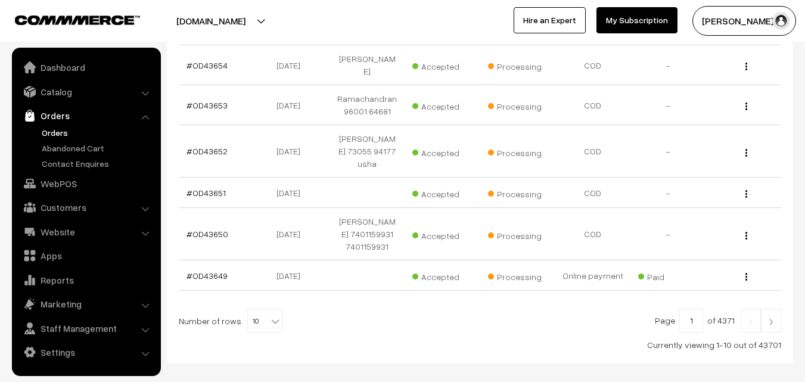
scroll to position [444, 0]
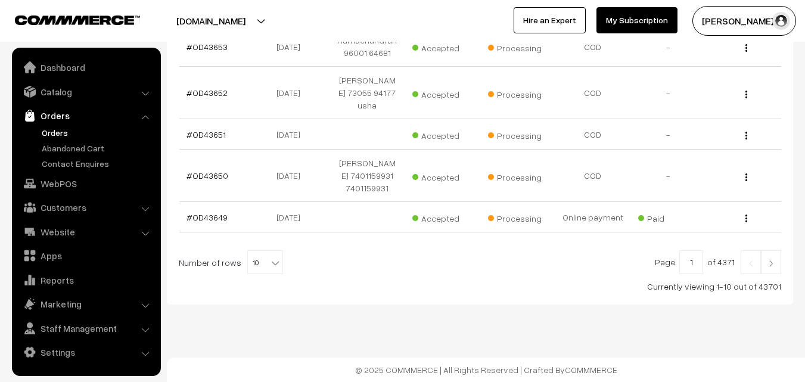
click at [776, 265] on img at bounding box center [771, 263] width 11 height 7
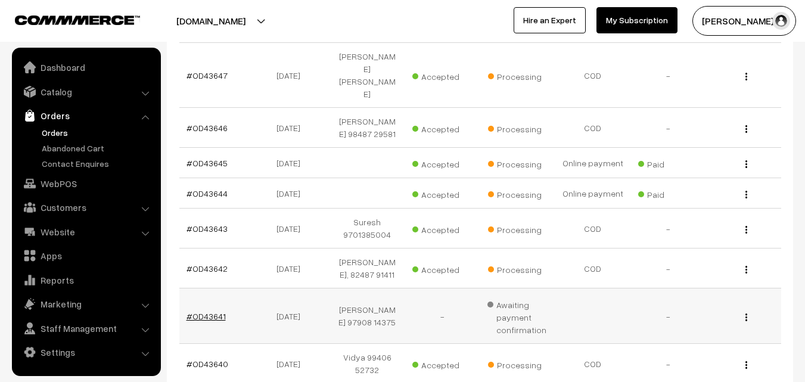
scroll to position [298, 0]
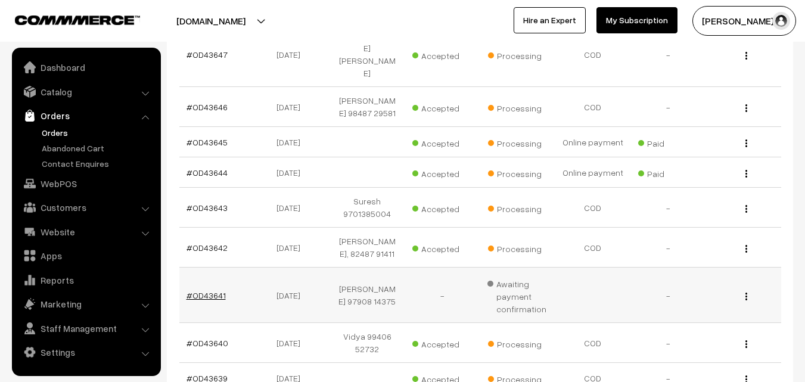
click at [213, 290] on link "#OD43641" at bounding box center [206, 295] width 39 height 10
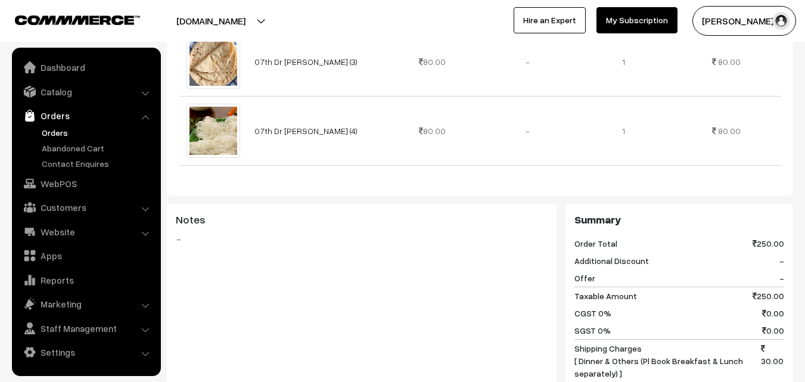
scroll to position [613, 0]
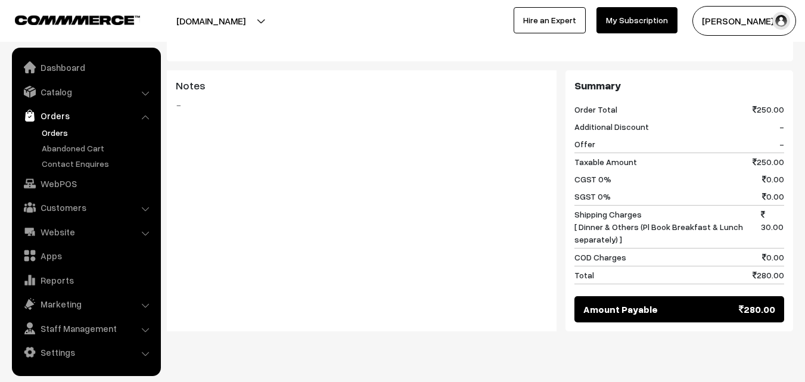
drag, startPoint x: 176, startPoint y: 79, endPoint x: 783, endPoint y: 286, distance: 640.6
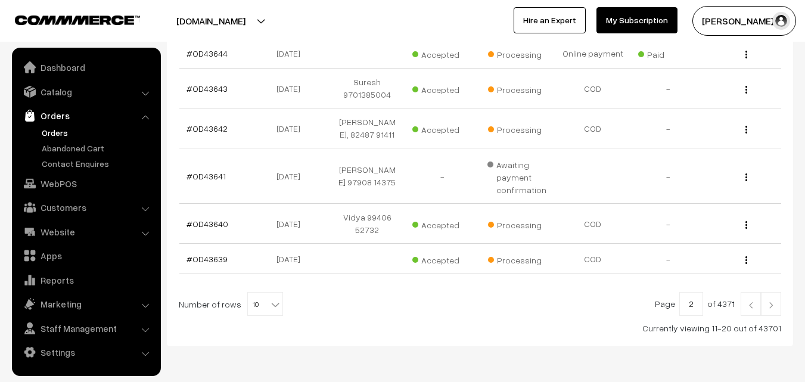
scroll to position [447, 0]
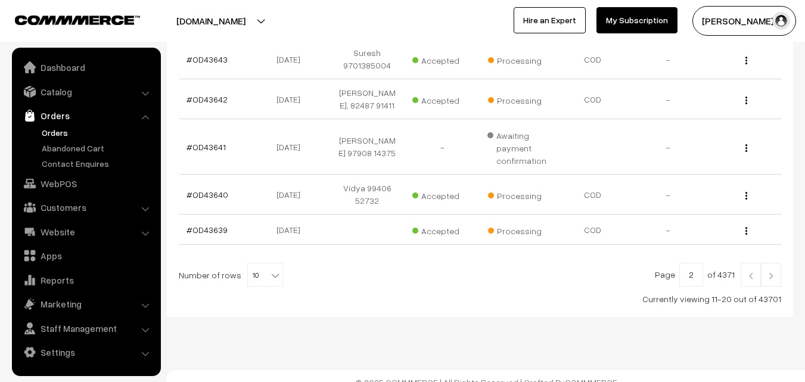
click at [755, 272] on img at bounding box center [751, 275] width 11 height 7
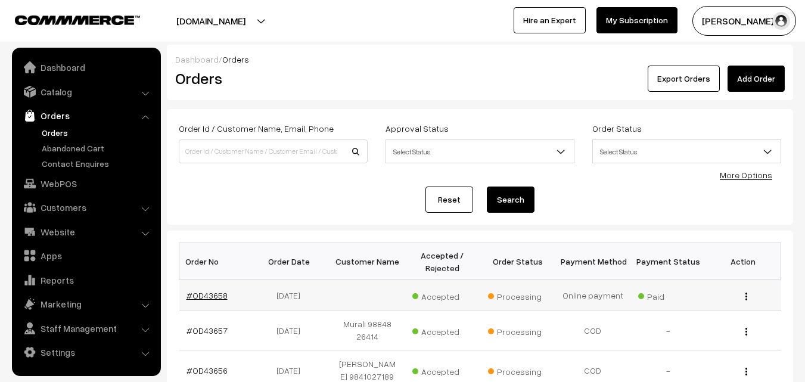
click at [208, 297] on link "#OD43658" at bounding box center [207, 295] width 41 height 10
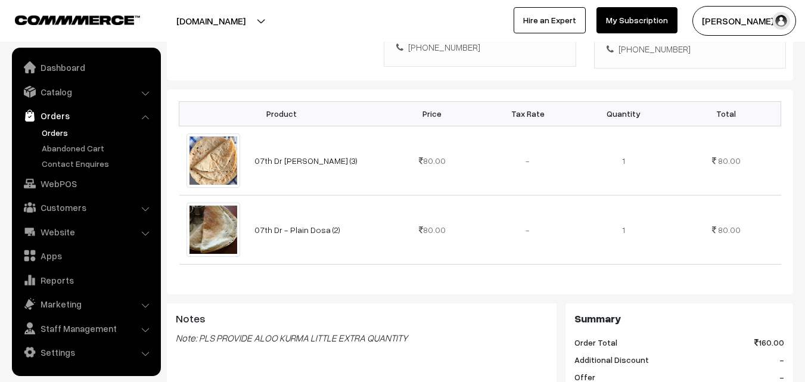
scroll to position [358, 0]
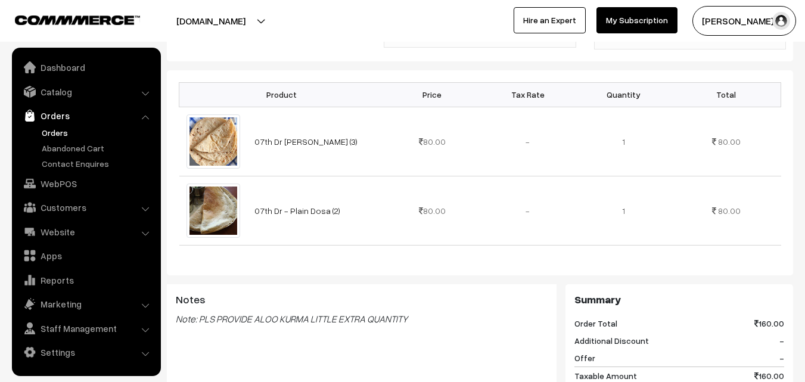
click at [199, 340] on div "Notes Note: PLS PROVIDE ALOO KURMA LITTLE EXTRA QUANTITY" at bounding box center [362, 343] width 390 height 119
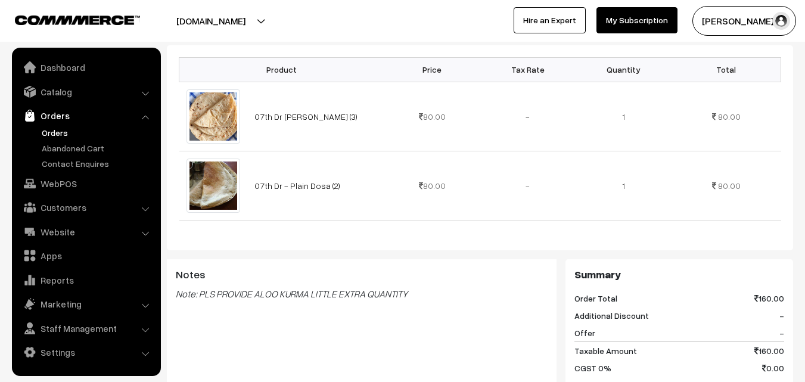
scroll to position [404, 0]
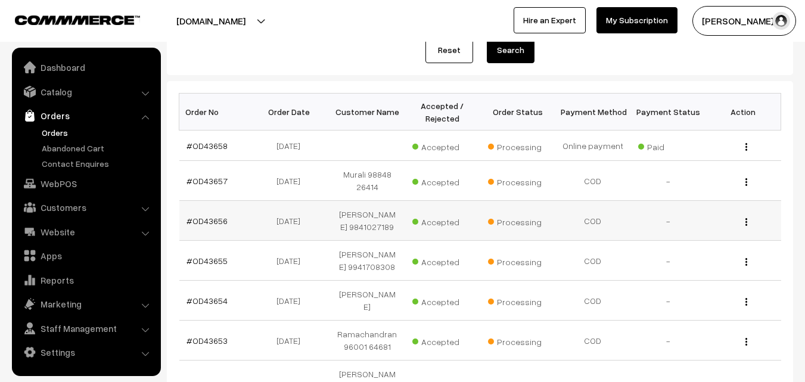
scroll to position [179, 0]
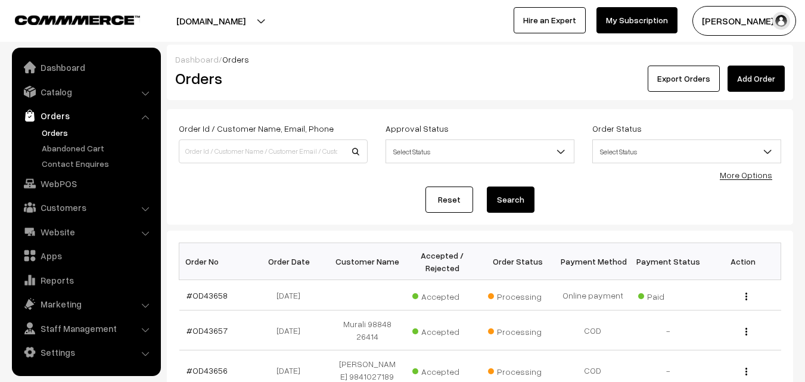
click at [244, 210] on div "Reset Search" at bounding box center [480, 200] width 603 height 26
click at [62, 184] on link "WebPOS" at bounding box center [86, 183] width 142 height 21
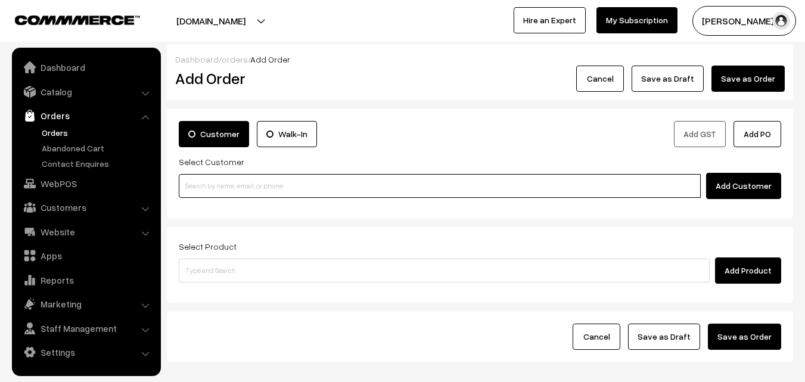
click at [261, 187] on input at bounding box center [440, 186] width 522 height 24
paste input "+91 98105 02067"
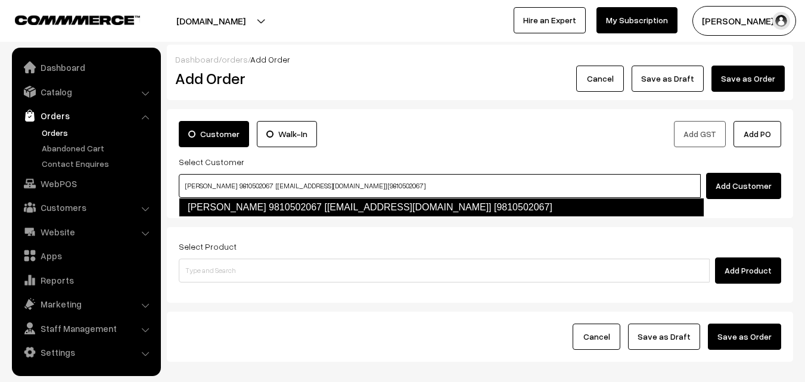
type input "sekar 9810502067 [food4@gmail.com] [9810502067]"
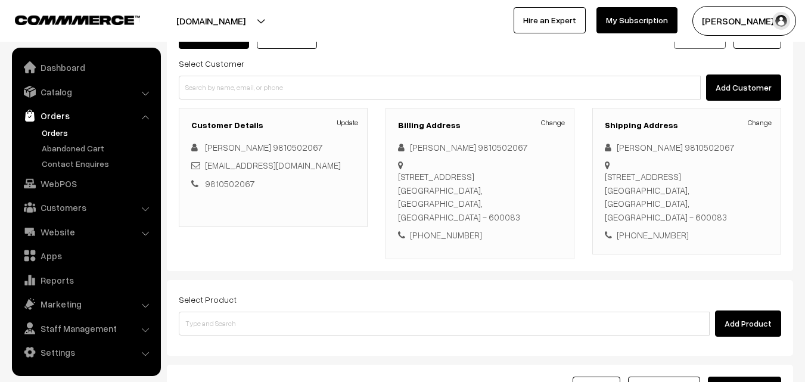
scroll to position [119, 0]
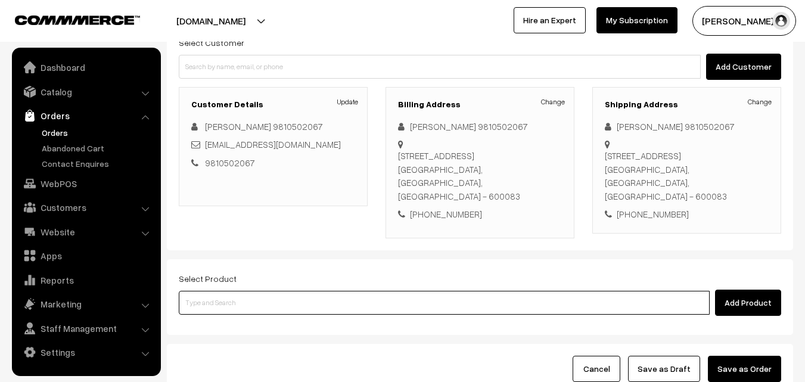
click at [309, 302] on input at bounding box center [444, 303] width 531 height 24
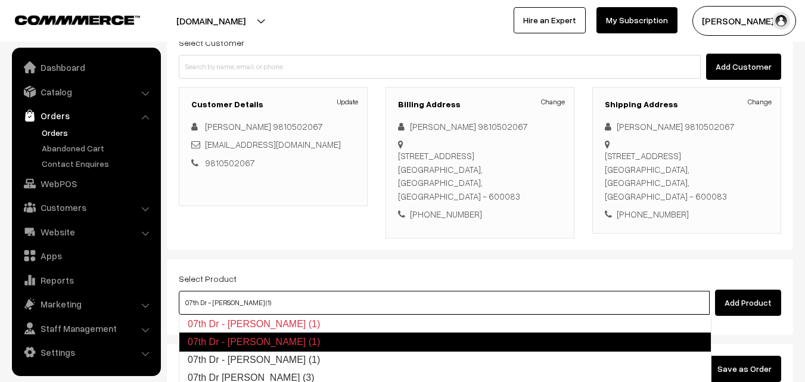
type input "07th Dr Chapathi (3)"
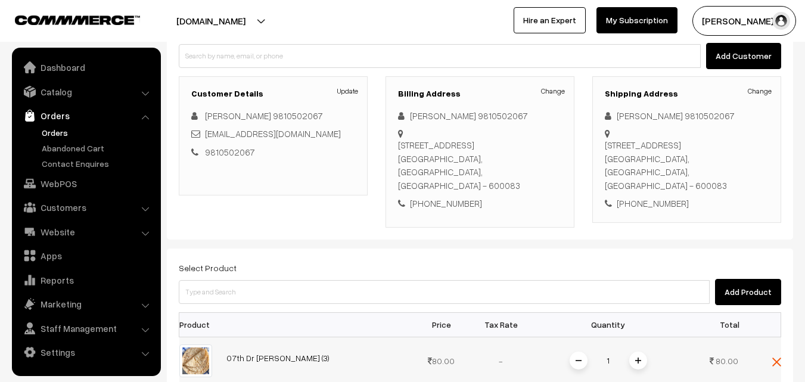
scroll to position [298, 0]
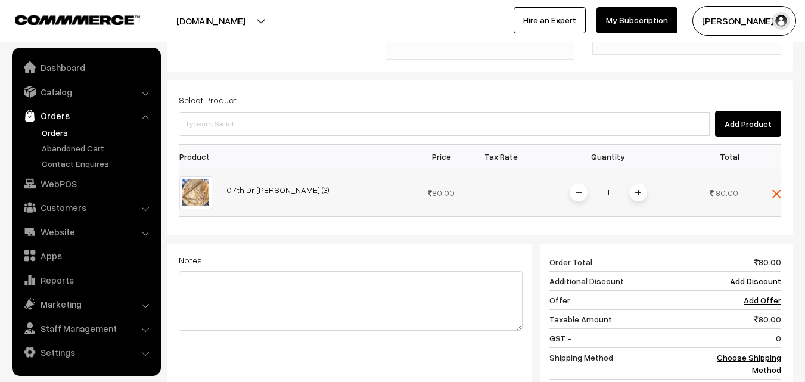
click at [634, 193] on span at bounding box center [639, 193] width 18 height 18
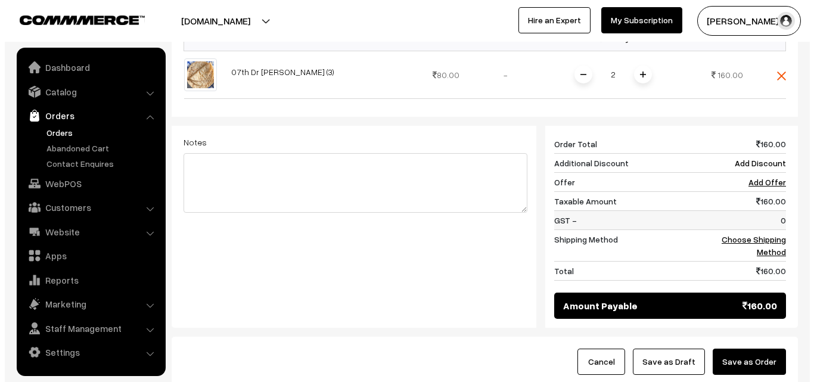
scroll to position [417, 0]
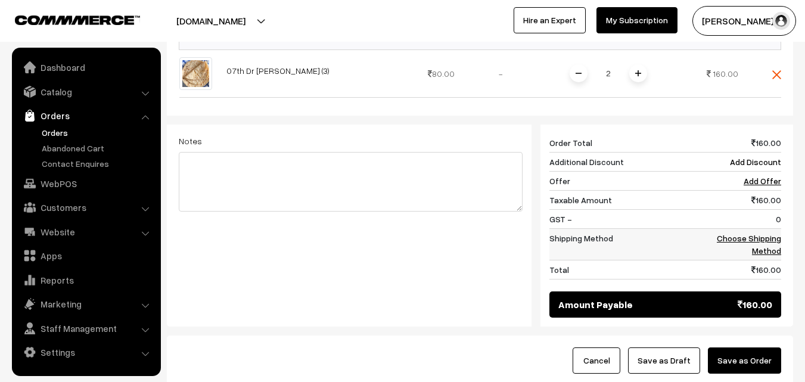
click at [771, 244] on td "Choose Shipping Method" at bounding box center [745, 244] width 74 height 32
click at [753, 237] on link "Choose Shipping Method" at bounding box center [749, 244] width 64 height 23
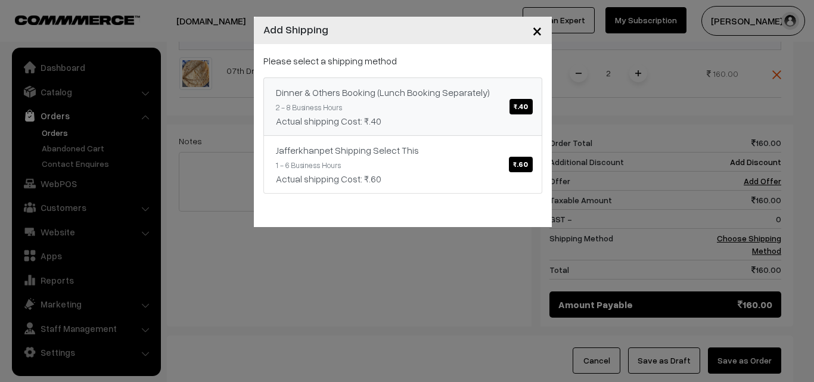
click at [518, 110] on span "₹.40" at bounding box center [521, 106] width 23 height 15
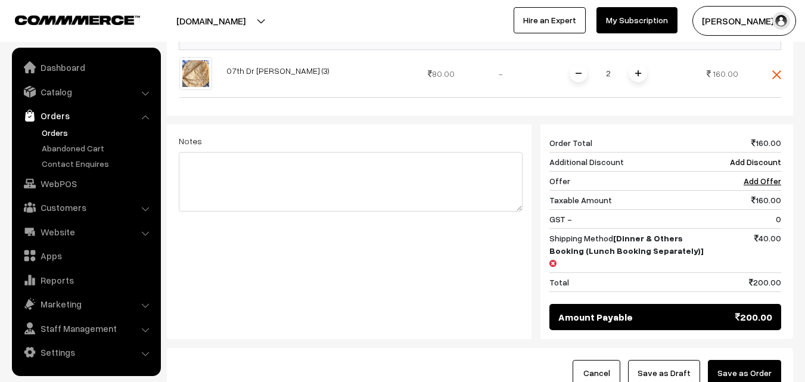
click at [764, 360] on button "Save as Order" at bounding box center [744, 373] width 73 height 26
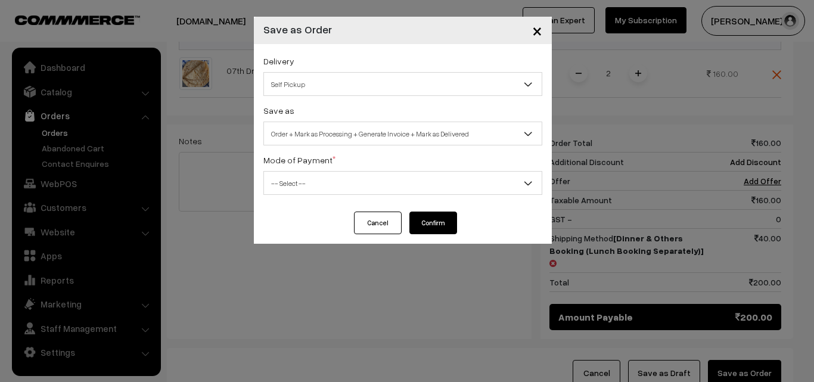
click at [438, 83] on span "Self Pickup" at bounding box center [403, 84] width 278 height 21
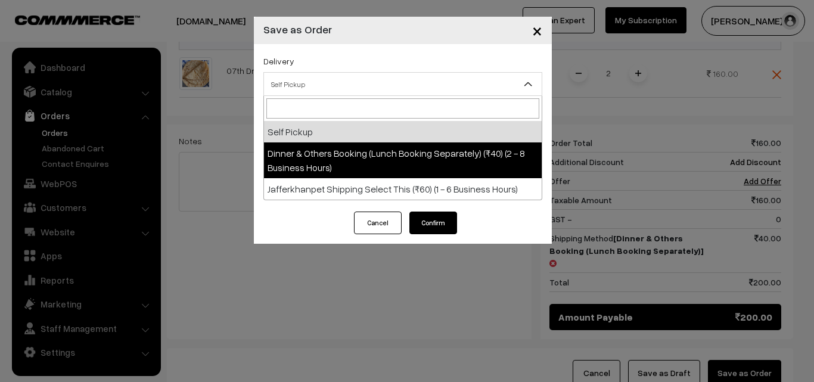
select select "DOB1"
select select "3"
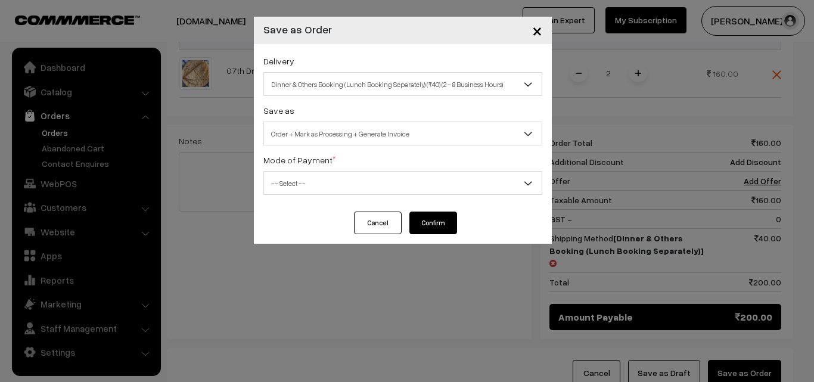
click at [429, 185] on span "-- Select --" at bounding box center [403, 183] width 278 height 21
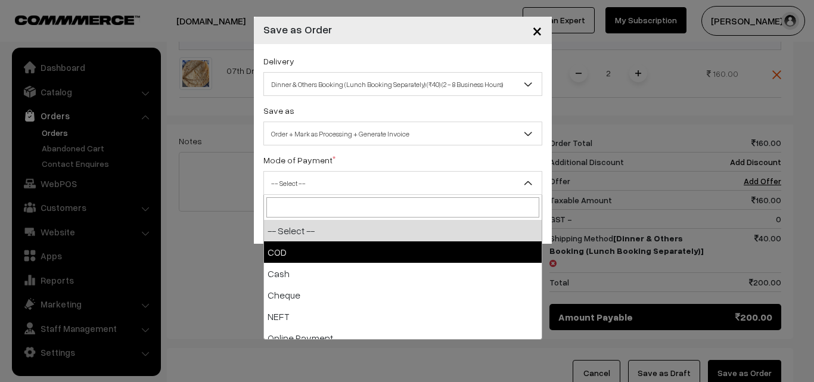
select select "1"
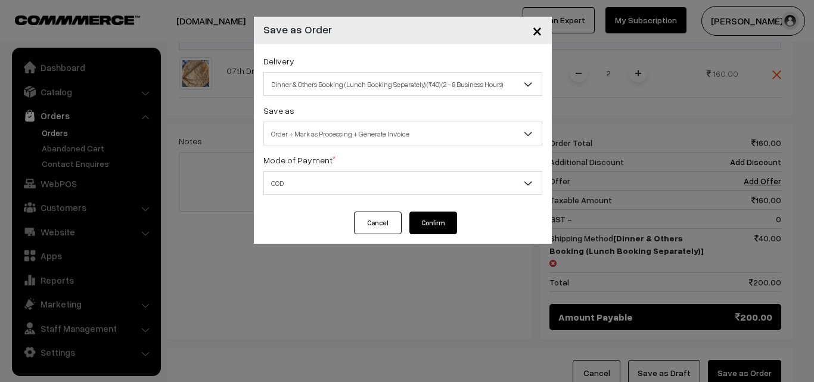
click at [444, 228] on button "Confirm" at bounding box center [434, 223] width 48 height 23
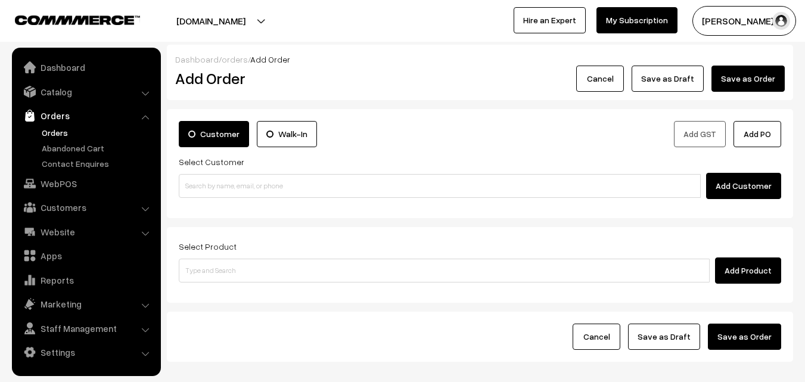
click at [57, 134] on link "Orders" at bounding box center [98, 132] width 118 height 13
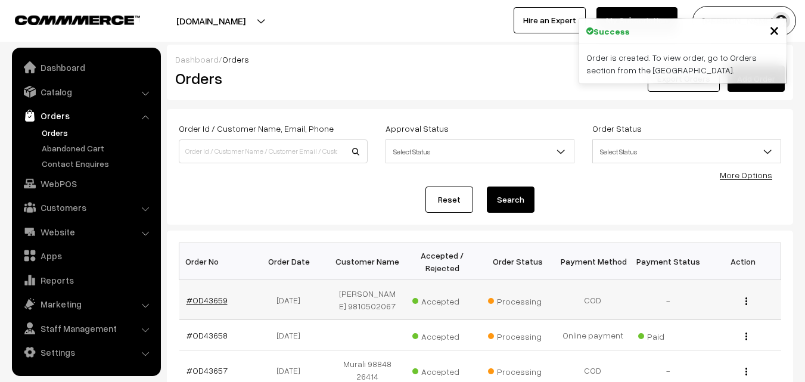
click at [215, 296] on link "#OD43659" at bounding box center [207, 300] width 41 height 10
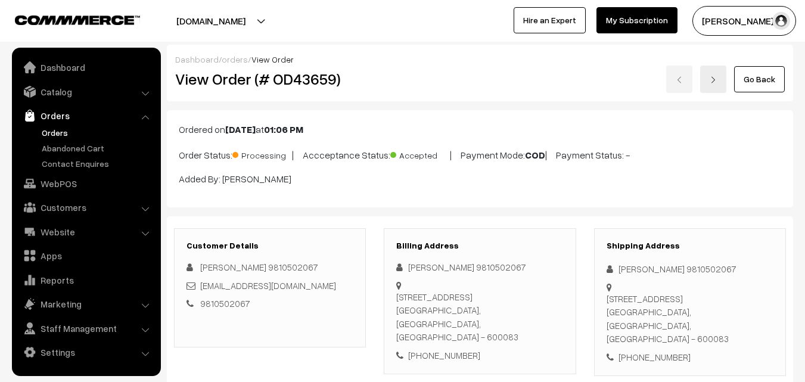
scroll to position [596, 0]
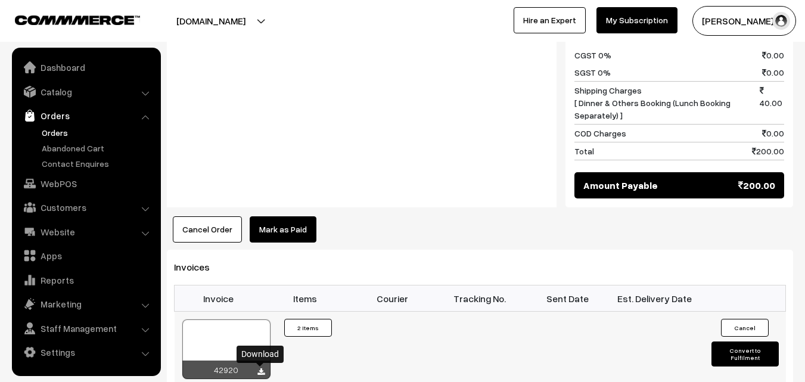
click at [263, 369] on icon at bounding box center [261, 372] width 7 height 8
drag, startPoint x: 63, startPoint y: 129, endPoint x: 75, endPoint y: 148, distance: 22.0
click at [62, 129] on link "Orders" at bounding box center [98, 132] width 118 height 13
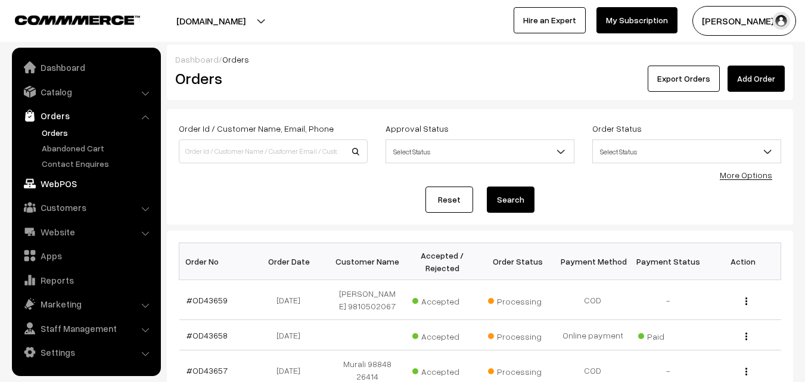
click at [61, 184] on link "WebPOS" at bounding box center [86, 183] width 142 height 21
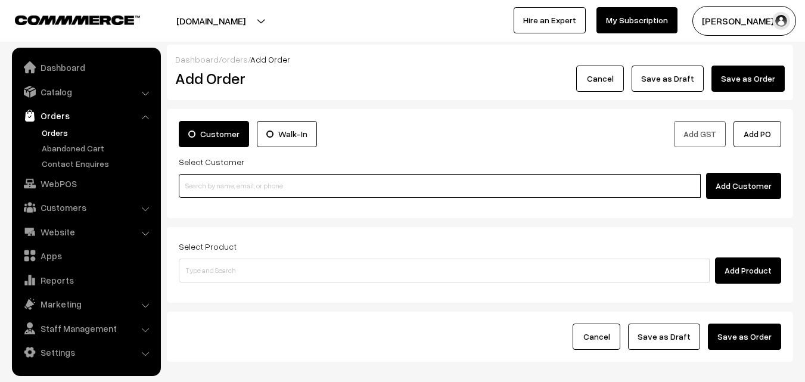
click at [267, 185] on input at bounding box center [440, 186] width 522 height 24
paste input "77699 40769"
click at [217, 182] on input "77699 40769" at bounding box center [440, 186] width 522 height 24
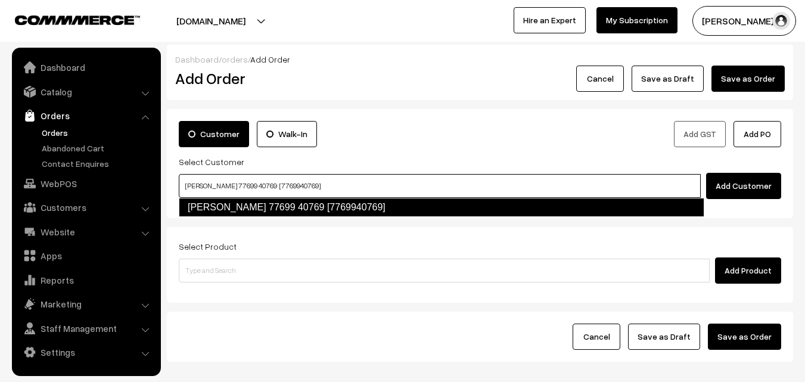
type input "Malavika Raghavan 77699 40769 [7769940769]"
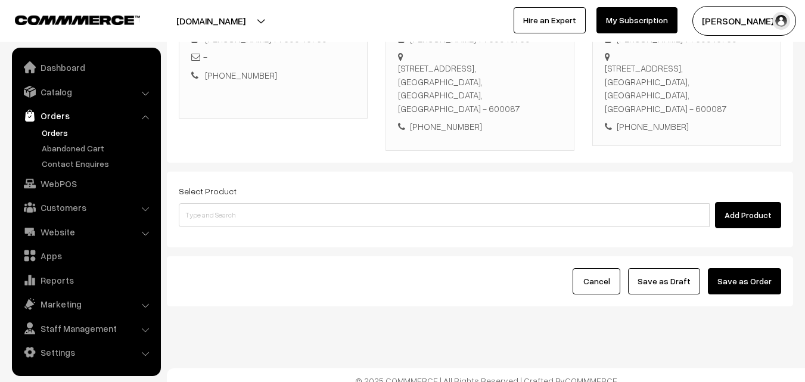
scroll to position [218, 0]
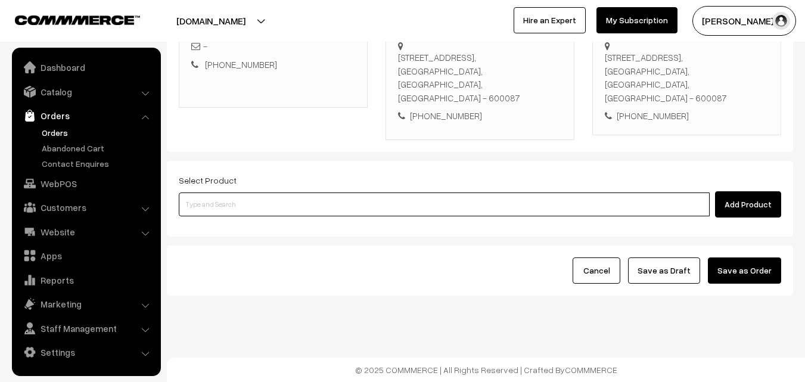
click at [248, 209] on input at bounding box center [444, 205] width 531 height 24
click at [362, 207] on input at bounding box center [444, 205] width 531 height 24
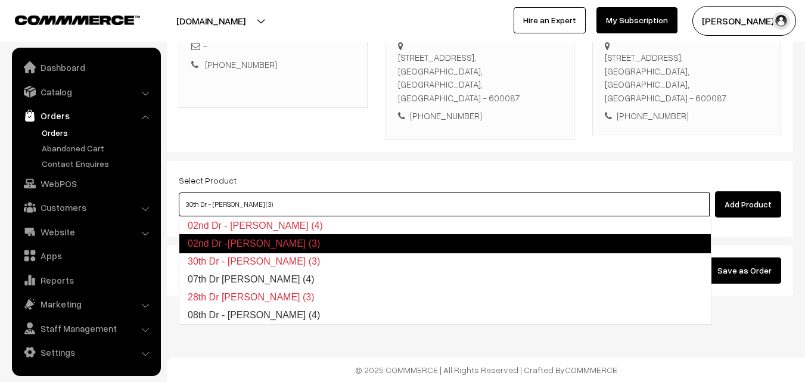
type input "07th Dr Idiyappam (4)"
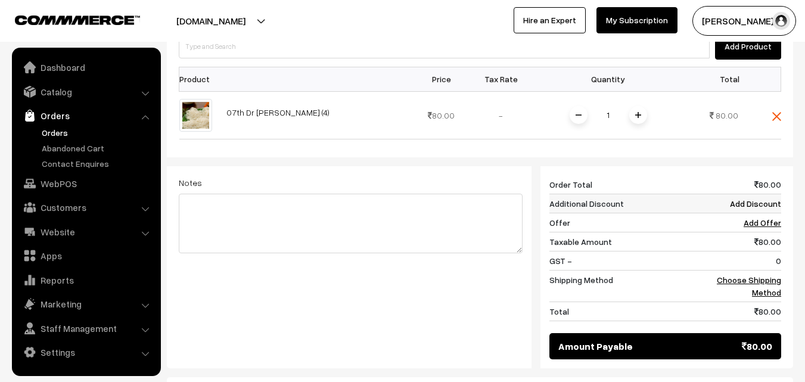
scroll to position [396, 0]
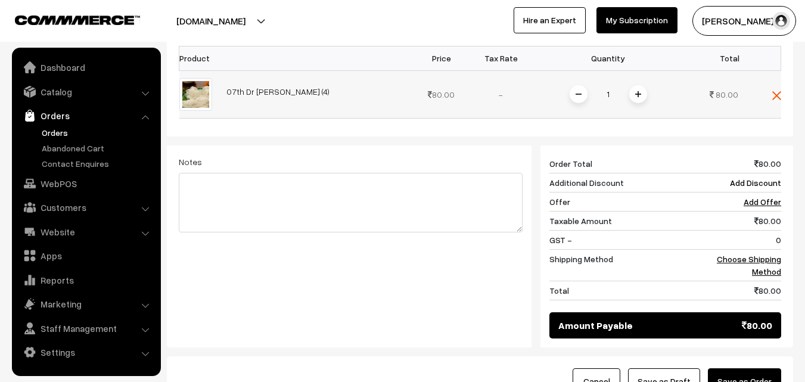
drag, startPoint x: 637, startPoint y: 92, endPoint x: 643, endPoint y: 104, distance: 13.3
click at [637, 92] on img at bounding box center [638, 94] width 6 height 6
click at [641, 91] on img at bounding box center [638, 94] width 6 height 6
click at [637, 93] on img at bounding box center [638, 94] width 6 height 6
click at [637, 95] on img at bounding box center [638, 94] width 6 height 6
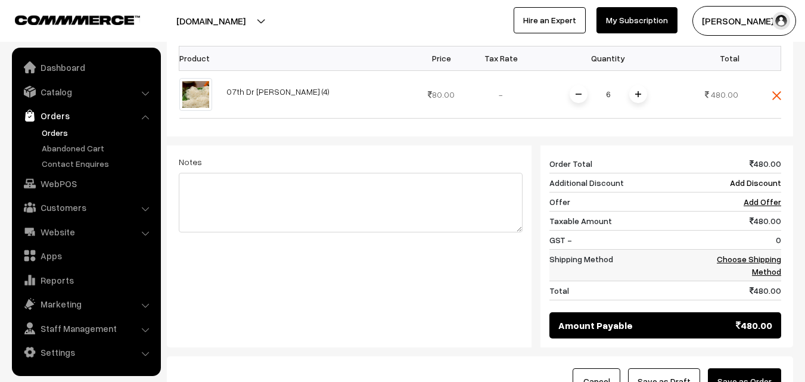
click at [762, 259] on link "Choose Shipping Method" at bounding box center [749, 265] width 64 height 23
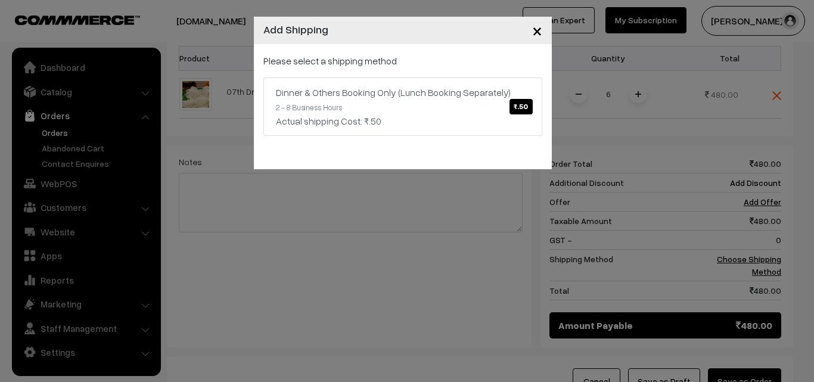
click at [408, 138] on div "Please select a shipping method Dinner & Others Booking Only (Lunch Booking Sep…" at bounding box center [403, 106] width 298 height 125
click at [432, 107] on link "Dinner & Others Booking Only (Lunch Booking Separately) ₹.50 2 - 8 Business Hou…" at bounding box center [402, 106] width 279 height 58
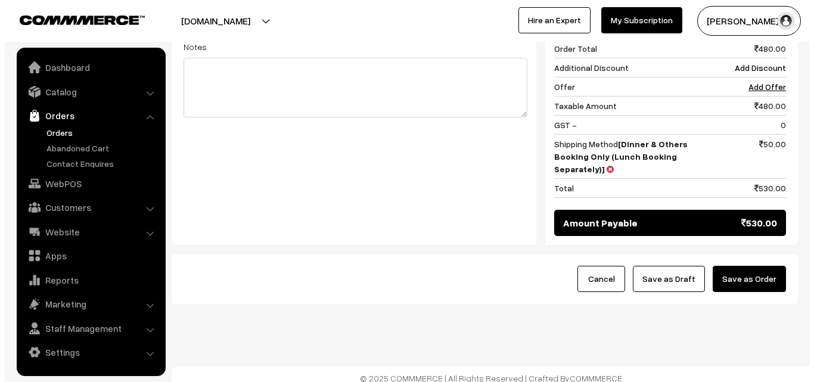
scroll to position [520, 0]
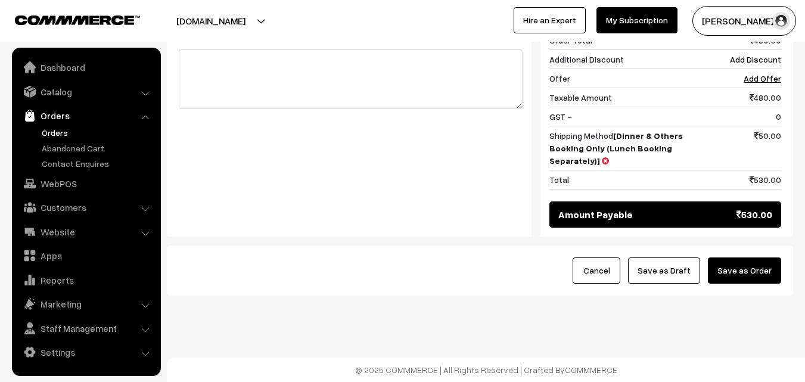
click at [770, 278] on button "Save as Order" at bounding box center [744, 271] width 73 height 26
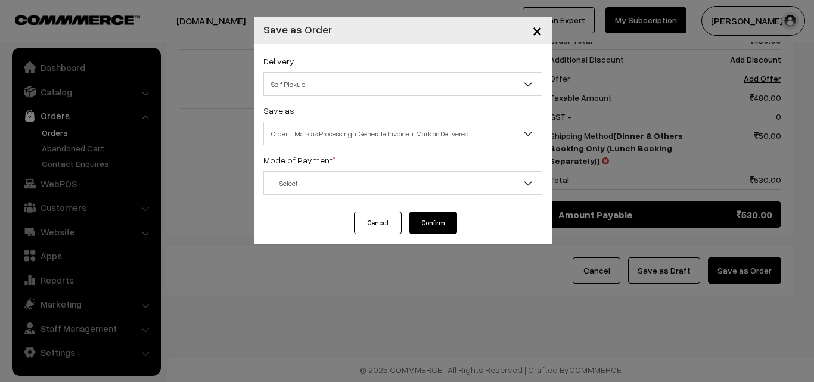
click at [389, 140] on span "Order + Mark as Processing + Generate Invoice + Mark as Delivered" at bounding box center [403, 133] width 278 height 21
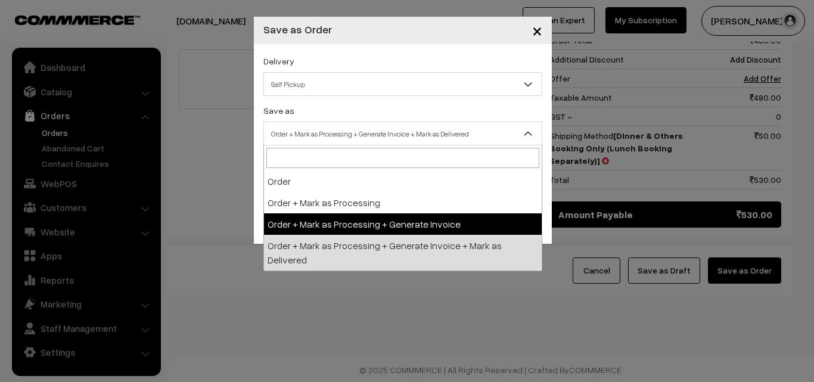
select select "3"
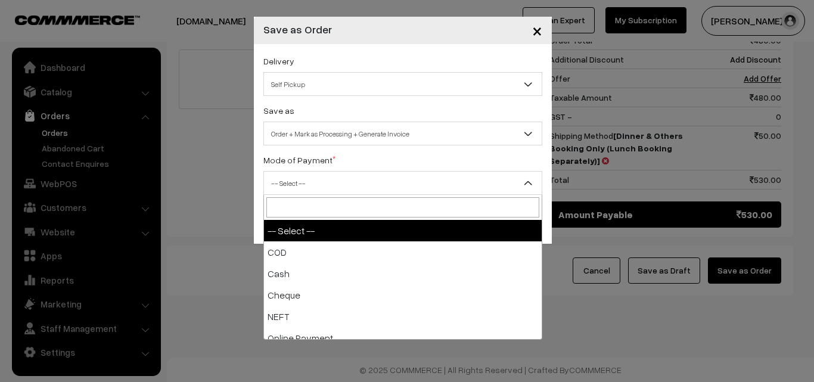
click at [285, 188] on span "-- Select --" at bounding box center [403, 183] width 278 height 21
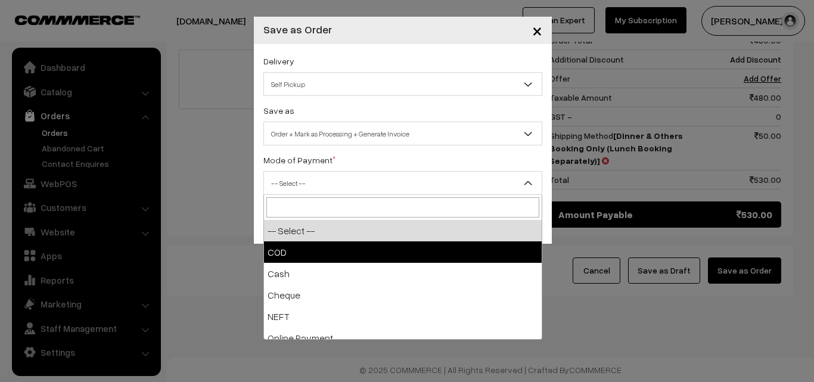
select select "1"
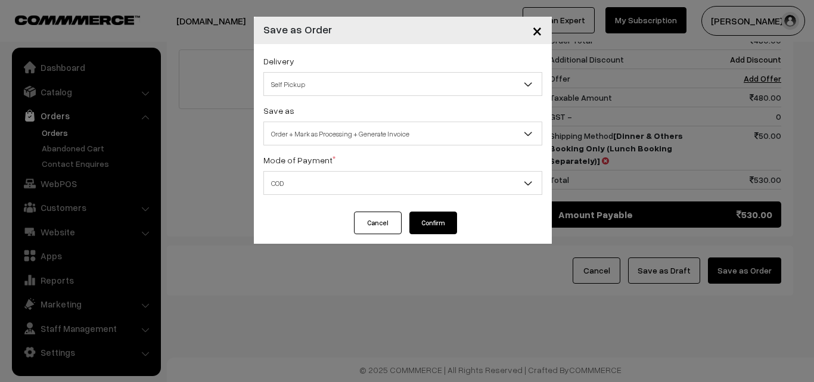
click at [420, 227] on button "Confirm" at bounding box center [434, 223] width 48 height 23
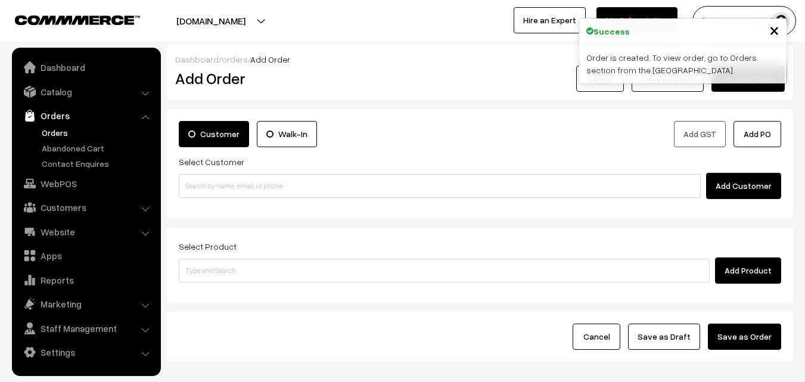
click at [49, 129] on link "Orders" at bounding box center [98, 132] width 118 height 13
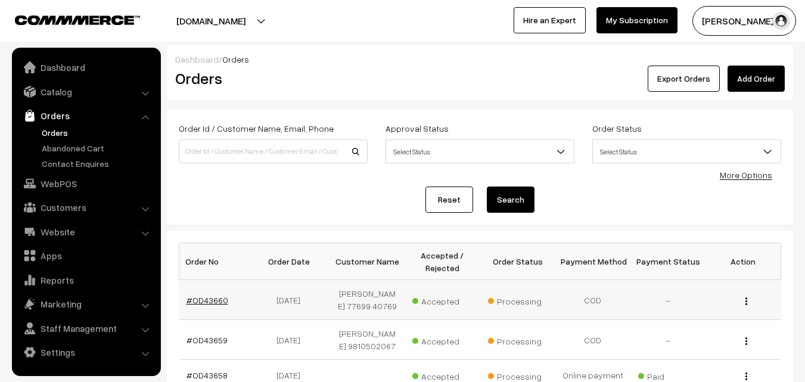
click at [204, 305] on link "#OD43660" at bounding box center [208, 300] width 42 height 10
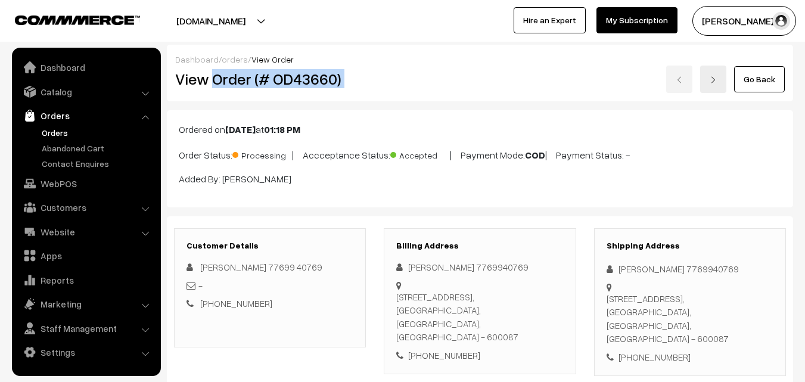
click at [402, 74] on div "View Order (# OD43660) Go Back" at bounding box center [480, 79] width 628 height 27
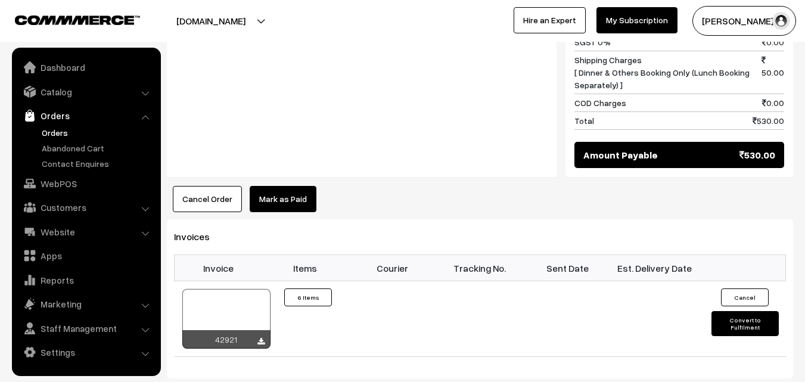
scroll to position [715, 0]
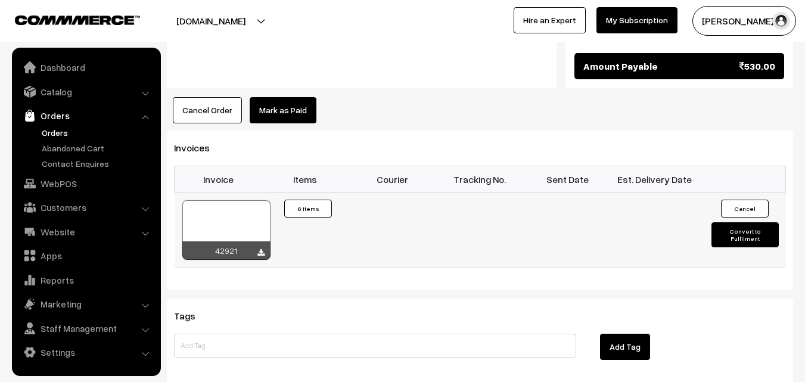
click at [263, 219] on div at bounding box center [226, 230] width 88 height 60
click at [60, 126] on link "Orders" at bounding box center [98, 132] width 118 height 13
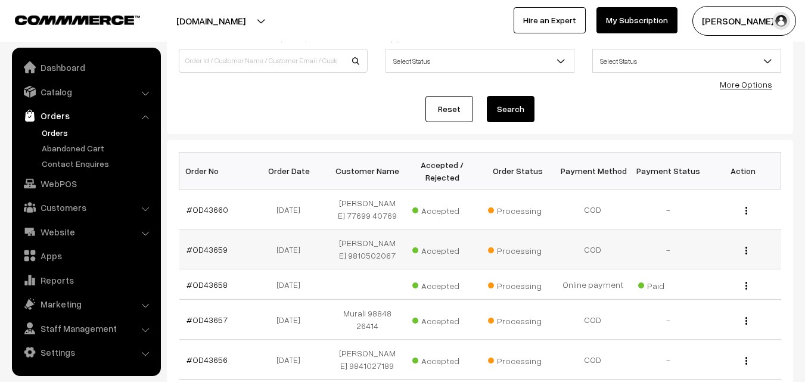
scroll to position [119, 0]
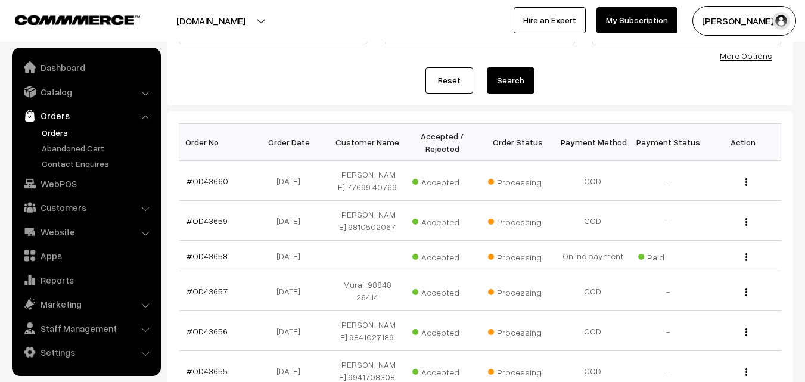
click at [55, 129] on link "Orders" at bounding box center [98, 132] width 118 height 13
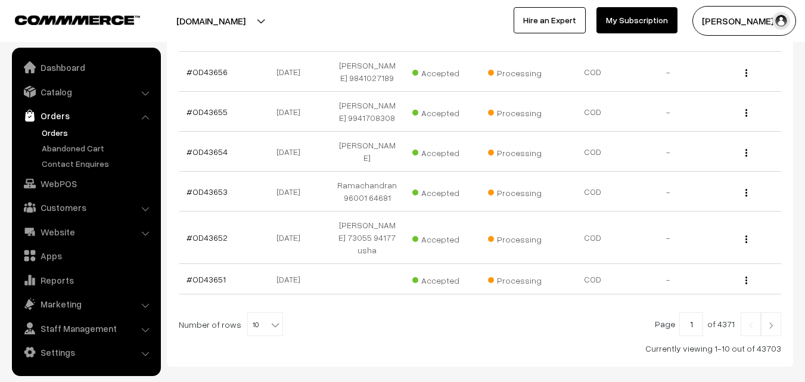
scroll to position [358, 0]
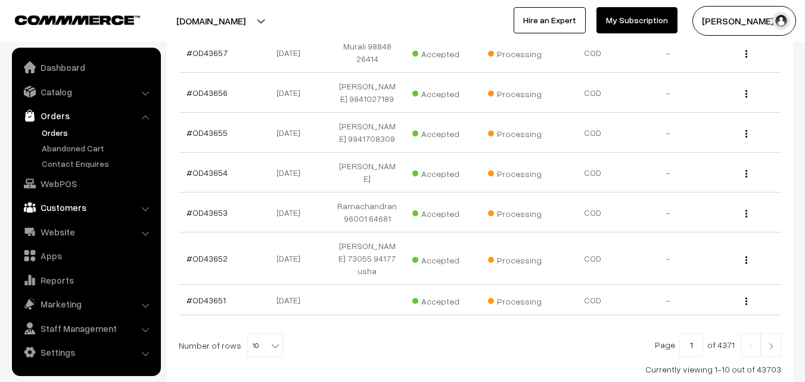
click at [66, 204] on link "Customers" at bounding box center [86, 207] width 142 height 21
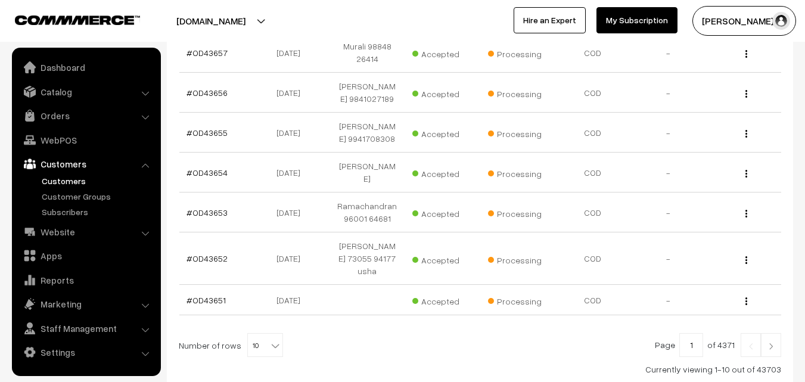
click at [72, 181] on link "Customers" at bounding box center [98, 181] width 118 height 13
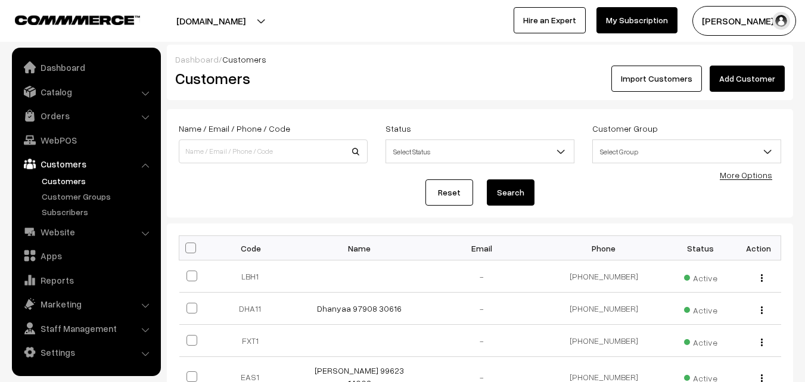
click at [734, 78] on link "Add Customer" at bounding box center [747, 79] width 75 height 26
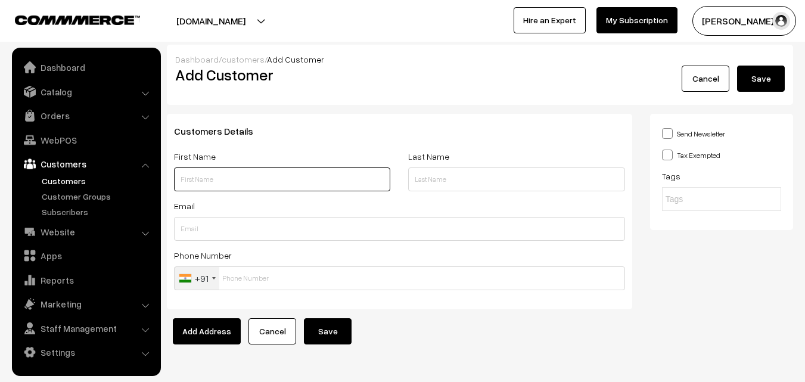
click at [212, 186] on input "text" at bounding box center [282, 180] width 216 height 24
paste input "rajalakshmi"
paste input "88249 90277"
type input "rajalakshmi 88249 90277"
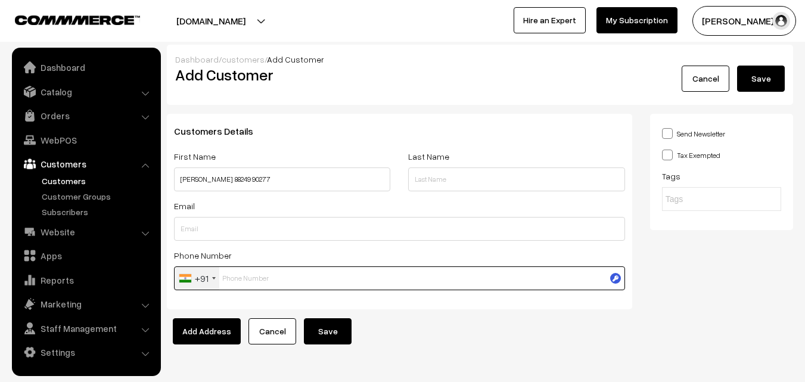
drag, startPoint x: 252, startPoint y: 287, endPoint x: 252, endPoint y: 281, distance: 6.0
click at [253, 287] on input "text" at bounding box center [399, 278] width 451 height 24
paste input "88249 9027"
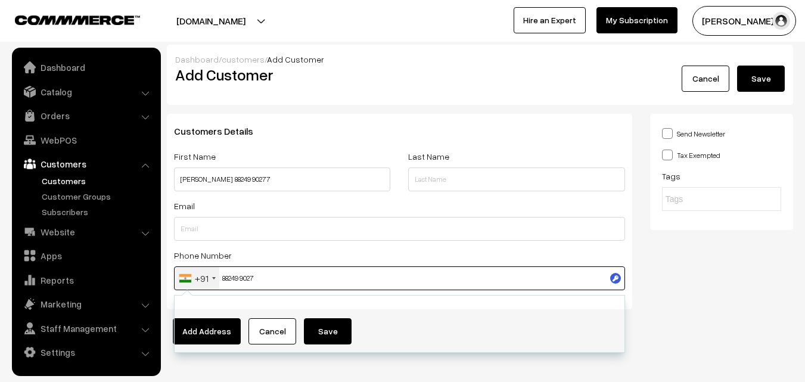
click at [251, 280] on input "88249 9027" at bounding box center [399, 278] width 451 height 24
type input "8824990277"
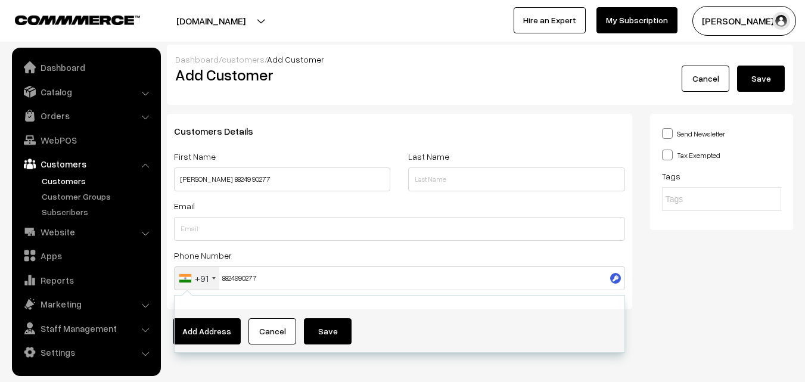
click at [789, 264] on div "Send Newsletter Tax Exempted Tags" at bounding box center [721, 216] width 161 height 204
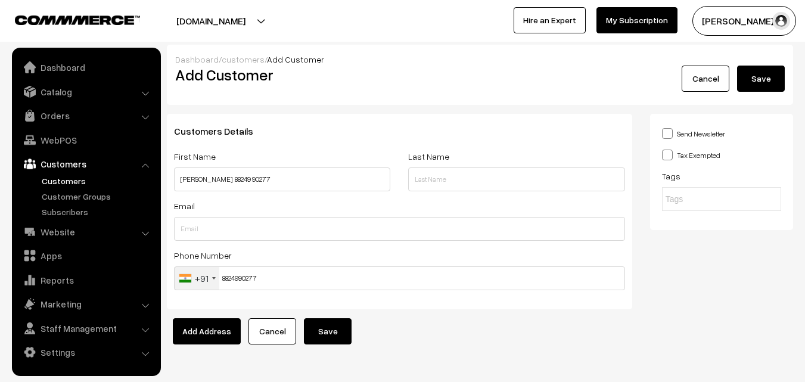
click at [342, 323] on button "Save" at bounding box center [328, 331] width 48 height 26
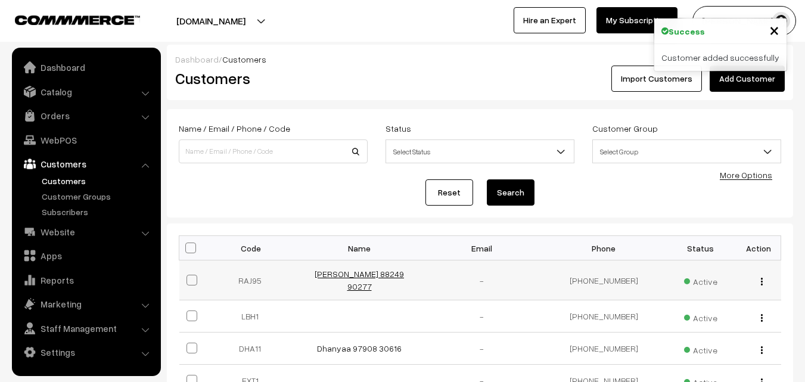
click at [342, 274] on link "[PERSON_NAME] 88249 90277" at bounding box center [359, 280] width 89 height 23
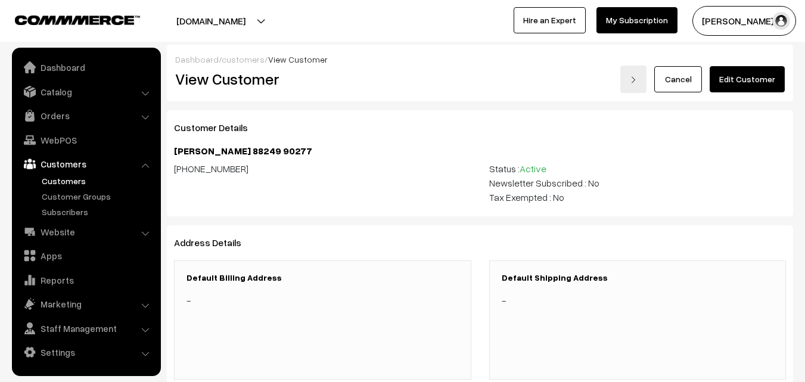
click at [762, 76] on link "Edit Customer" at bounding box center [747, 79] width 75 height 26
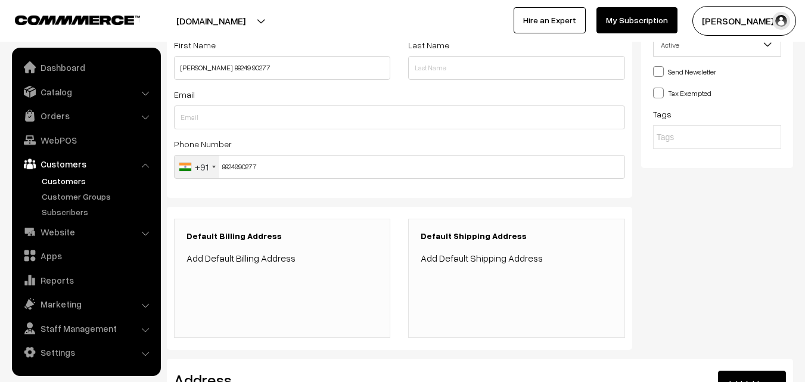
scroll to position [179, 0]
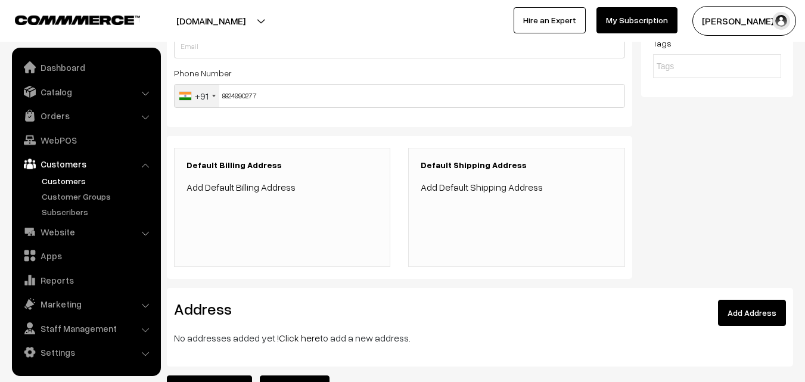
click at [295, 336] on link "Click here" at bounding box center [299, 338] width 41 height 12
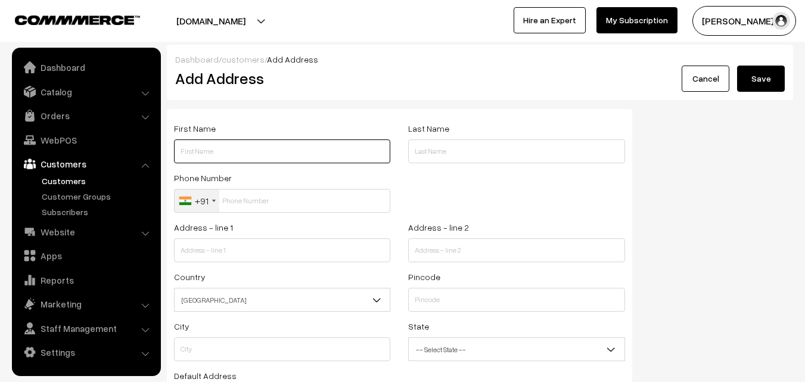
drag, startPoint x: 198, startPoint y: 141, endPoint x: 202, endPoint y: 151, distance: 10.4
click at [199, 141] on input "text" at bounding box center [282, 151] width 216 height 24
click at [213, 148] on input "text" at bounding box center [282, 151] width 216 height 24
paste input "rajalakshmi"
paste input "88249 90277"
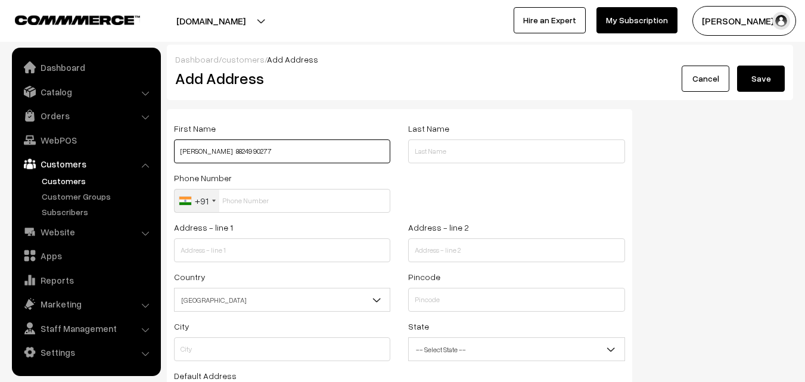
type input "rajalakshmi 88249 90277"
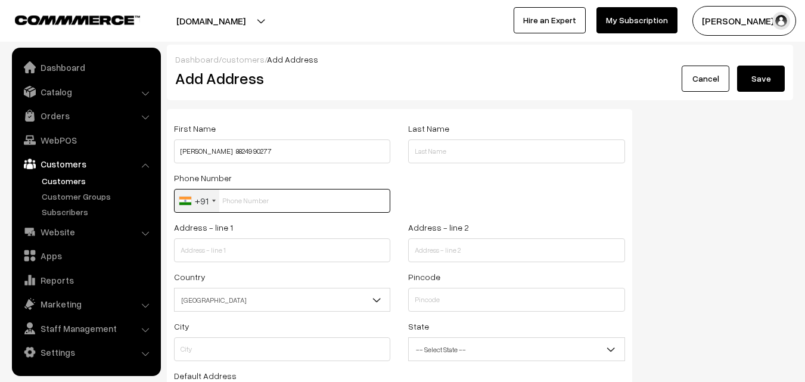
click at [252, 192] on input "text" at bounding box center [282, 201] width 216 height 24
paste input "88249 902"
click at [247, 195] on input "88249 902" at bounding box center [282, 201] width 216 height 24
click at [245, 203] on input "88249 902" at bounding box center [282, 201] width 216 height 24
type input "8824990277"
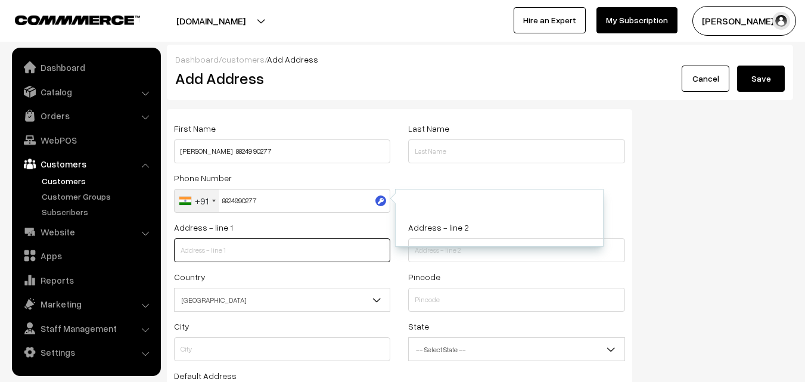
click at [236, 245] on input "text" at bounding box center [282, 250] width 216 height 24
paste input "15/8,Thanikachalam st,nr.metro shoes"
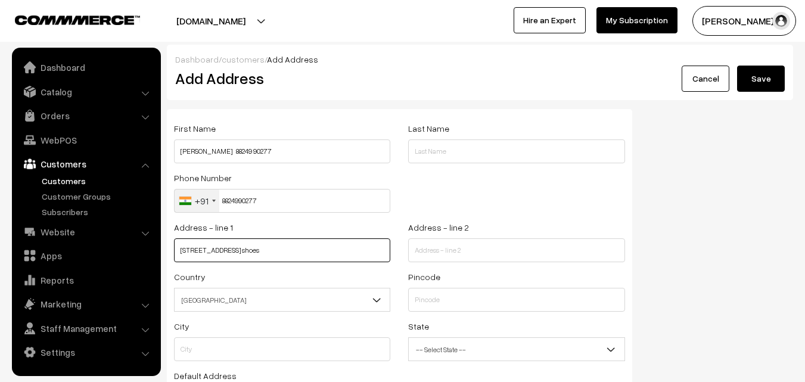
type input "15/8,Thanikachalam st,nr.metro shoes"
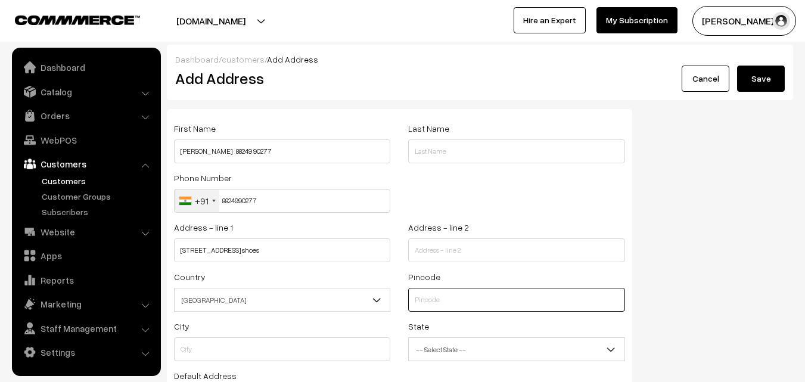
click at [442, 298] on input "text" at bounding box center [516, 300] width 216 height 24
type input "600005"
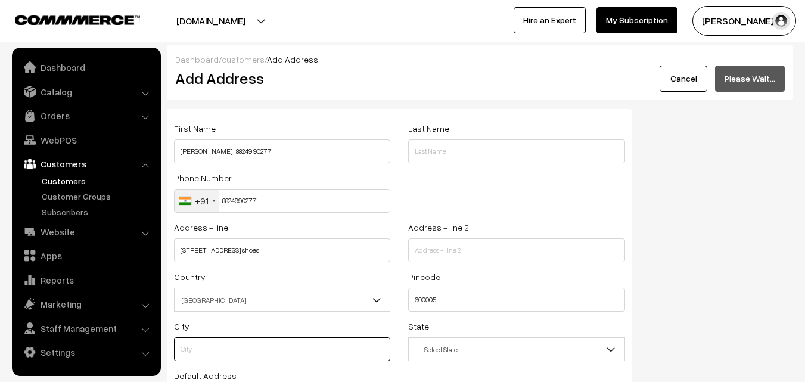
type input "Chennai"
select select "Tamil Nadu"
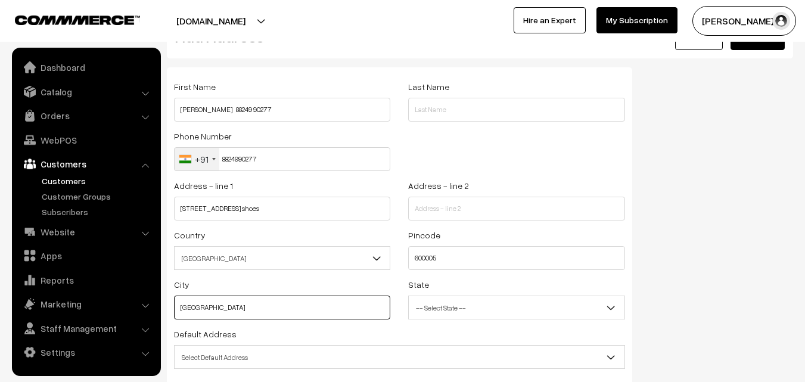
scroll to position [60, 0]
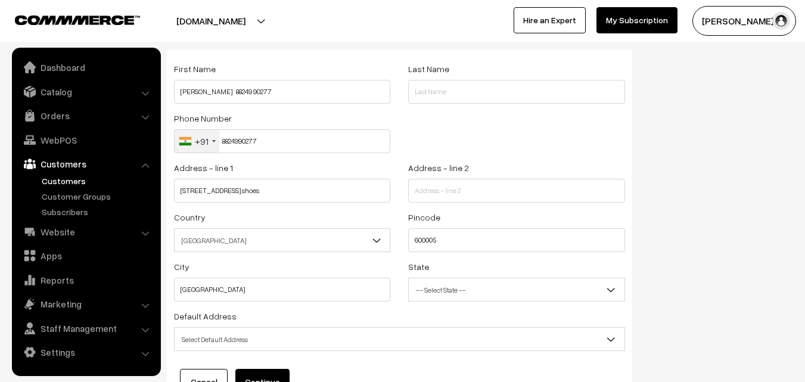
click at [258, 340] on span "Select Default Address" at bounding box center [400, 339] width 450 height 21
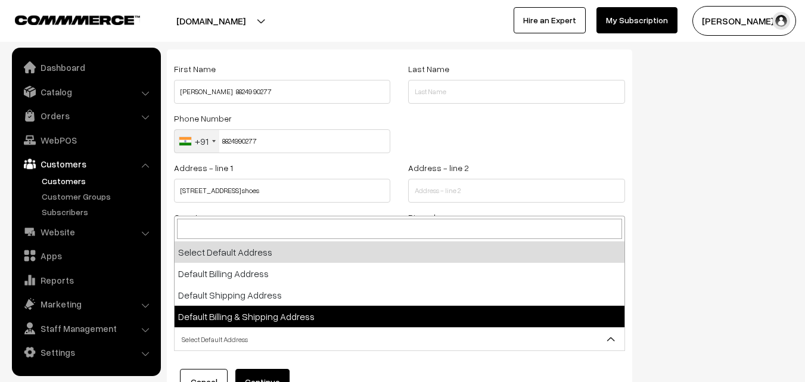
select select "3"
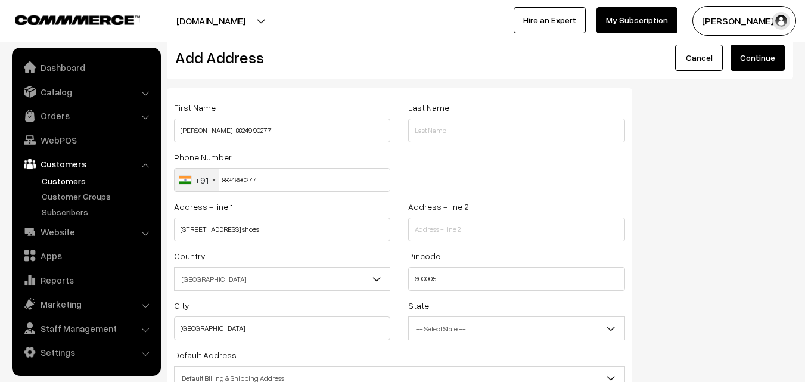
scroll to position [0, 0]
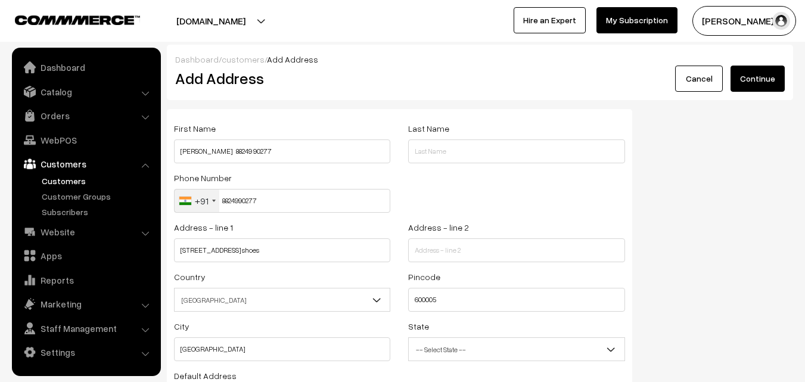
click at [754, 83] on button "Continue" at bounding box center [758, 79] width 54 height 26
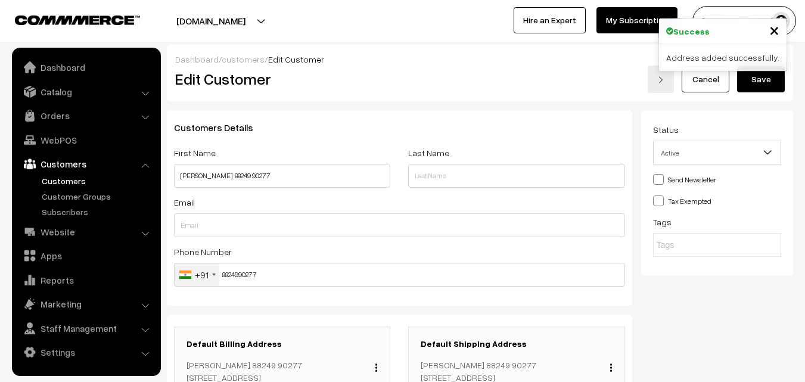
drag, startPoint x: 766, startPoint y: 80, endPoint x: 739, endPoint y: 100, distance: 33.3
click at [765, 80] on button "Save" at bounding box center [761, 79] width 48 height 26
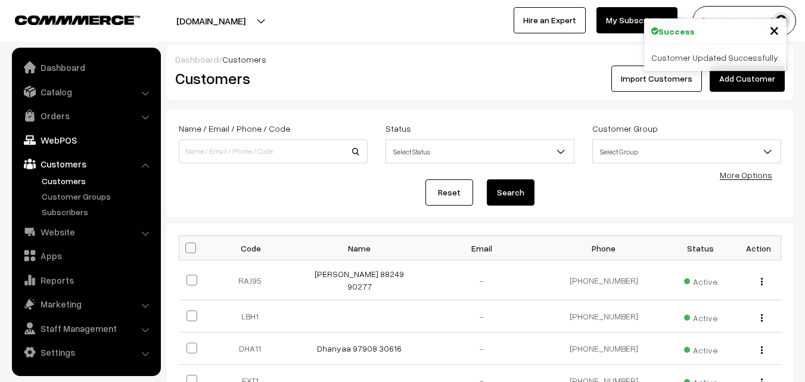
click at [48, 139] on link "WebPOS" at bounding box center [86, 139] width 142 height 21
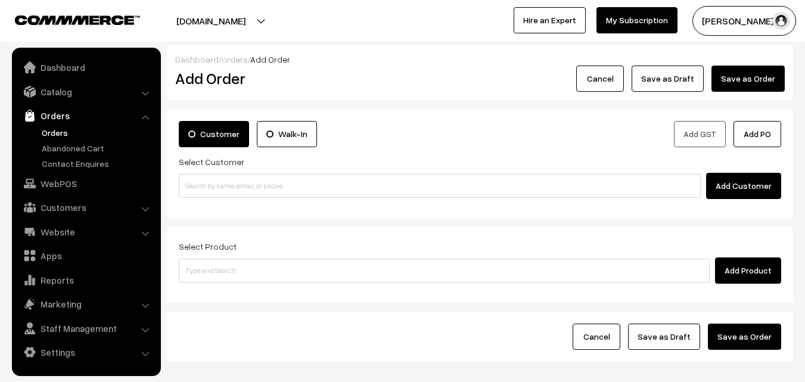
click at [78, 132] on link "Orders" at bounding box center [98, 132] width 118 height 13
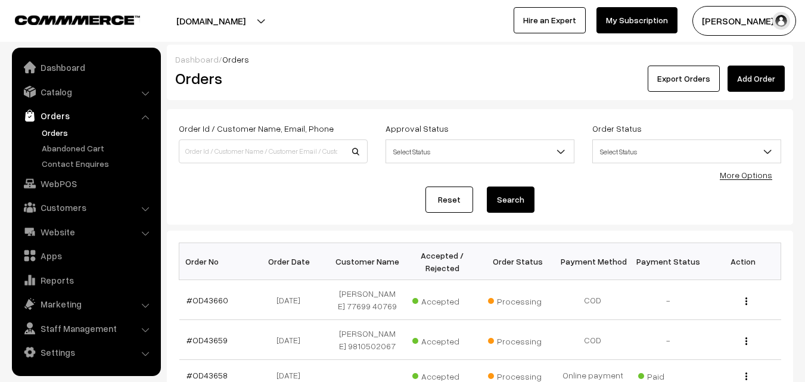
scroll to position [358, 0]
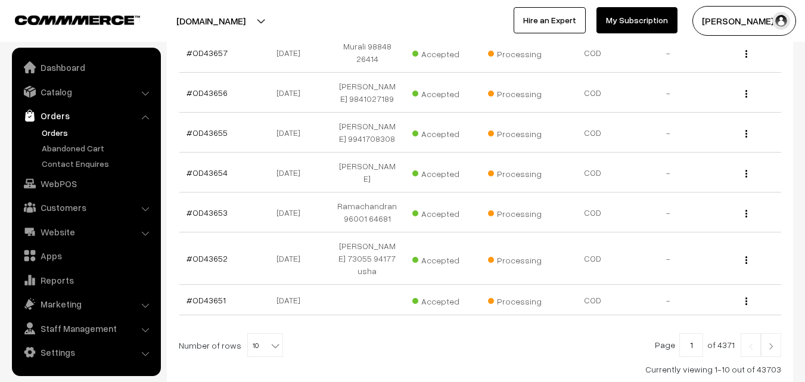
click at [58, 129] on link "Orders" at bounding box center [98, 132] width 118 height 13
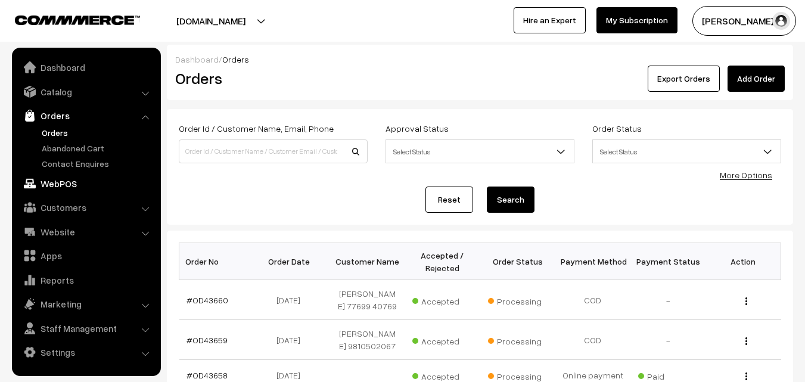
click at [91, 187] on link "WebPOS" at bounding box center [86, 183] width 142 height 21
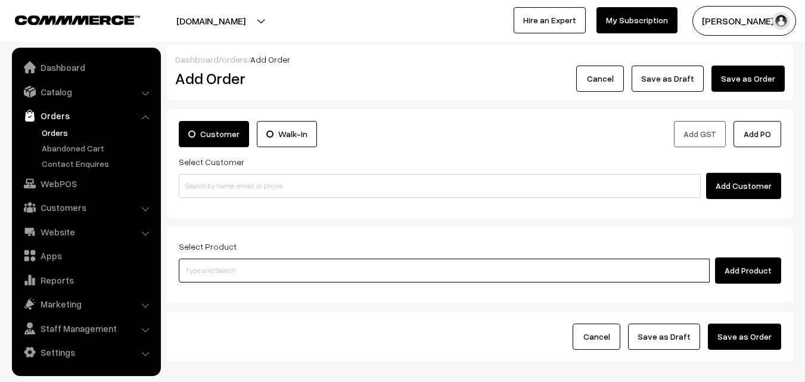
click at [222, 269] on input at bounding box center [444, 271] width 531 height 24
paste input "Karuppu Kavuni Rice Halwa"
type input "Karuppu Kavuni Rice Halwa"
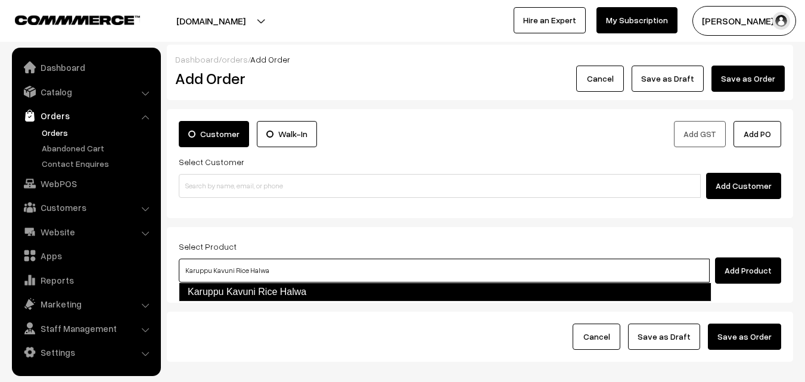
click at [227, 293] on link "Karuppu Kavuni Rice Halwa" at bounding box center [445, 292] width 533 height 19
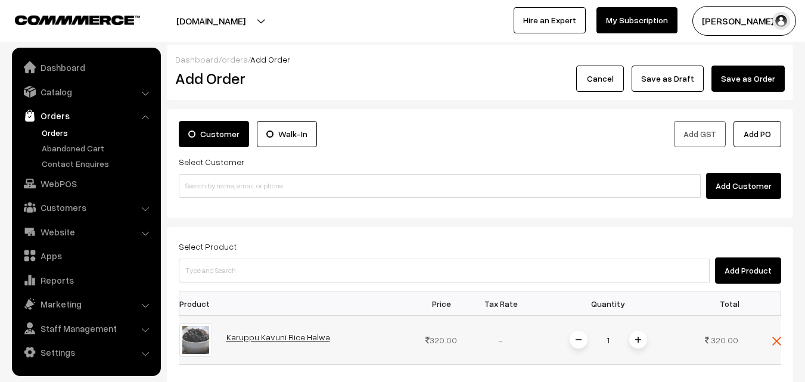
click at [262, 334] on link "Karuppu Kavuni Rice Halwa" at bounding box center [279, 337] width 104 height 10
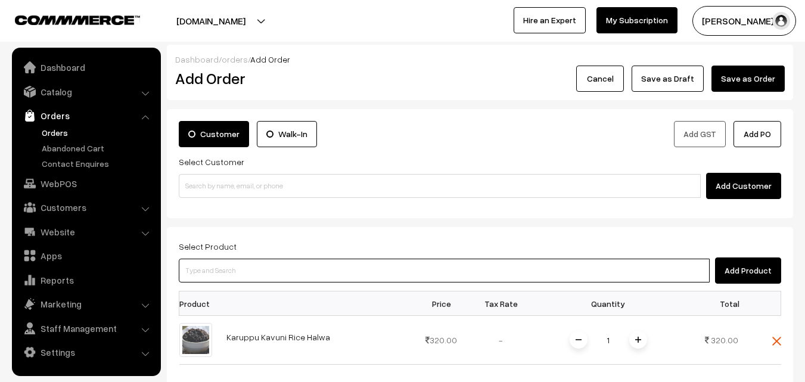
click at [205, 274] on input at bounding box center [444, 271] width 531 height 24
paste input "spl Laddu"
type input "spl Laddu"
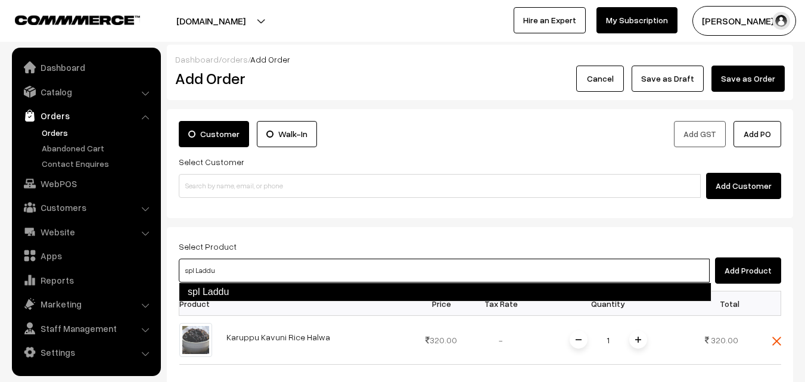
click at [210, 289] on link "spl Laddu" at bounding box center [445, 292] width 533 height 19
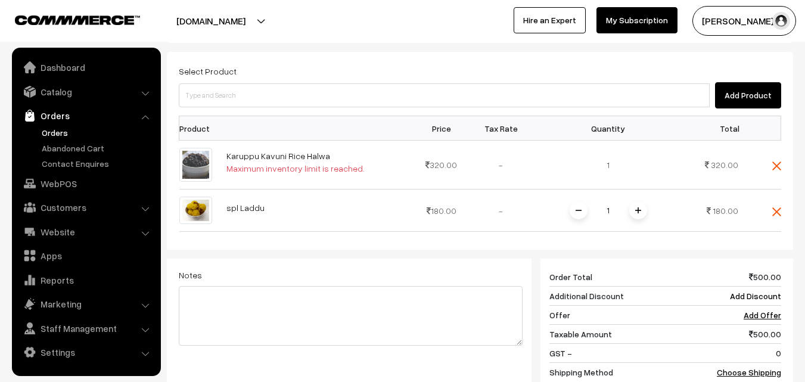
scroll to position [179, 0]
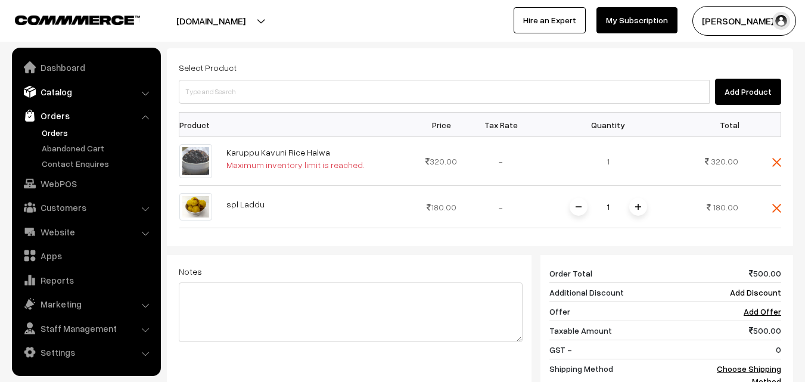
click at [63, 90] on link "Catalog" at bounding box center [86, 91] width 142 height 21
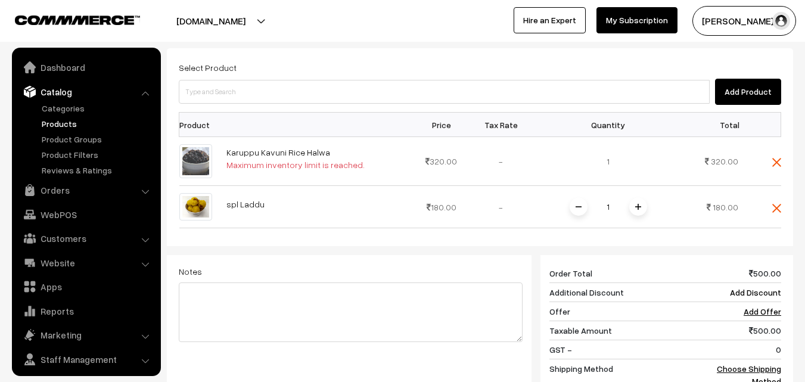
click at [70, 120] on link "Products" at bounding box center [98, 123] width 118 height 13
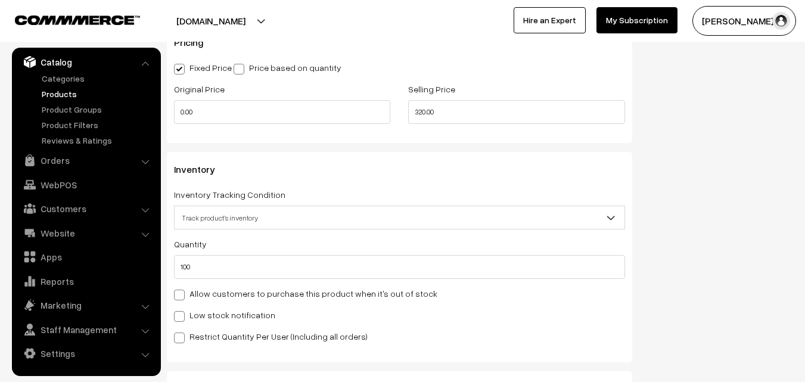
scroll to position [1073, 0]
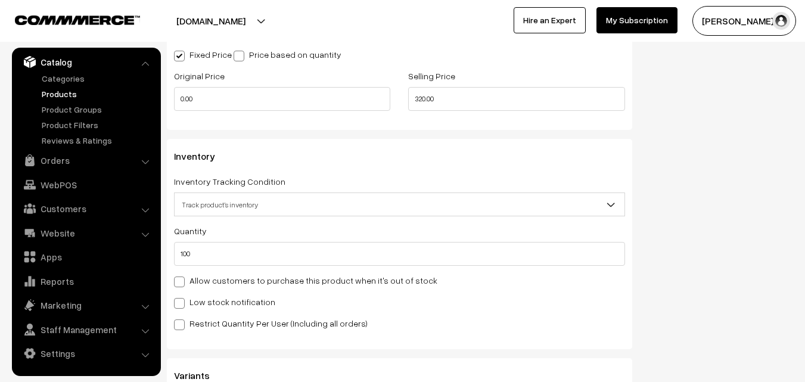
click at [232, 275] on label "Allow customers to purchase this product when it's out of stock" at bounding box center [305, 280] width 263 height 13
click at [182, 276] on input "Allow customers to purchase this product when it's out of stock" at bounding box center [178, 280] width 8 height 8
checkbox input "true"
drag, startPoint x: 211, startPoint y: 256, endPoint x: 88, endPoint y: 259, distance: 122.8
click at [88, 259] on body "Thank you for showing interest. Our team will call you shortly. Close [DOMAIN_N…" at bounding box center [402, 10] width 805 height 2167
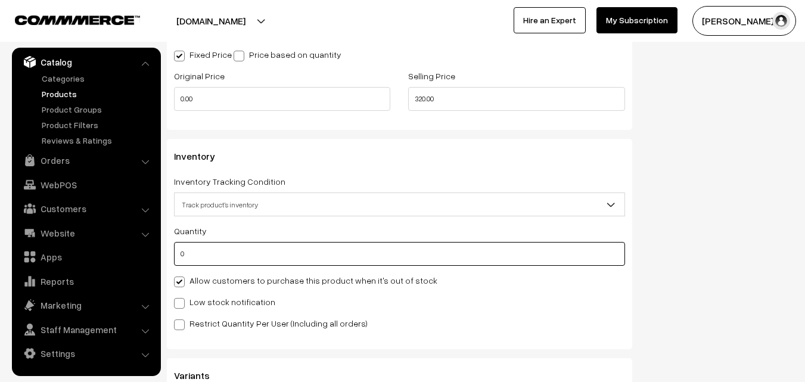
type input "0"
click at [201, 281] on label "Allow customers to purchase this product when it's out of stock" at bounding box center [305, 280] width 263 height 13
click at [182, 281] on input "Allow customers to purchase this product when it's out of stock" at bounding box center [178, 280] width 8 height 8
checkbox input "false"
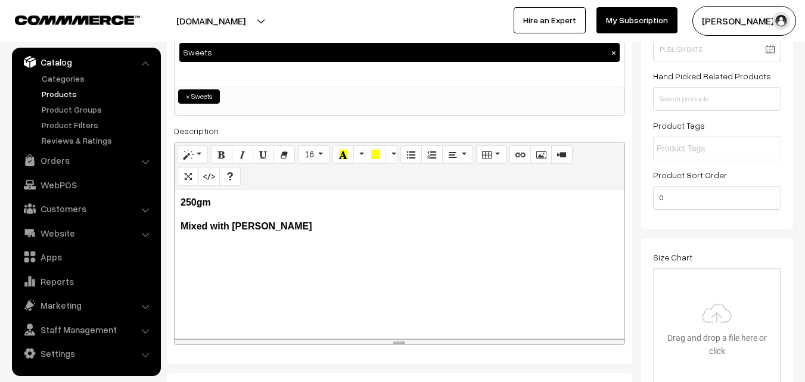
scroll to position [0, 0]
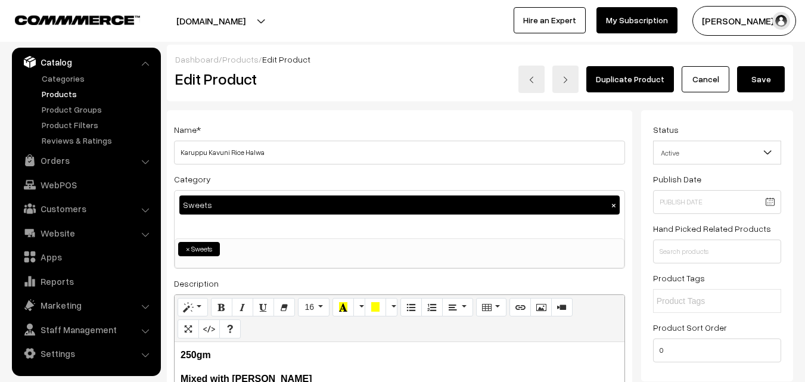
click at [768, 73] on button "Save" at bounding box center [761, 79] width 48 height 26
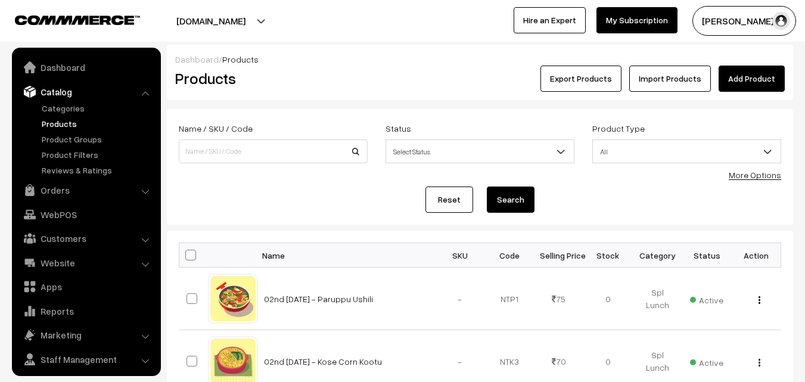
scroll to position [30, 0]
click at [213, 145] on input at bounding box center [273, 151] width 189 height 24
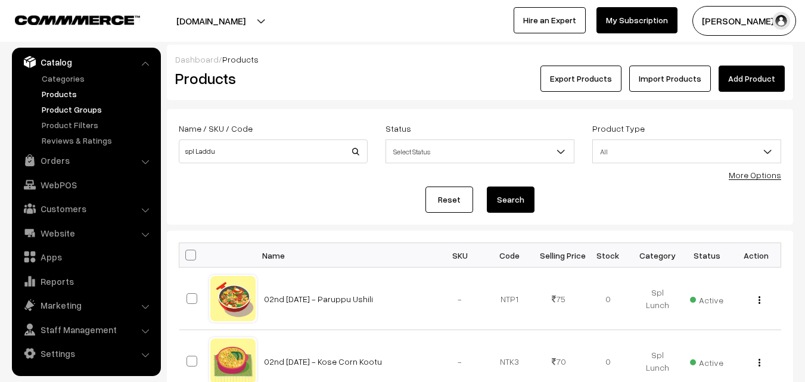
type input "spl Laddu"
click at [487, 187] on button "Search" at bounding box center [511, 200] width 48 height 26
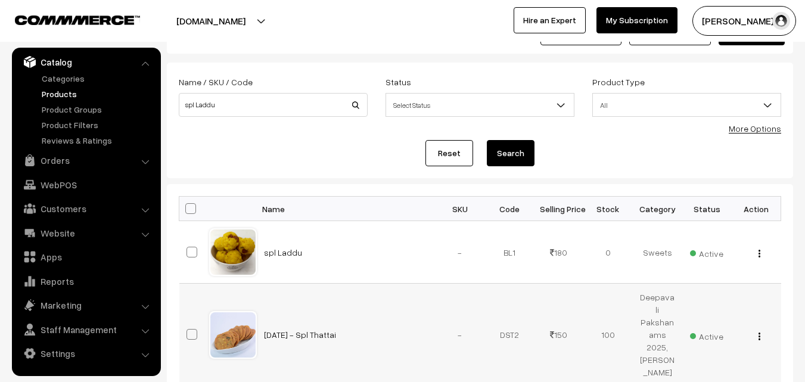
scroll to position [60, 0]
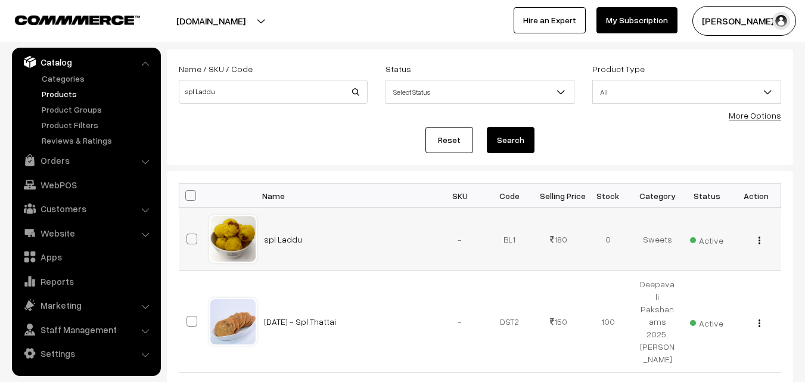
click at [759, 238] on img "button" at bounding box center [760, 241] width 2 height 8
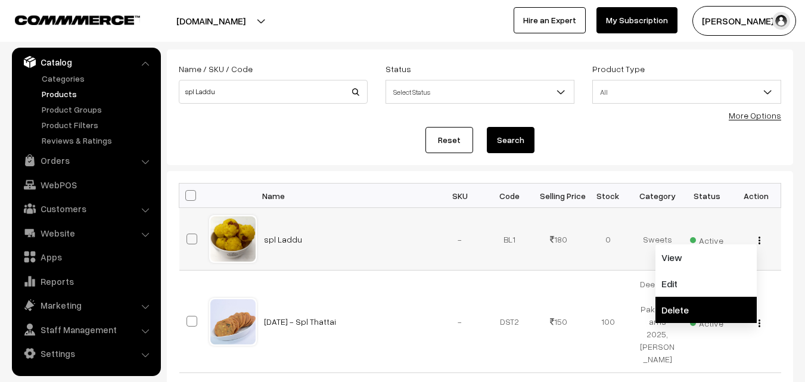
click at [697, 314] on link "Delete" at bounding box center [706, 310] width 101 height 26
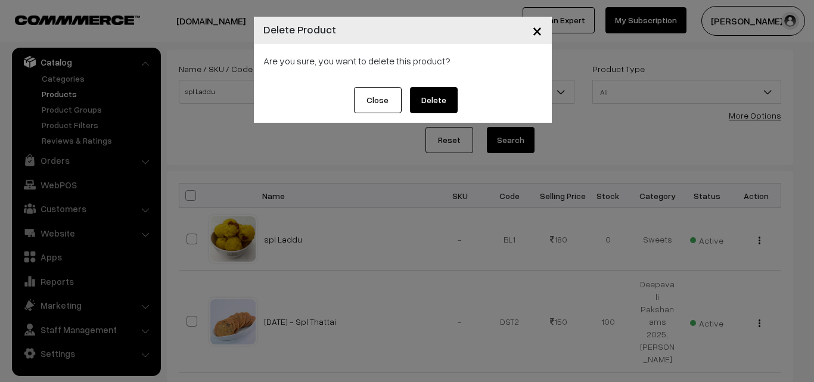
click at [434, 271] on div "× Delete Product Are you sure, you want to delete this product? Close Delete" at bounding box center [407, 191] width 814 height 382
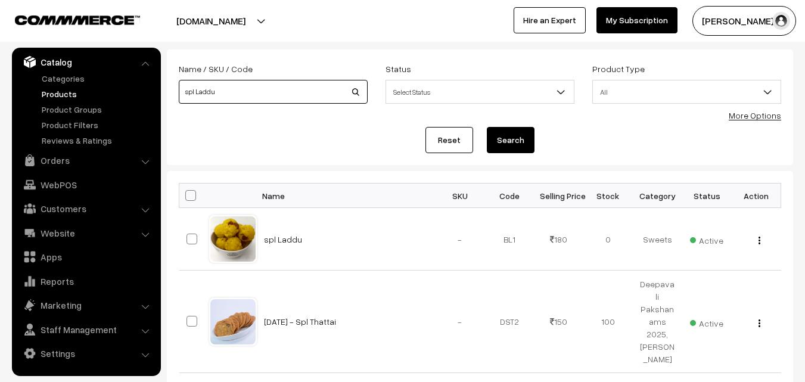
click at [237, 94] on input "spl Laddu" at bounding box center [273, 92] width 189 height 24
click at [200, 87] on input "spl Laddu" at bounding box center [273, 92] width 189 height 24
type input "boon"
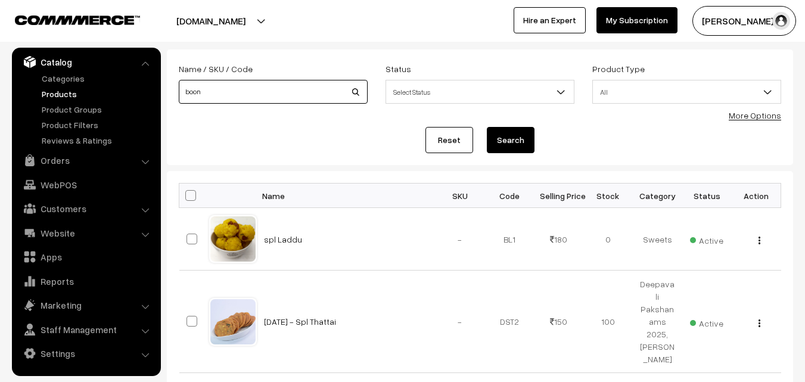
click at [487, 127] on button "Search" at bounding box center [511, 140] width 48 height 26
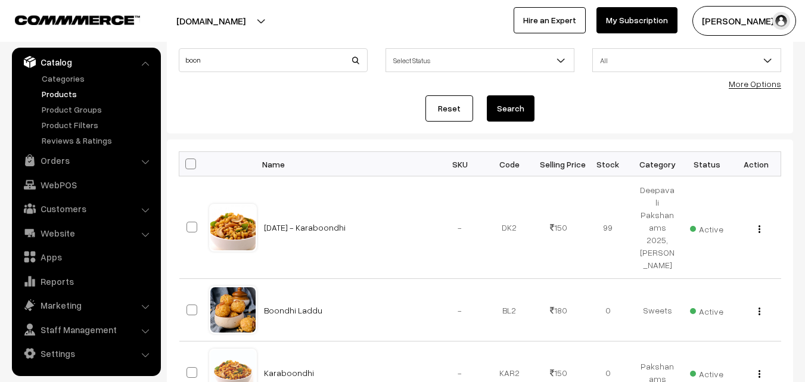
scroll to position [208, 0]
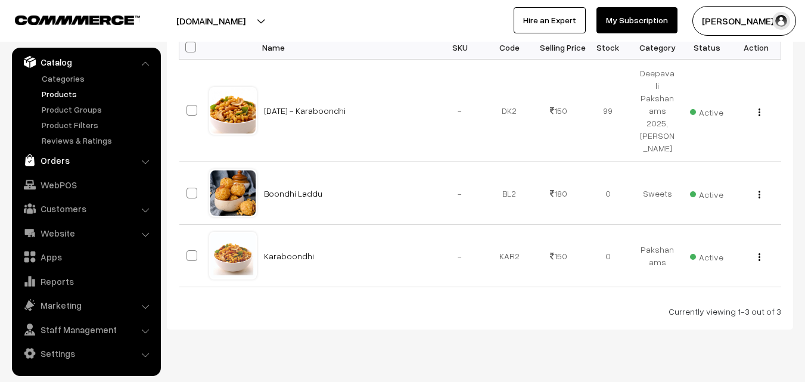
click at [59, 159] on link "Orders" at bounding box center [86, 160] width 142 height 21
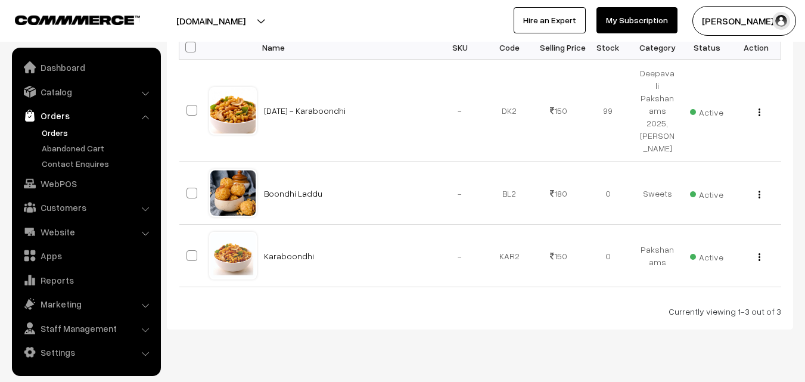
click at [67, 132] on link "Orders" at bounding box center [98, 132] width 118 height 13
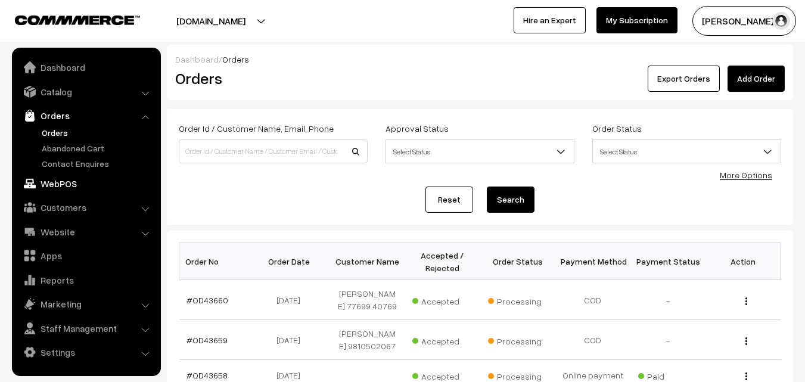
click at [63, 178] on link "WebPOS" at bounding box center [86, 183] width 142 height 21
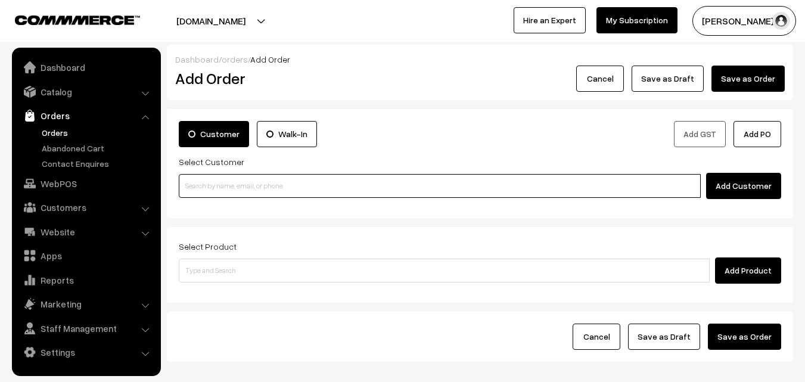
click at [277, 193] on input at bounding box center [440, 186] width 522 height 24
paste input "+971 52 420 2499"
click at [208, 183] on input "+971 52 420 2499" at bounding box center [440, 186] width 522 height 24
click at [220, 208] on link "Sharanya +971 52 420 2499 [7550249469]" at bounding box center [441, 208] width 525 height 18
type input "+971 52 420 2499"
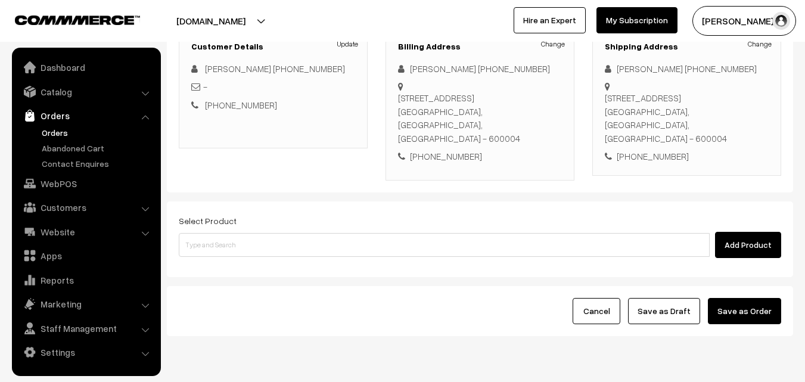
scroll to position [204, 0]
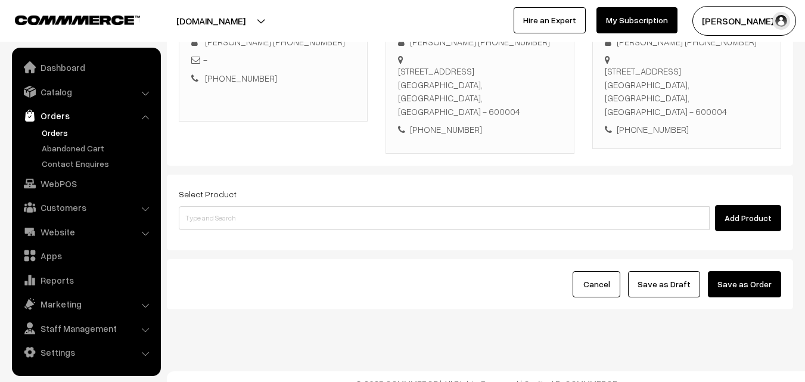
click at [55, 104] on ul "Dashboard Catalog" at bounding box center [86, 212] width 149 height 328
click at [55, 96] on link "Catalog" at bounding box center [86, 91] width 142 height 21
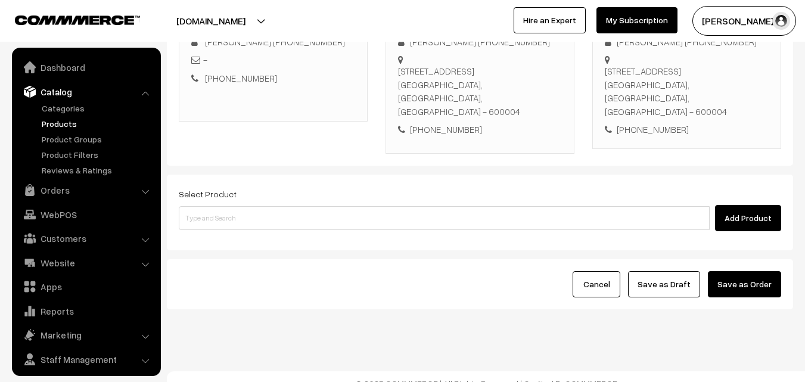
click at [61, 121] on link "Products" at bounding box center [98, 123] width 118 height 13
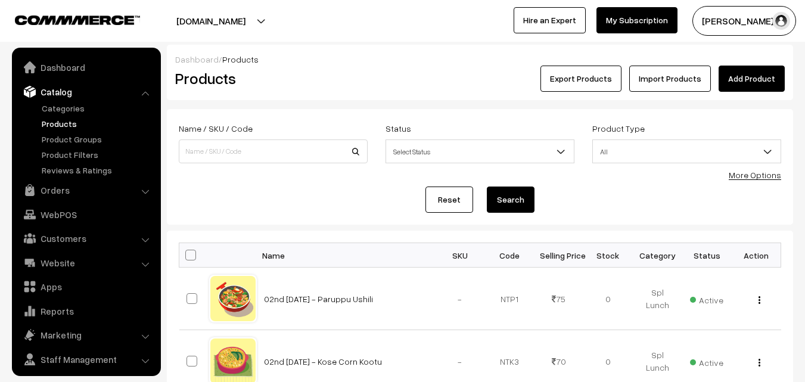
click at [759, 179] on link "More Options" at bounding box center [755, 175] width 52 height 10
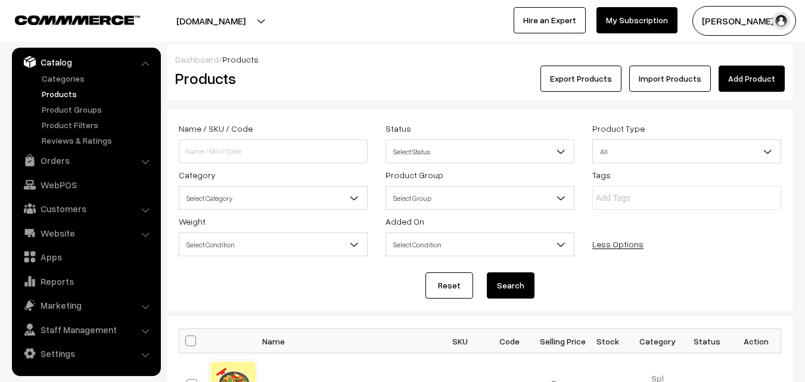
click at [271, 193] on span "Select Category" at bounding box center [273, 198] width 188 height 21
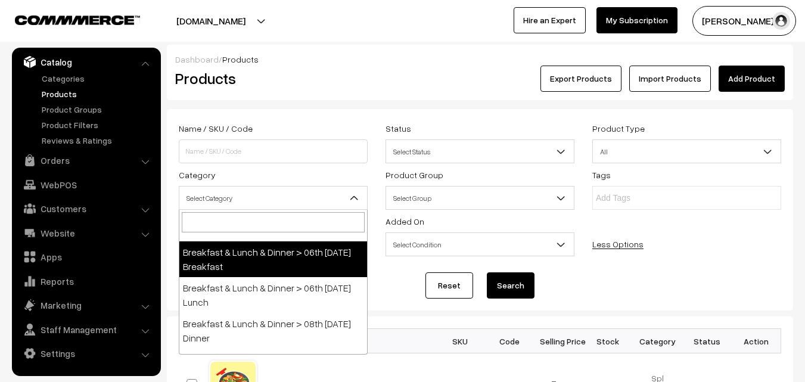
scroll to position [298, 0]
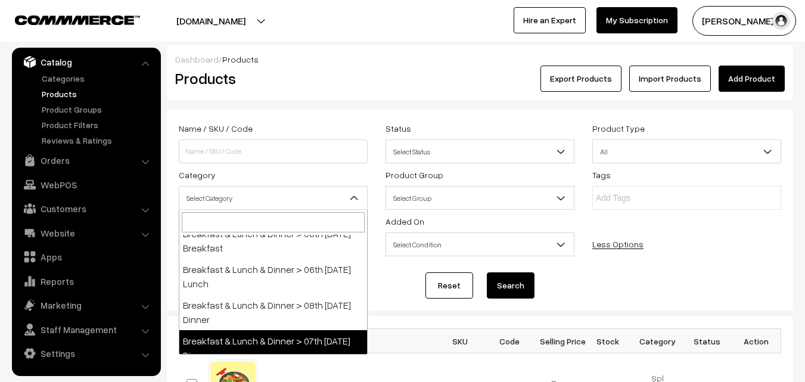
select select "68"
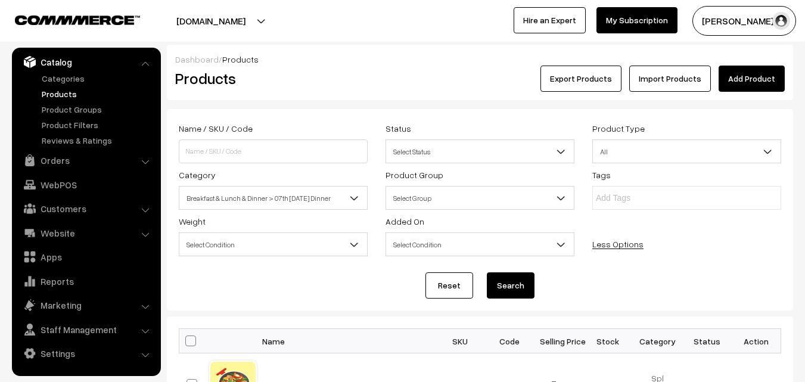
click at [511, 287] on button "Search" at bounding box center [511, 285] width 48 height 26
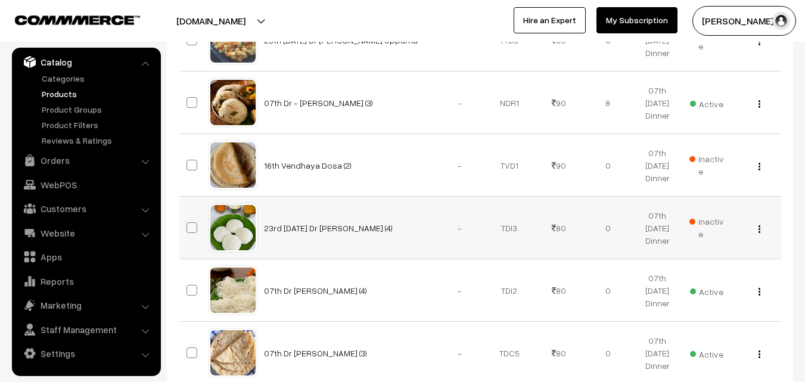
scroll to position [298, 0]
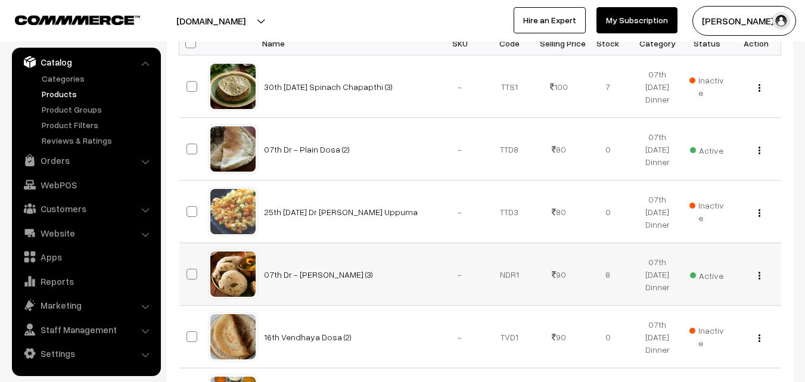
click at [760, 276] on img "button" at bounding box center [760, 276] width 2 height 8
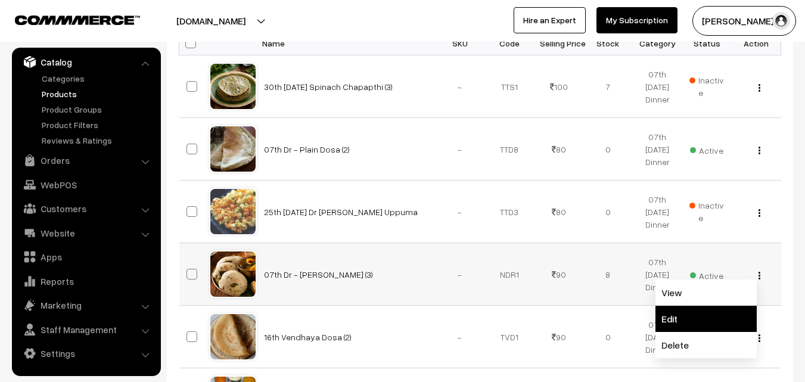
click at [714, 321] on link "Edit" at bounding box center [706, 319] width 101 height 26
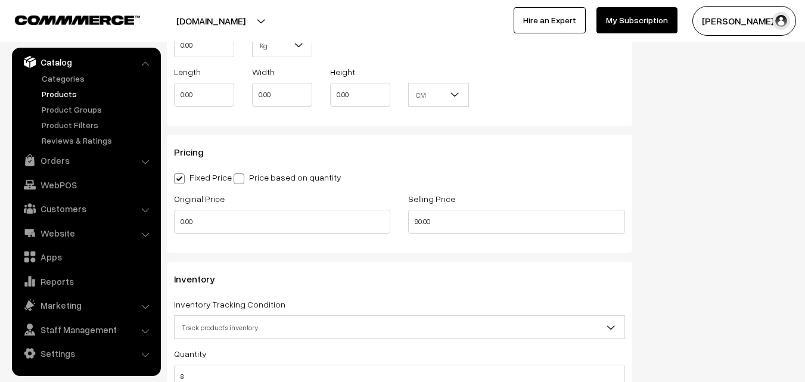
scroll to position [1013, 0]
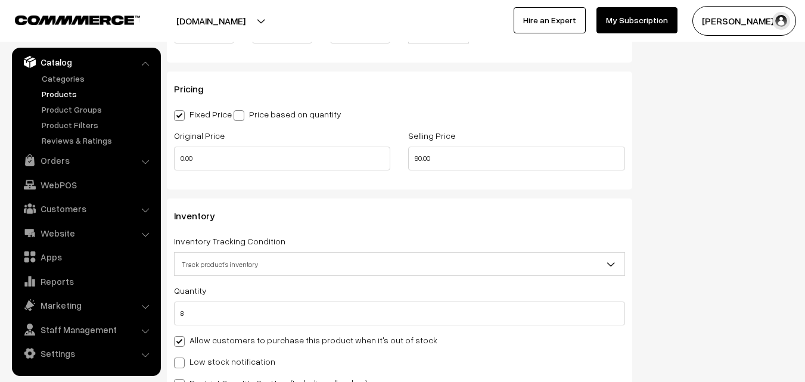
click at [213, 336] on label "Allow customers to purchase this product when it's out of stock" at bounding box center [305, 340] width 263 height 13
click at [182, 336] on input "Allow customers to purchase this product when it's out of stock" at bounding box center [178, 340] width 8 height 8
checkbox input "false"
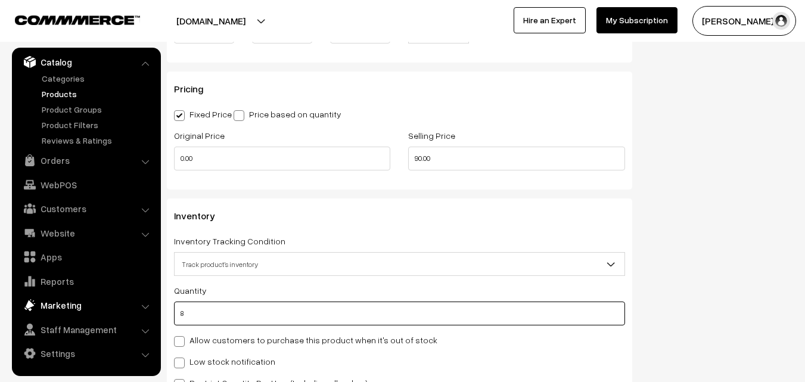
drag, startPoint x: 220, startPoint y: 312, endPoint x: 67, endPoint y: 315, distance: 153.2
click at [67, 315] on body "Thank you for showing interest. Our team will call you shortly. Close annamfood…" at bounding box center [402, 70] width 805 height 2167
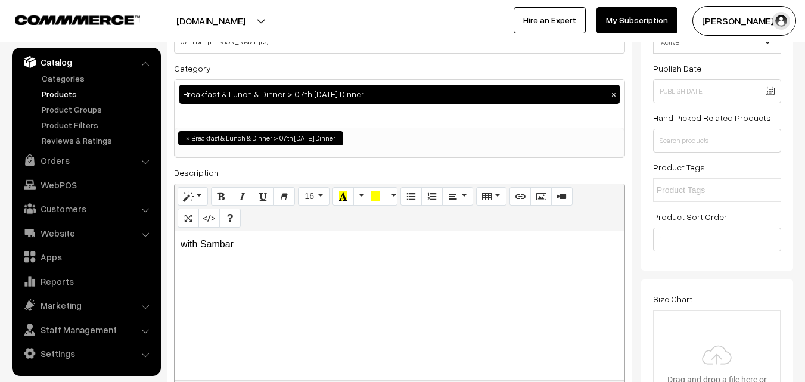
scroll to position [0, 0]
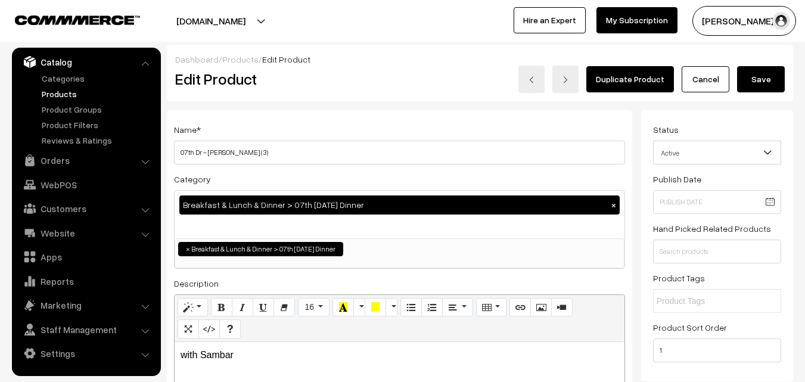
type input "0"
click at [769, 72] on button "Save" at bounding box center [761, 79] width 48 height 26
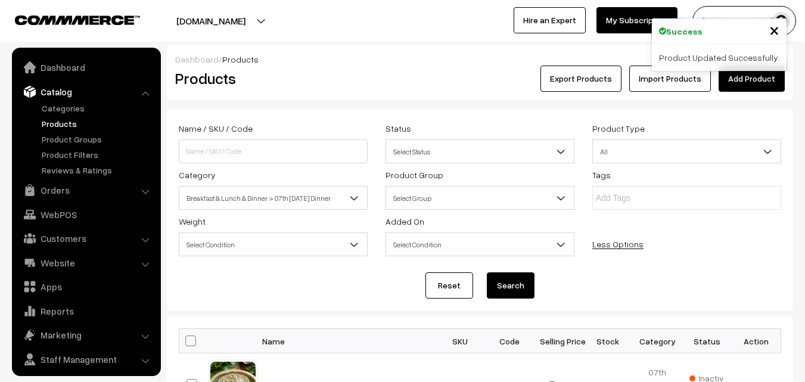
scroll to position [30, 0]
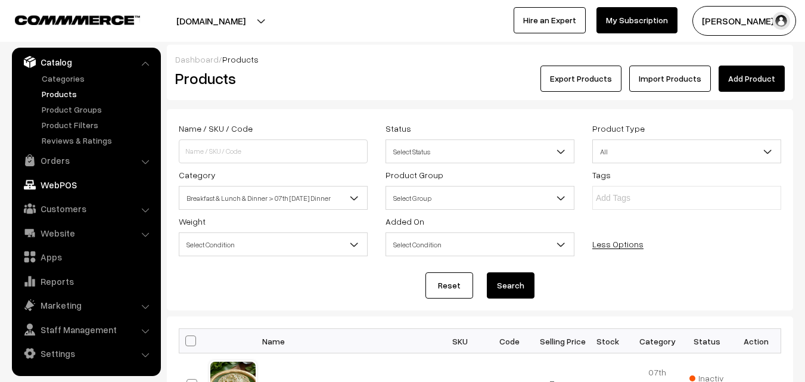
click at [56, 177] on link "WebPOS" at bounding box center [86, 184] width 142 height 21
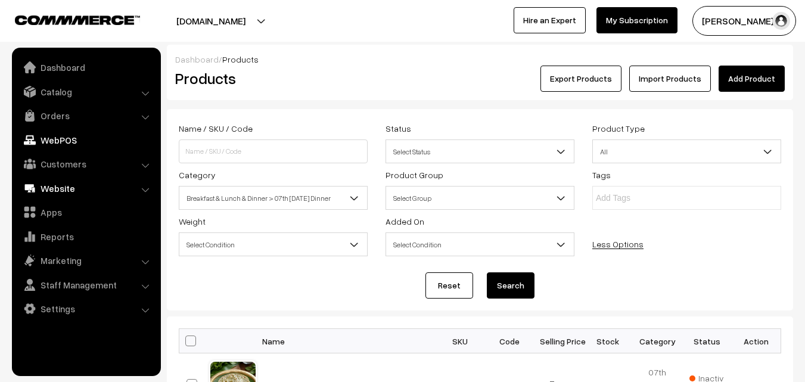
scroll to position [0, 0]
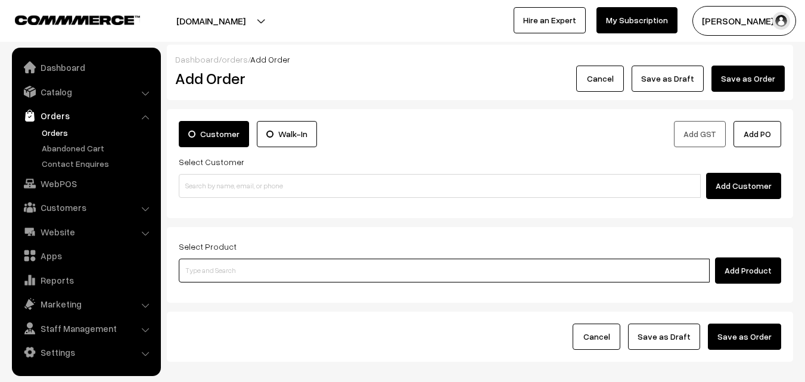
click at [265, 272] on input at bounding box center [444, 271] width 531 height 24
type input "Lemon Pickle"
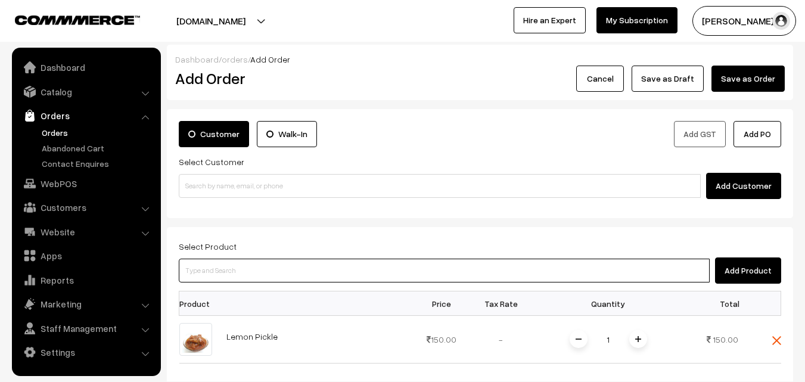
click at [265, 272] on input at bounding box center [444, 271] width 531 height 24
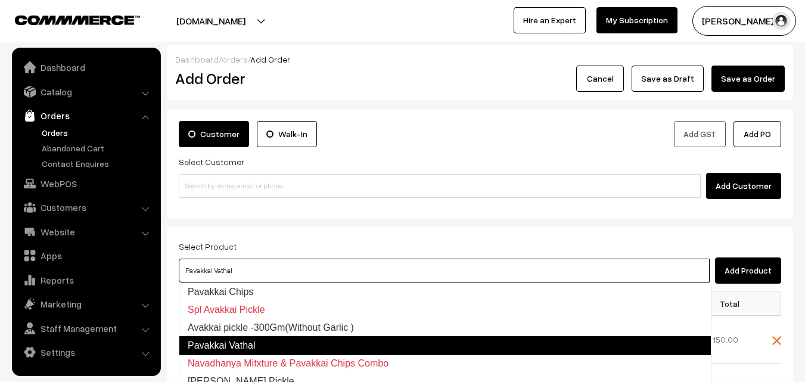
type input "Avakkai pickle -300Gm(Without Garlic )"
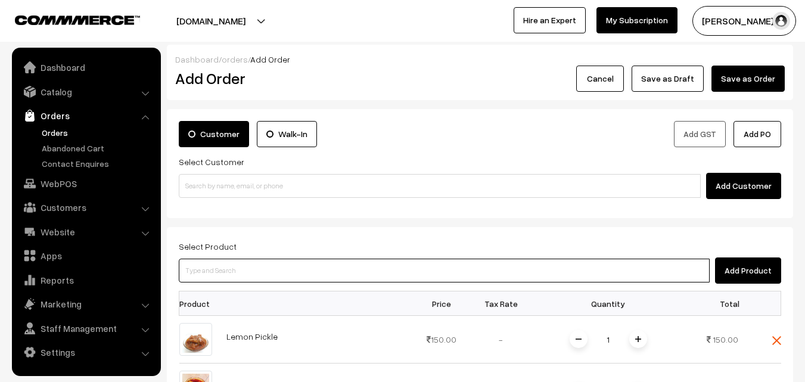
click at [265, 272] on input at bounding box center [444, 271] width 531 height 24
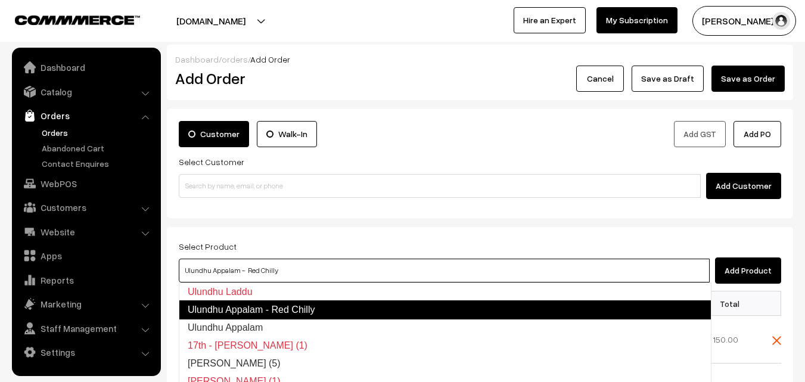
type input "Ulundhu Appalam"
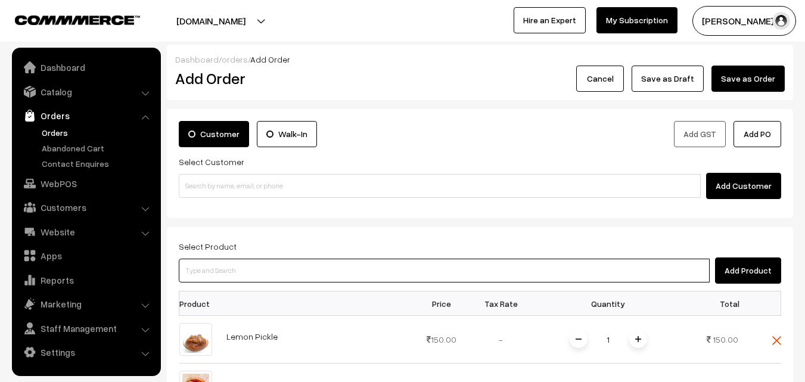
click at [265, 272] on input at bounding box center [444, 271] width 531 height 24
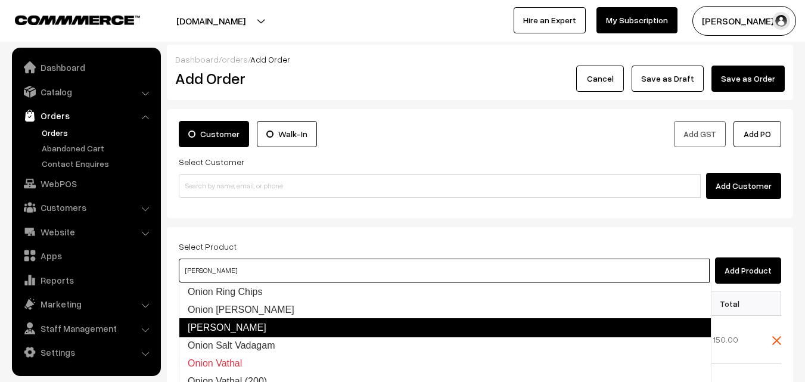
type input "Onion Salt Vadagam"
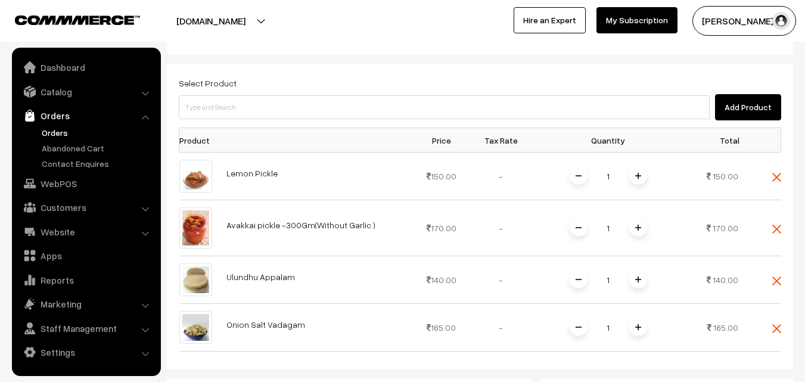
scroll to position [179, 0]
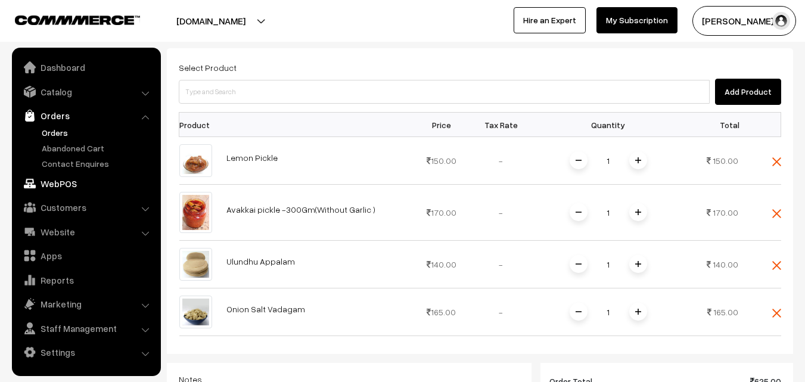
click at [76, 186] on link "WebPOS" at bounding box center [86, 183] width 142 height 21
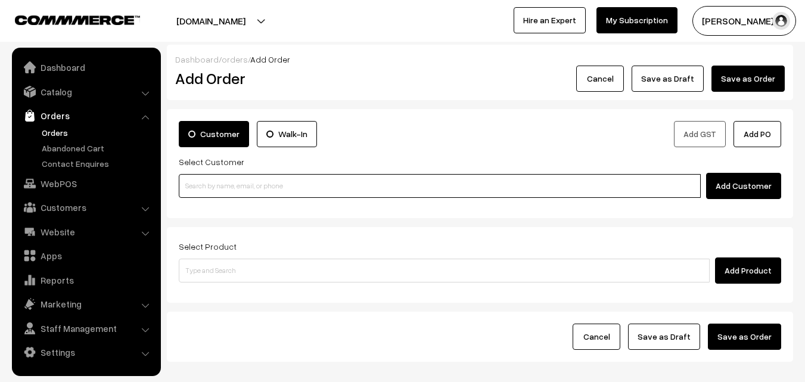
drag, startPoint x: 277, startPoint y: 188, endPoint x: 228, endPoint y: 184, distance: 48.5
click at [277, 188] on input at bounding box center [440, 186] width 522 height 24
paste input "[PHONE_NUMBER]"
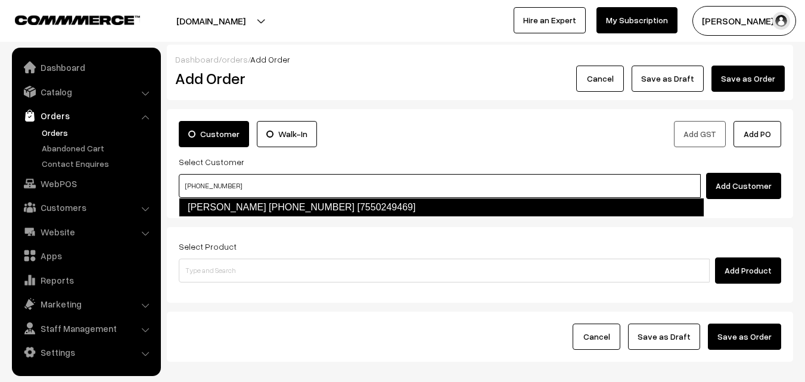
click at [224, 210] on link "[PERSON_NAME] [PHONE_NUMBER] [7550249469]" at bounding box center [442, 207] width 526 height 19
type input "[PHONE_NUMBER]"
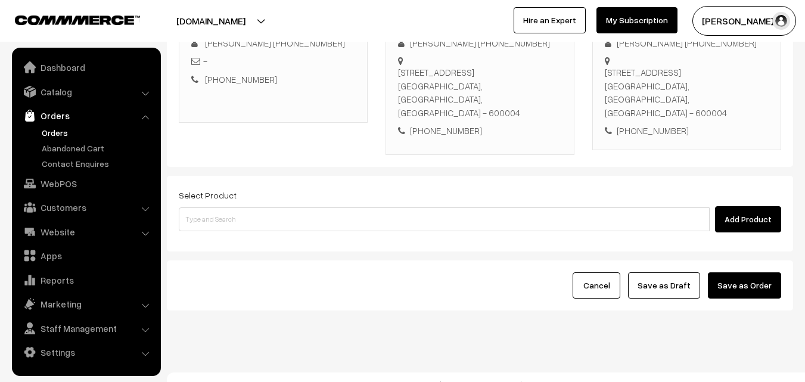
scroll to position [204, 0]
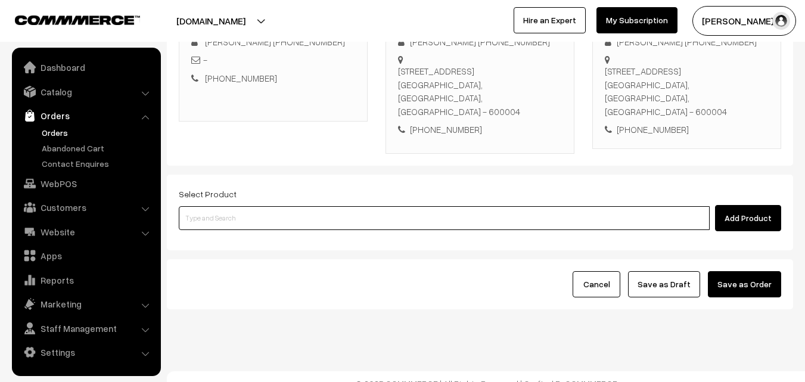
click at [326, 211] on input at bounding box center [444, 218] width 531 height 24
click at [427, 211] on input at bounding box center [444, 218] width 531 height 24
click at [253, 206] on input at bounding box center [444, 218] width 531 height 24
paste input "08th Without Rice..."
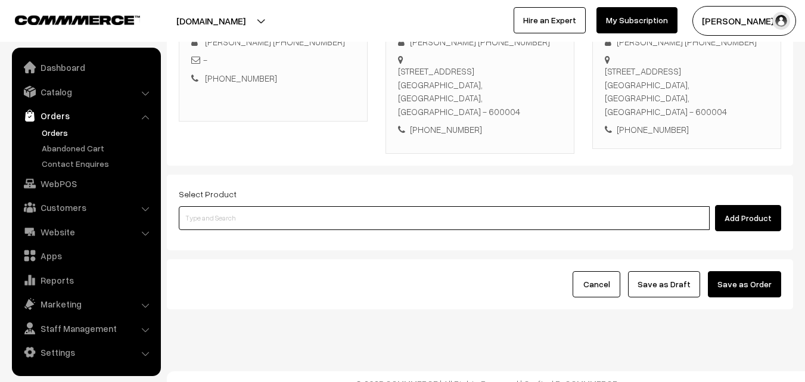
type input "08th Without Rice..."
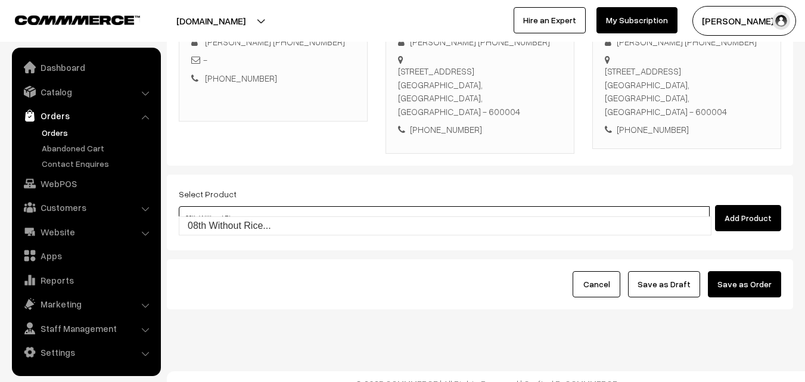
click at [231, 227] on link "08th Without Rice..." at bounding box center [445, 226] width 532 height 18
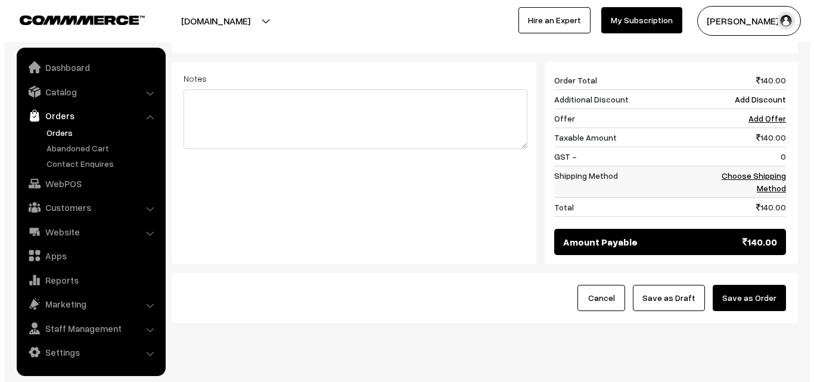
scroll to position [482, 0]
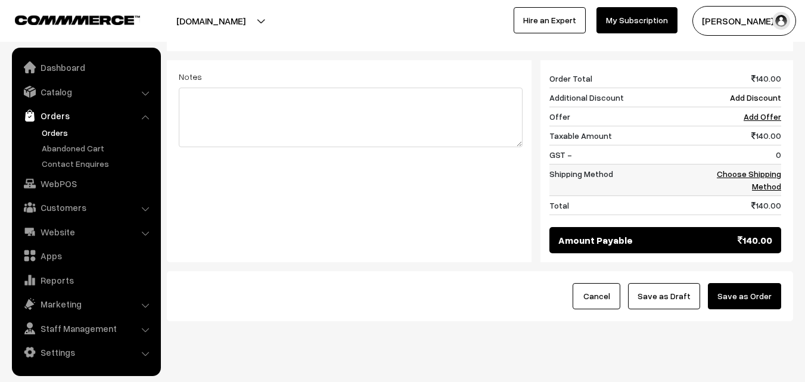
click at [749, 169] on link "Choose Shipping Method" at bounding box center [749, 180] width 64 height 23
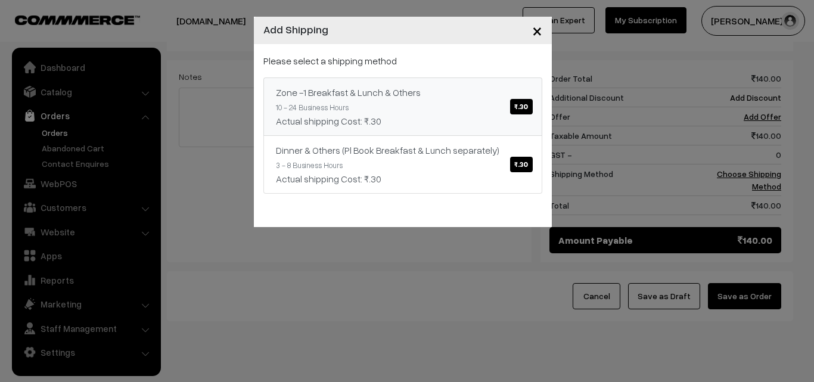
click at [540, 91] on link "Zone -1 Breakfast & Lunch & Others ₹.30 10 - 24 Business Hours Actual shipping …" at bounding box center [402, 106] width 279 height 58
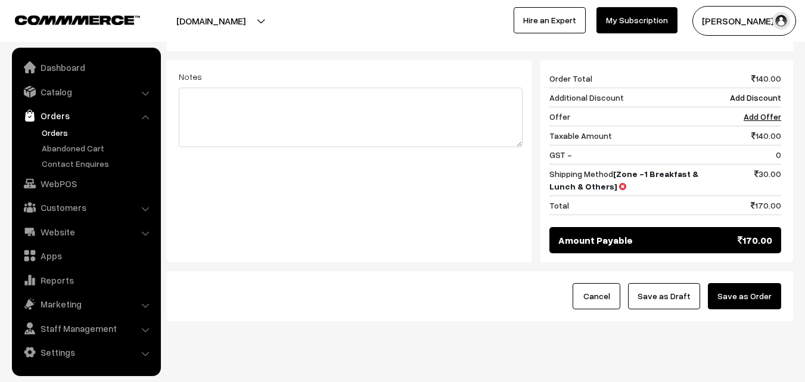
click at [749, 271] on div "Cancel Save as Draft Save as Order" at bounding box center [480, 296] width 627 height 50
click at [765, 283] on button "Save as Order" at bounding box center [744, 296] width 73 height 26
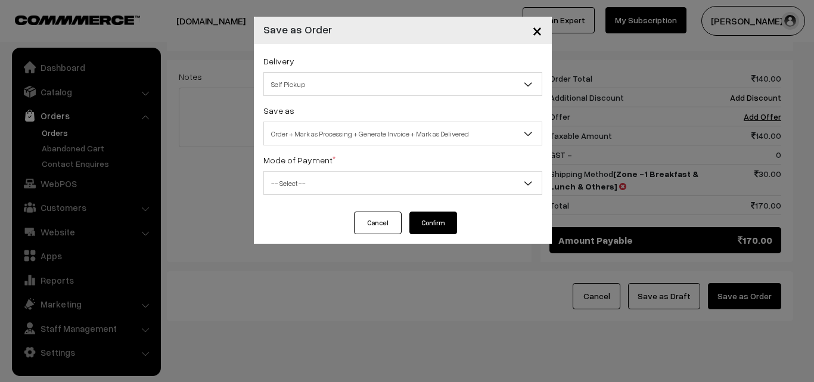
click at [402, 125] on span "Order + Mark as Processing + Generate Invoice + Mark as Delivered" at bounding box center [403, 133] width 278 height 21
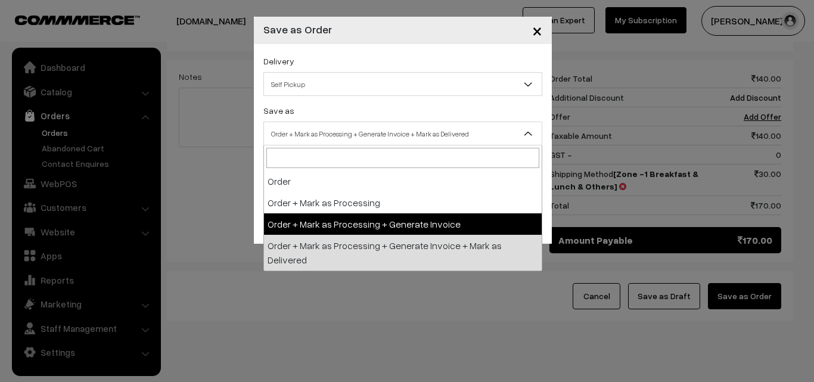
select select "3"
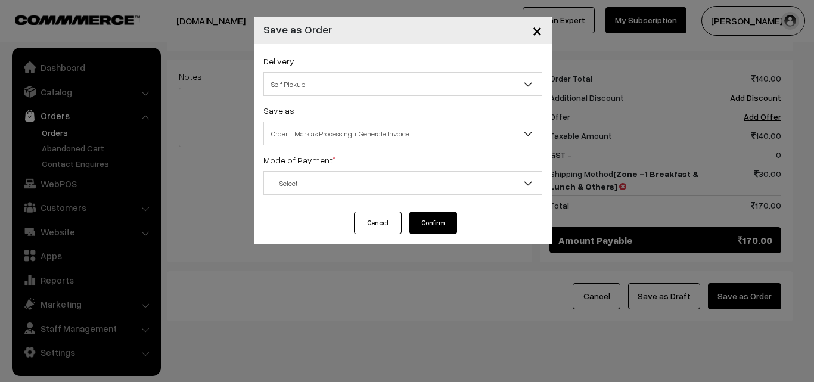
click at [334, 178] on span "-- Select --" at bounding box center [403, 183] width 278 height 21
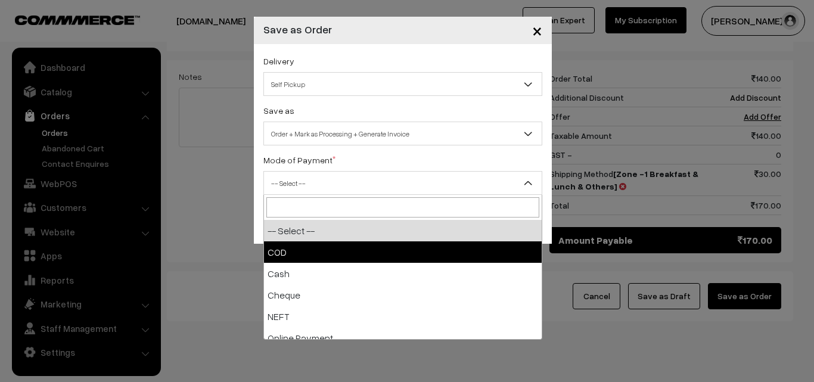
select select "1"
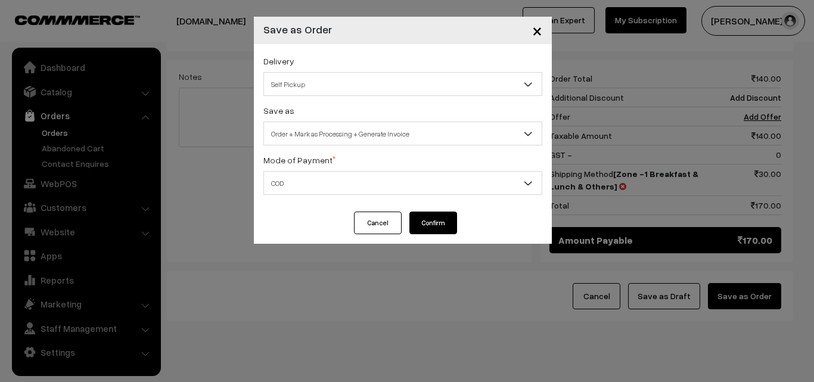
click at [448, 225] on button "Confirm" at bounding box center [434, 223] width 48 height 23
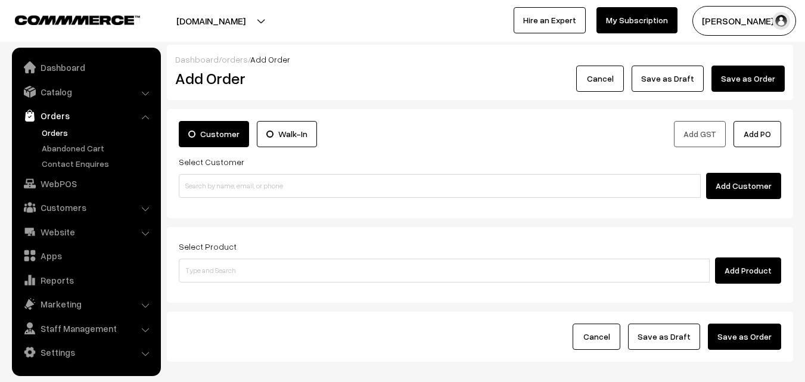
click at [65, 129] on link "Orders" at bounding box center [98, 132] width 118 height 13
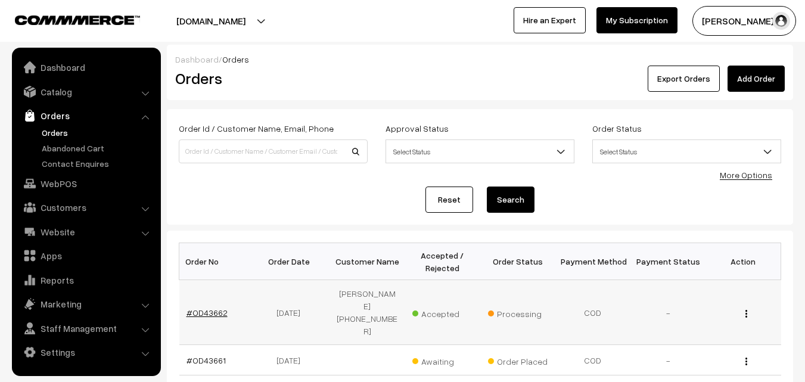
click at [202, 308] on link "#OD43662" at bounding box center [207, 313] width 41 height 10
click at [205, 355] on link "#OD43661" at bounding box center [206, 360] width 39 height 10
click at [218, 355] on link "#OD43661" at bounding box center [206, 360] width 39 height 10
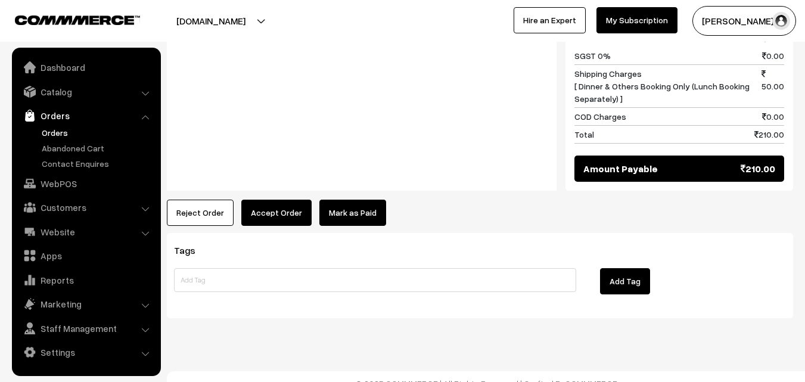
click at [274, 209] on button "Accept Order" at bounding box center [276, 213] width 70 height 26
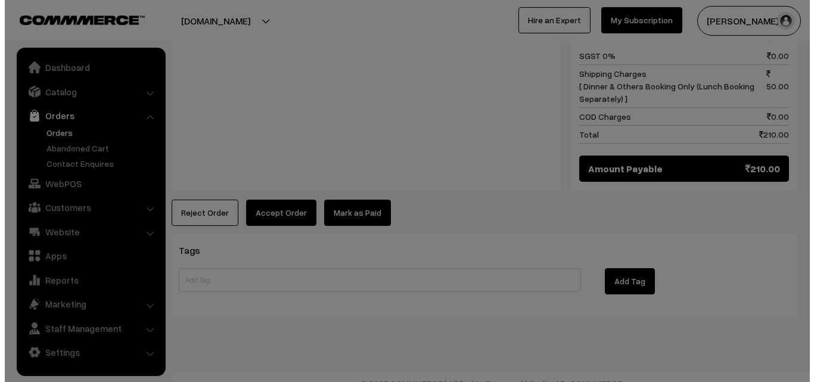
scroll to position [660, 0]
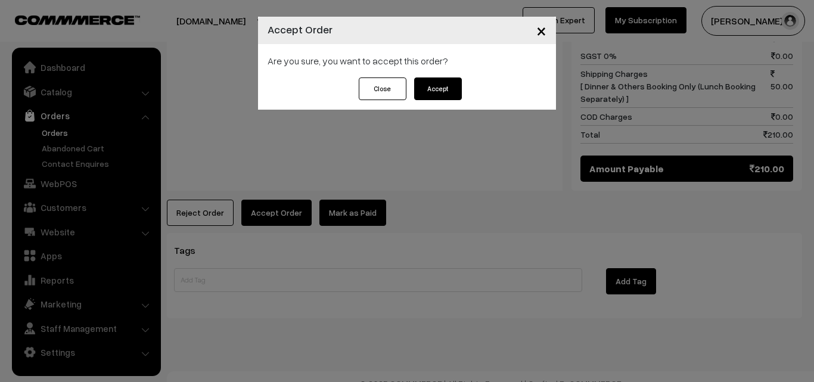
click at [445, 88] on button "Accept" at bounding box center [438, 88] width 48 height 23
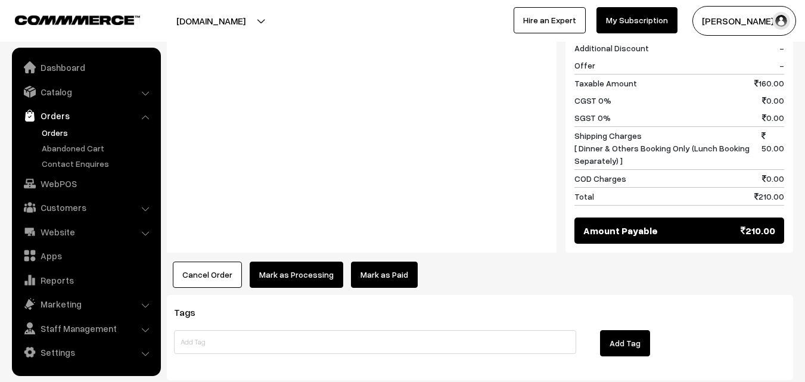
click at [293, 246] on div "Product Price Tax Rate Quantity Total 07th Dr - Plain Dosa (2) 80.00 80.00" at bounding box center [480, 32] width 627 height 510
click at [298, 262] on button "Mark as Processing" at bounding box center [297, 275] width 94 height 26
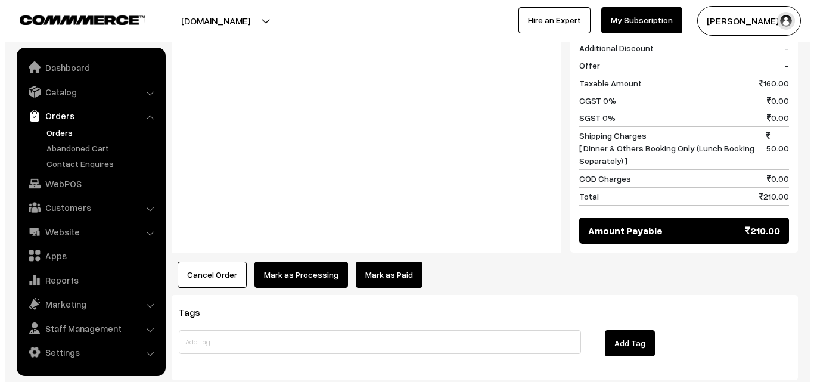
scroll to position [599, 0]
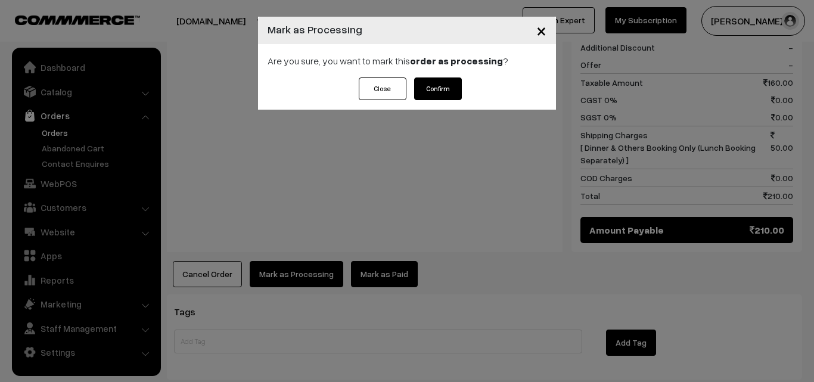
click at [444, 87] on button "Confirm" at bounding box center [438, 88] width 48 height 23
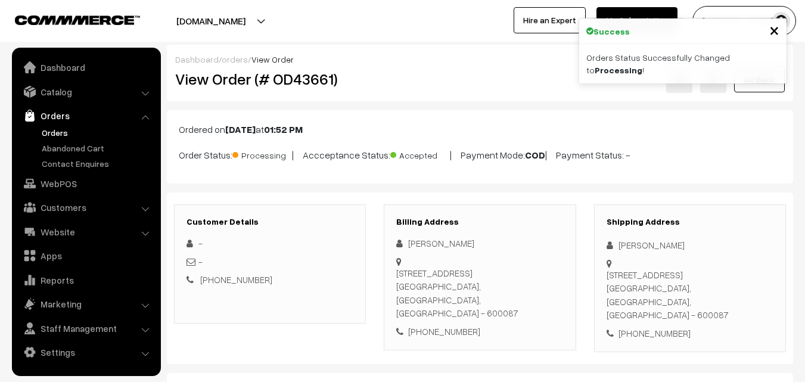
click at [436, 325] on div "[PHONE_NUMBER]" at bounding box center [479, 332] width 167 height 14
copy div "9940667677"
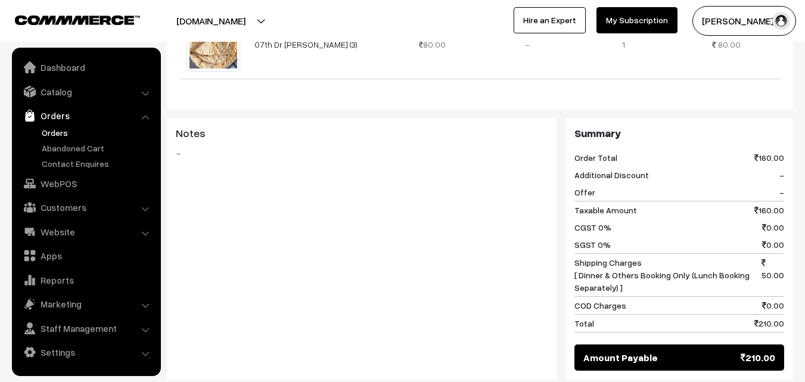
scroll to position [417, 0]
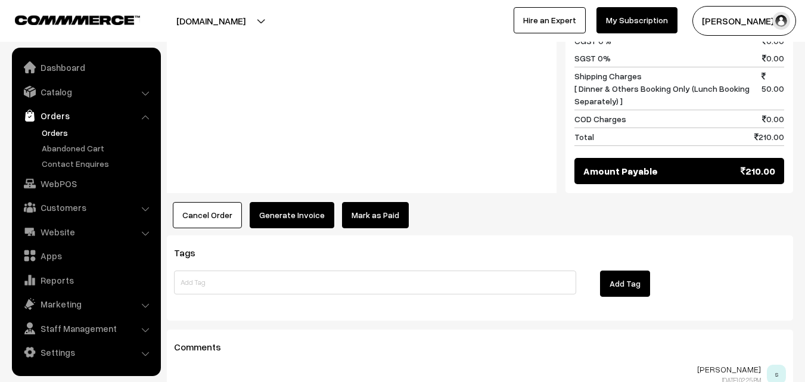
click at [292, 202] on button "Generate Invoice" at bounding box center [292, 215] width 85 height 26
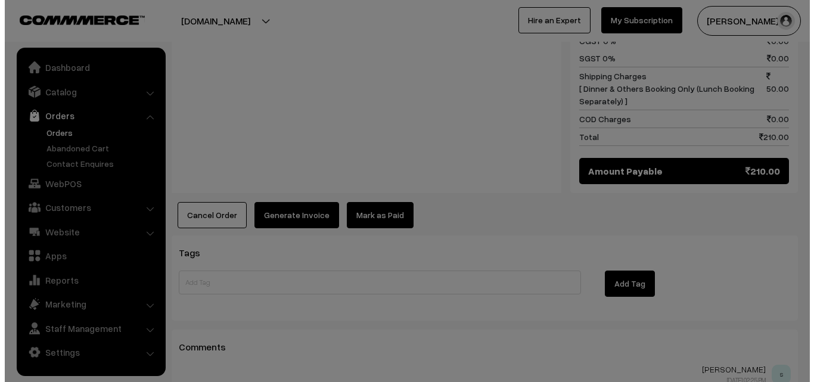
scroll to position [658, 0]
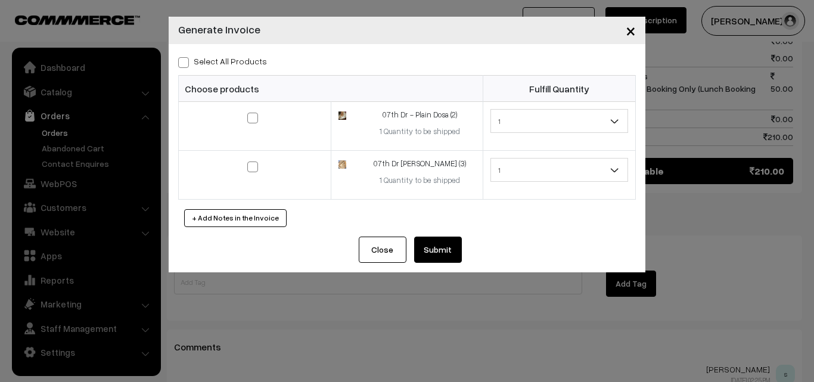
click at [238, 64] on label "Select All Products" at bounding box center [222, 61] width 89 height 13
click at [186, 64] on input "Select All Products" at bounding box center [182, 61] width 8 height 8
checkbox input "true"
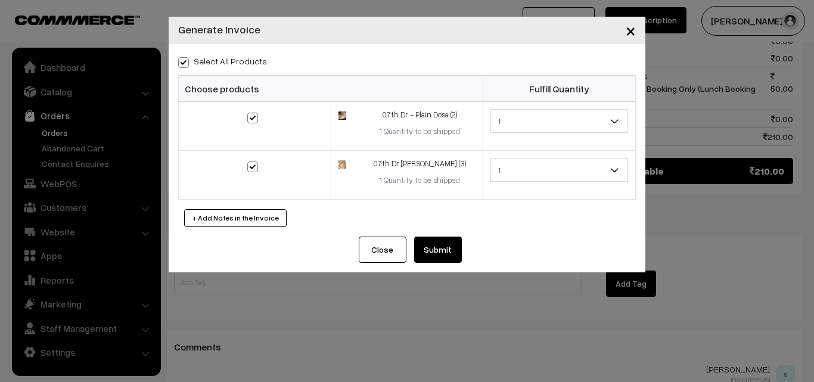
click at [442, 250] on button "Submit" at bounding box center [438, 250] width 48 height 26
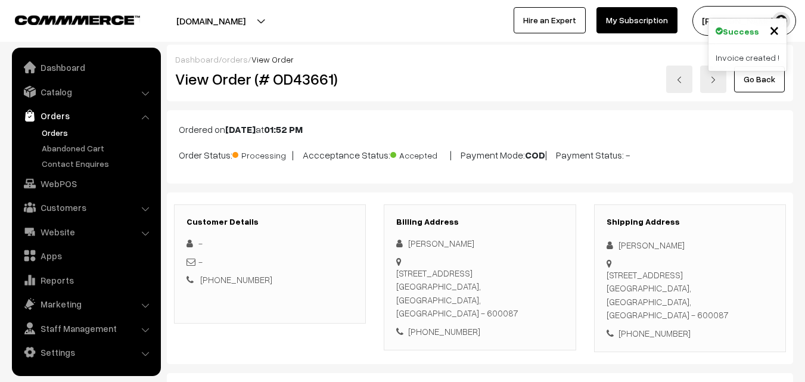
scroll to position [656, 0]
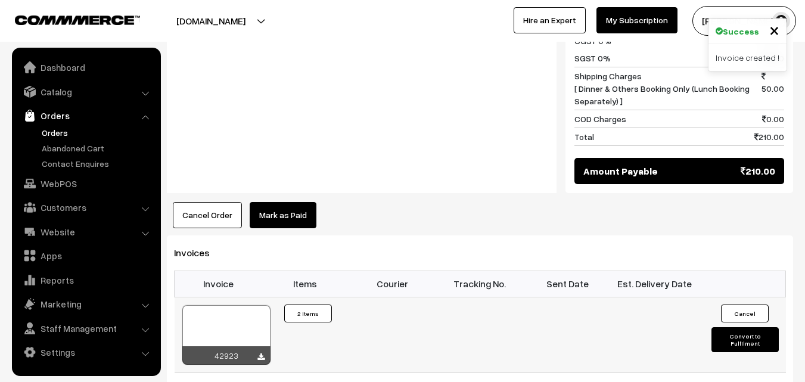
click at [200, 320] on div at bounding box center [226, 335] width 88 height 60
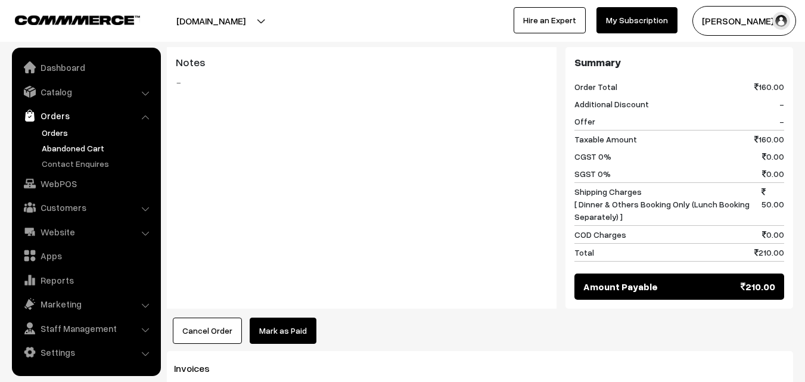
scroll to position [538, 0]
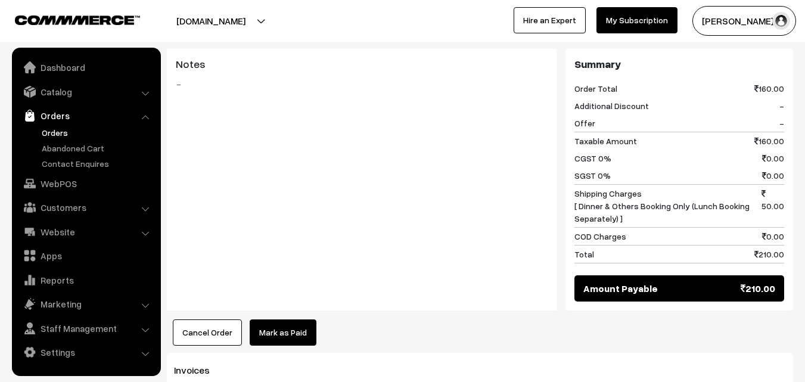
click at [60, 122] on link "Orders" at bounding box center [86, 115] width 142 height 21
click at [60, 132] on link "Orders" at bounding box center [98, 132] width 118 height 13
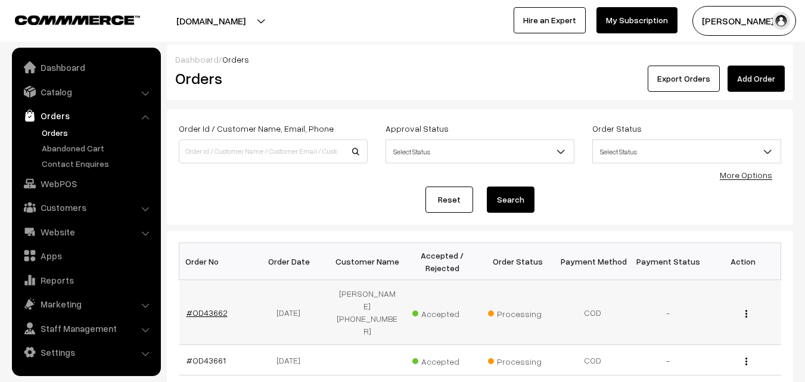
click at [199, 308] on link "#OD43662" at bounding box center [207, 313] width 41 height 10
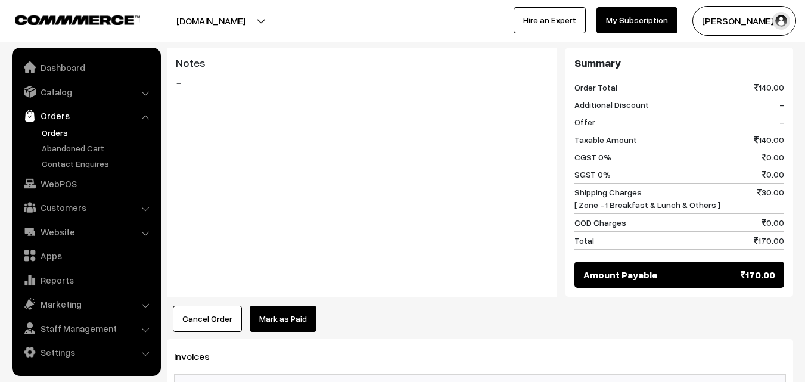
scroll to position [537, 0]
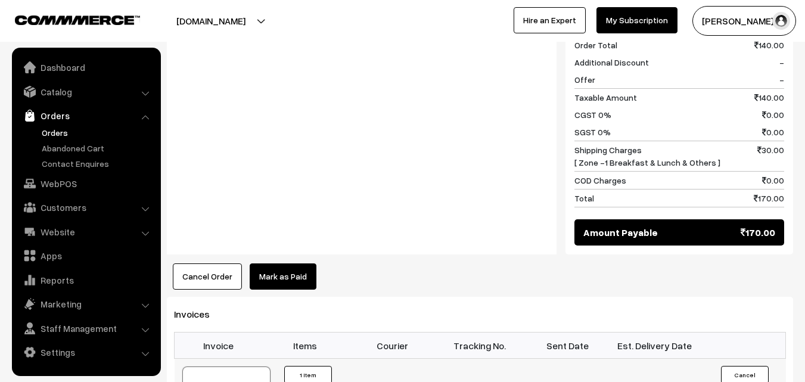
click at [71, 187] on link "WebPOS" at bounding box center [86, 183] width 142 height 21
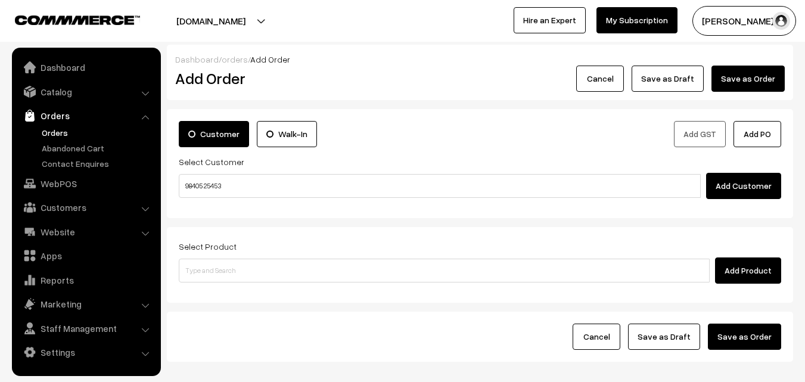
click at [215, 184] on input "98405 25453" at bounding box center [440, 186] width 522 height 24
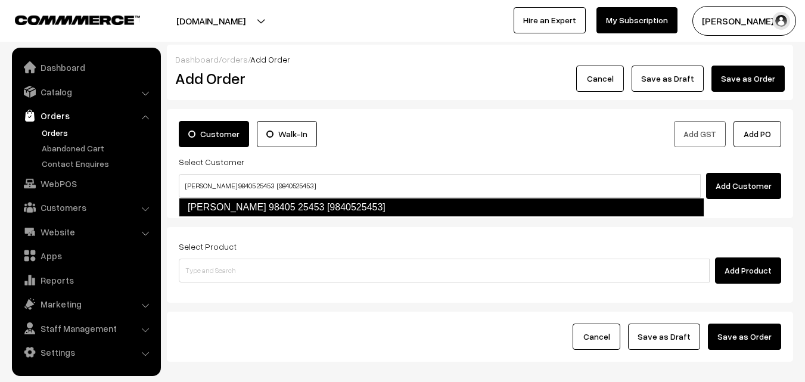
type input "[PERSON_NAME] 98405 25453 [9840525453]"
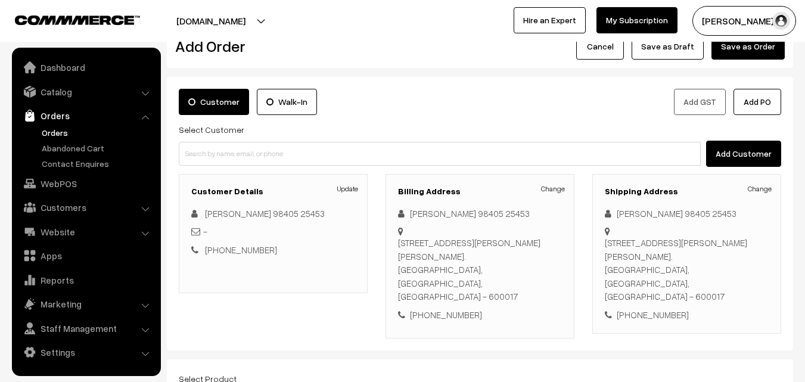
scroll to position [60, 0]
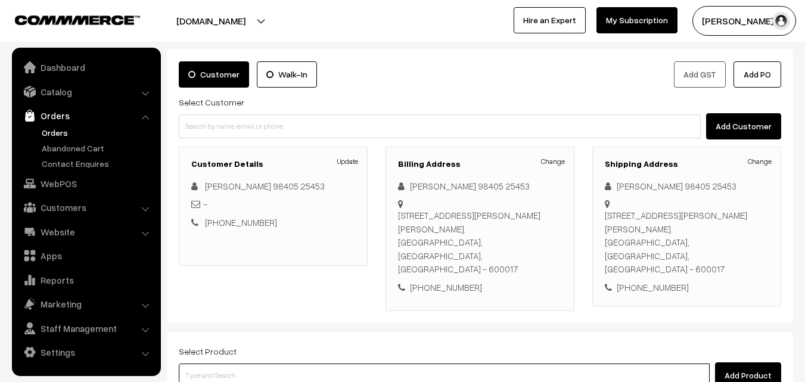
drag, startPoint x: 328, startPoint y: 358, endPoint x: 303, endPoint y: 340, distance: 30.8
click at [328, 364] on input at bounding box center [444, 376] width 531 height 24
type input "chapathi"
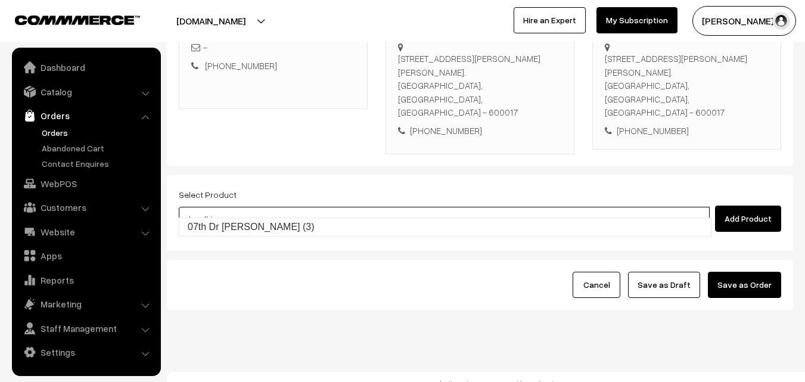
scroll to position [218, 0]
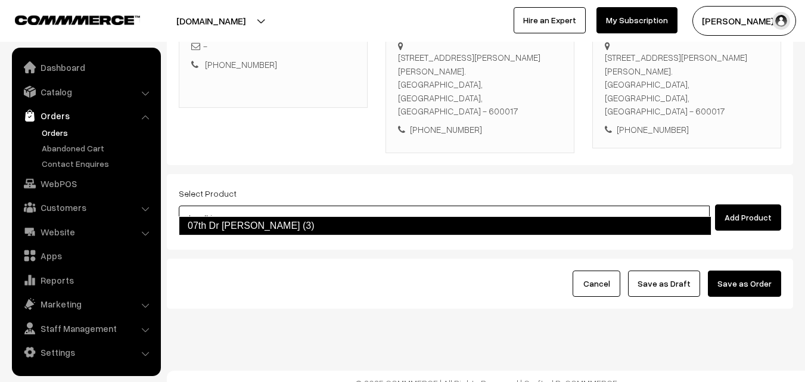
click at [280, 222] on link "07th Dr [PERSON_NAME] (3)" at bounding box center [445, 225] width 533 height 19
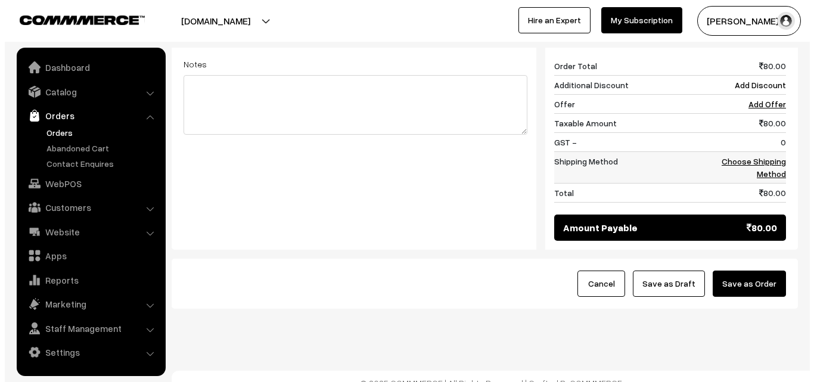
scroll to position [448, 0]
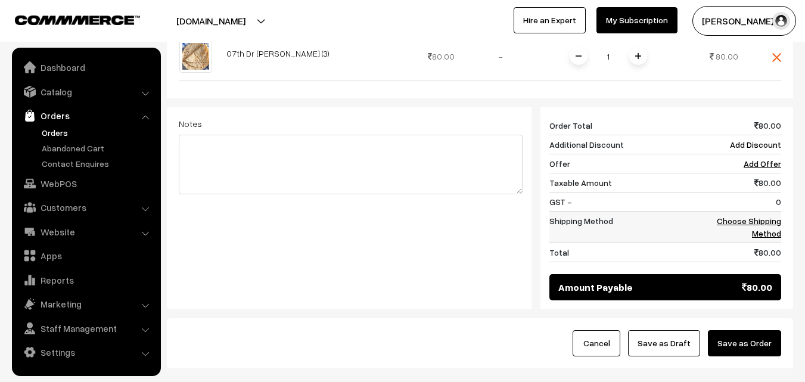
click at [767, 216] on link "Choose Shipping Method" at bounding box center [749, 227] width 64 height 23
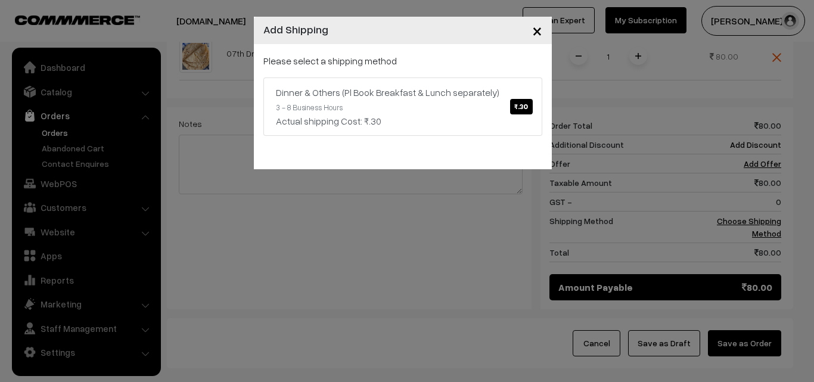
click at [352, 45] on div "Please select a shipping method [PERSON_NAME] & Others (Pl Book Breakfast & Lun…" at bounding box center [403, 106] width 298 height 125
click at [399, 106] on link "Dinner & Others (Pl Book Breakfast & Lunch separately) ₹.30 3 - 8 Business Hour…" at bounding box center [402, 106] width 279 height 58
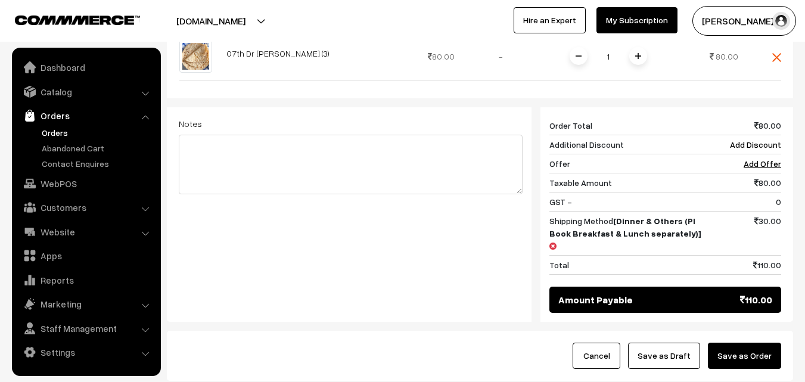
drag, startPoint x: 762, startPoint y: 318, endPoint x: 672, endPoint y: 319, distance: 90.6
click at [761, 343] on button "Save as Order" at bounding box center [744, 356] width 73 height 26
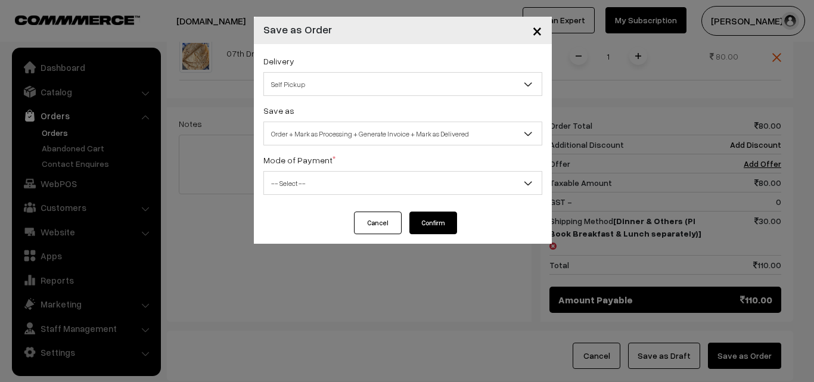
click at [339, 140] on span "Order + Mark as Processing + Generate Invoice + Mark as Delivered" at bounding box center [403, 133] width 278 height 21
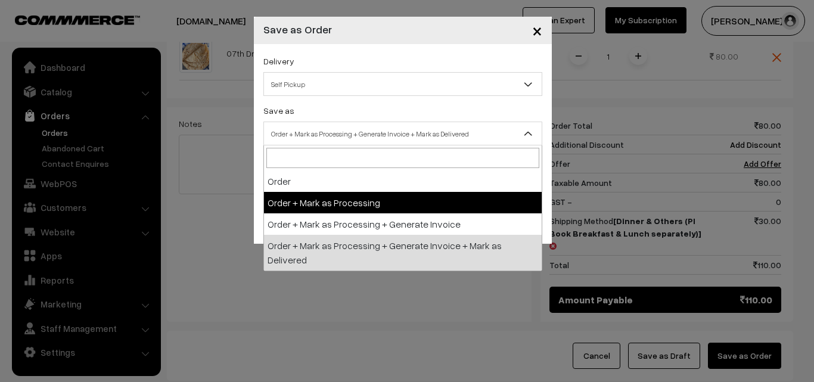
drag, startPoint x: 342, startPoint y: 201, endPoint x: 344, endPoint y: 211, distance: 9.8
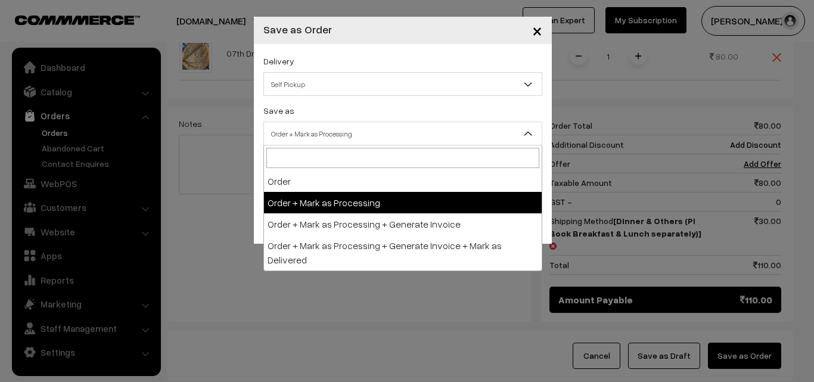
click at [347, 141] on span "Order + Mark as Processing" at bounding box center [403, 133] width 278 height 21
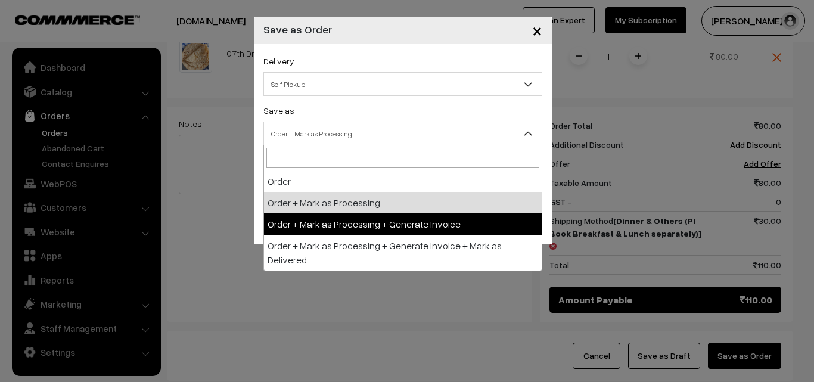
select select "3"
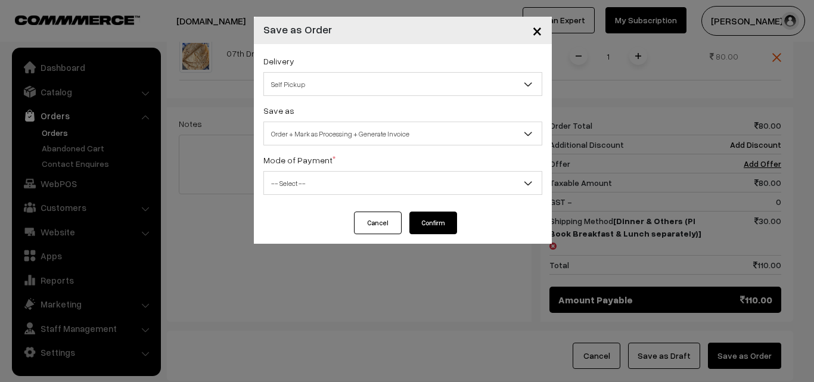
click at [333, 161] on sup "*" at bounding box center [334, 158] width 3 height 8
click at [327, 194] on span "-- Select --" at bounding box center [402, 183] width 279 height 24
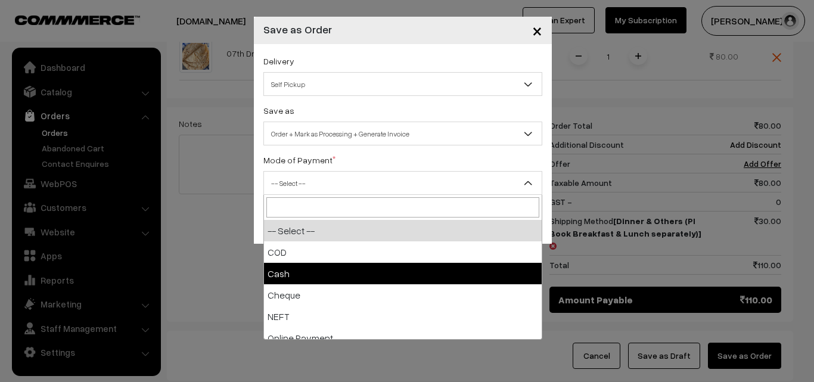
select select "1"
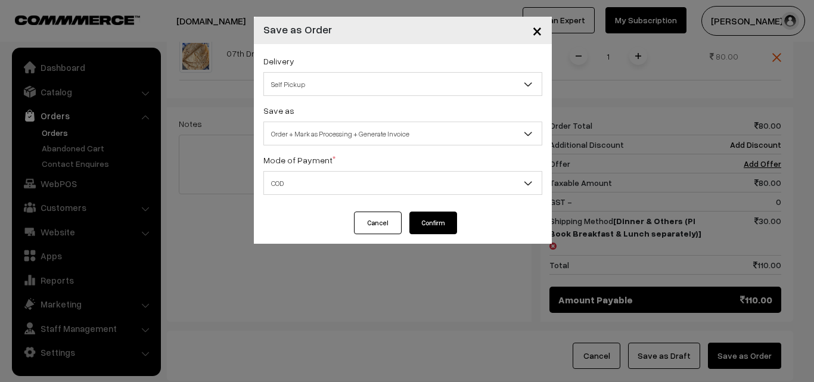
click at [437, 224] on button "Confirm" at bounding box center [434, 223] width 48 height 23
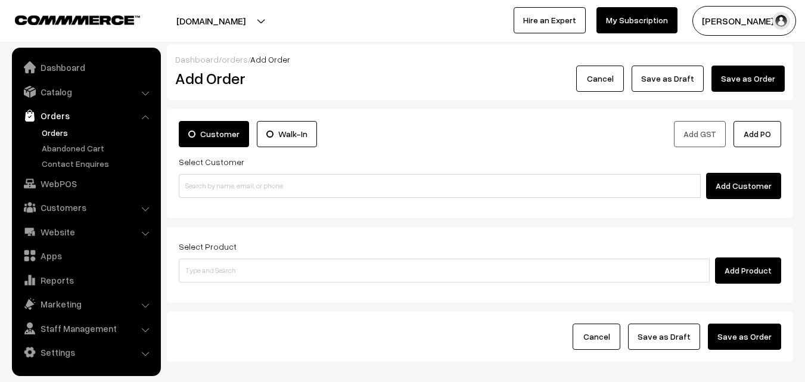
click at [56, 135] on link "Orders" at bounding box center [98, 132] width 118 height 13
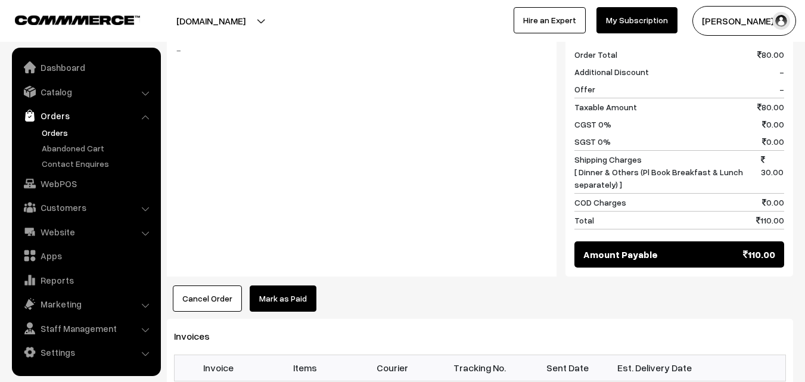
scroll to position [656, 0]
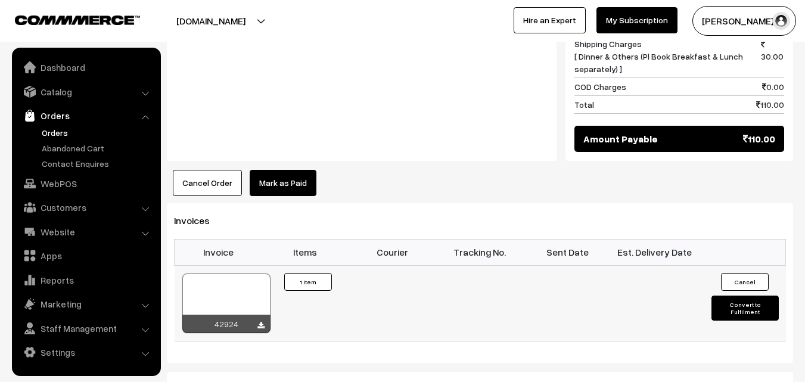
click at [221, 286] on div at bounding box center [226, 304] width 88 height 60
click at [58, 133] on link "Orders" at bounding box center [98, 132] width 118 height 13
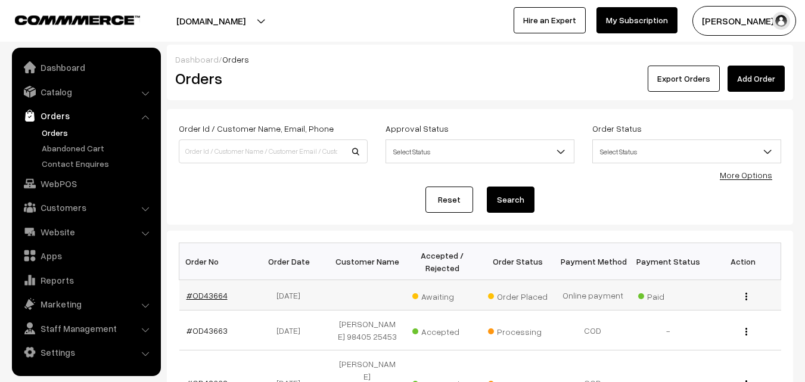
click at [213, 290] on link "#OD43664" at bounding box center [207, 295] width 41 height 10
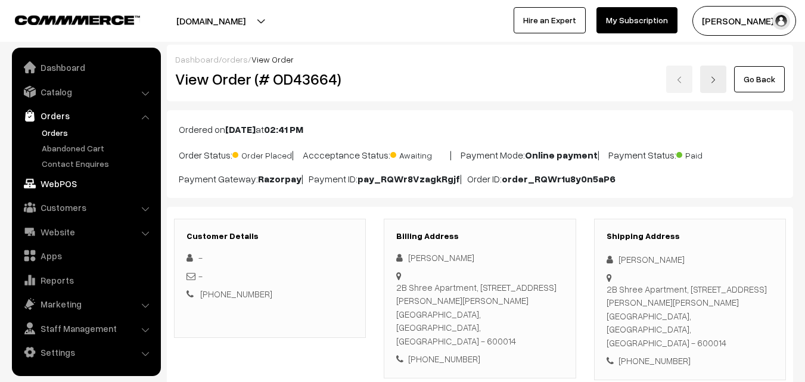
scroll to position [179, 0]
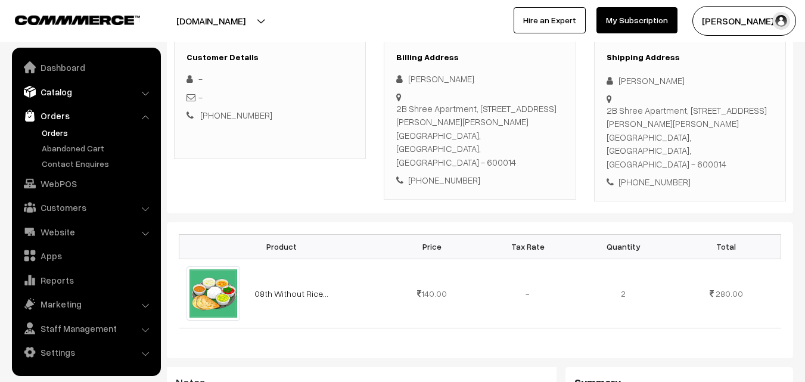
click at [57, 92] on link "Catalog" at bounding box center [86, 91] width 142 height 21
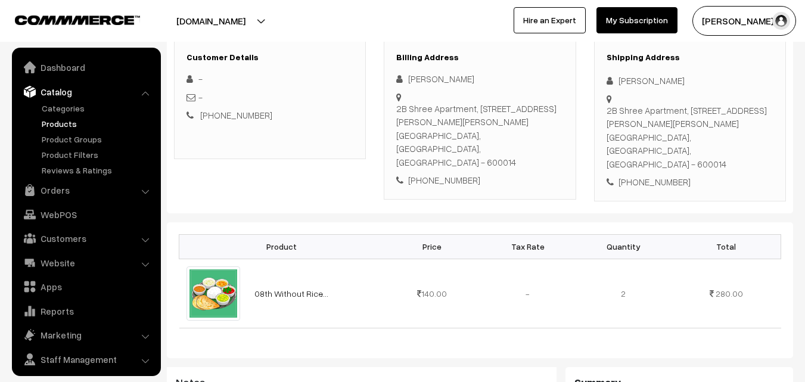
click at [68, 125] on link "Products" at bounding box center [98, 123] width 118 height 13
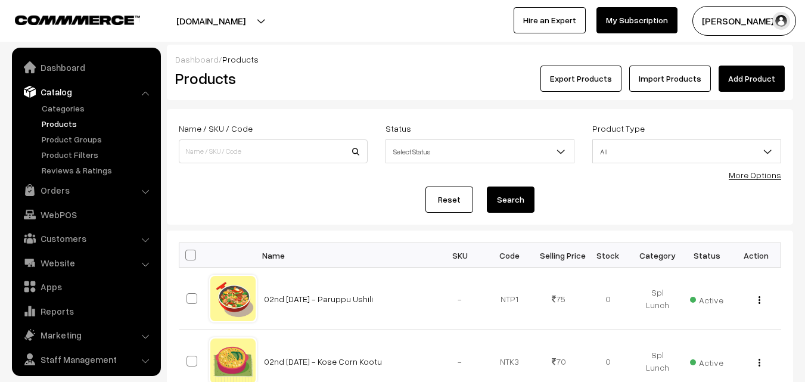
scroll to position [30, 0]
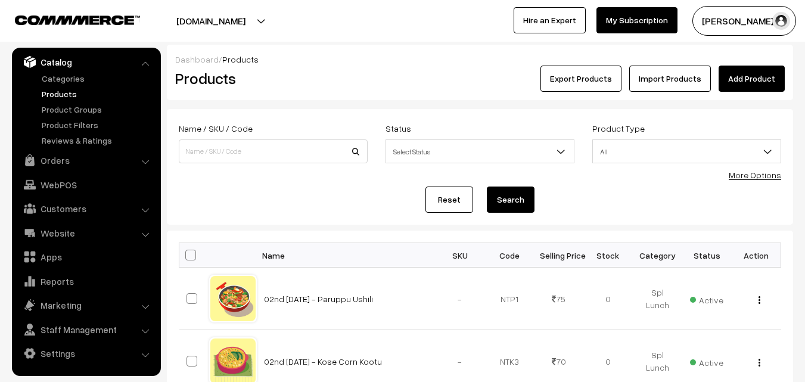
click at [755, 178] on link "More Options" at bounding box center [755, 175] width 52 height 10
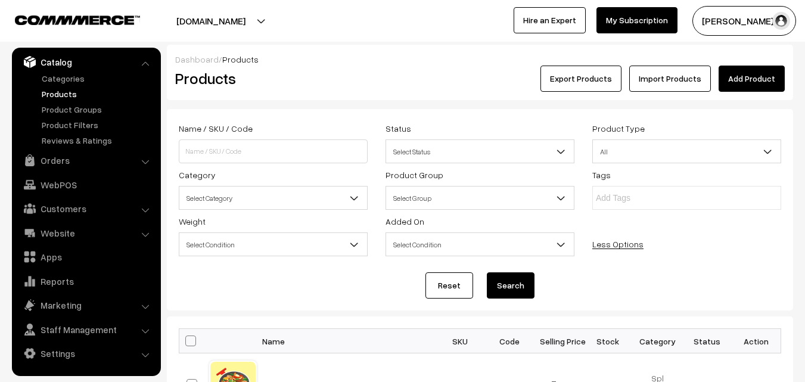
click at [224, 200] on span "Select Category" at bounding box center [273, 198] width 188 height 21
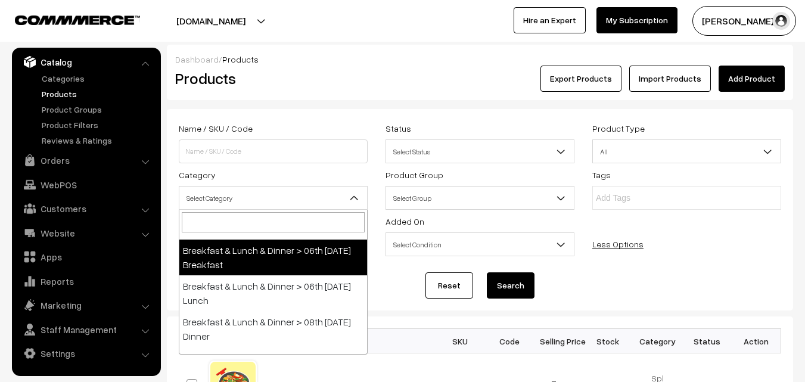
scroll to position [298, 0]
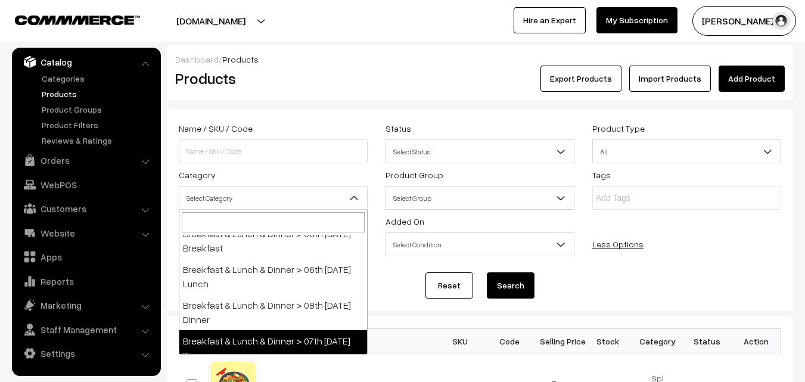
select select "68"
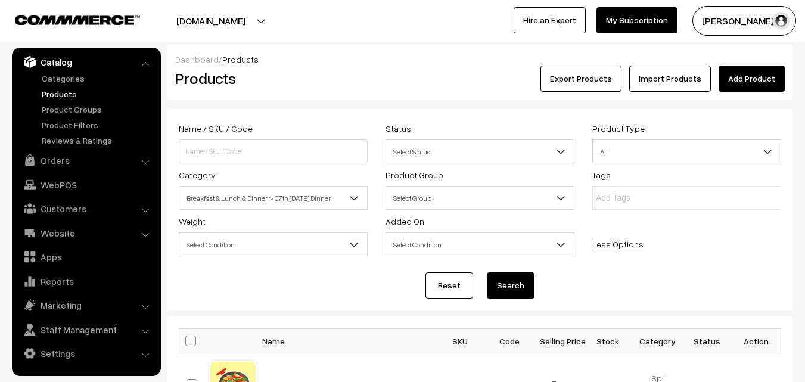
click at [503, 287] on button "Search" at bounding box center [511, 285] width 48 height 26
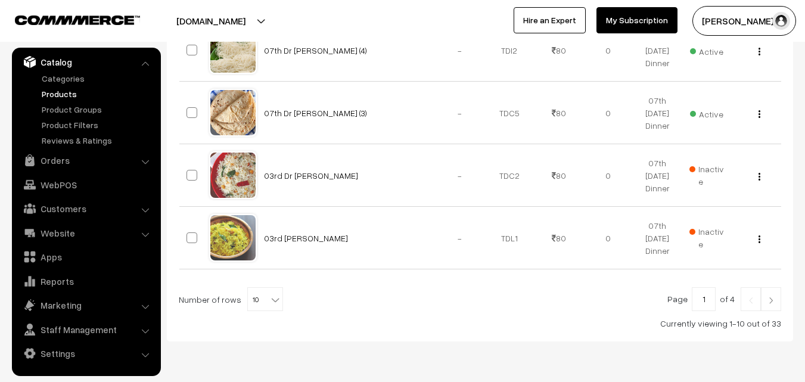
scroll to position [747, 0]
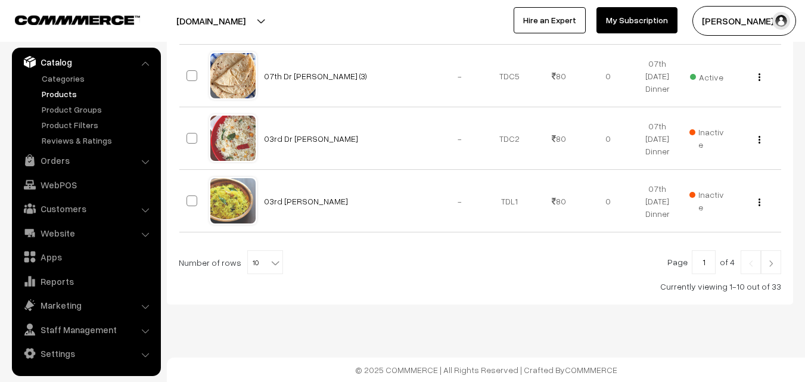
click at [273, 263] on b at bounding box center [275, 263] width 12 height 12
select select "100"
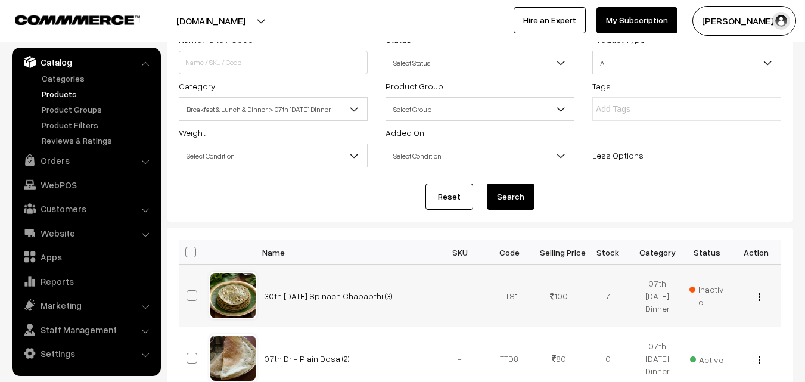
scroll to position [119, 0]
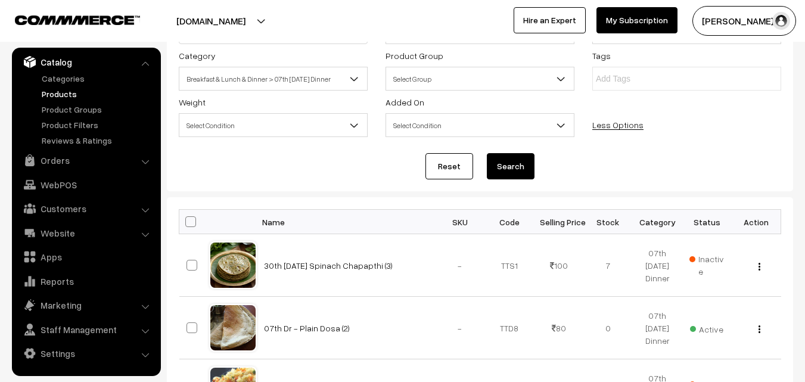
click at [190, 215] on th at bounding box center [194, 222] width 30 height 24
click at [194, 221] on span at bounding box center [190, 221] width 11 height 11
click at [187, 221] on input "checkbox" at bounding box center [183, 222] width 8 height 8
checkbox input "true"
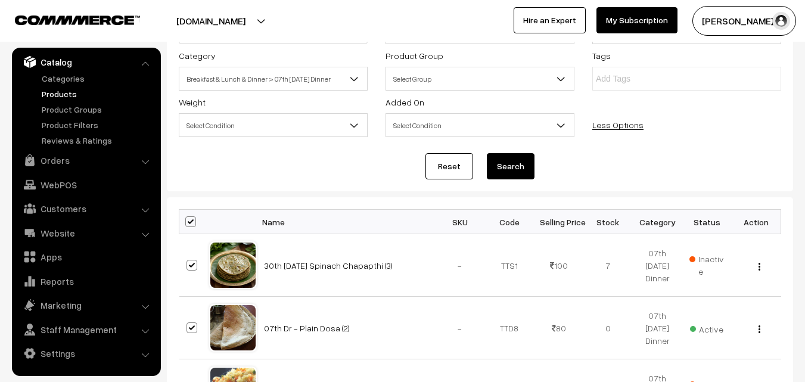
checkbox input "true"
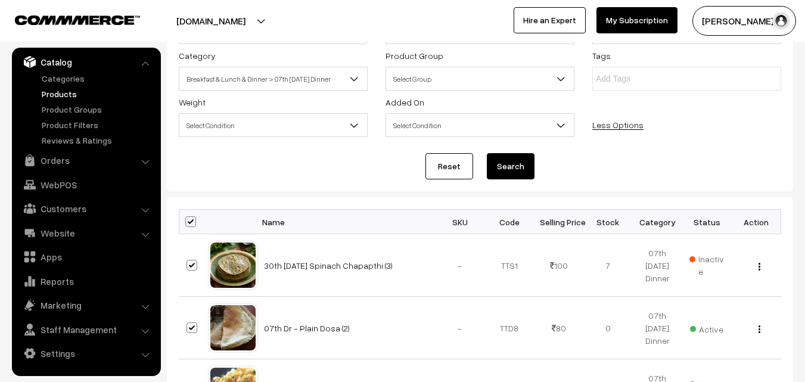
checkbox input "true"
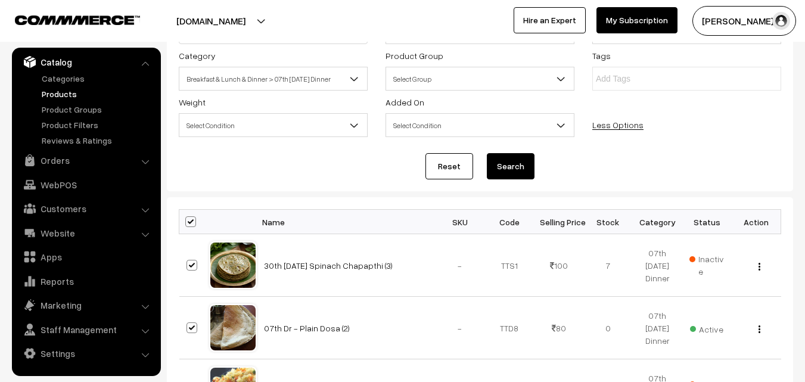
checkbox input "true"
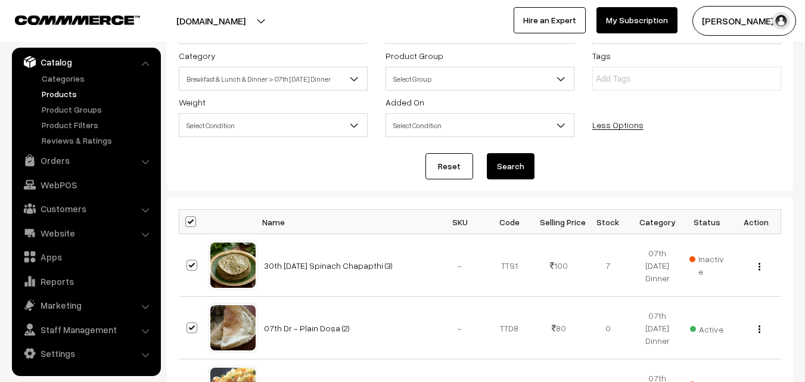
checkbox input "true"
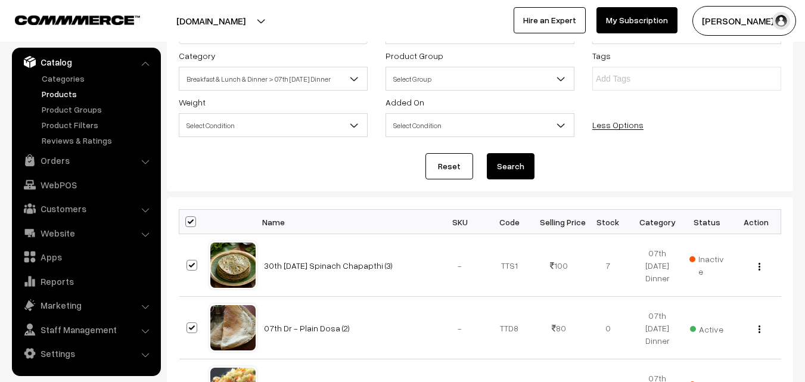
checkbox input "true"
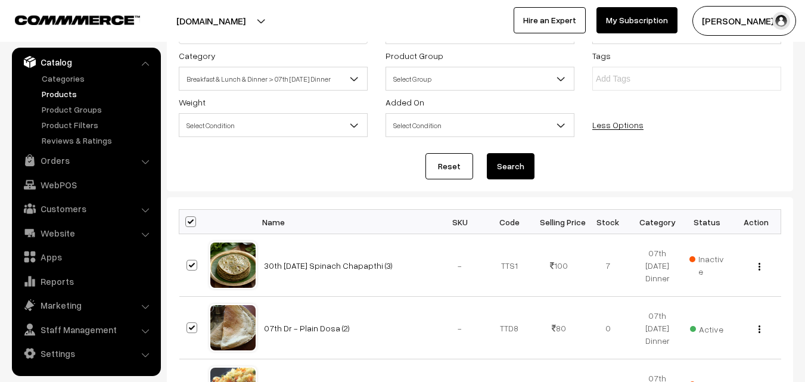
checkbox input "true"
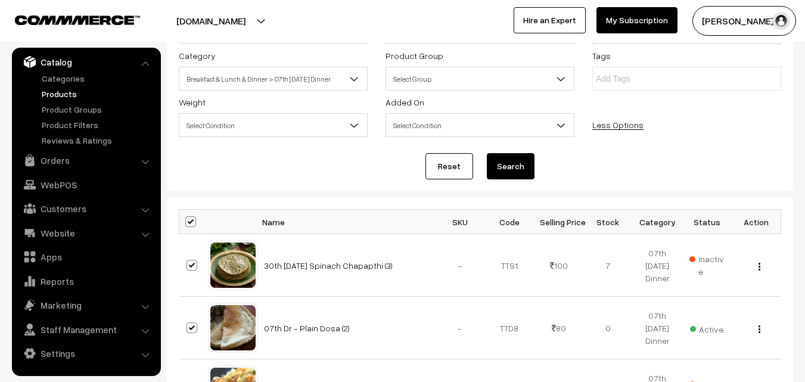
checkbox input "true"
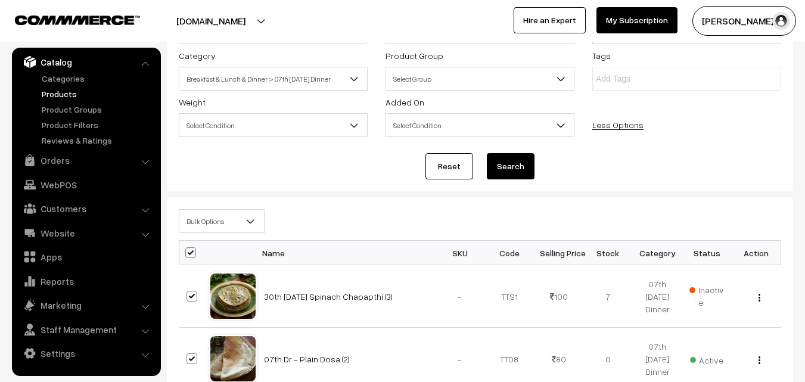
click at [203, 222] on span "Bulk Options" at bounding box center [221, 221] width 85 height 21
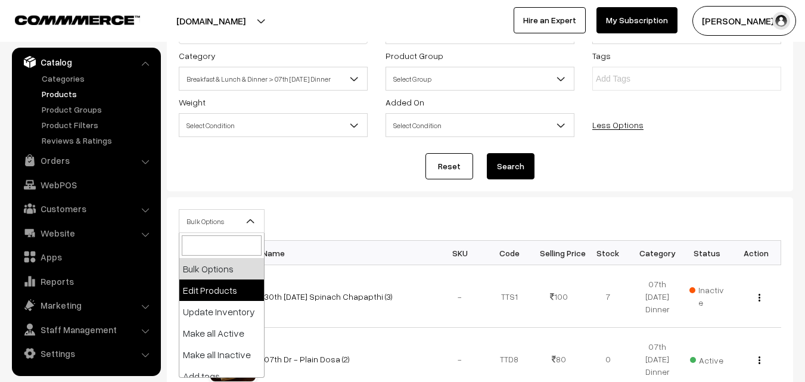
select select "editProduct"
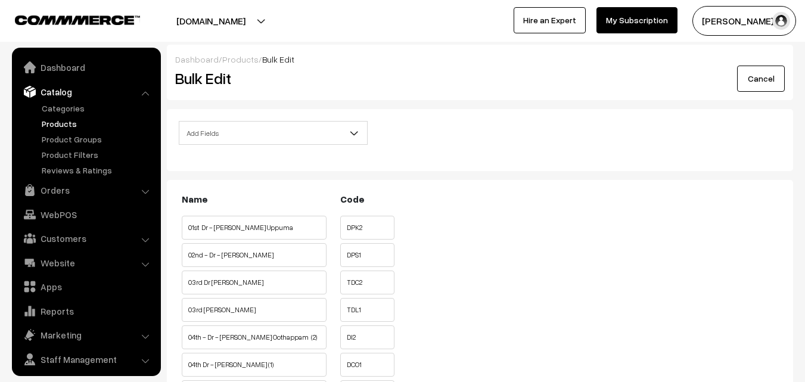
scroll to position [30, 0]
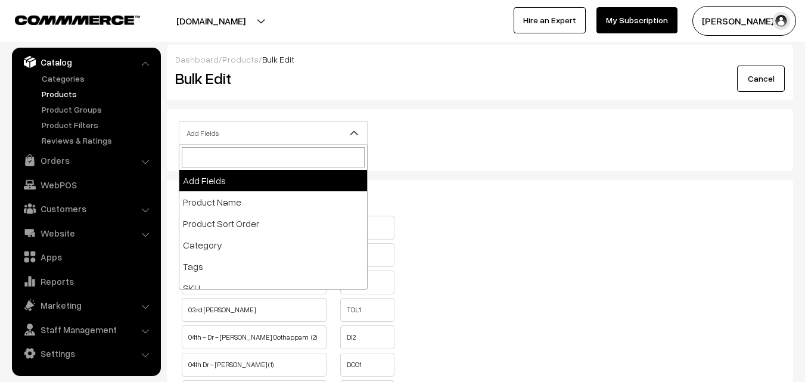
click at [220, 134] on span "Add Fields" at bounding box center [273, 133] width 188 height 21
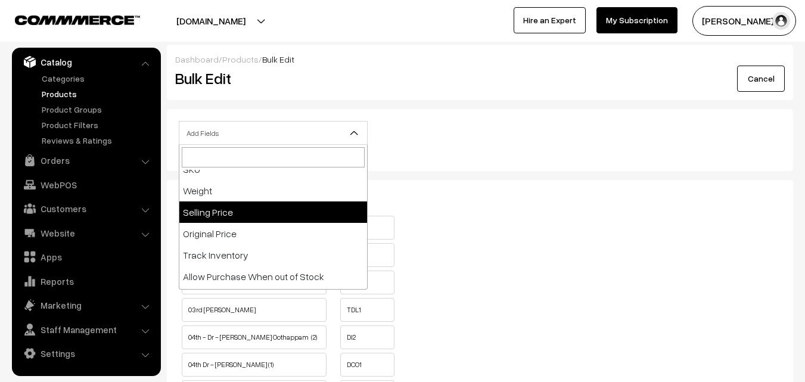
scroll to position [119, 0]
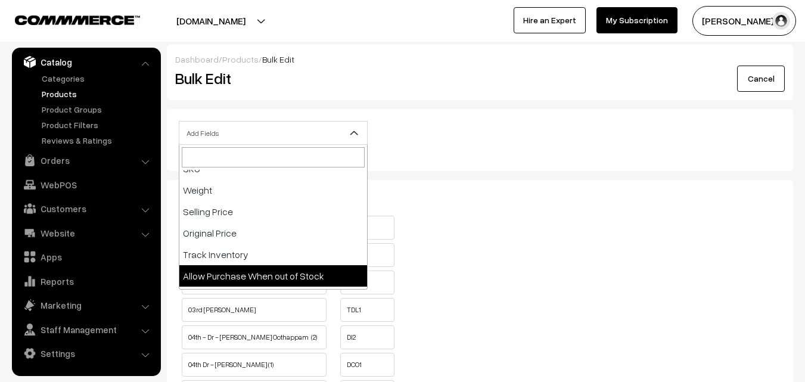
select select "allow-purchase"
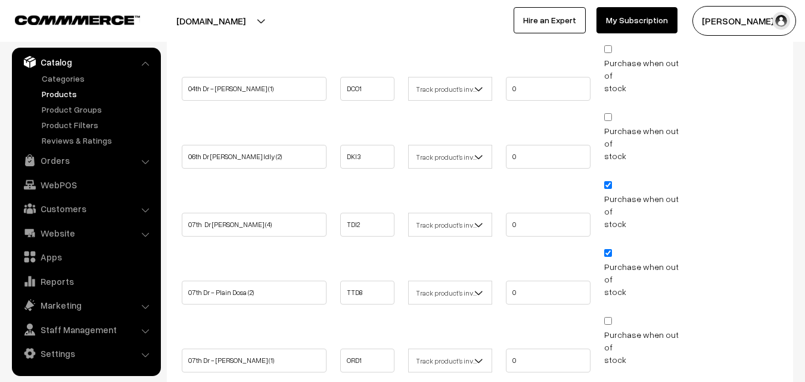
scroll to position [537, 0]
click at [609, 183] on input "Purchase when out of stock" at bounding box center [608, 187] width 8 height 8
checkbox input "false"
click at [609, 251] on input "Purchase when out of stock" at bounding box center [608, 255] width 8 height 8
checkbox input "false"
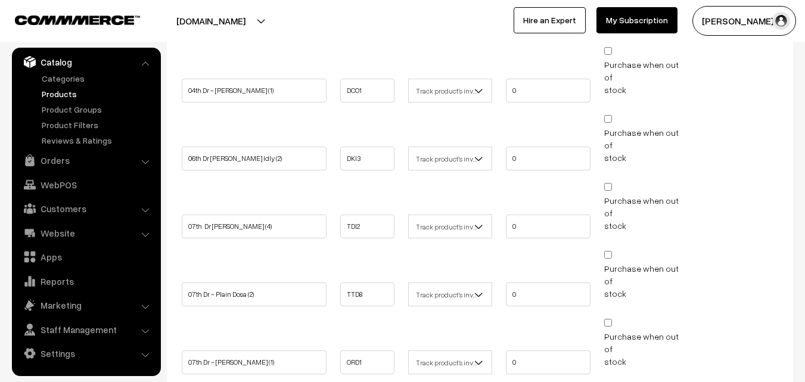
drag, startPoint x: 610, startPoint y: 324, endPoint x: 601, endPoint y: 323, distance: 9.6
checkbox input "false"
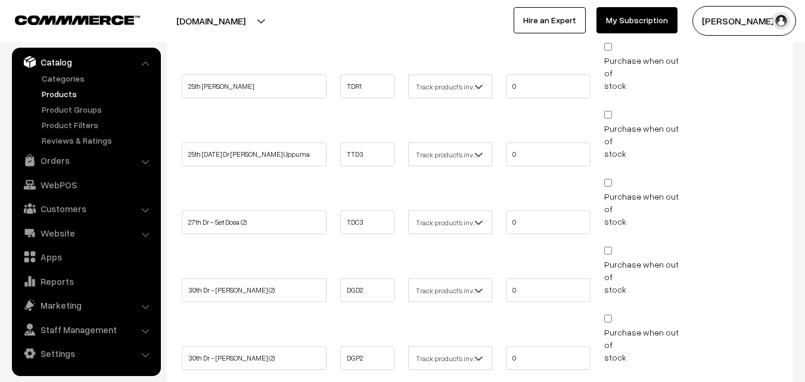
scroll to position [1788, 0]
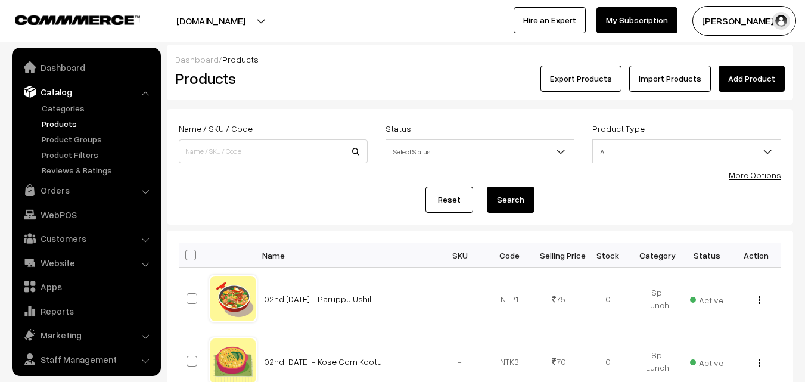
scroll to position [30, 0]
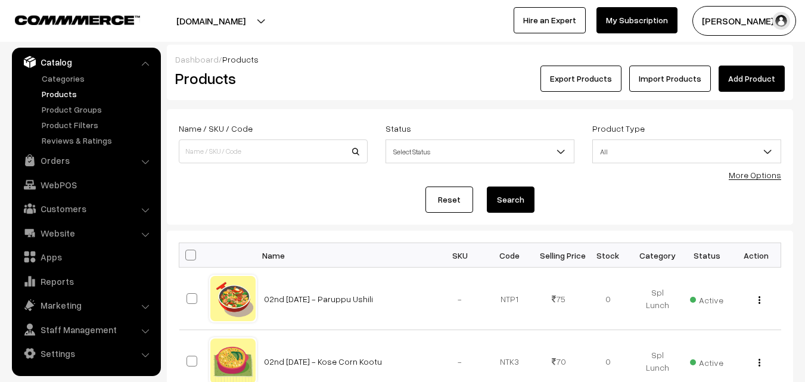
click at [71, 91] on link "Products" at bounding box center [98, 94] width 118 height 13
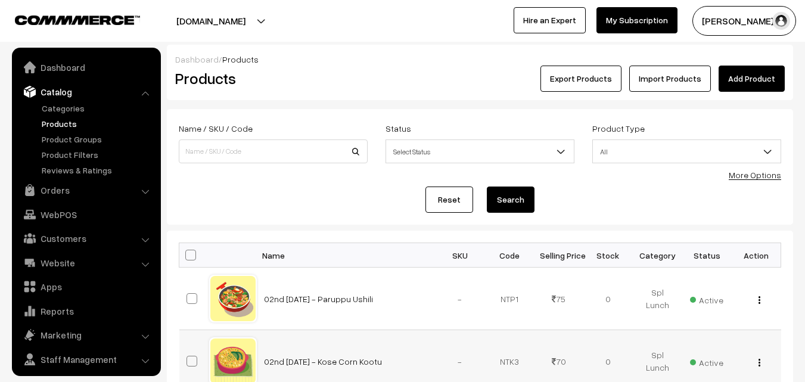
scroll to position [30, 0]
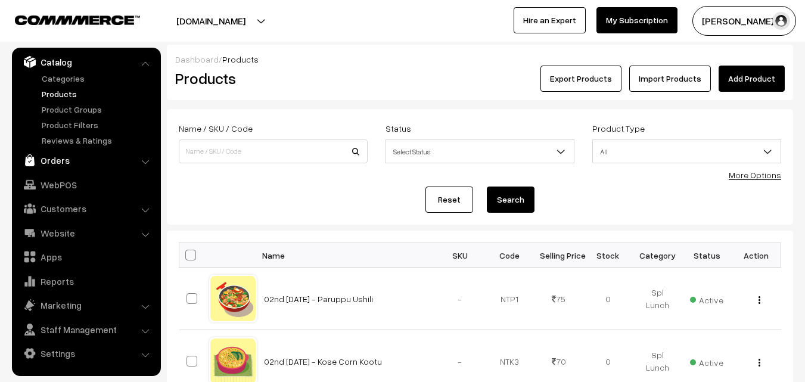
click at [52, 163] on link "Orders" at bounding box center [86, 160] width 142 height 21
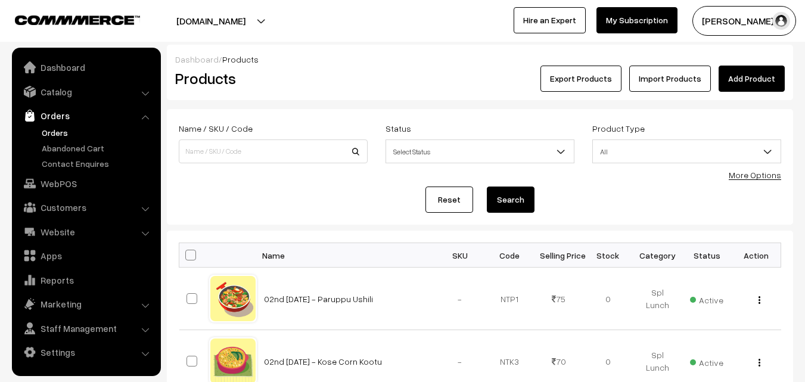
click at [66, 129] on link "Orders" at bounding box center [98, 132] width 118 height 13
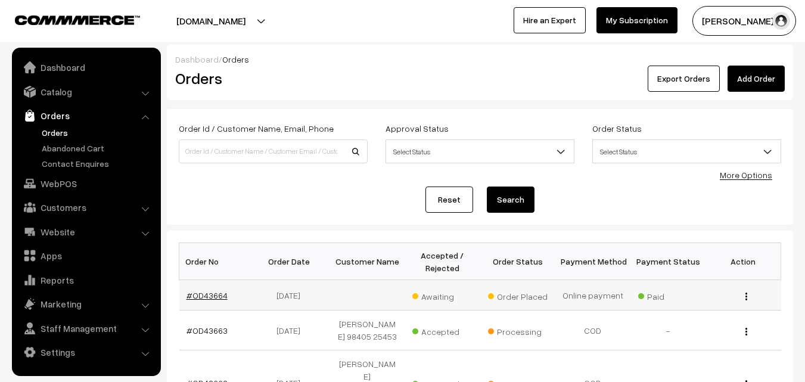
click at [200, 297] on link "#OD43664" at bounding box center [207, 295] width 41 height 10
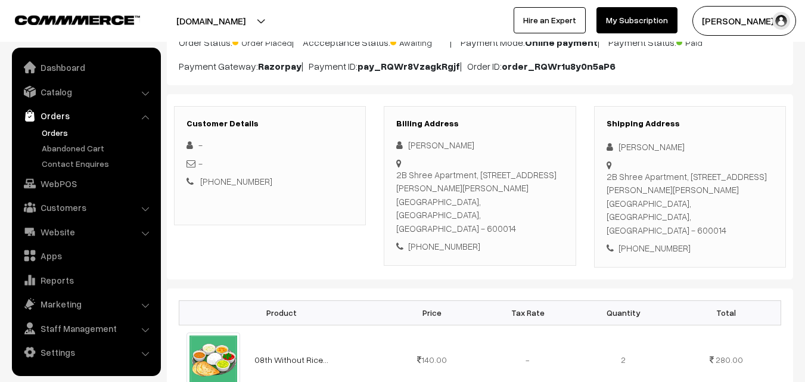
scroll to position [119, 0]
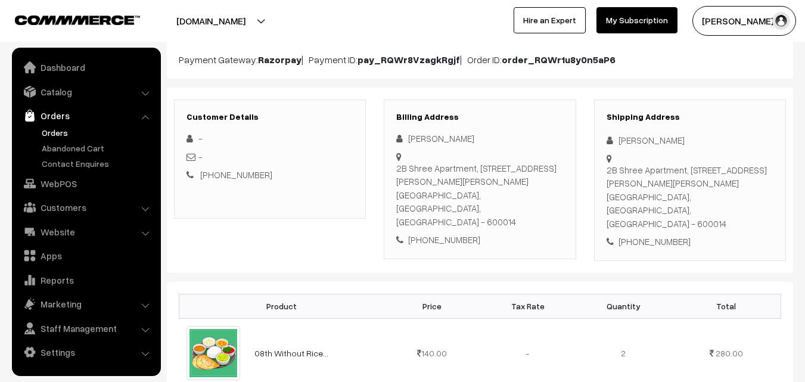
click at [449, 233] on div "+91 9923449206" at bounding box center [479, 240] width 167 height 14
copy div "9923449206"
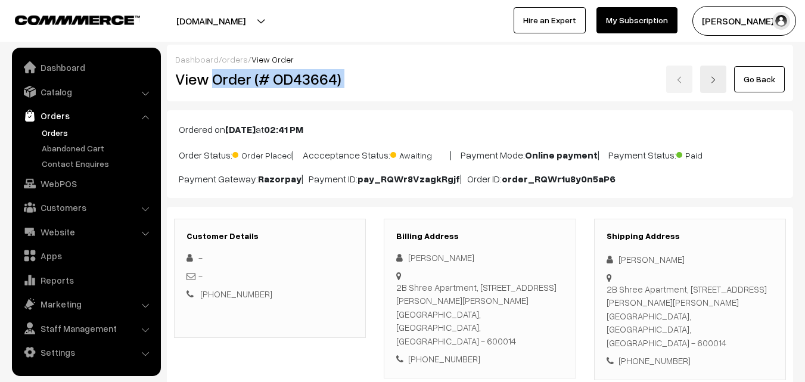
drag, startPoint x: 213, startPoint y: 80, endPoint x: 480, endPoint y: 96, distance: 266.9
click at [489, 82] on div "View Order (# OD43664) Go Back" at bounding box center [480, 79] width 628 height 27
copy div "Order (# OD43664)"
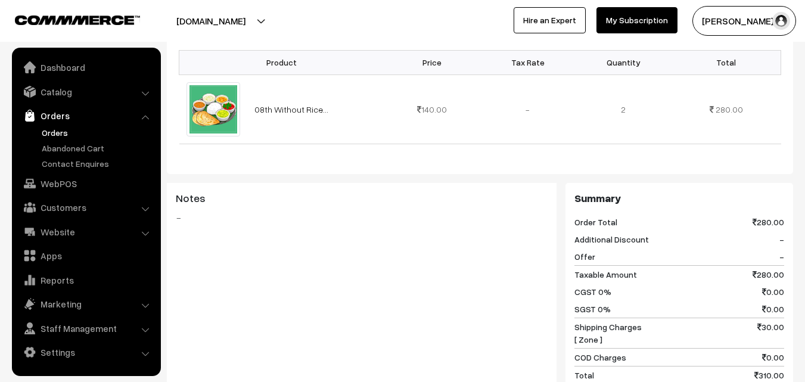
scroll to position [477, 0]
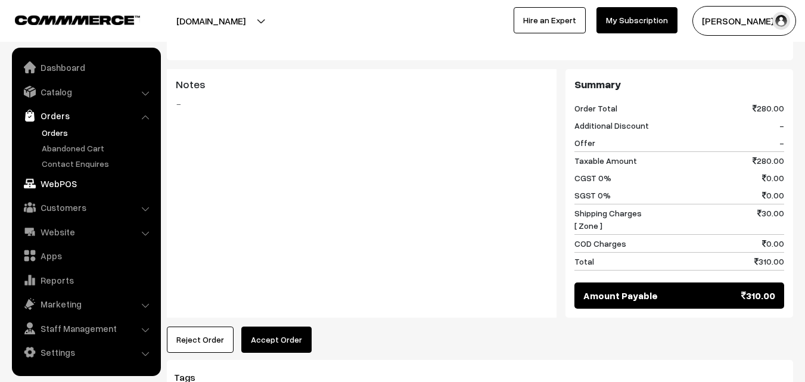
click at [60, 184] on link "WebPOS" at bounding box center [86, 183] width 142 height 21
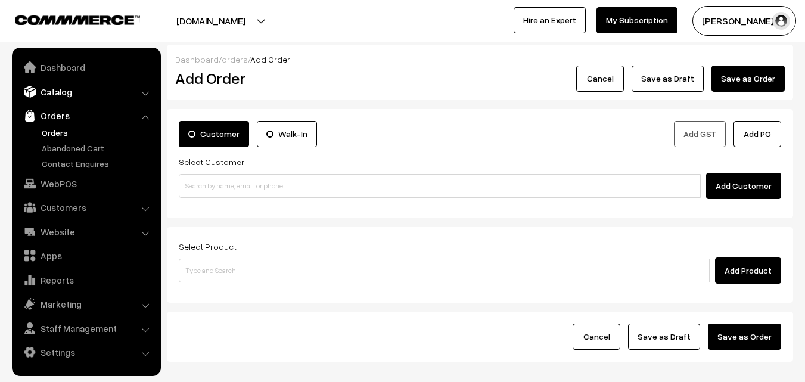
click at [72, 92] on link "Catalog" at bounding box center [86, 91] width 142 height 21
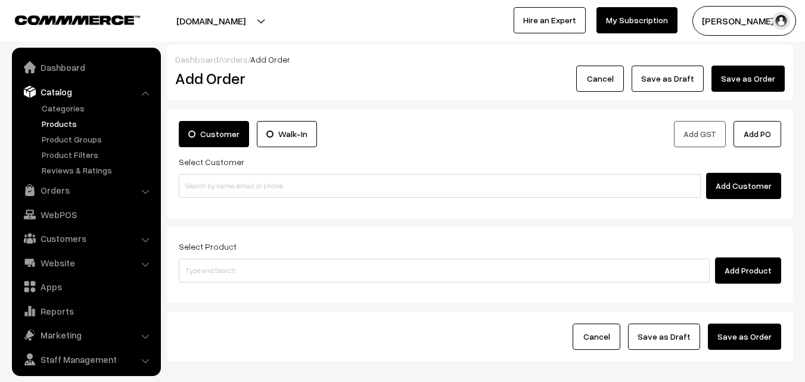
click at [69, 122] on link "Products" at bounding box center [98, 123] width 118 height 13
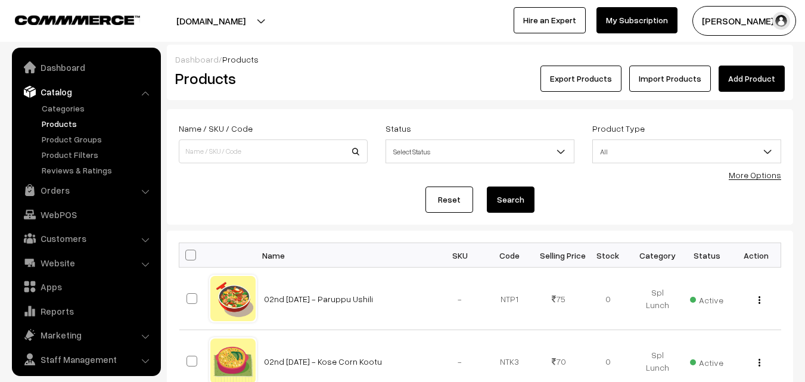
scroll to position [30, 0]
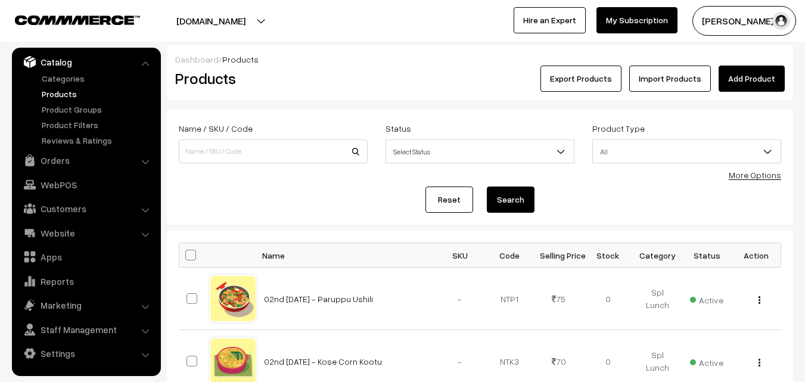
click at [755, 172] on div "More Options" at bounding box center [755, 175] width 52 height 13
drag, startPoint x: 753, startPoint y: 174, endPoint x: 631, endPoint y: 162, distance: 122.8
click at [753, 175] on link "More Options" at bounding box center [755, 175] width 52 height 10
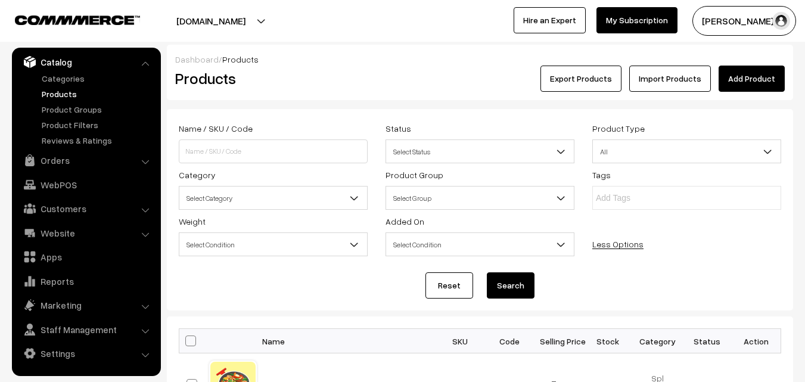
click at [225, 196] on span "Select Category" at bounding box center [273, 198] width 188 height 21
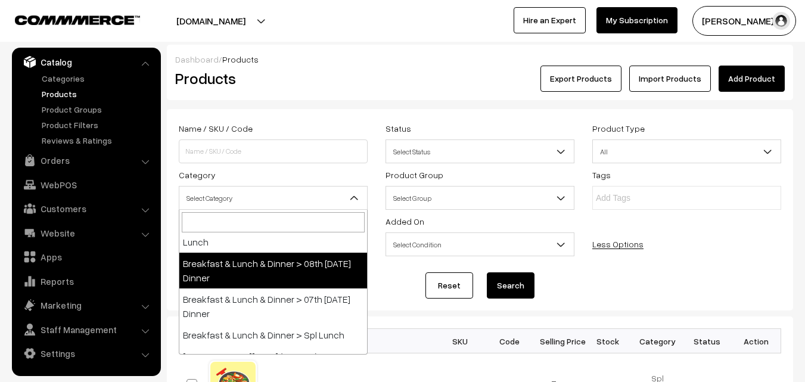
scroll to position [358, 0]
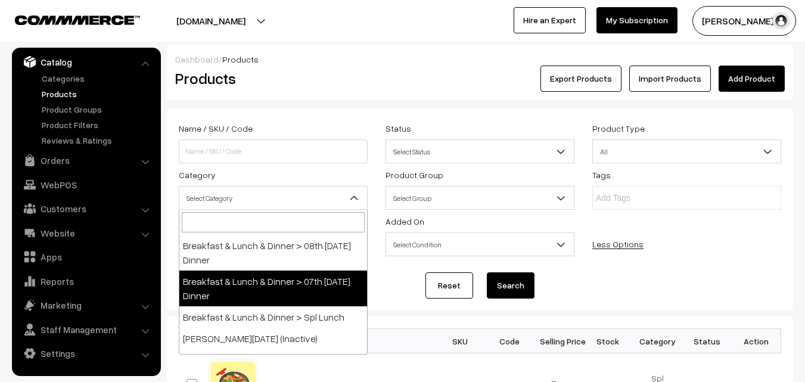
select select "68"
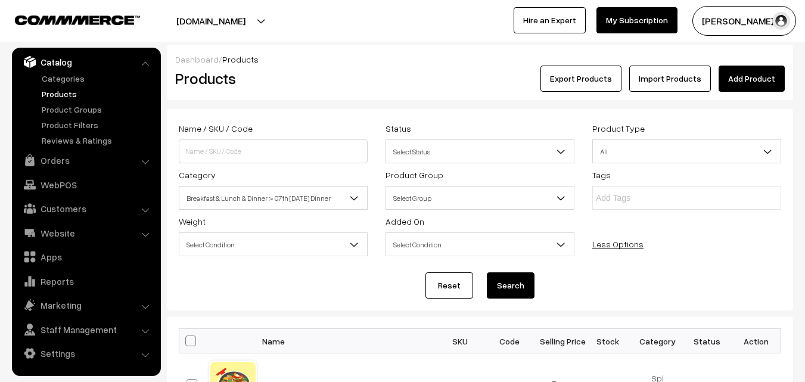
click at [506, 286] on button "Search" at bounding box center [511, 285] width 48 height 26
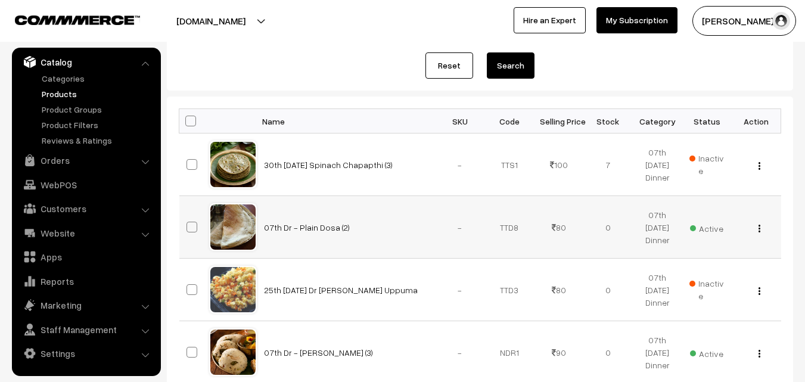
scroll to position [238, 0]
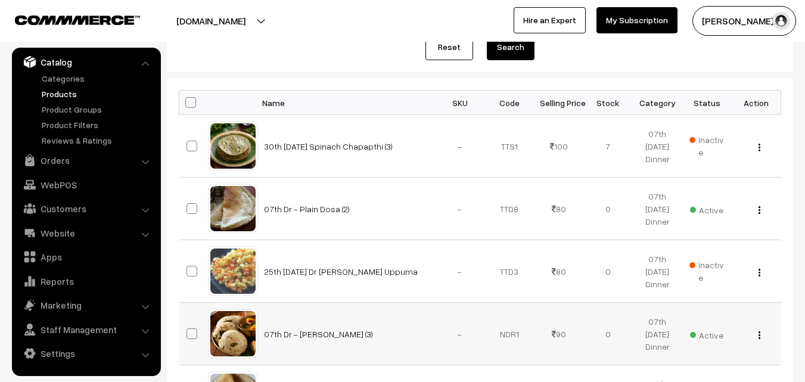
click at [761, 333] on button "button" at bounding box center [759, 335] width 3 height 10
click at [709, 370] on link "Edit" at bounding box center [706, 378] width 101 height 26
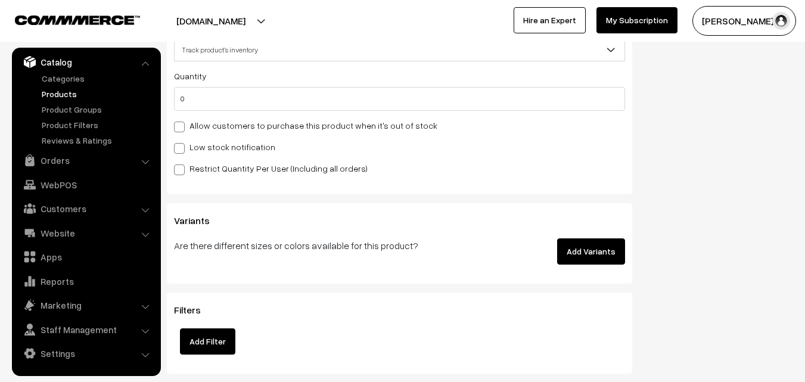
scroll to position [954, 0]
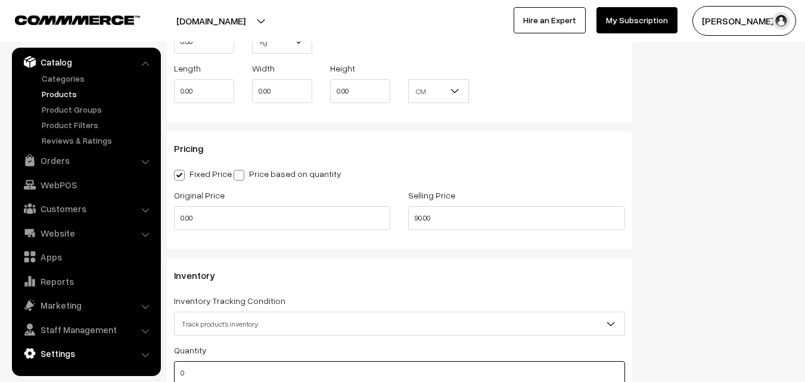
drag, startPoint x: 225, startPoint y: 372, endPoint x: 82, endPoint y: 362, distance: 142.8
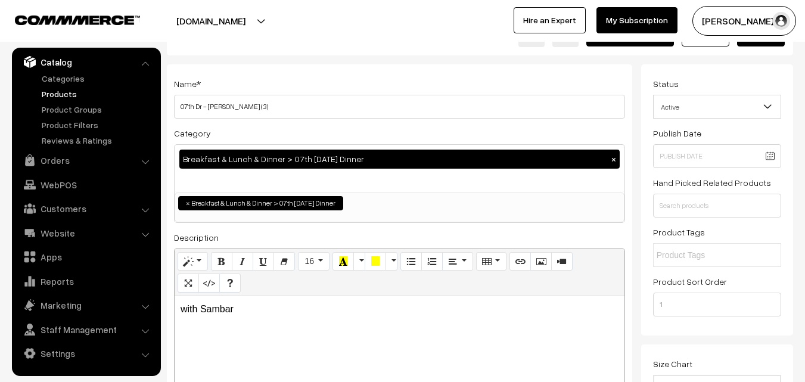
scroll to position [0, 0]
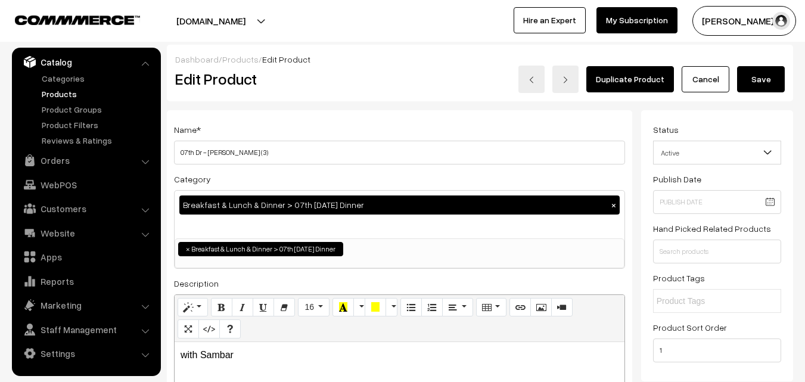
type input "2"
click at [761, 82] on button "Save" at bounding box center [761, 79] width 48 height 26
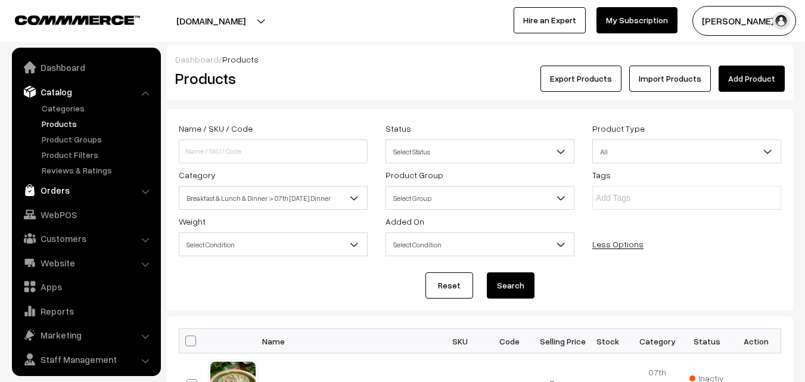
scroll to position [30, 0]
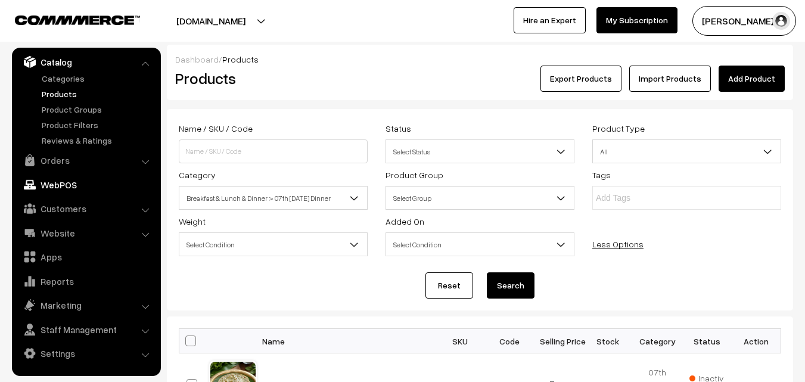
click at [68, 182] on link "WebPOS" at bounding box center [86, 184] width 142 height 21
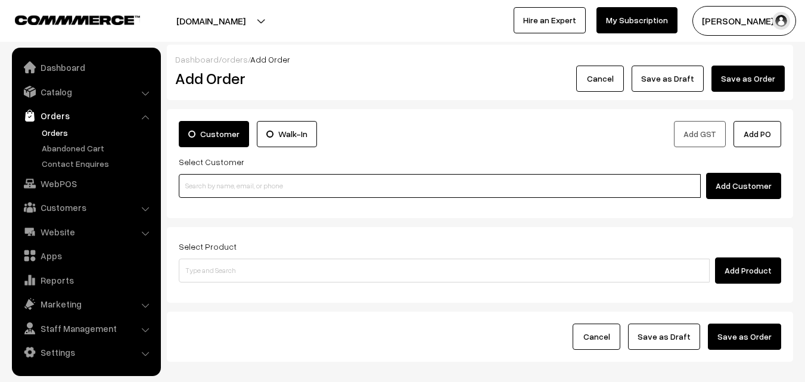
click at [204, 193] on input at bounding box center [440, 186] width 522 height 24
paste input "82200 12111"
type input "82200 12111"
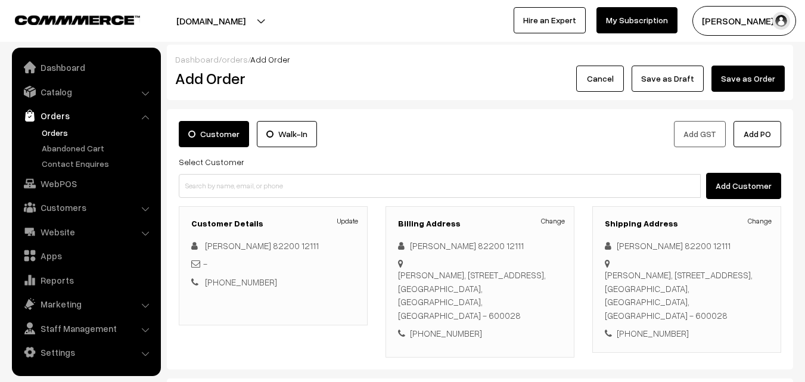
scroll to position [60, 0]
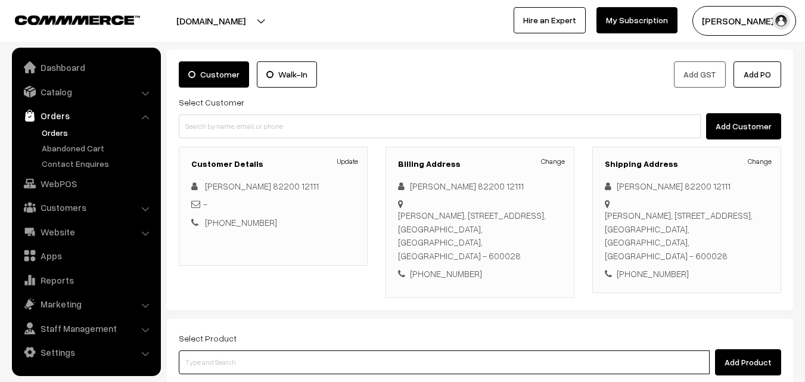
click at [296, 351] on input at bounding box center [444, 363] width 531 height 24
type input "Rava i"
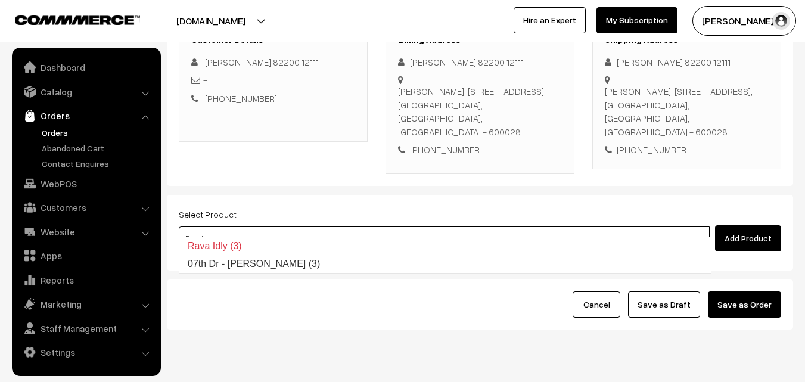
scroll to position [204, 0]
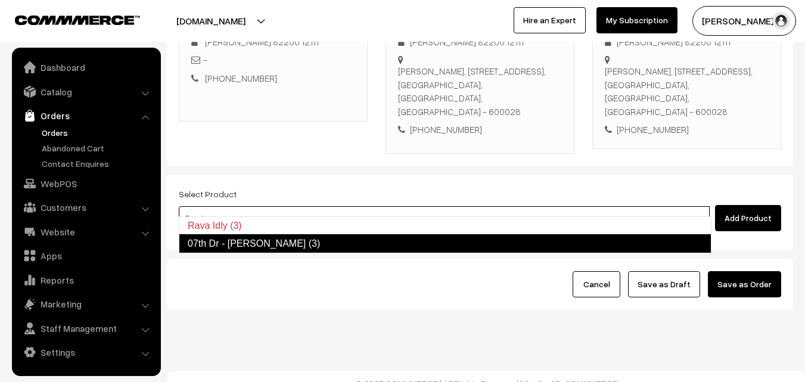
click at [261, 240] on link "07th Dr - [PERSON_NAME] (3)" at bounding box center [445, 243] width 533 height 19
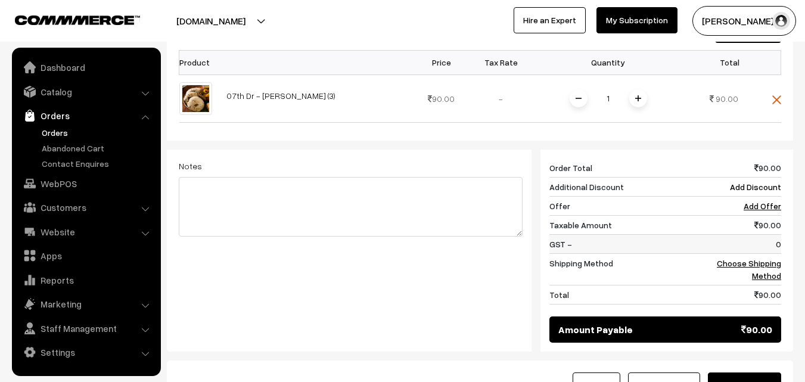
scroll to position [442, 0]
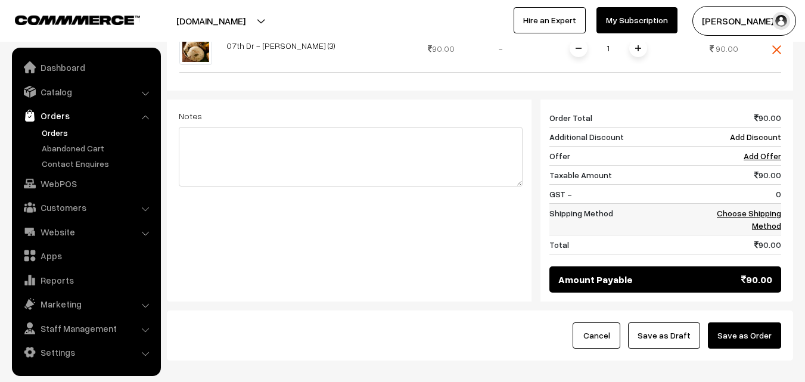
click at [771, 208] on link "Choose Shipping Method" at bounding box center [749, 219] width 64 height 23
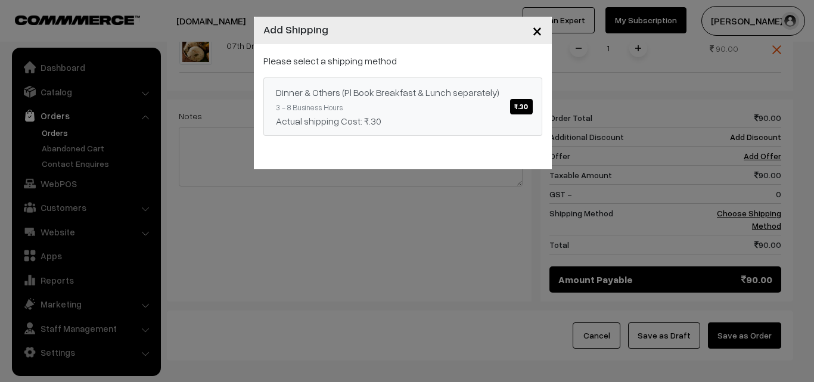
click at [377, 92] on div "Dinner & Others (Pl Book Breakfast & Lunch separately) ₹.30" at bounding box center [403, 92] width 254 height 14
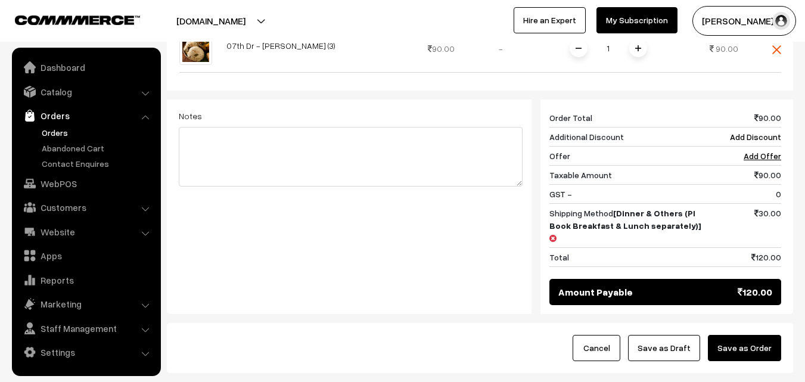
click at [754, 335] on button "Save as Order" at bounding box center [744, 348] width 73 height 26
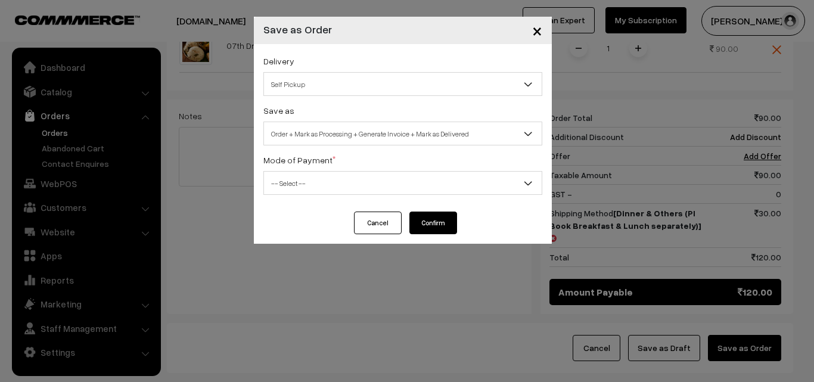
click at [375, 221] on button "Cancel" at bounding box center [378, 223] width 48 height 23
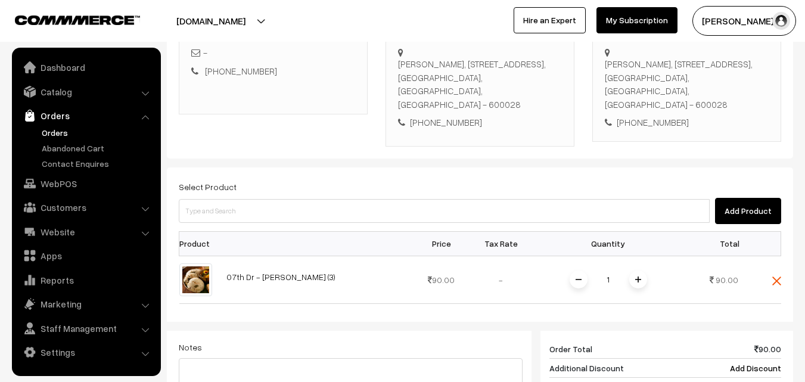
scroll to position [204, 0]
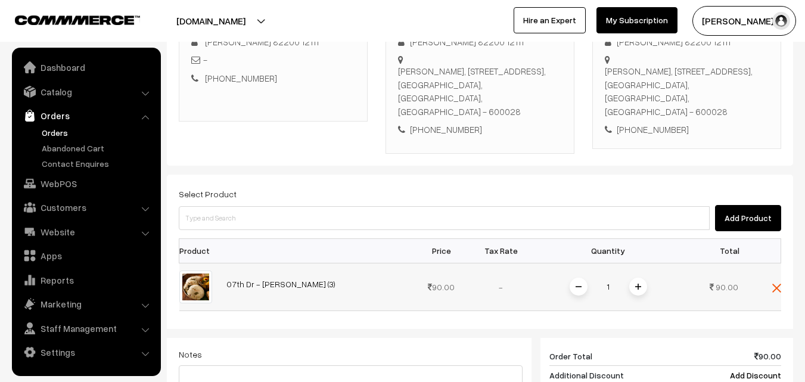
click at [632, 278] on span at bounding box center [639, 287] width 18 height 18
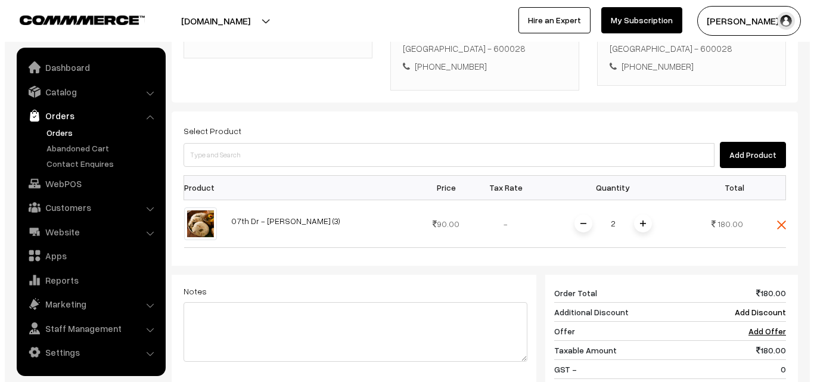
scroll to position [494, 0]
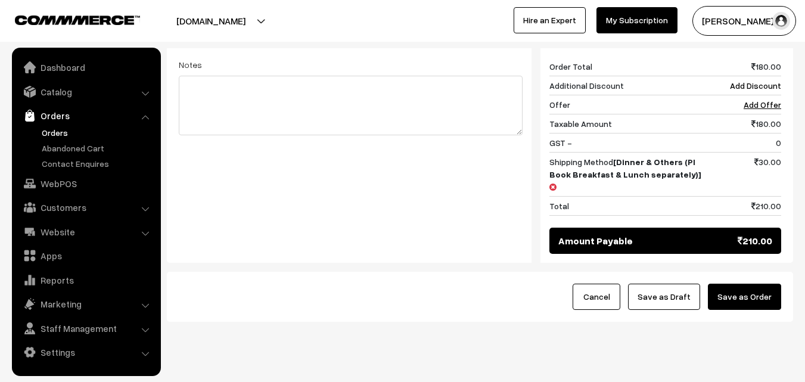
drag, startPoint x: 763, startPoint y: 273, endPoint x: 758, endPoint y: 268, distance: 6.7
click at [761, 284] on button "Save as Order" at bounding box center [744, 297] width 73 height 26
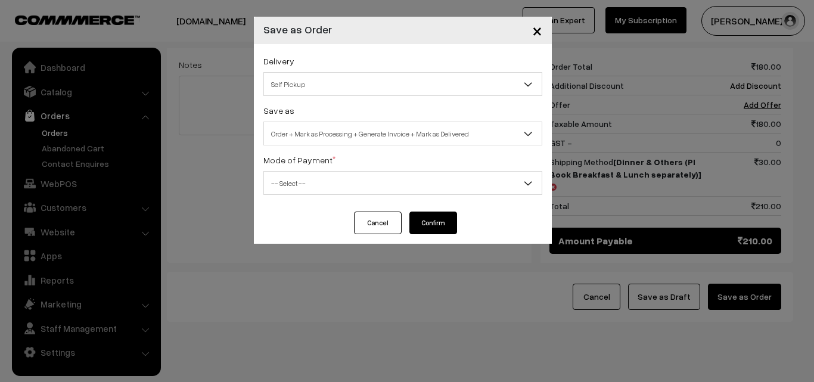
click at [343, 138] on span "Order + Mark as Processing + Generate Invoice + Mark as Delivered" at bounding box center [403, 133] width 278 height 21
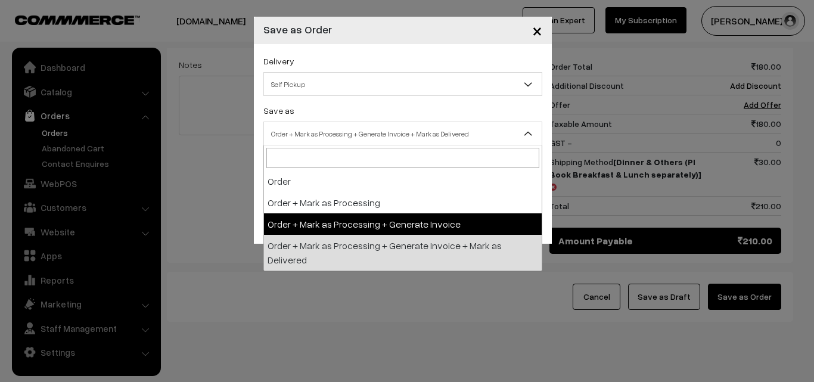
select select "3"
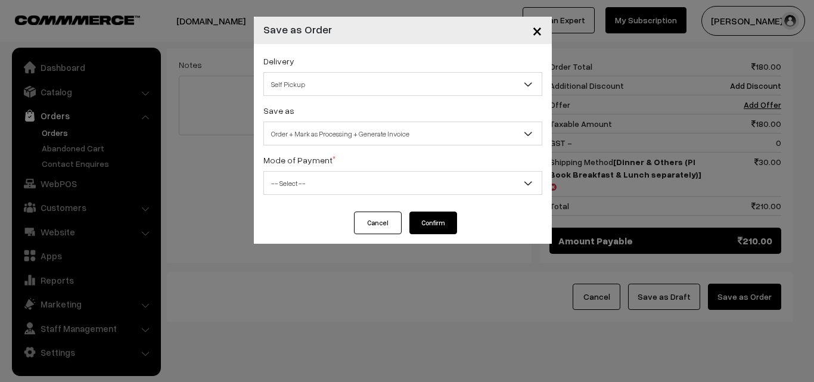
click at [331, 183] on span "-- Select --" at bounding box center [403, 183] width 278 height 21
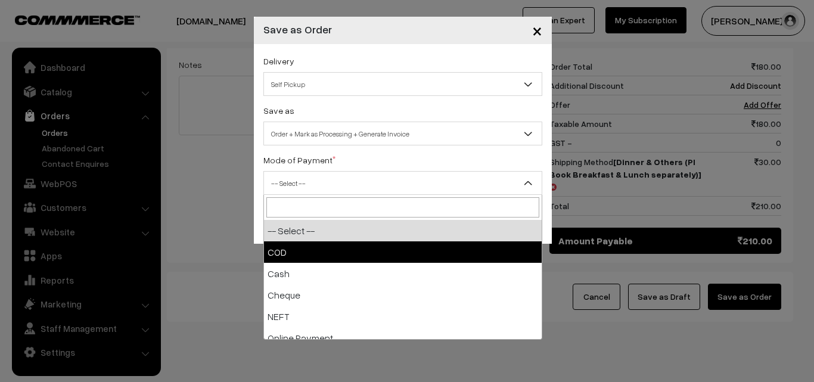
select select "1"
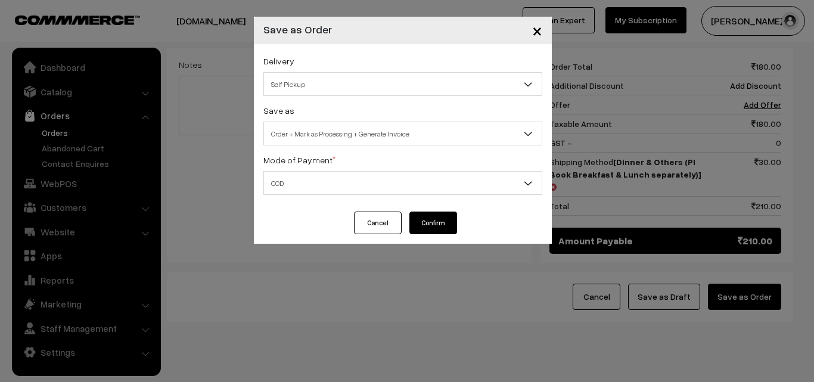
click at [436, 221] on button "Confirm" at bounding box center [434, 223] width 48 height 23
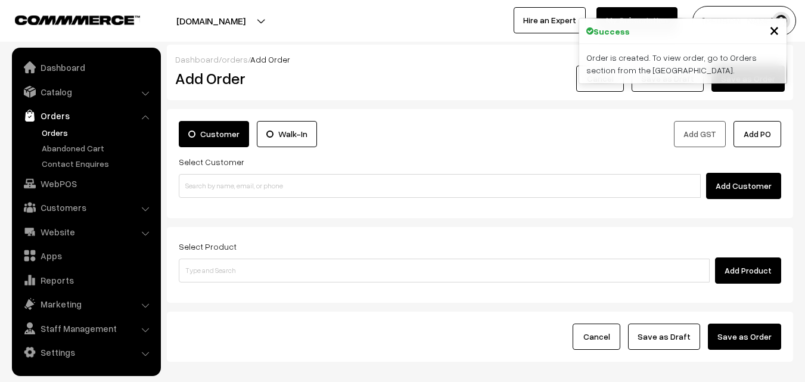
click at [62, 129] on link "Orders" at bounding box center [98, 132] width 118 height 13
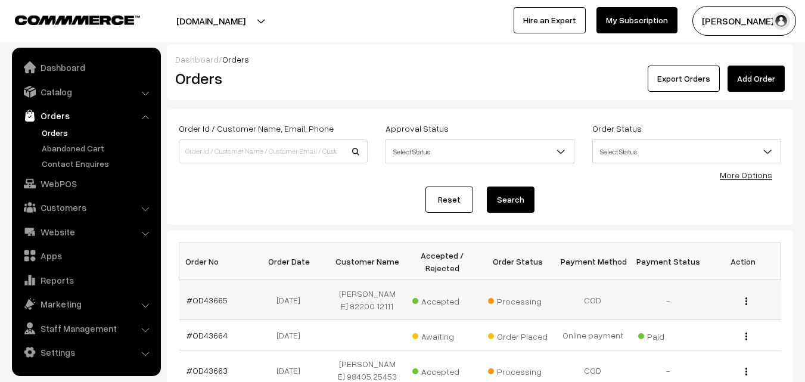
click at [207, 293] on td "#OD43665" at bounding box center [216, 300] width 75 height 40
click at [209, 296] on link "#OD43665" at bounding box center [207, 300] width 41 height 10
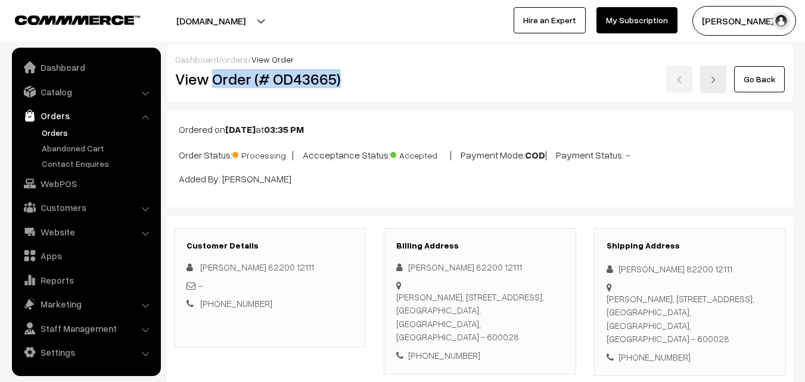
drag, startPoint x: 215, startPoint y: 79, endPoint x: 357, endPoint y: 79, distance: 142.5
click at [357, 79] on h2 "View Order (# OD43665)" at bounding box center [270, 79] width 191 height 18
copy h2 "Order (# OD43665)"
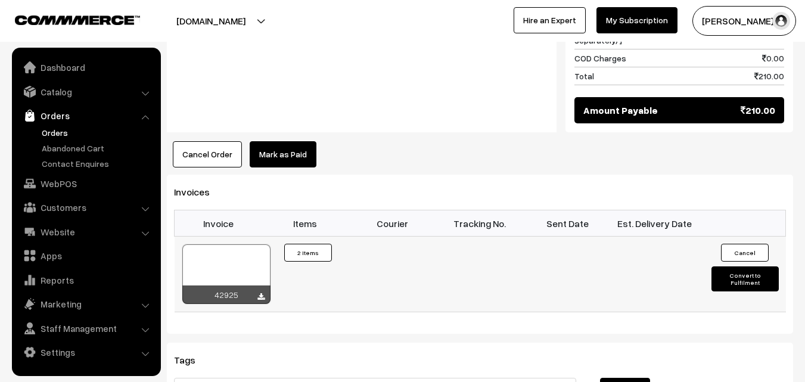
scroll to position [715, 0]
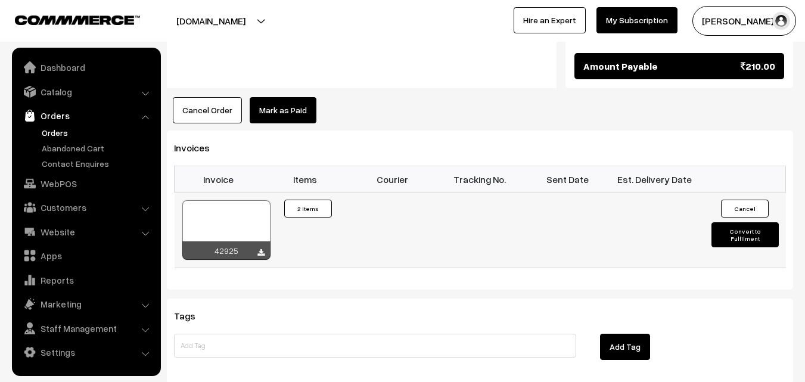
click at [230, 210] on div at bounding box center [226, 230] width 88 height 60
click at [65, 137] on link "Orders" at bounding box center [98, 132] width 118 height 13
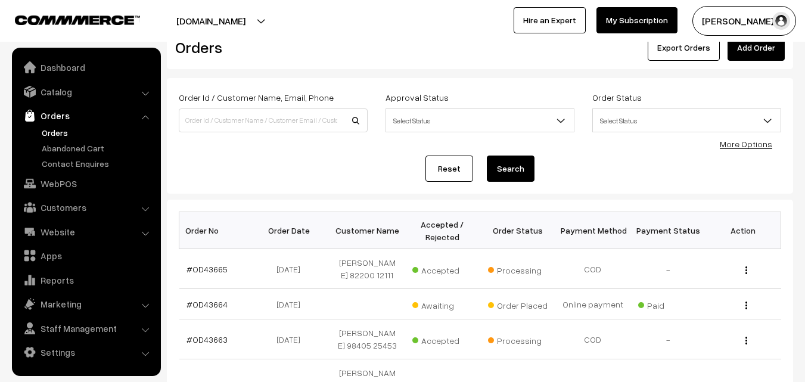
scroll to position [60, 0]
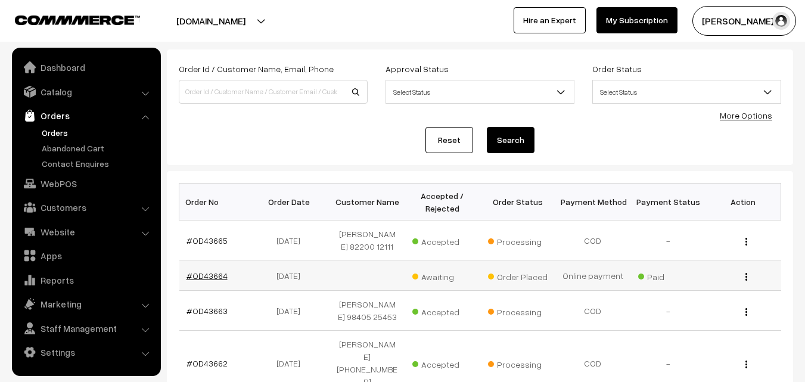
click at [205, 277] on link "#OD43664" at bounding box center [207, 276] width 41 height 10
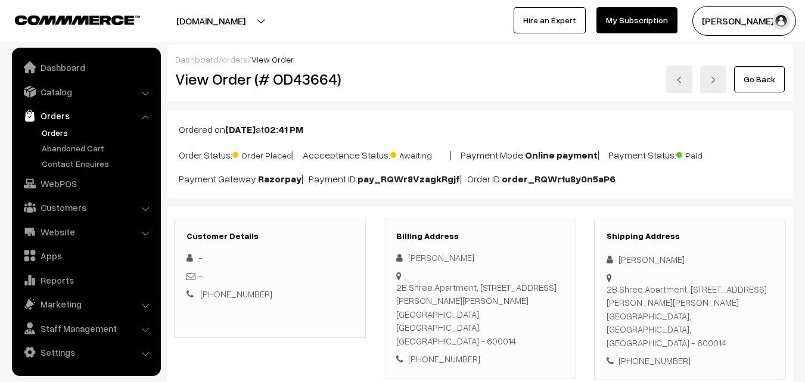
drag, startPoint x: 213, startPoint y: 79, endPoint x: 461, endPoint y: 179, distance: 266.9
click at [259, 98] on div "Dashboard / orders / View Order View Order (# OD43664) Go Back" at bounding box center [480, 73] width 627 height 57
click at [455, 325] on div "[PERSON_NAME] [STREET_ADDRESS][PERSON_NAME][PERSON_NAME] [PHONE_NUMBER]" at bounding box center [479, 308] width 167 height 115
copy div "9923449206"
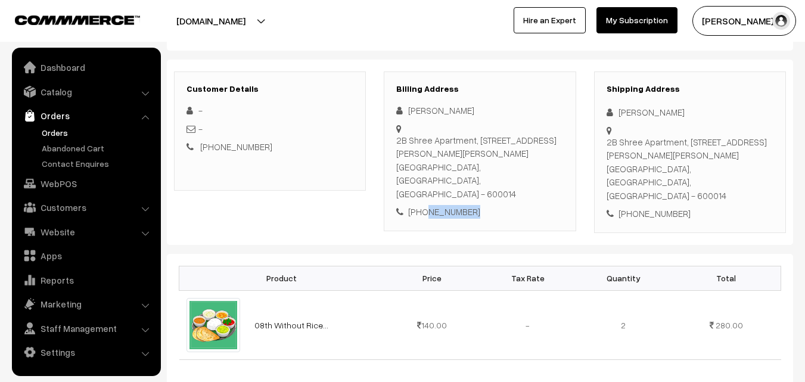
scroll to position [179, 0]
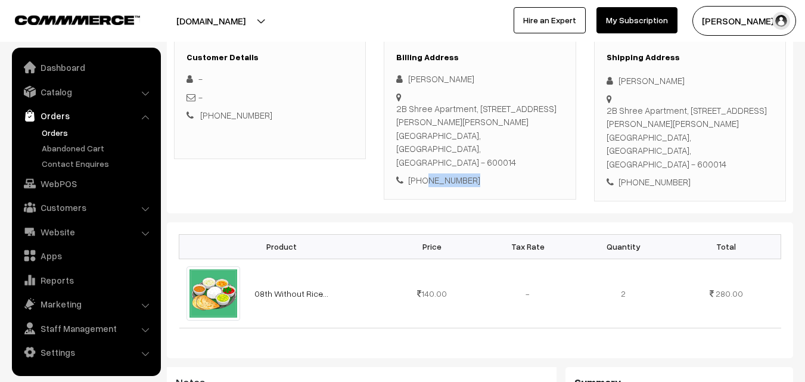
copy div "9923449206"
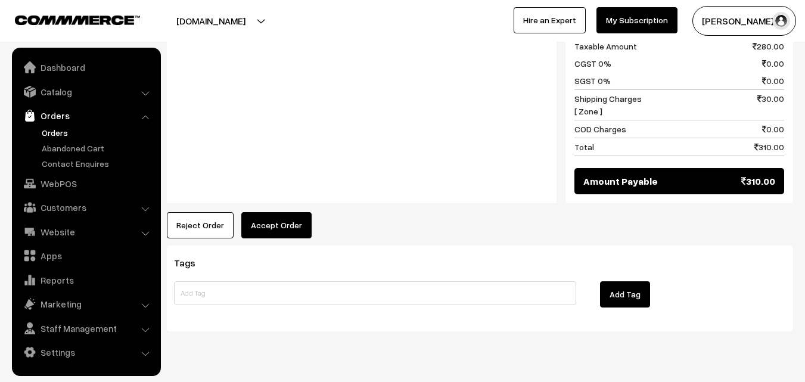
click at [264, 212] on button "Accept Order" at bounding box center [276, 225] width 70 height 26
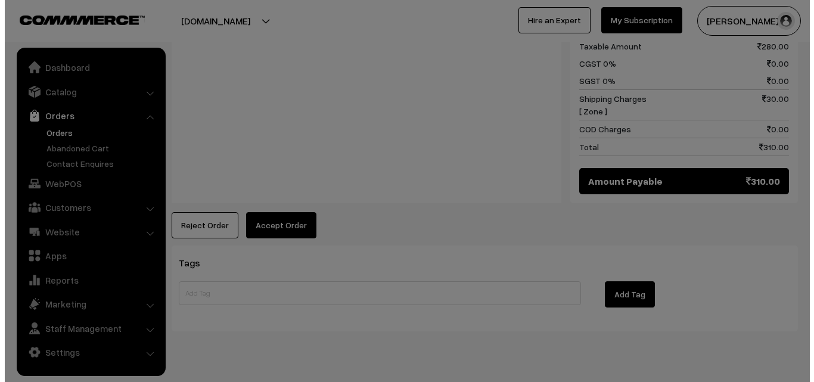
scroll to position [592, 0]
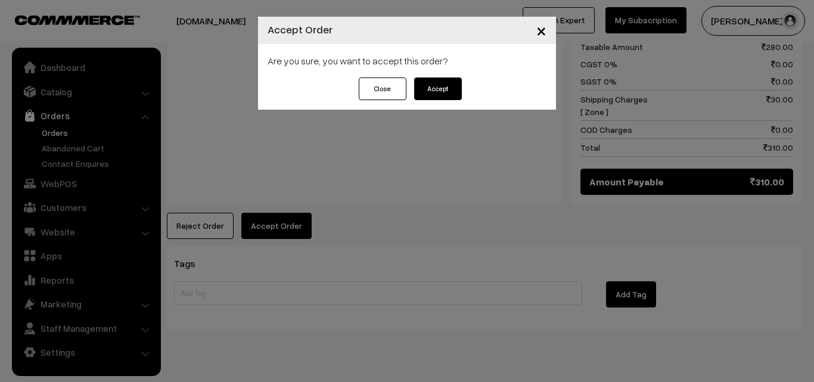
click at [435, 94] on button "Accept" at bounding box center [438, 88] width 48 height 23
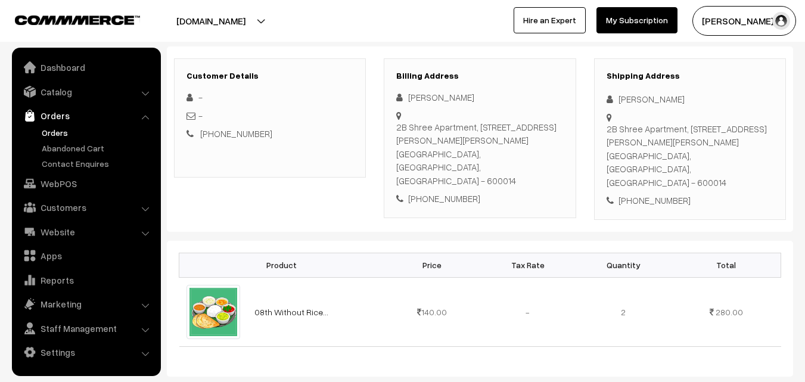
scroll to position [179, 0]
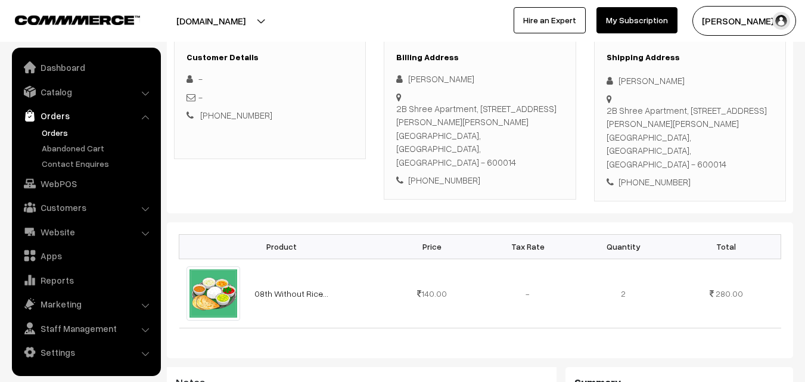
click at [451, 173] on div "[PHONE_NUMBER]" at bounding box center [479, 180] width 167 height 14
click at [450, 173] on div "[PHONE_NUMBER]" at bounding box center [479, 180] width 167 height 14
copy div "9923449206"
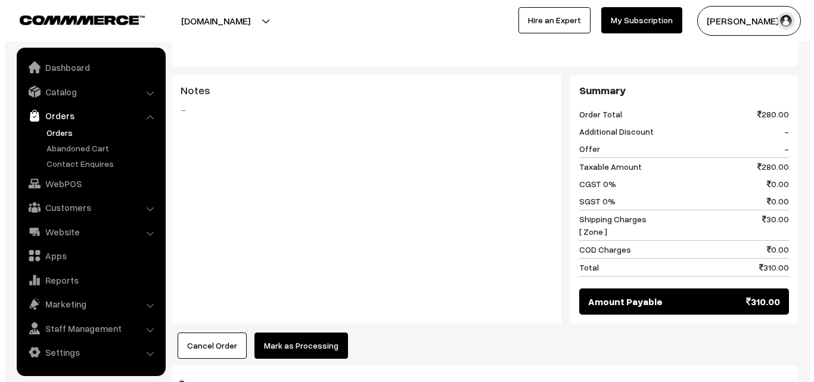
scroll to position [477, 0]
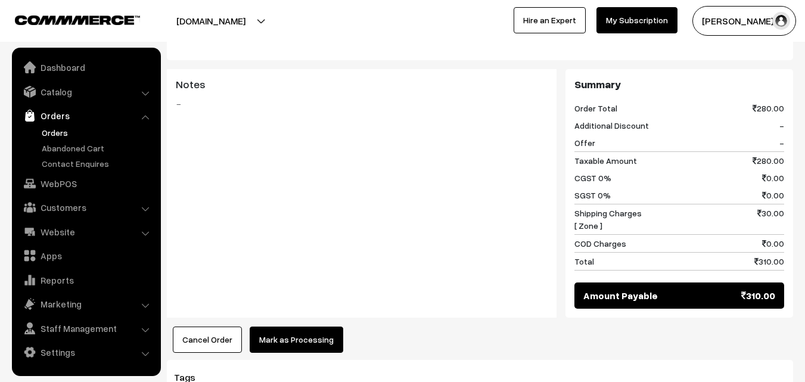
click at [59, 128] on link "Orders" at bounding box center [98, 132] width 118 height 13
click at [296, 327] on button "Mark as Processing" at bounding box center [297, 340] width 94 height 26
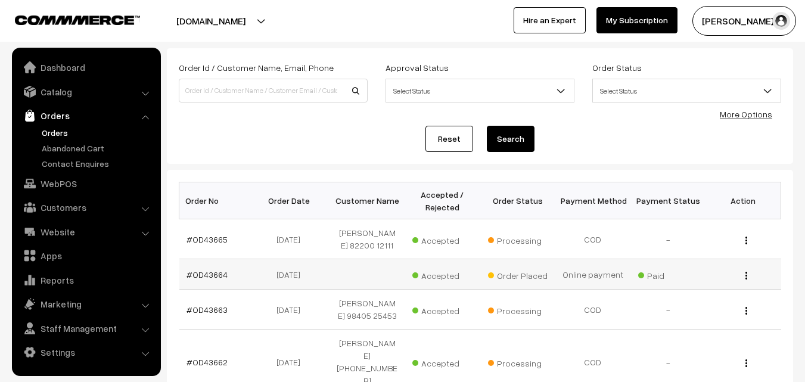
scroll to position [179, 0]
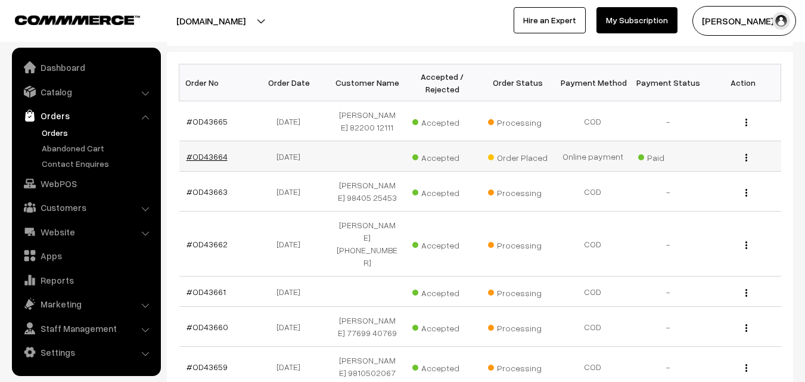
click at [218, 161] on link "#OD43664" at bounding box center [207, 156] width 41 height 10
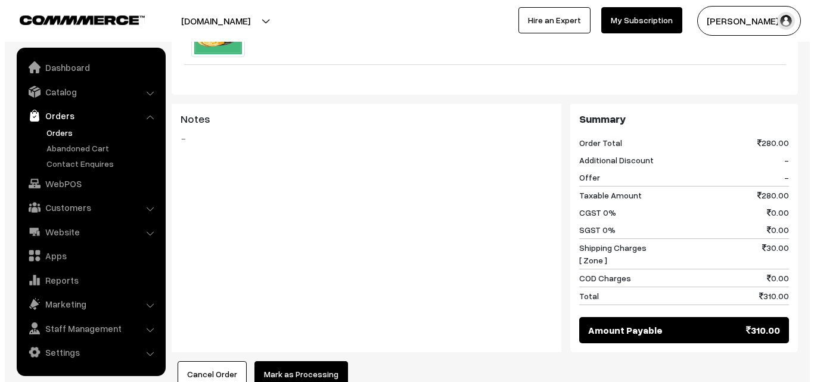
scroll to position [477, 0]
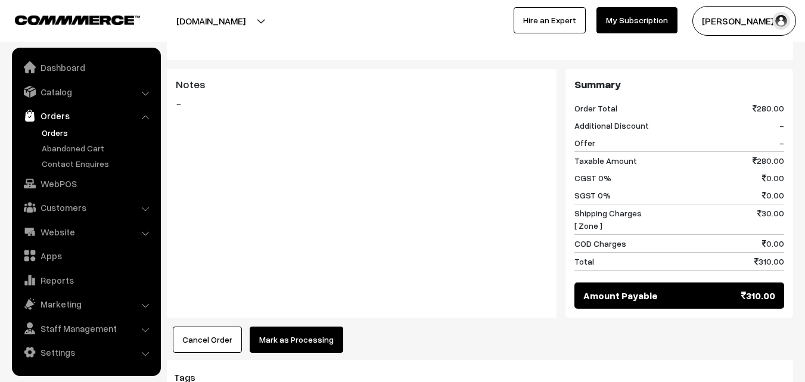
click at [306, 327] on button "Mark as Processing" at bounding box center [297, 340] width 94 height 26
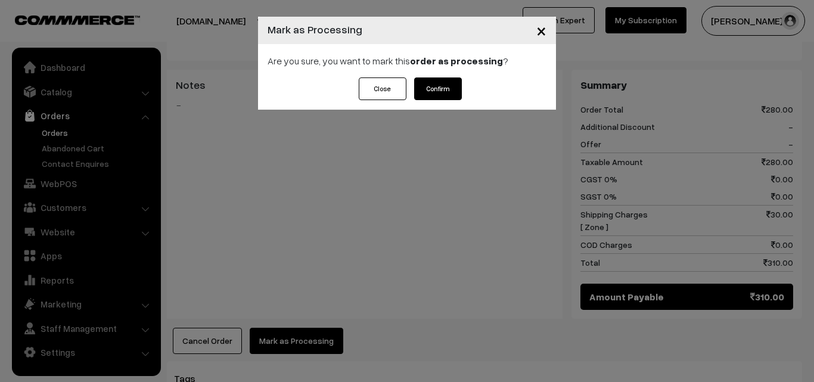
click at [437, 91] on button "Confirm" at bounding box center [438, 88] width 48 height 23
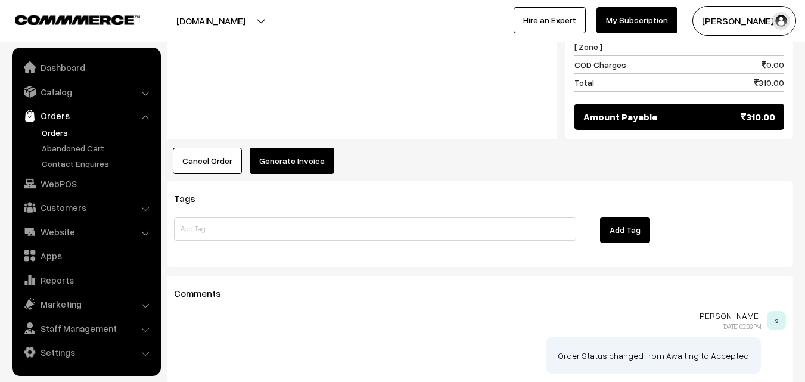
click at [286, 148] on button "Generate Invoice" at bounding box center [292, 161] width 85 height 26
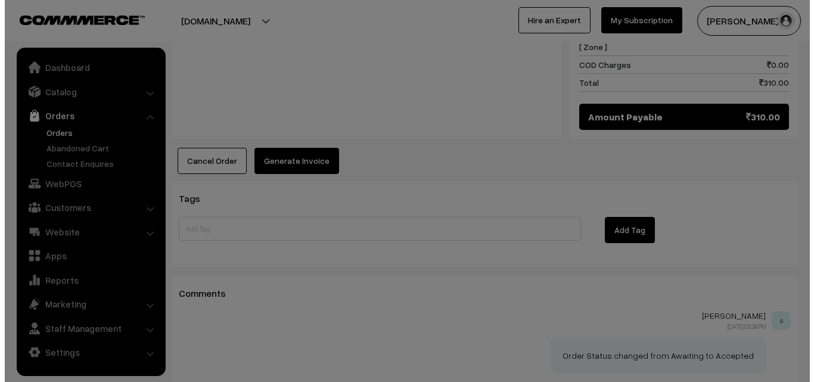
scroll to position [656, 0]
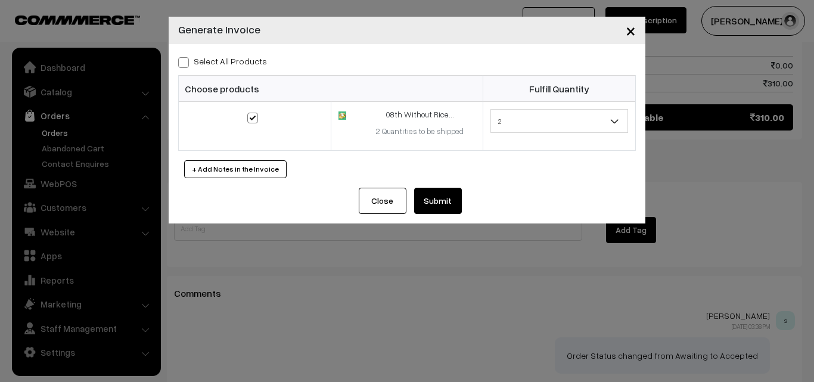
click at [438, 205] on button "Submit" at bounding box center [438, 201] width 48 height 26
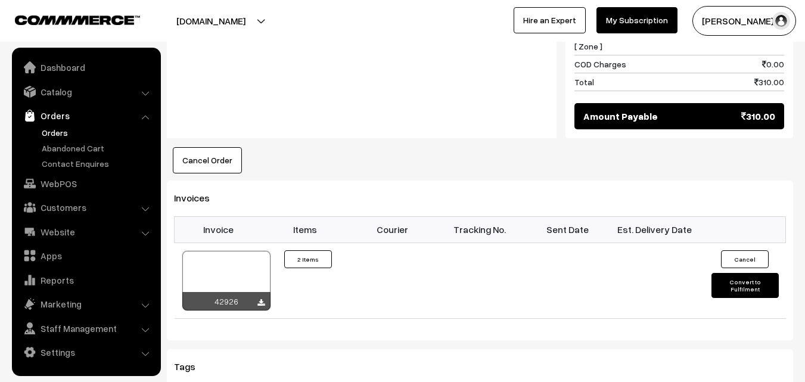
scroll to position [656, 0]
click at [54, 135] on link "Orders" at bounding box center [98, 132] width 118 height 13
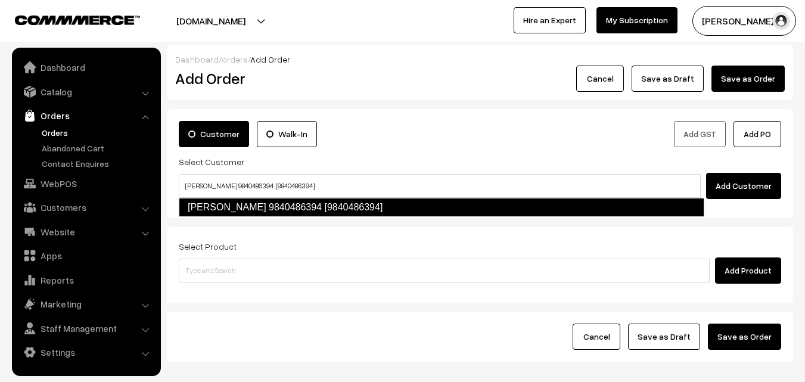
type input "[PERSON_NAME] 9840486394 [9840486394]"
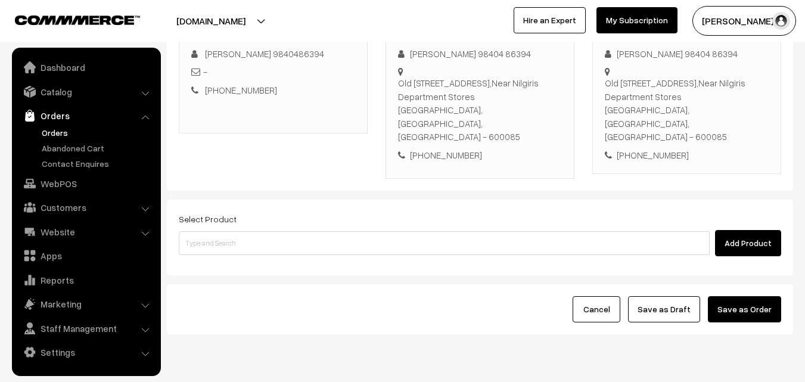
scroll to position [218, 0]
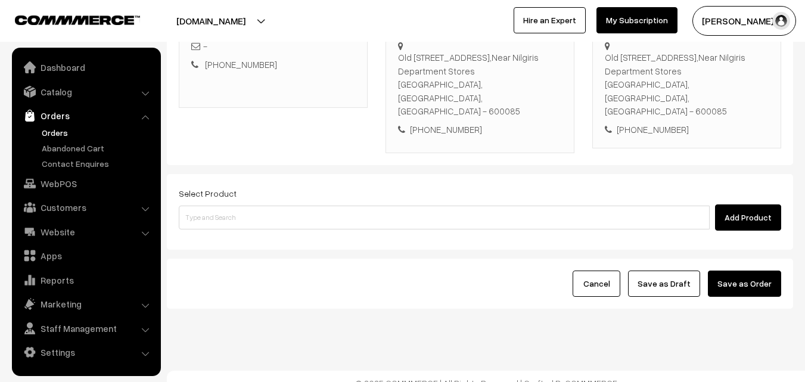
click at [250, 186] on div "Select Product Add Product" at bounding box center [480, 208] width 603 height 45
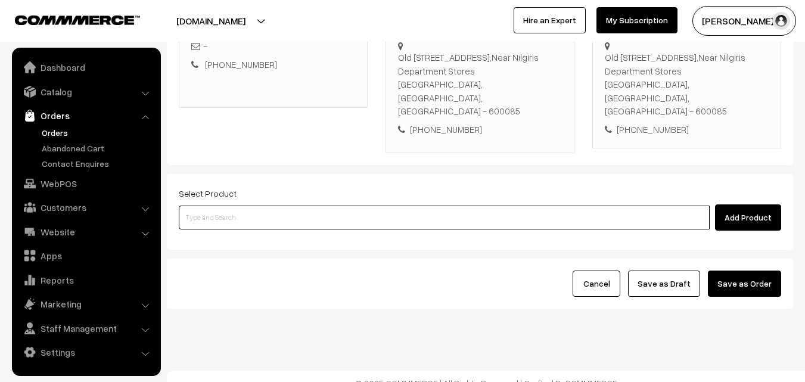
click at [242, 211] on input at bounding box center [444, 218] width 531 height 24
paste input "08th Without Rice..."
type input "08th Without Rice..."
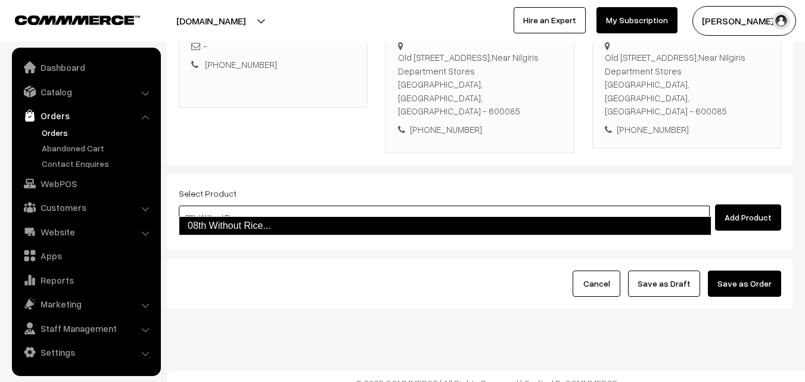
click at [231, 230] on link "08th Without Rice..." at bounding box center [445, 225] width 533 height 19
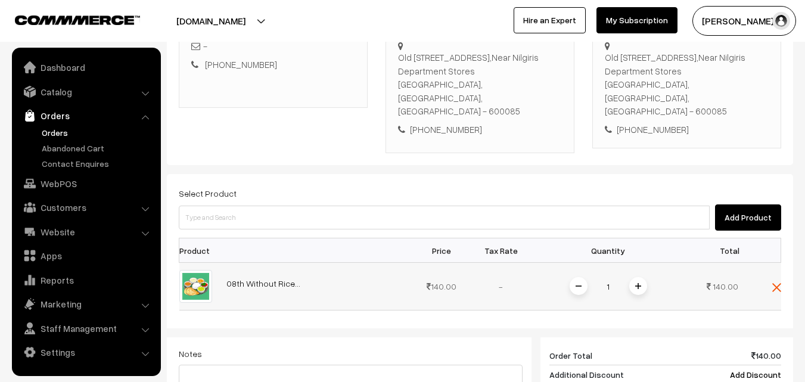
click at [637, 283] on img at bounding box center [638, 286] width 6 height 6
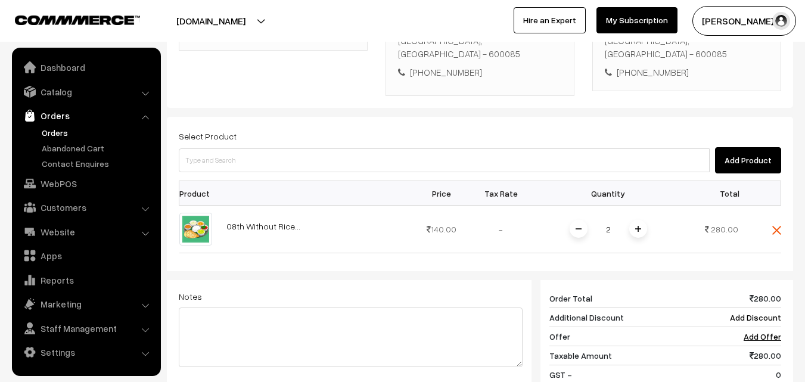
scroll to position [337, 0]
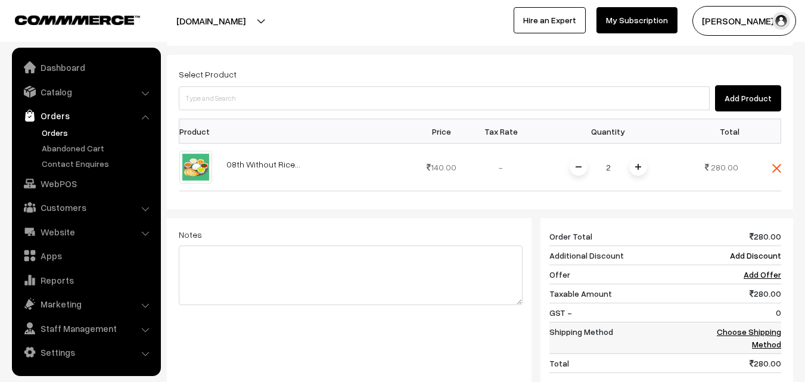
click at [767, 327] on link "Choose Shipping Method" at bounding box center [749, 338] width 64 height 23
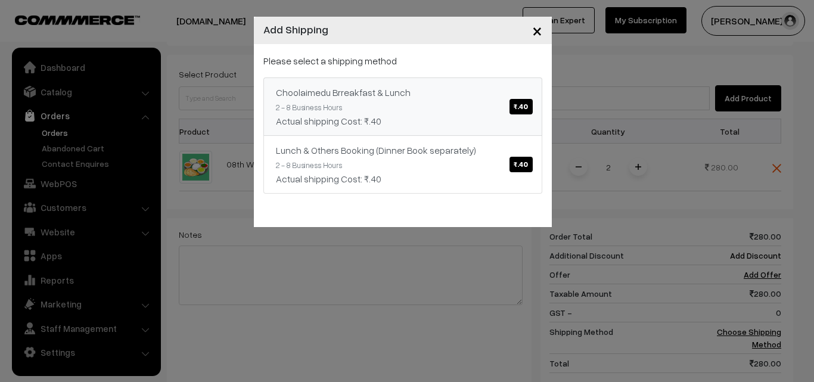
click at [442, 110] on link "Choolaimedu Brreakfast & Lunch ₹.40 2 - 8 Business Hours Actual shipping Cost: …" at bounding box center [402, 106] width 279 height 58
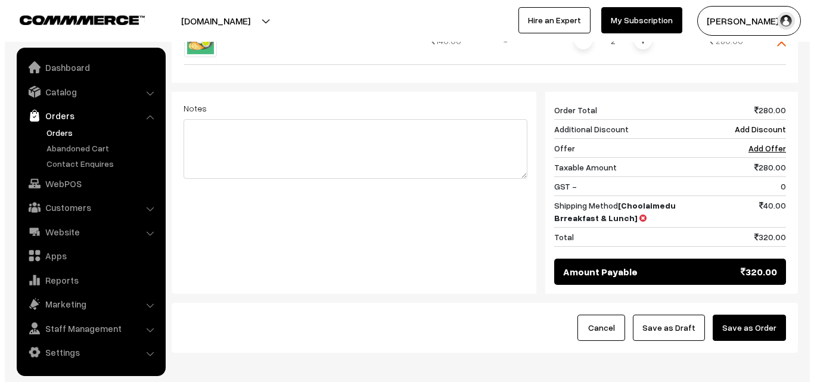
scroll to position [448, 0]
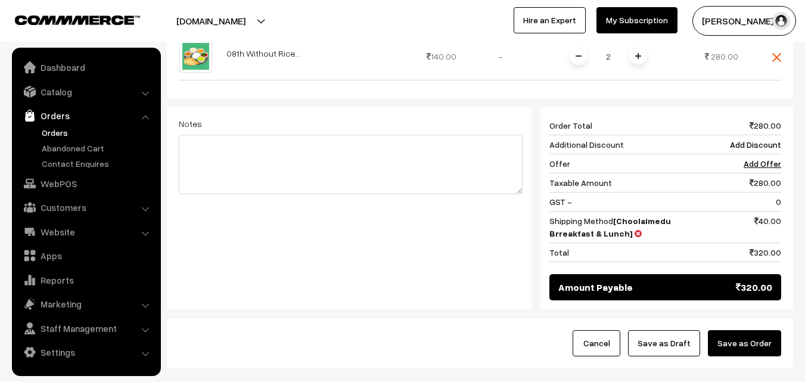
drag, startPoint x: 762, startPoint y: 336, endPoint x: 581, endPoint y: 305, distance: 184.3
click at [762, 334] on button "Save as Order" at bounding box center [744, 343] width 73 height 26
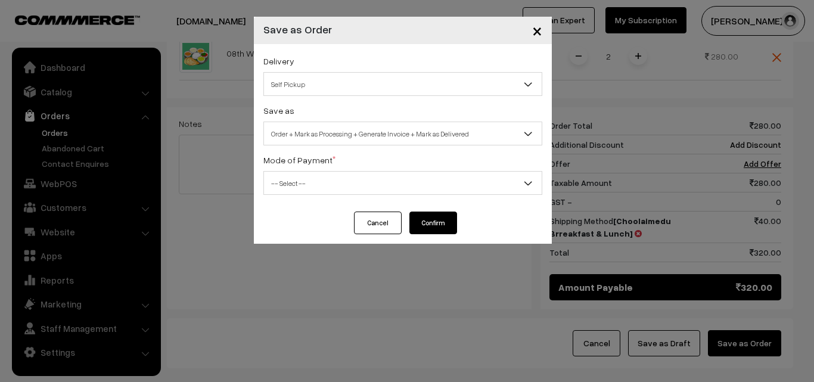
click at [418, 138] on span "Order + Mark as Processing + Generate Invoice + Mark as Delivered" at bounding box center [403, 133] width 278 height 21
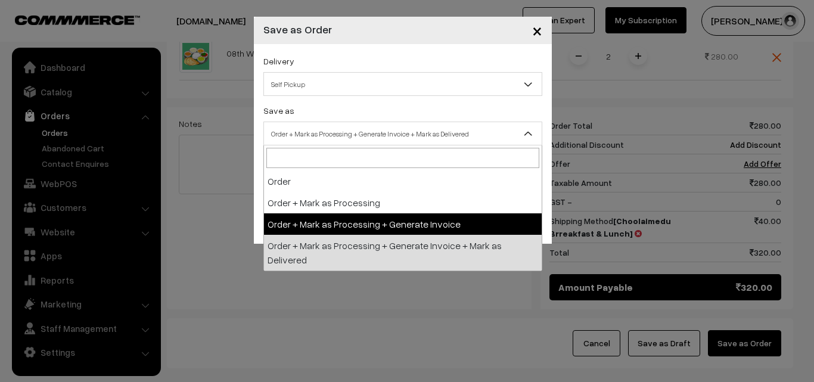
select select "3"
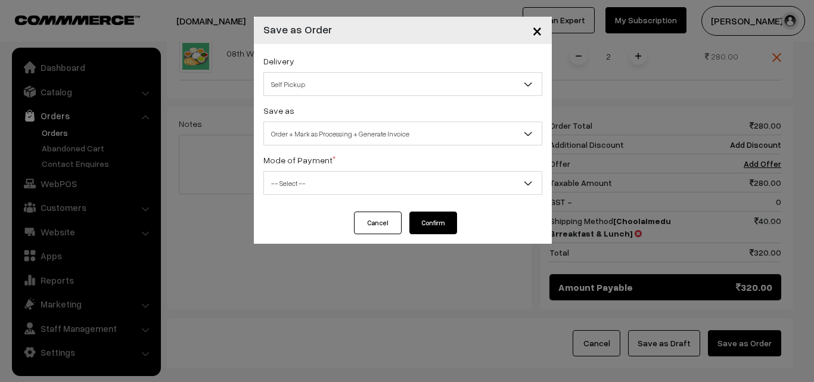
click at [370, 191] on span "-- Select --" at bounding box center [403, 183] width 278 height 21
drag, startPoint x: 386, startPoint y: 165, endPoint x: 367, endPoint y: 259, distance: 96.1
click at [386, 166] on div "Mode of Payment * -- Select -- COD Cash Cheque NEFT Online Payment DD Others --…" at bounding box center [402, 174] width 279 height 42
click at [351, 189] on span "-- Select --" at bounding box center [403, 183] width 278 height 21
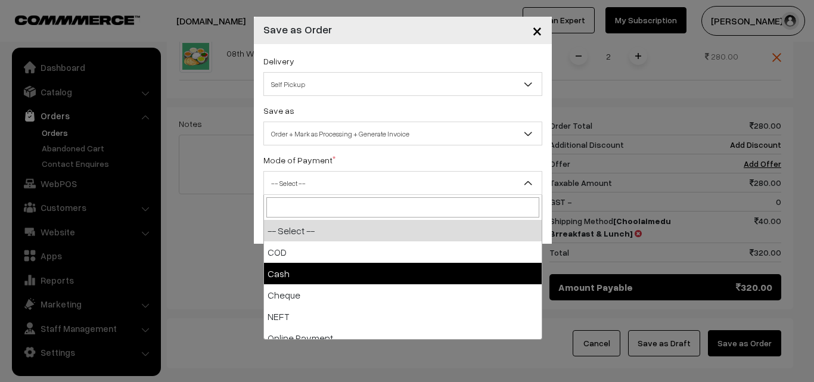
select select "2"
checkbox input "true"
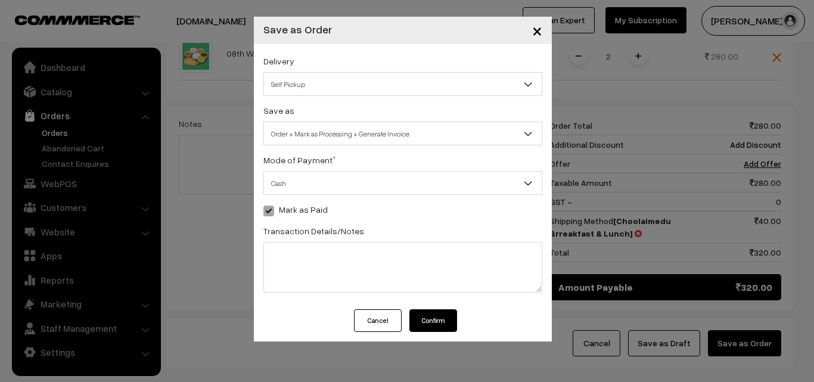
click at [444, 334] on div "Cancel Confirm" at bounding box center [403, 325] width 298 height 32
click at [441, 323] on button "Confirm" at bounding box center [434, 320] width 48 height 23
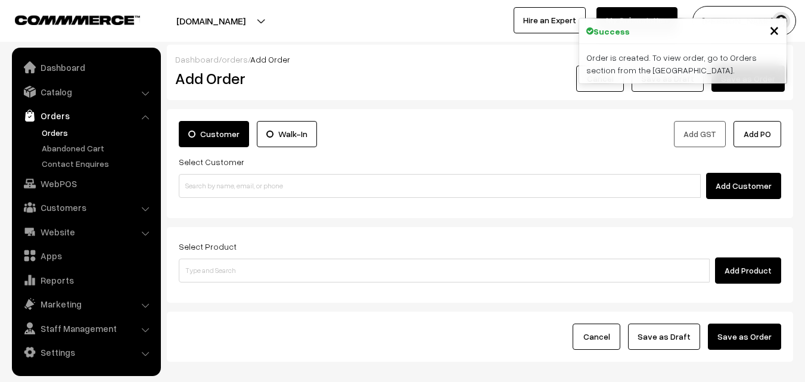
click at [60, 134] on link "Orders" at bounding box center [98, 132] width 118 height 13
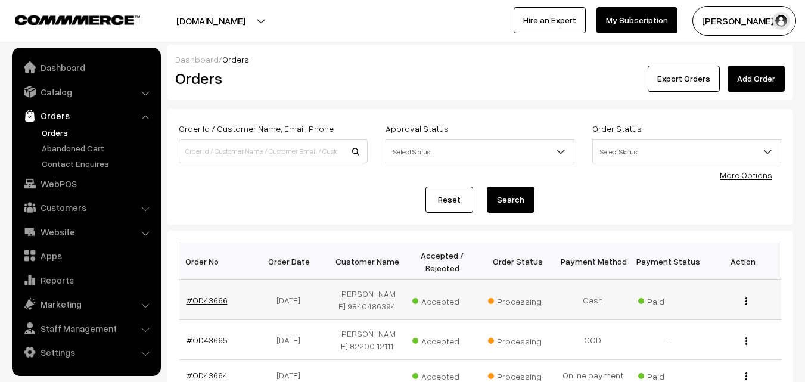
click at [212, 300] on link "#OD43666" at bounding box center [207, 300] width 41 height 10
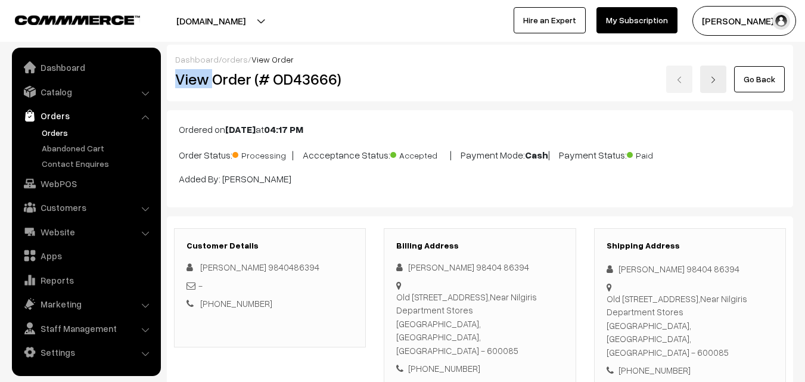
drag, startPoint x: 213, startPoint y: 75, endPoint x: 386, endPoint y: 68, distance: 173.0
click at [400, 63] on div "Dashboard / orders / View Order View Order (# OD43666) Go Back" at bounding box center [480, 73] width 627 height 57
click at [346, 91] on div "View Order (# OD43666)" at bounding box center [270, 79] width 209 height 27
copy h2 "Order (# OD43666)"
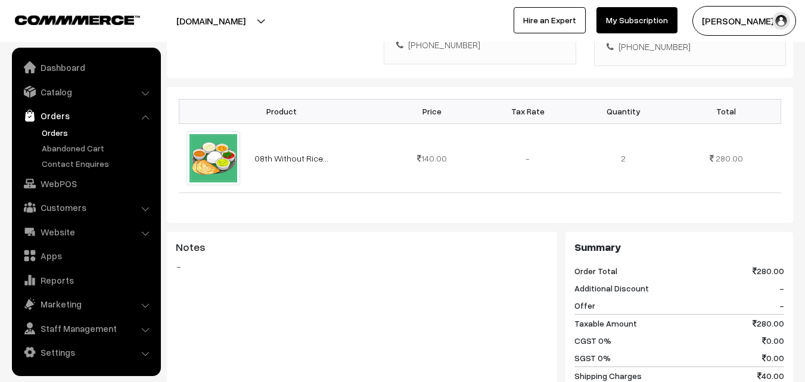
scroll to position [596, 0]
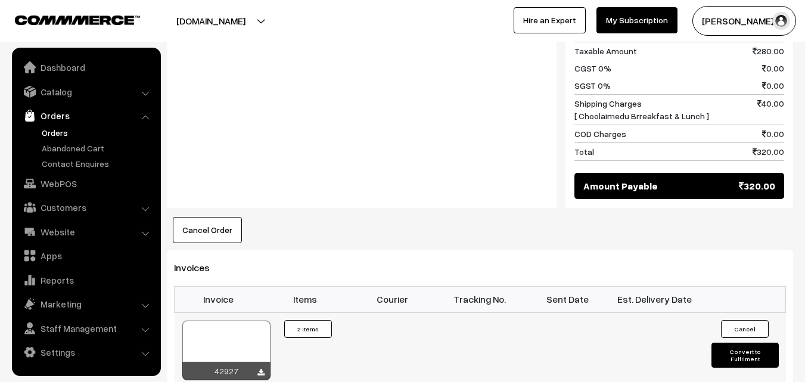
click at [215, 321] on div at bounding box center [226, 351] width 88 height 60
click at [83, 189] on link "WebPOS" at bounding box center [86, 183] width 142 height 21
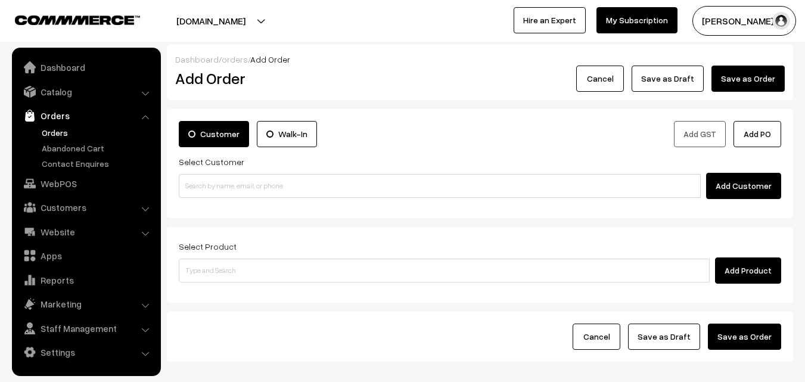
click at [244, 185] on input at bounding box center [440, 186] width 522 height 24
click at [219, 184] on input "94449 13191" at bounding box center [440, 186] width 522 height 24
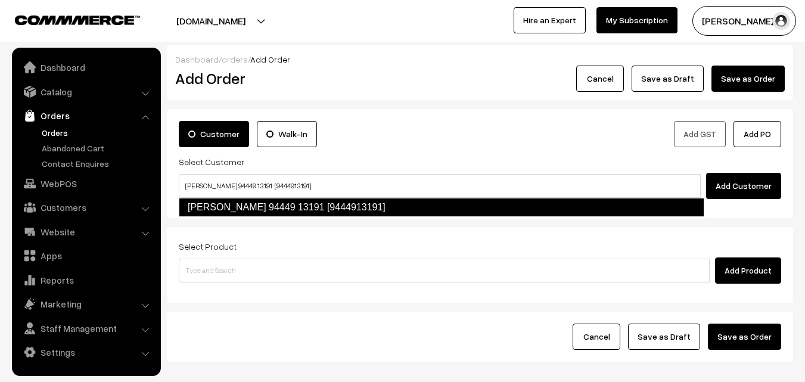
type input "M.N. Kumar 94449 13191 [9444913191]"
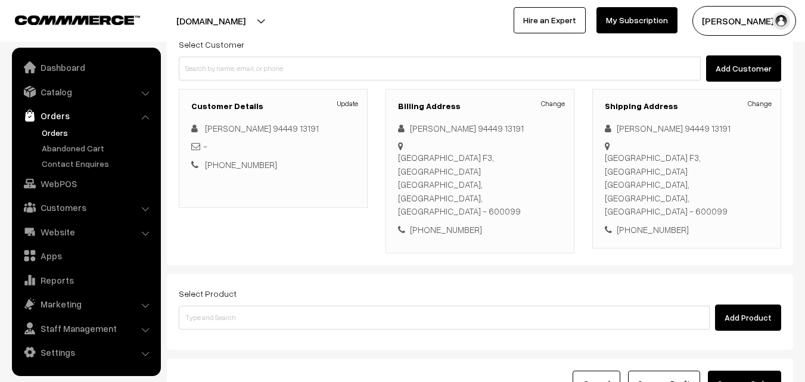
scroll to position [179, 0]
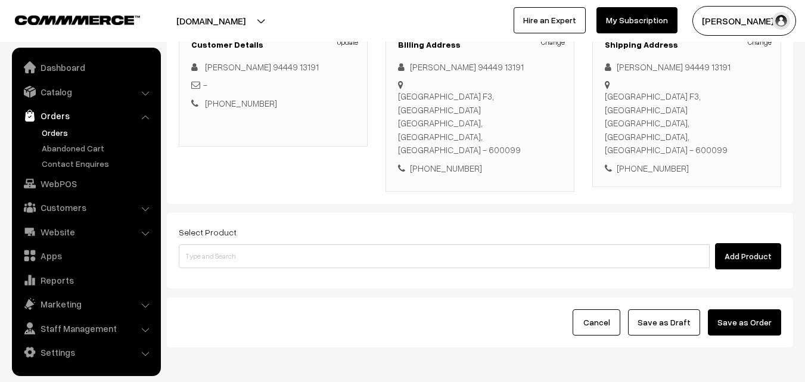
click at [280, 247] on div "Select Product Add Product" at bounding box center [480, 251] width 627 height 76
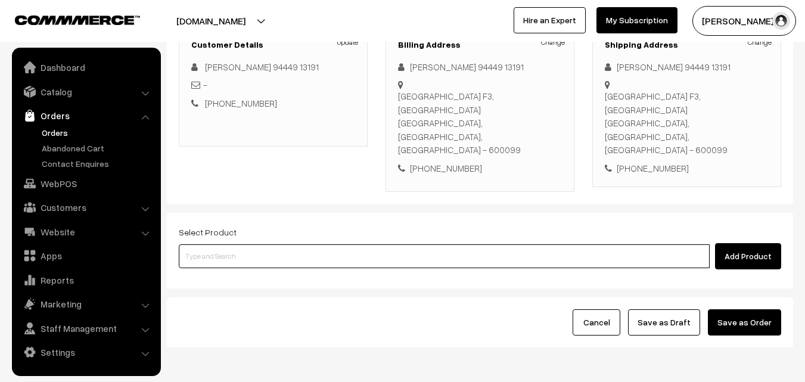
click at [281, 244] on input at bounding box center [444, 256] width 531 height 24
paste input "08th Kariveppilai Sadam"
type input "08th Kariveppilai Sadam"
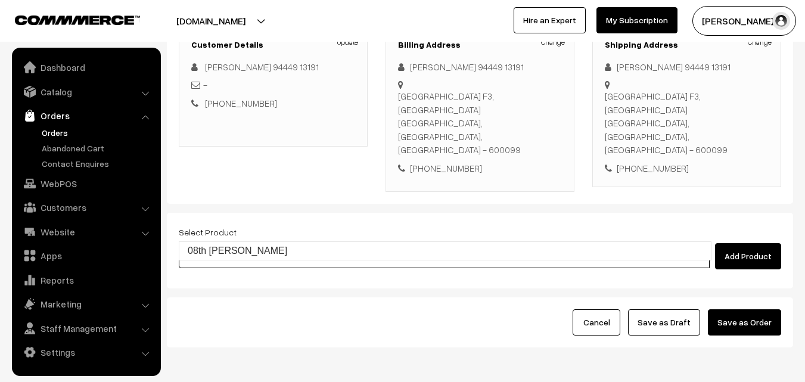
click at [291, 248] on link "08th Kariveppilai Sadam" at bounding box center [445, 251] width 532 height 18
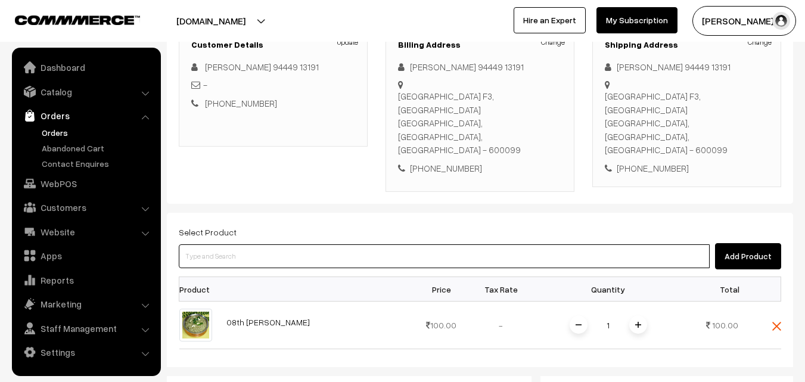
click at [341, 244] on input at bounding box center [444, 256] width 531 height 24
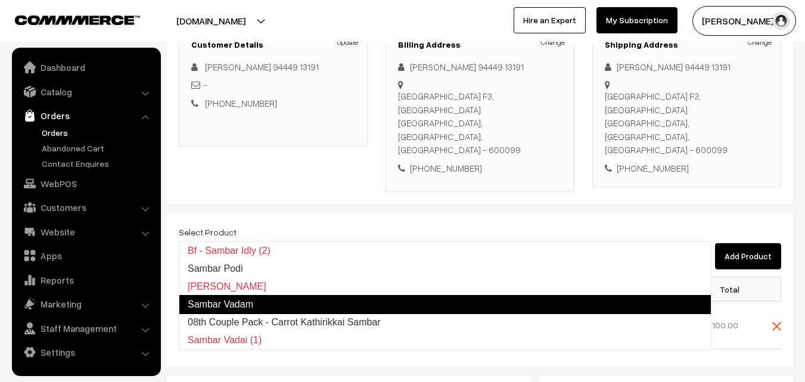
type input "08th Couple Pack - Carrot Kathirikkai Sambar"
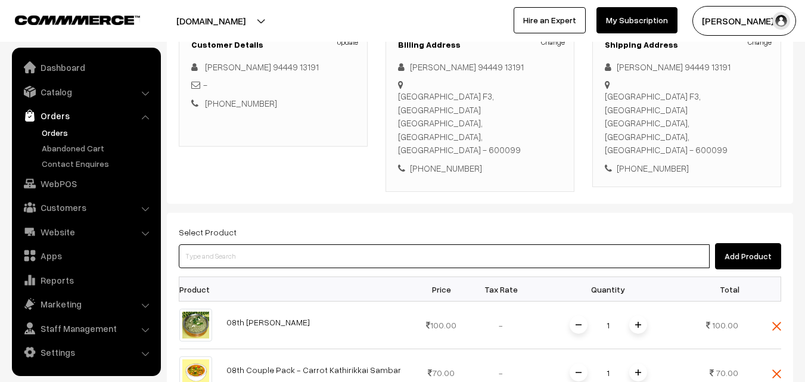
click at [323, 244] on input at bounding box center [444, 256] width 531 height 24
click at [252, 244] on input at bounding box center [444, 256] width 531 height 24
paste input "08th Couple Pack- Veppampoo Rasam"
type input "08th Couple Pack- Veppampoo Rasam"
click at [278, 244] on input at bounding box center [444, 256] width 531 height 24
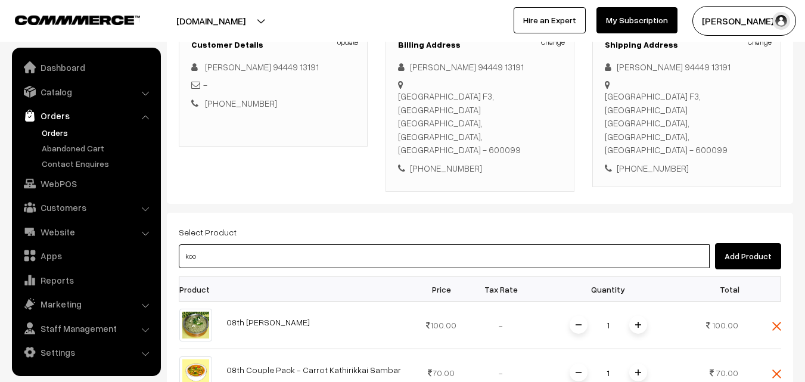
type input "Rice Koozh Puthina Vadam"
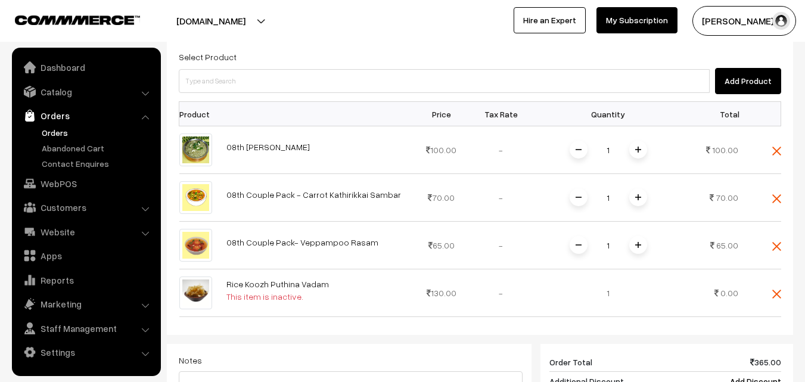
scroll to position [358, 0]
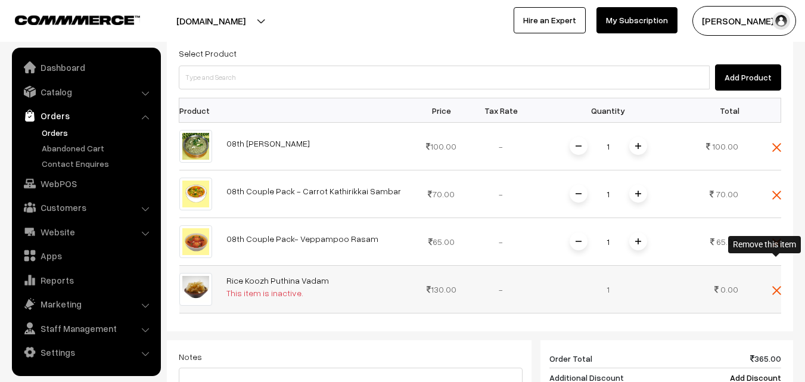
click at [778, 286] on img at bounding box center [777, 290] width 9 height 9
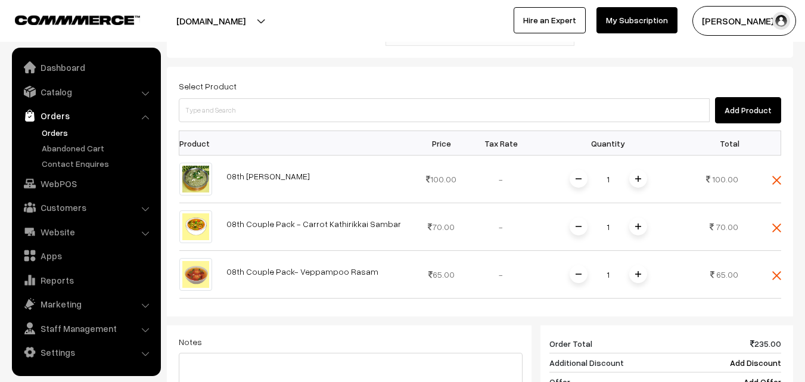
scroll to position [298, 0]
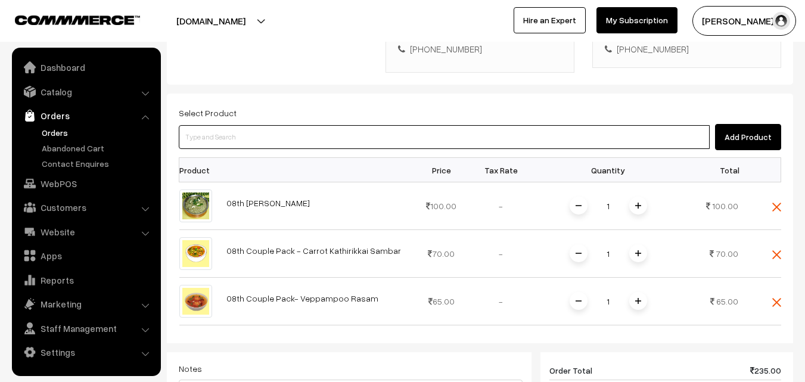
click at [382, 125] on input at bounding box center [444, 137] width 531 height 24
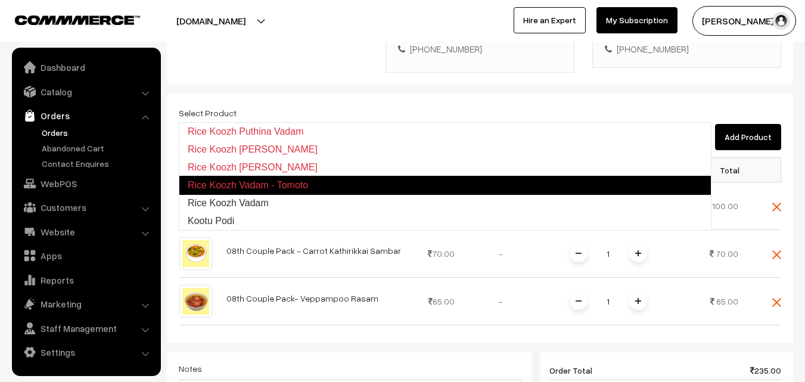
type input "Rice Koozh Vadam"
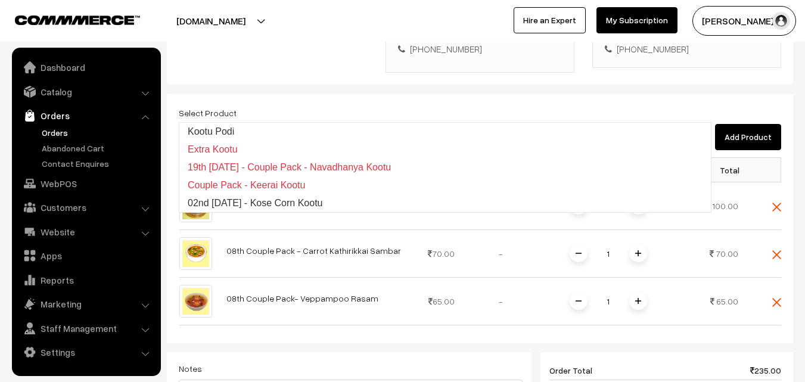
type input "02nd Thursday - Kose Corn Kootu"
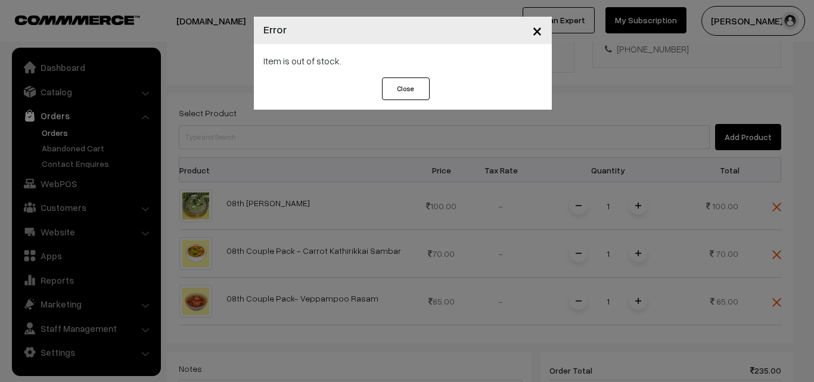
click at [297, 209] on div "× Error Item is out of stock. Close" at bounding box center [407, 191] width 814 height 382
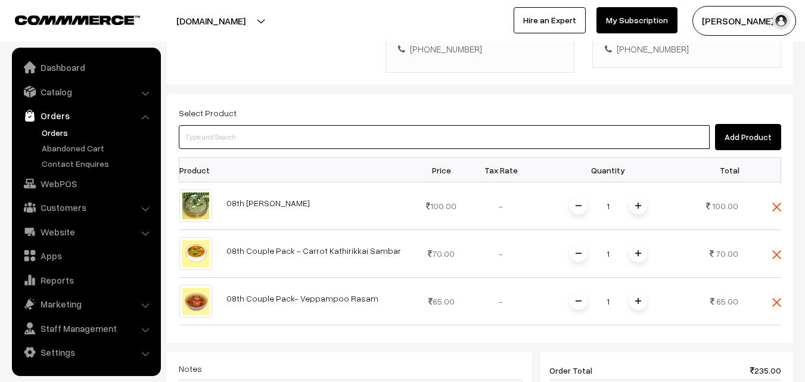
click at [243, 125] on input at bounding box center [444, 137] width 531 height 24
paste input "08th Couple Pack - Avaraikkai Poriyal"
type input "08th Couple Pack - Avaraikkai Poriyal"
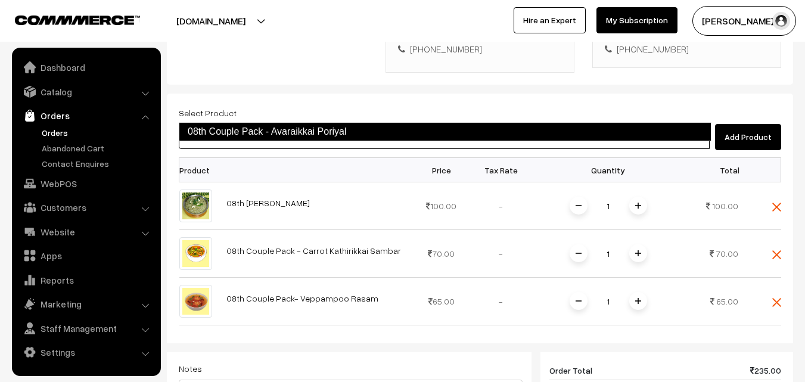
click at [253, 132] on link "08th Couple Pack - Avaraikkai Poriyal" at bounding box center [445, 131] width 533 height 19
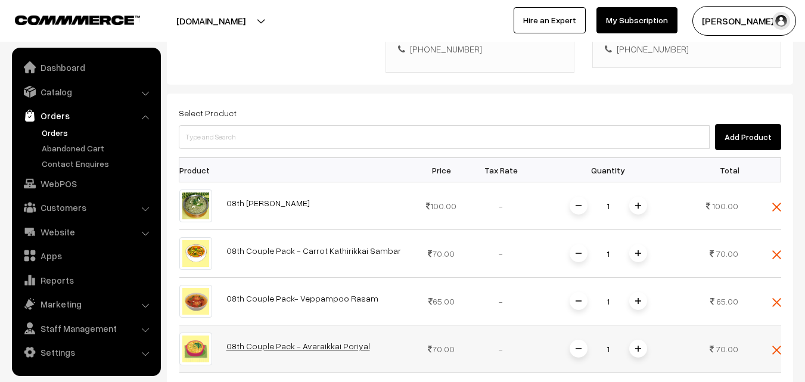
click at [306, 341] on link "08th Couple Pack - Avaraikkai Poriyal" at bounding box center [299, 346] width 144 height 10
click at [641, 340] on span at bounding box center [639, 349] width 18 height 18
click at [579, 346] on img at bounding box center [579, 349] width 6 height 6
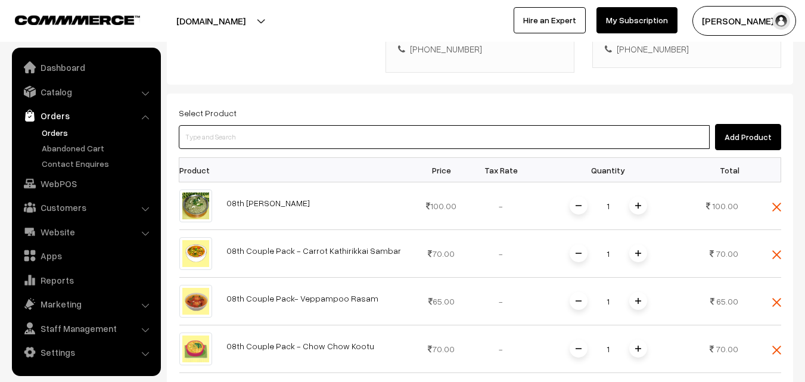
click at [300, 125] on input at bounding box center [444, 137] width 531 height 24
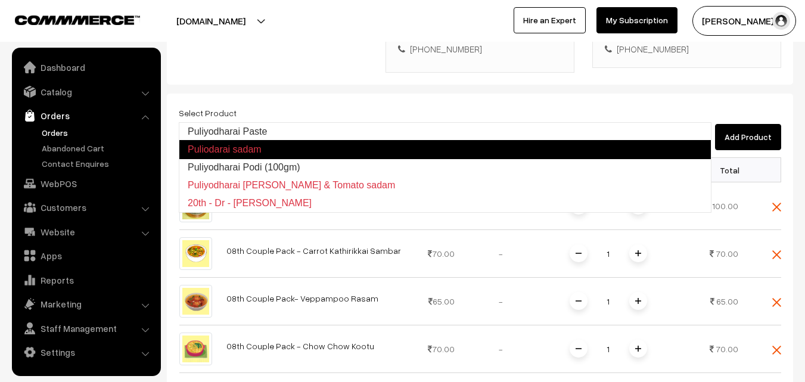
type input "Puliyodharai Paste"
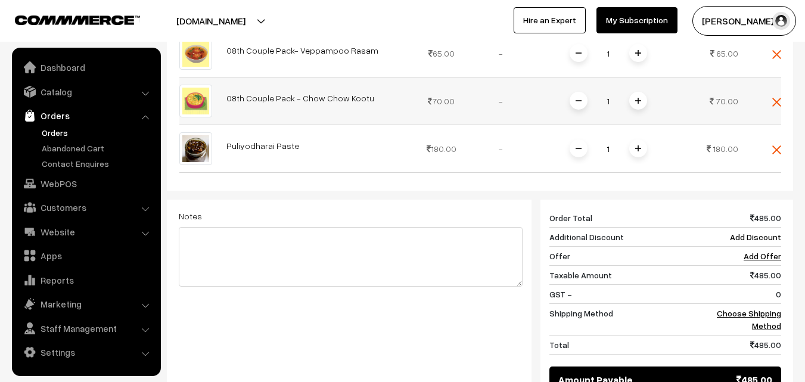
scroll to position [684, 0]
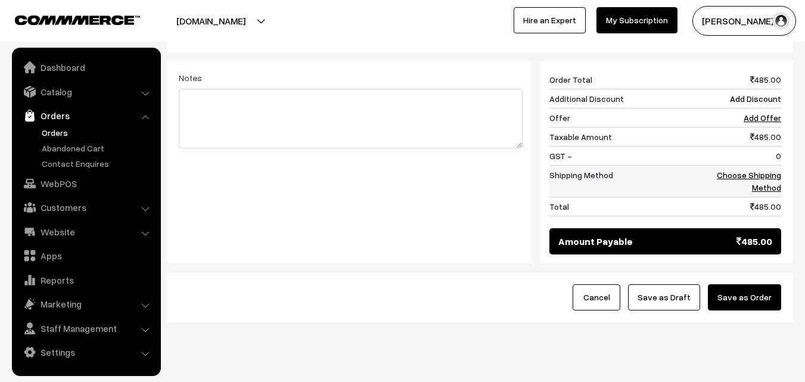
click at [772, 170] on link "Choose Shipping Method" at bounding box center [749, 181] width 64 height 23
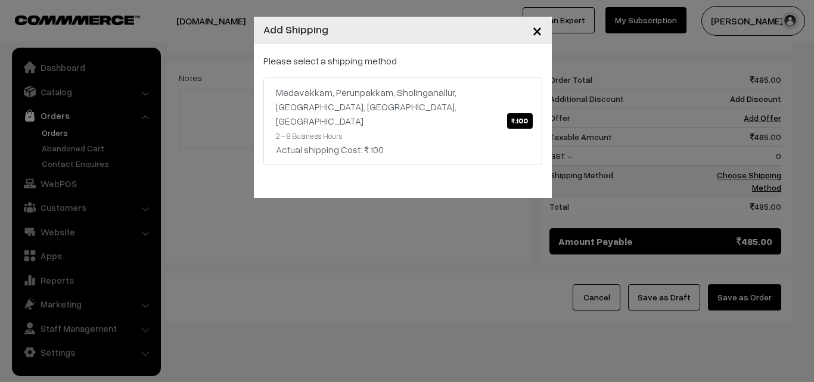
click at [498, 88] on div "Medavakkam, Perunpakkam, Sholinganallur, seliyur, Kirattur, Perambur ₹.100" at bounding box center [403, 106] width 254 height 43
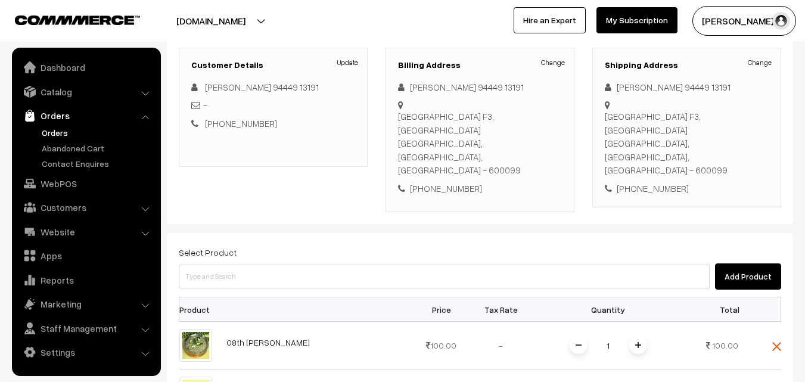
scroll to position [148, 0]
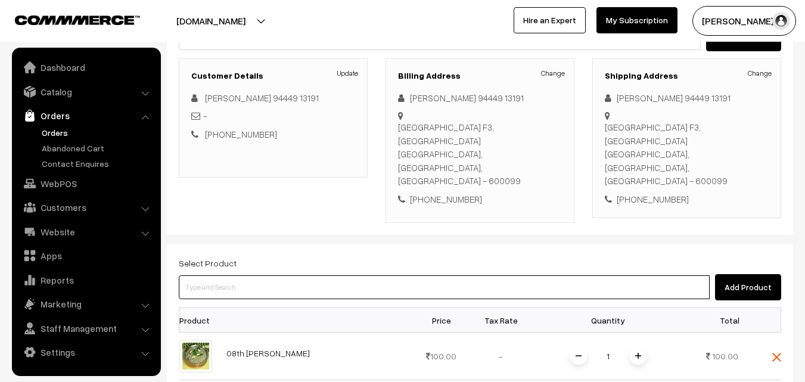
click at [332, 275] on input at bounding box center [444, 287] width 531 height 24
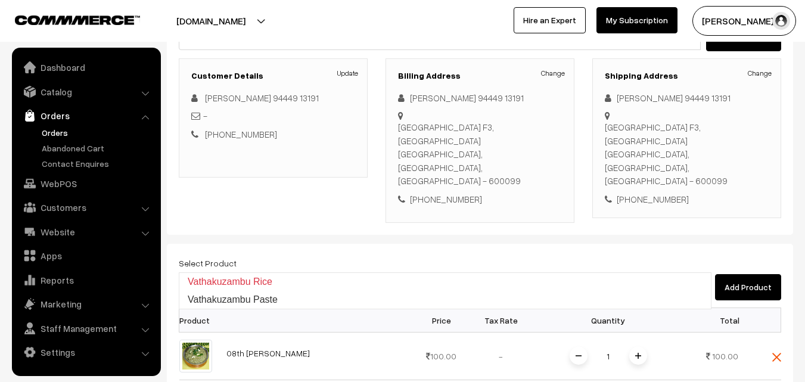
type input "Vathakuzambu Paste"
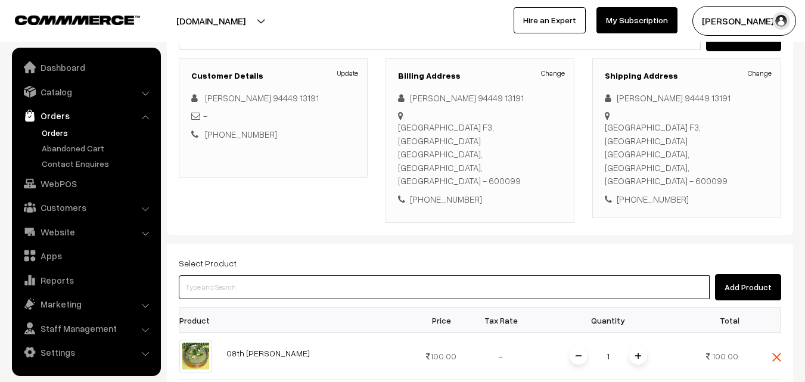
click at [311, 275] on input at bounding box center [444, 287] width 531 height 24
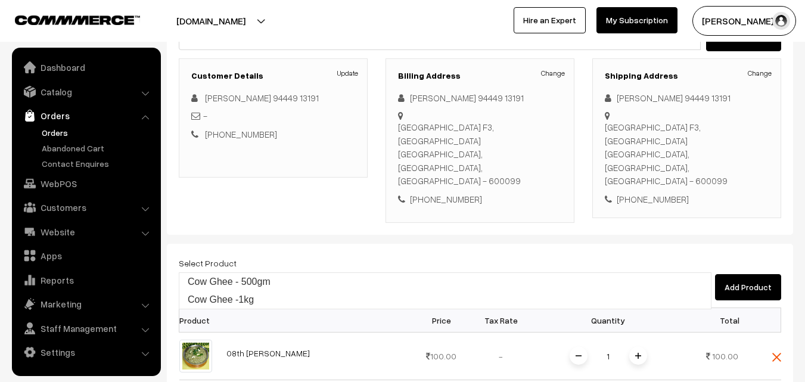
type input "Cow Ghee - 500gm"
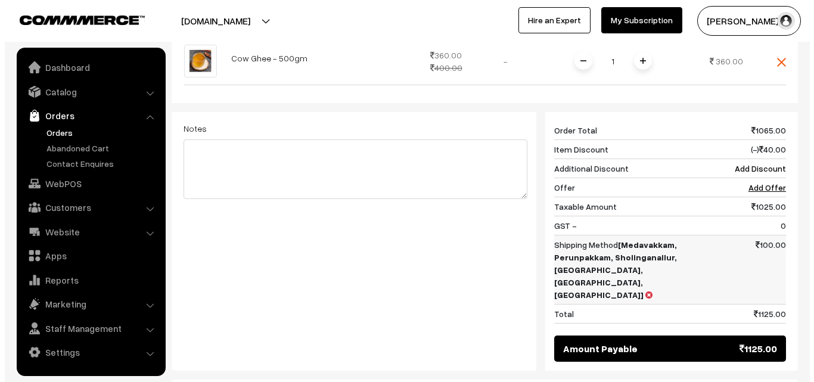
scroll to position [752, 0]
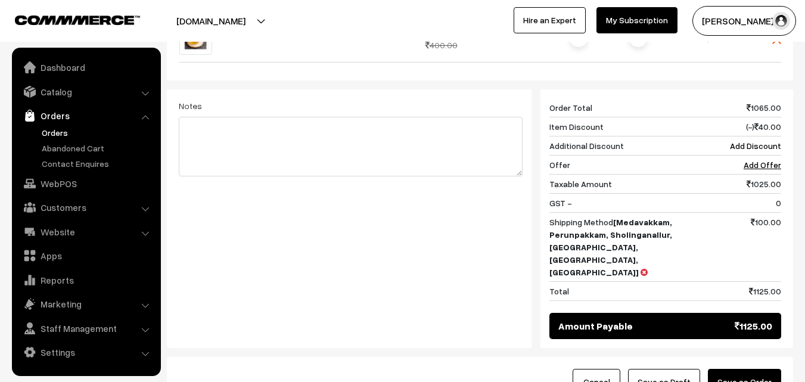
drag, startPoint x: 761, startPoint y: 324, endPoint x: 713, endPoint y: 317, distance: 48.3
click at [759, 369] on button "Save as Order" at bounding box center [744, 382] width 73 height 26
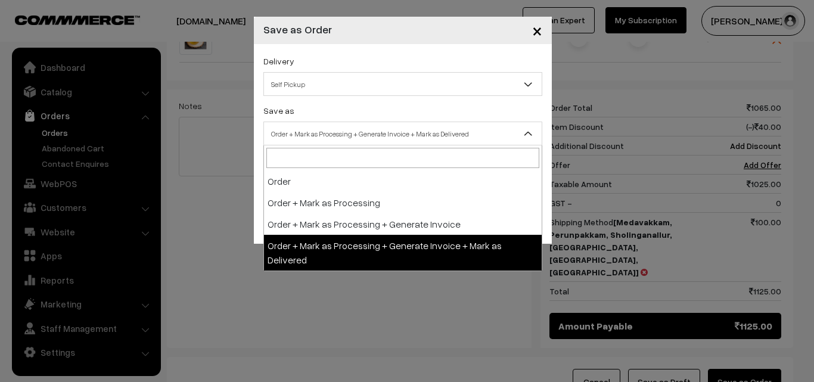
click at [402, 128] on span "Order + Mark as Processing + Generate Invoice + Mark as Delivered" at bounding box center [403, 133] width 278 height 21
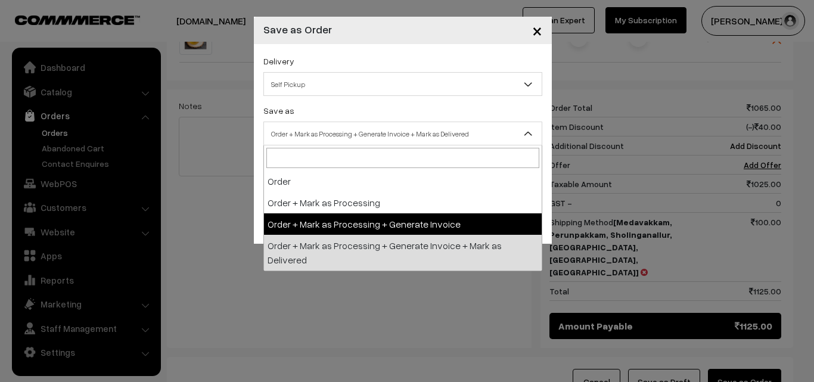
drag, startPoint x: 360, startPoint y: 227, endPoint x: 332, endPoint y: 187, distance: 48.8
select select "3"
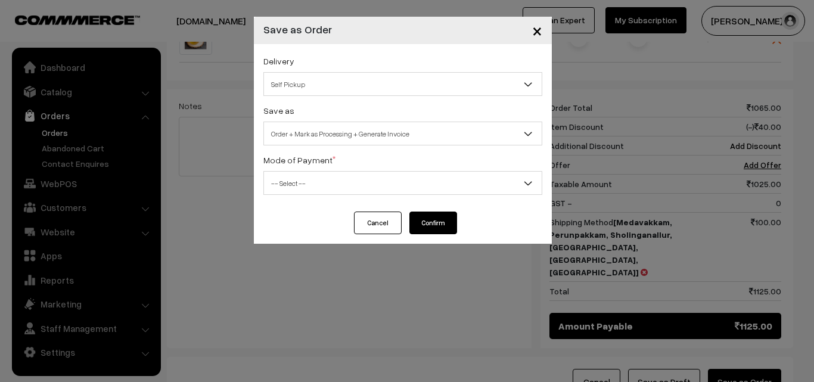
click at [330, 173] on span "-- Select --" at bounding box center [403, 183] width 278 height 21
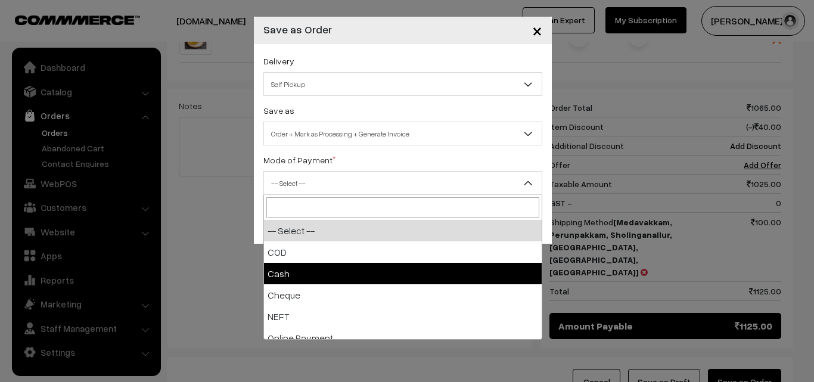
select select "2"
checkbox input "true"
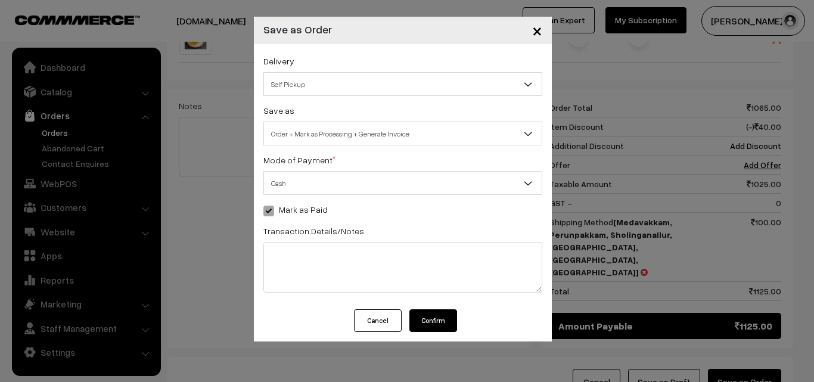
click at [438, 324] on button "Confirm" at bounding box center [434, 320] width 48 height 23
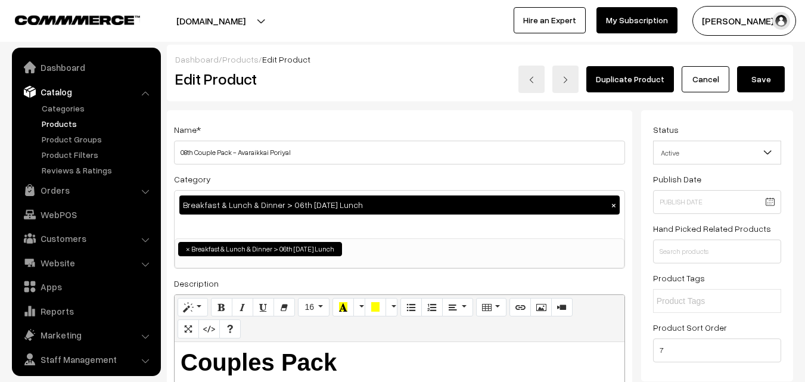
scroll to position [30, 0]
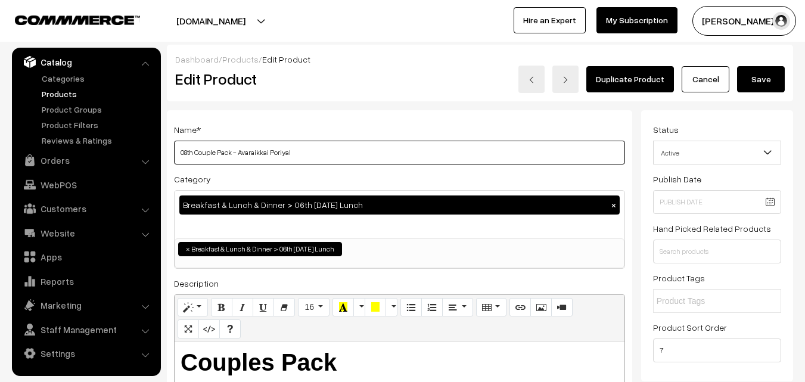
click at [318, 153] on input "08th Couple Pack - Avaraikkai Poriyal" at bounding box center [399, 153] width 451 height 24
drag, startPoint x: 241, startPoint y: 151, endPoint x: 315, endPoint y: 159, distance: 74.3
click at [315, 159] on input "08th Couple Pack - Avaraikkai Poriyal" at bounding box center [399, 153] width 451 height 24
type input "08th Couple Pack - Chow Chow Kootu"
click at [757, 85] on button "Save" at bounding box center [761, 79] width 48 height 26
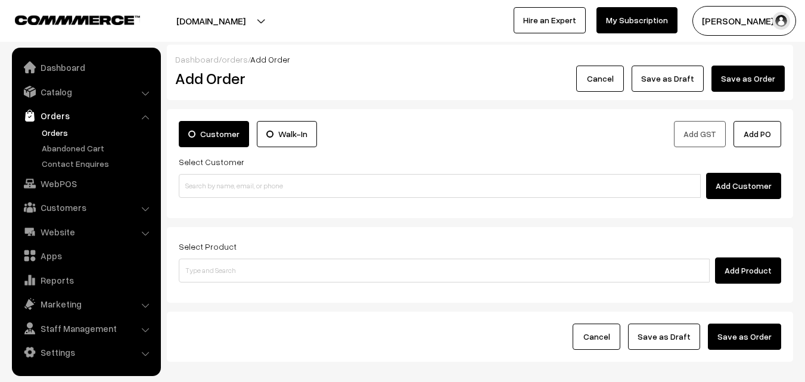
click at [53, 128] on link "Orders" at bounding box center [98, 132] width 118 height 13
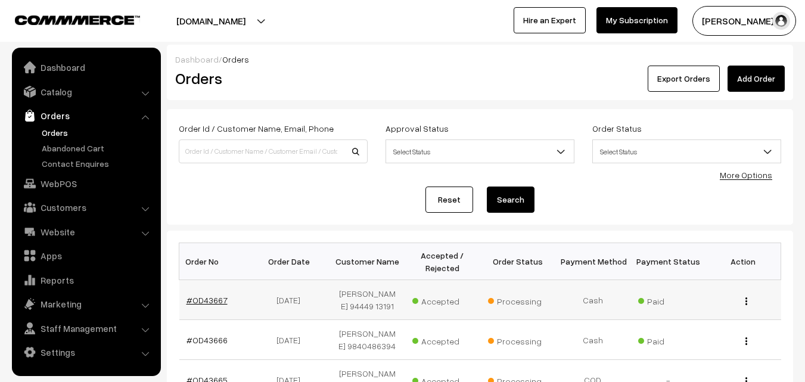
click at [219, 295] on link "#OD43667" at bounding box center [207, 300] width 41 height 10
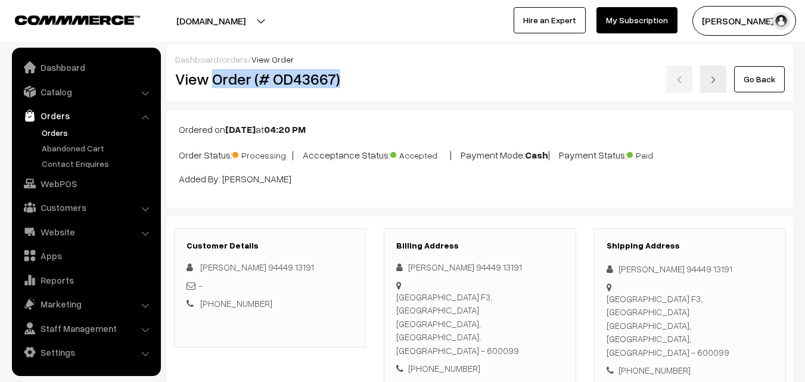
copy h2 "Order (# OD43667)"
drag, startPoint x: 217, startPoint y: 80, endPoint x: 365, endPoint y: 75, distance: 148.0
click at [365, 75] on h2 "View Order (# OD43667)" at bounding box center [270, 79] width 191 height 18
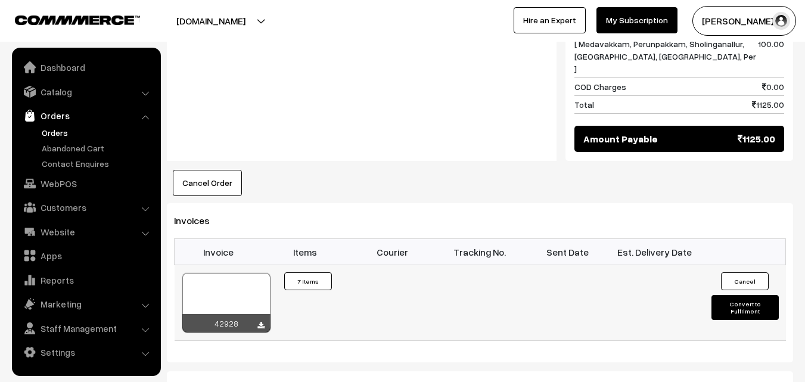
scroll to position [1192, 0]
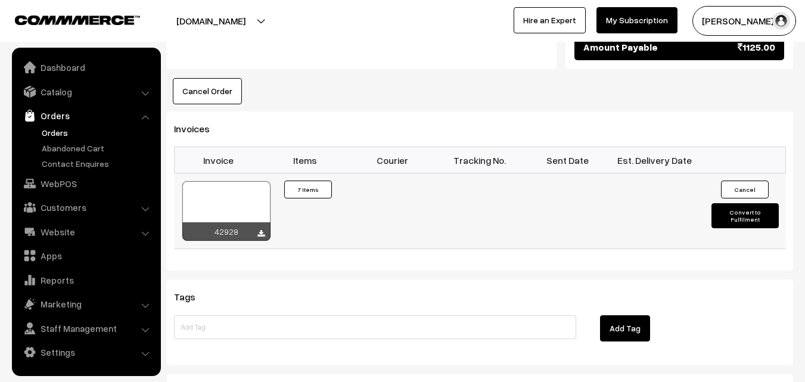
click at [223, 181] on div at bounding box center [226, 211] width 88 height 60
click at [60, 128] on link "Orders" at bounding box center [98, 132] width 118 height 13
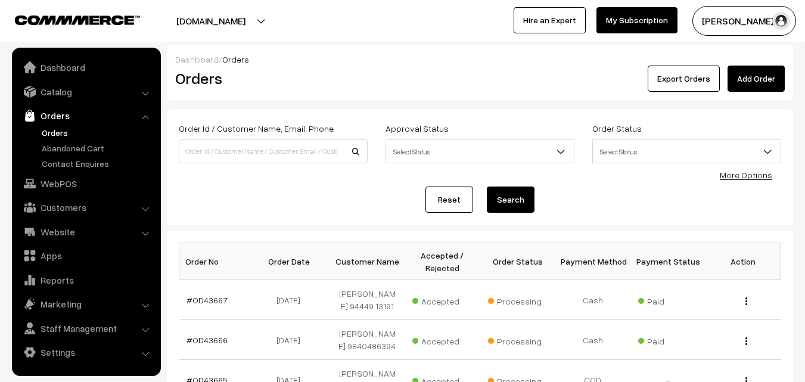
click at [49, 135] on link "Orders" at bounding box center [98, 132] width 118 height 13
